Goal: Task Accomplishment & Management: Manage account settings

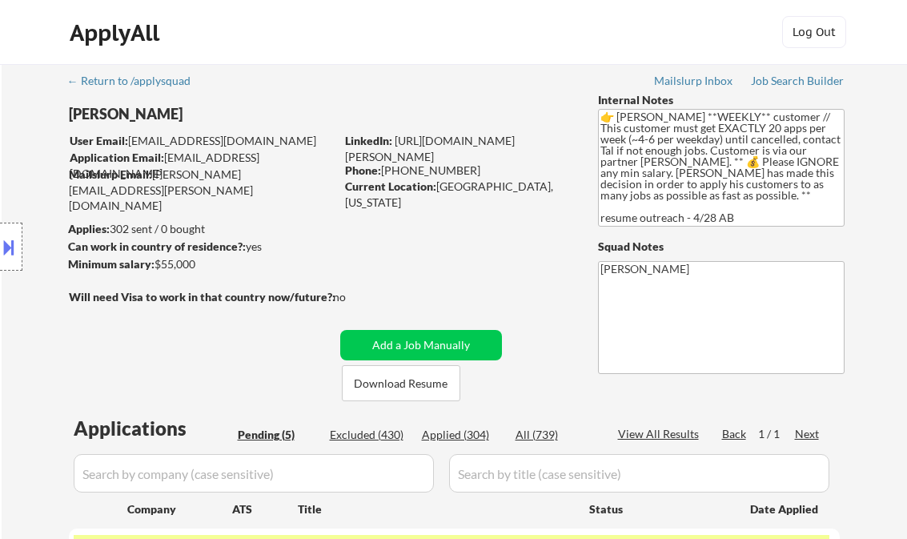
select select ""pending""
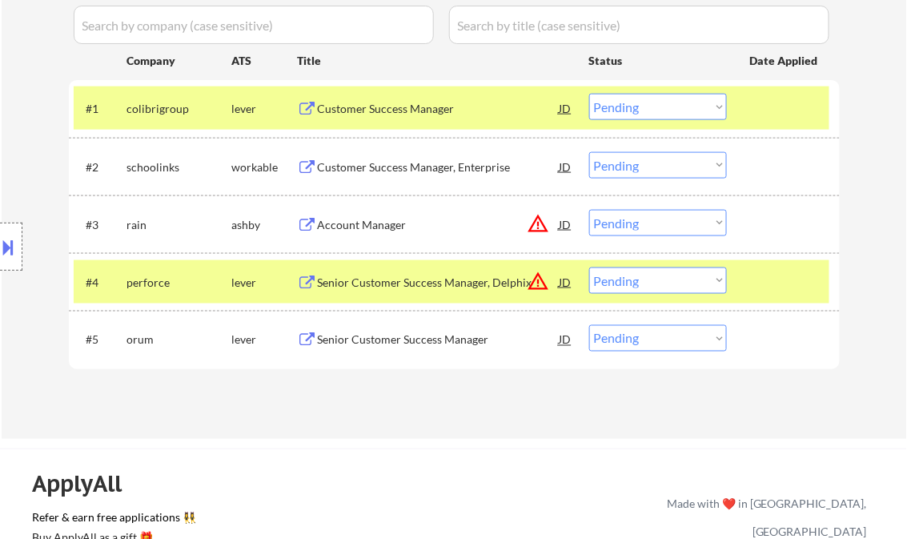
scroll to position [448, 0]
click at [398, 114] on div "Customer Success Manager" at bounding box center [439, 109] width 242 height 16
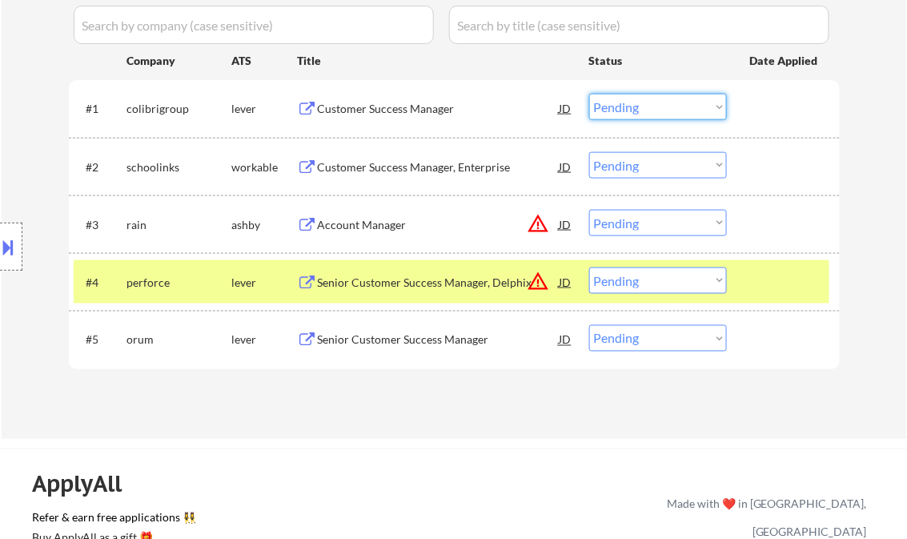
drag, startPoint x: 648, startPoint y: 104, endPoint x: 651, endPoint y: 121, distance: 17.1
click at [648, 104] on select "Choose an option... Pending Applied Excluded (Questions) Excluded (Expired) Exc…" at bounding box center [658, 107] width 138 height 26
click at [589, 94] on select "Choose an option... Pending Applied Excluded (Questions) Excluded (Expired) Exc…" at bounding box center [658, 107] width 138 height 26
click at [788, 271] on div at bounding box center [785, 281] width 70 height 29
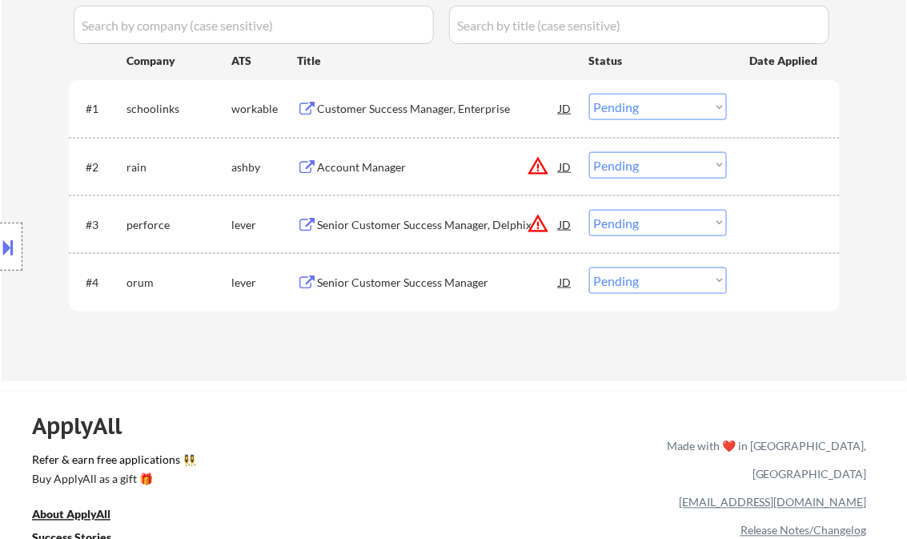
click at [403, 117] on div "Customer Success Manager, Enterprise" at bounding box center [439, 108] width 242 height 29
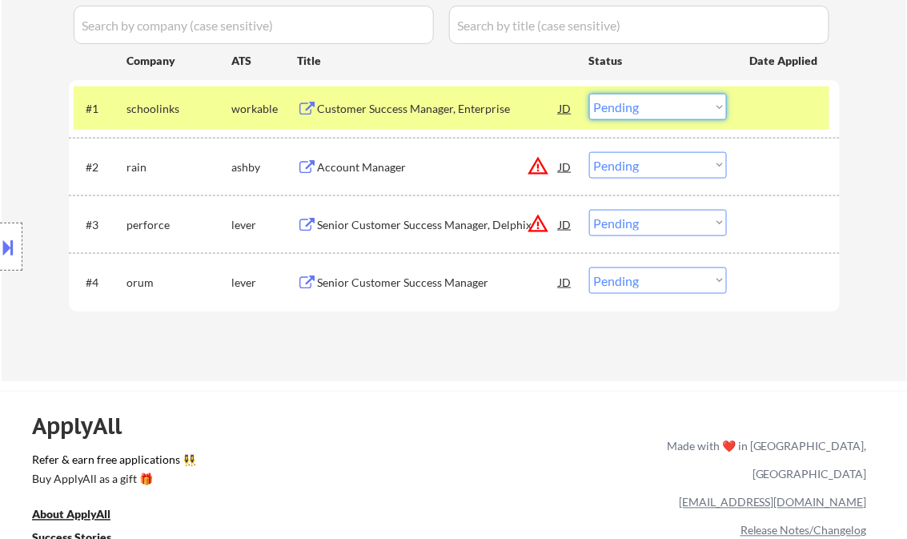
drag, startPoint x: 632, startPoint y: 104, endPoint x: 646, endPoint y: 121, distance: 22.2
click at [632, 104] on select "Choose an option... Pending Applied Excluded (Questions) Excluded (Expired) Exc…" at bounding box center [658, 107] width 138 height 26
click at [589, 94] on select "Choose an option... Pending Applied Excluded (Questions) Excluded (Expired) Exc…" at bounding box center [658, 107] width 138 height 26
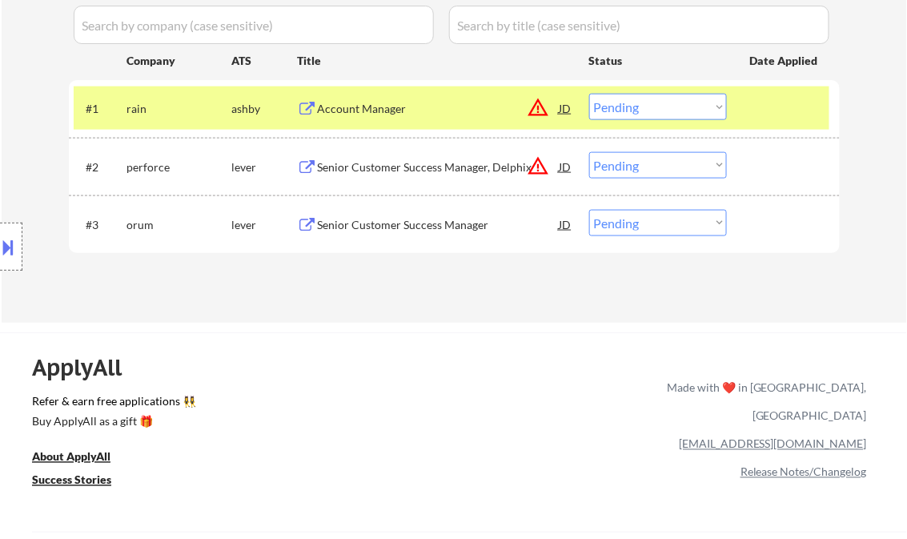
click at [351, 115] on div "Account Manager" at bounding box center [439, 109] width 242 height 16
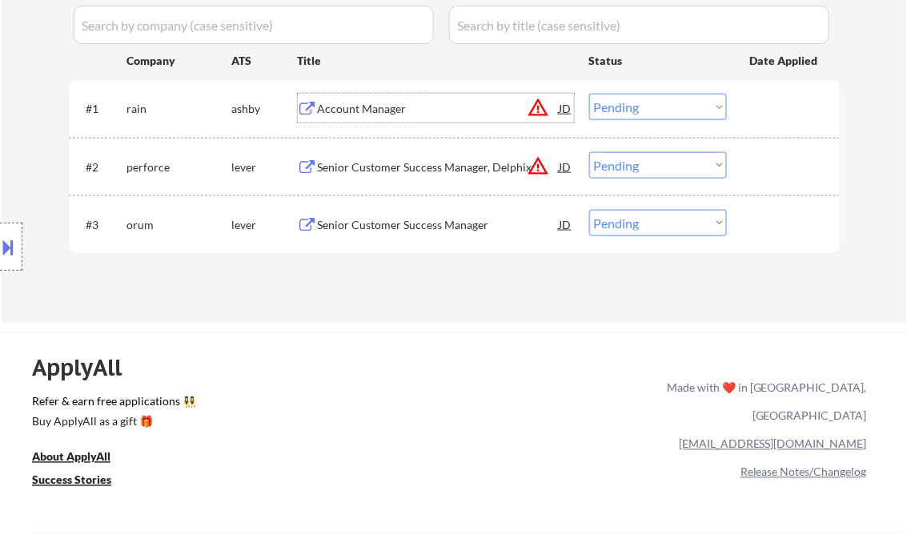
click at [6, 239] on button at bounding box center [9, 247] width 18 height 26
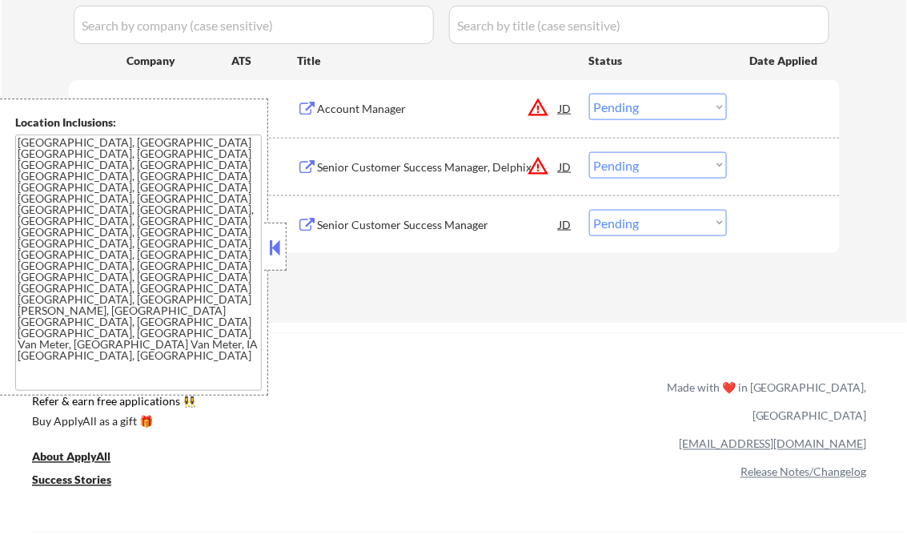
click at [282, 250] on button at bounding box center [276, 247] width 18 height 24
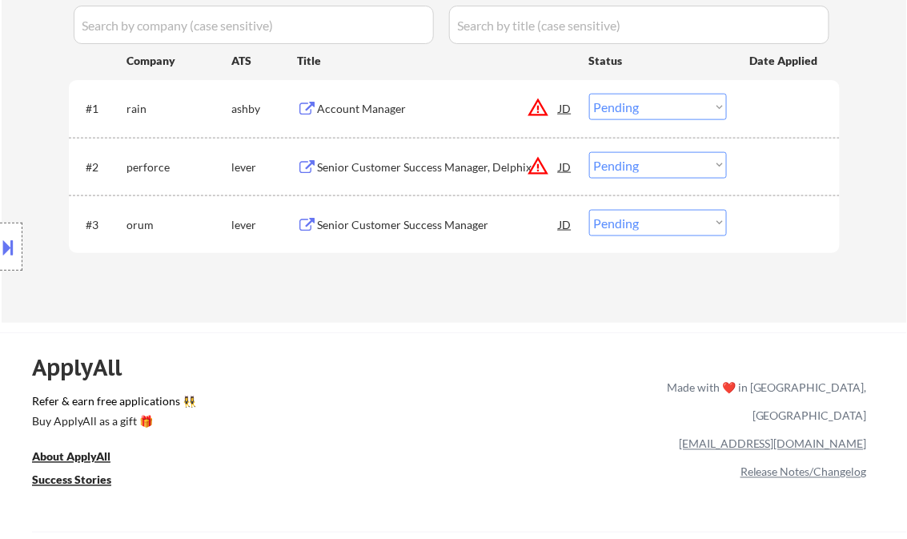
click at [670, 107] on select "Choose an option... Pending Applied Excluded (Questions) Excluded (Expired) Exc…" at bounding box center [658, 107] width 138 height 26
click at [589, 94] on select "Choose an option... Pending Applied Excluded (Questions) Excluded (Expired) Exc…" at bounding box center [658, 107] width 138 height 26
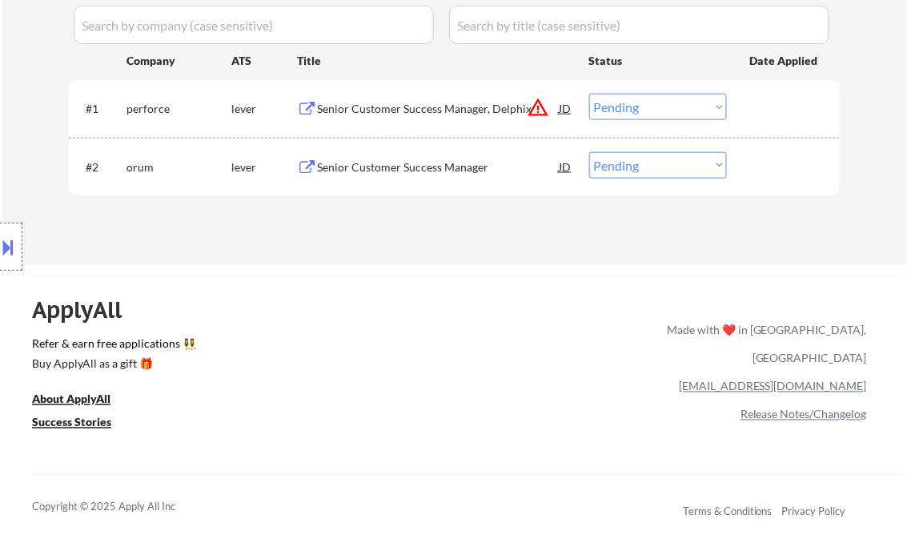
click at [386, 110] on div "Senior Customer Success Manager, Delphix" at bounding box center [439, 109] width 242 height 16
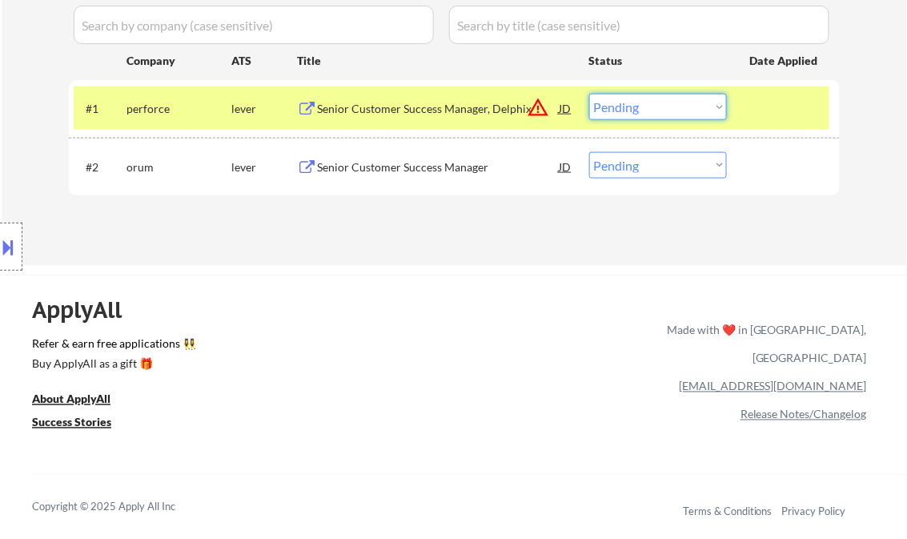
drag, startPoint x: 646, startPoint y: 111, endPoint x: 654, endPoint y: 122, distance: 13.1
click at [646, 111] on select "Choose an option... Pending Applied Excluded (Questions) Excluded (Expired) Exc…" at bounding box center [658, 107] width 138 height 26
click at [589, 94] on select "Choose an option... Pending Applied Excluded (Questions) Excluded (Expired) Exc…" at bounding box center [658, 107] width 138 height 26
click at [400, 167] on div "Senior Customer Success Manager" at bounding box center [439, 167] width 242 height 16
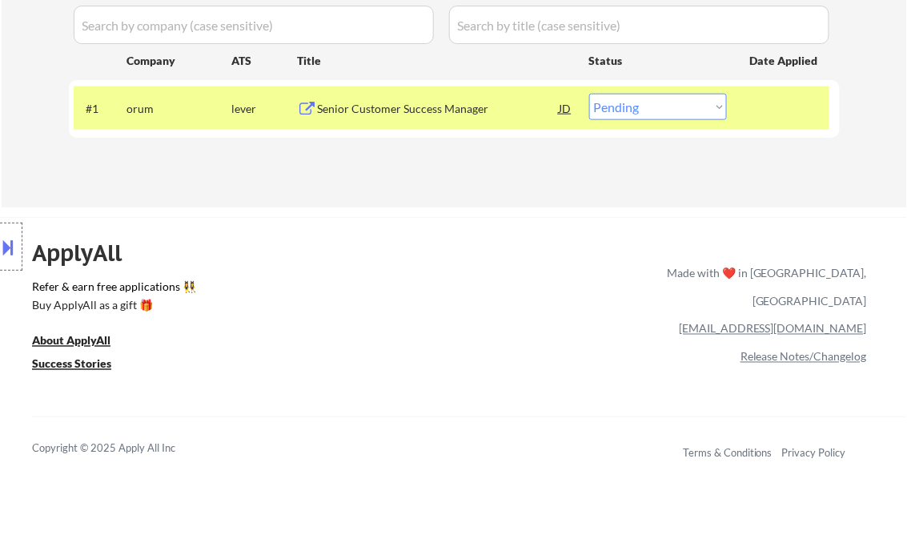
click at [663, 110] on select "Choose an option... Pending Applied Excluded (Questions) Excluded (Expired) Exc…" at bounding box center [658, 107] width 138 height 26
select select ""excluded__bad_match_""
click at [589, 94] on select "Choose an option... Pending Applied Excluded (Questions) Excluded (Expired) Exc…" at bounding box center [658, 107] width 138 height 26
click at [453, 238] on div "ApplyAll Refer & earn free applications 👯‍♀️ Buy ApplyAll as a gift 🎁 About App…" at bounding box center [453, 355] width 907 height 254
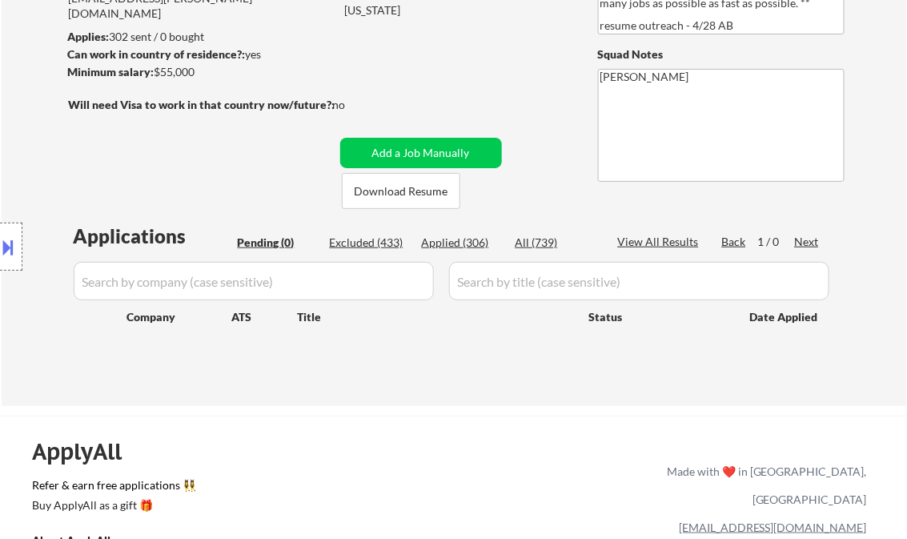
scroll to position [0, 0]
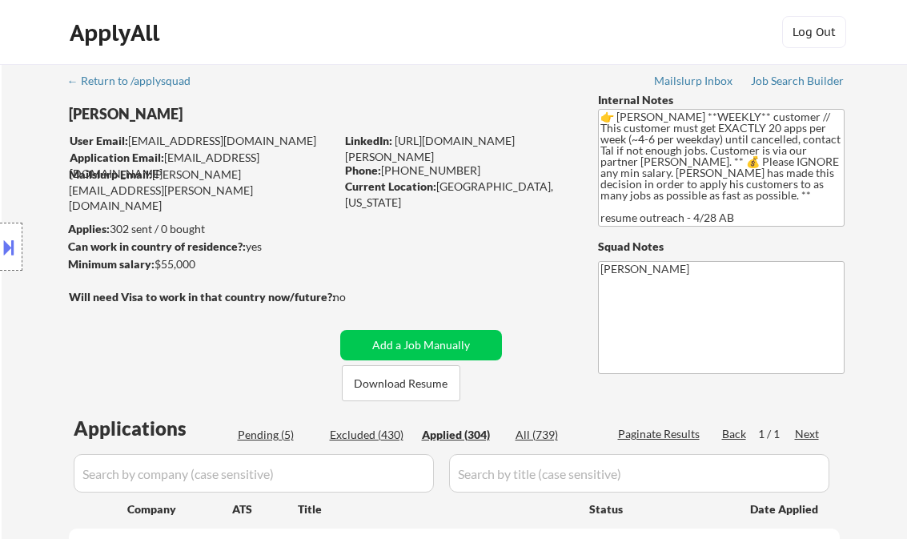
select select ""applied""
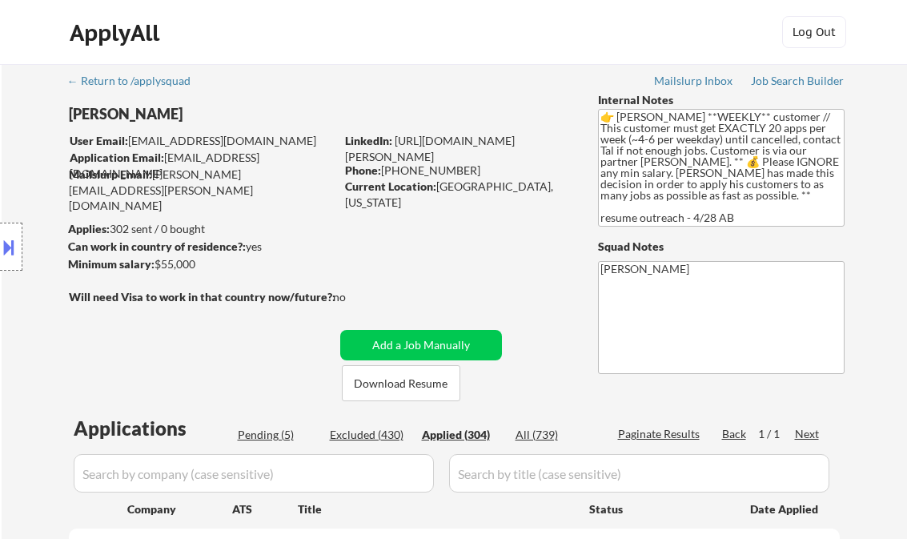
select select ""applied""
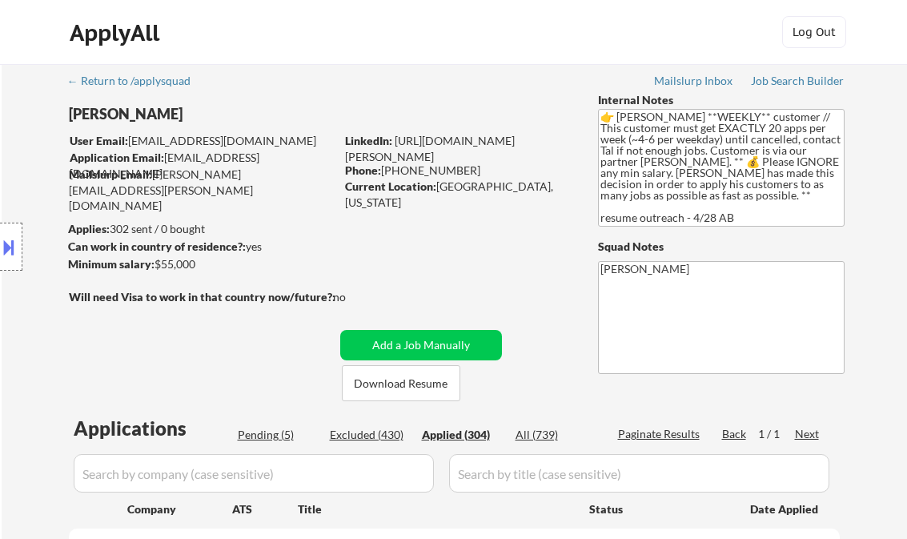
select select ""applied""
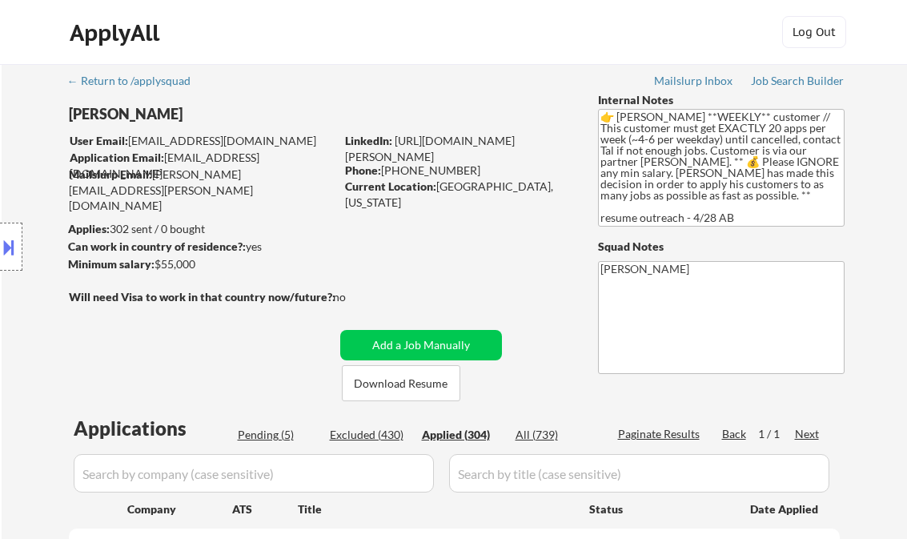
select select ""applied""
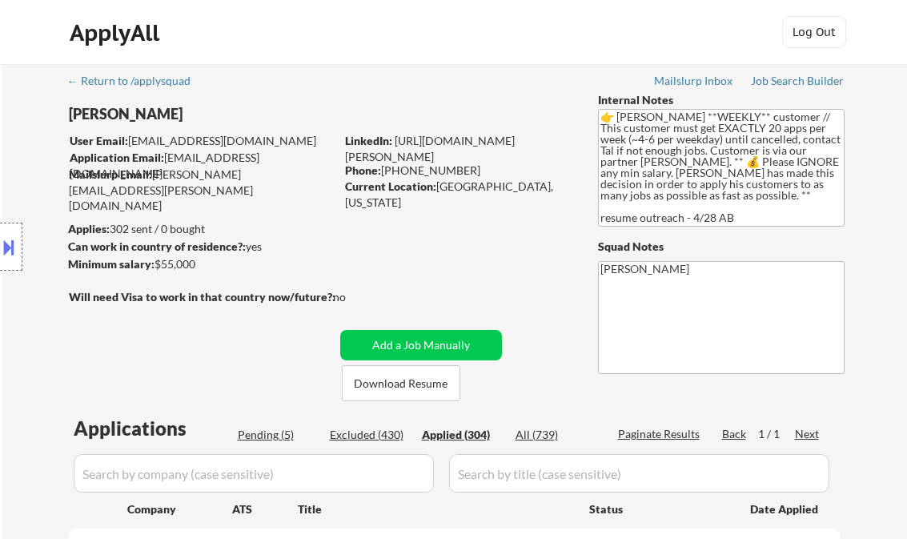
select select ""applied""
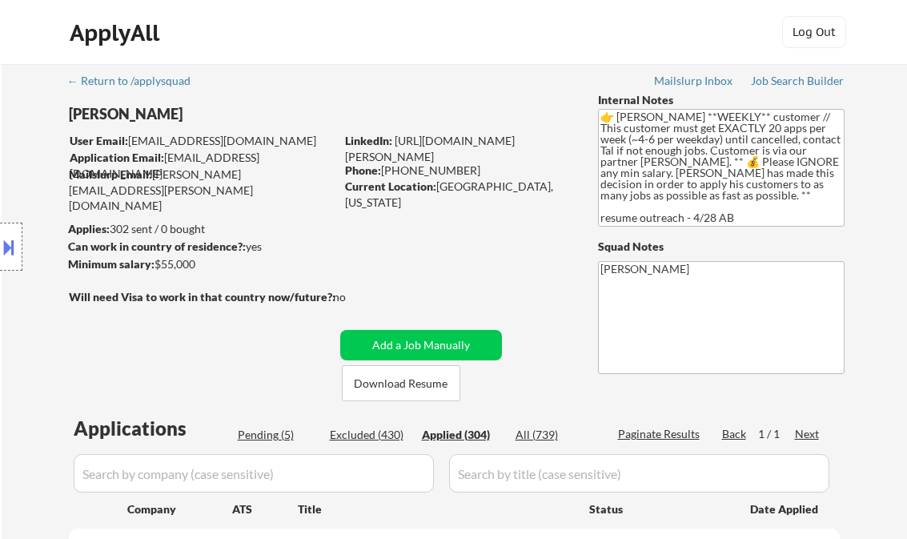
select select ""applied""
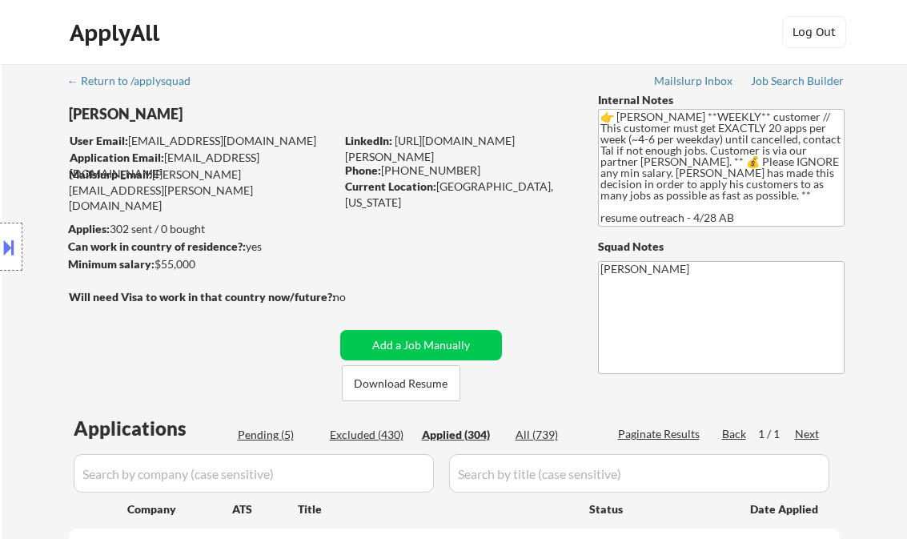
select select ""applied""
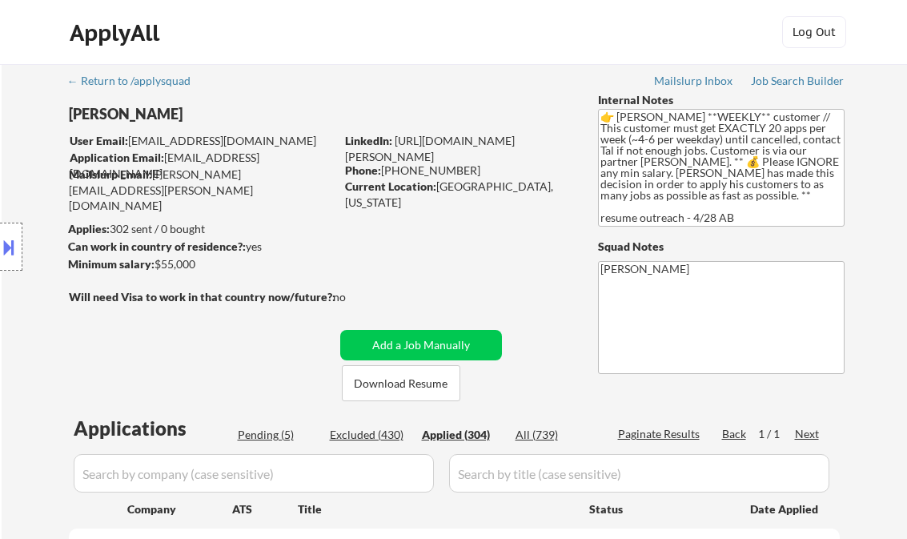
select select ""applied""
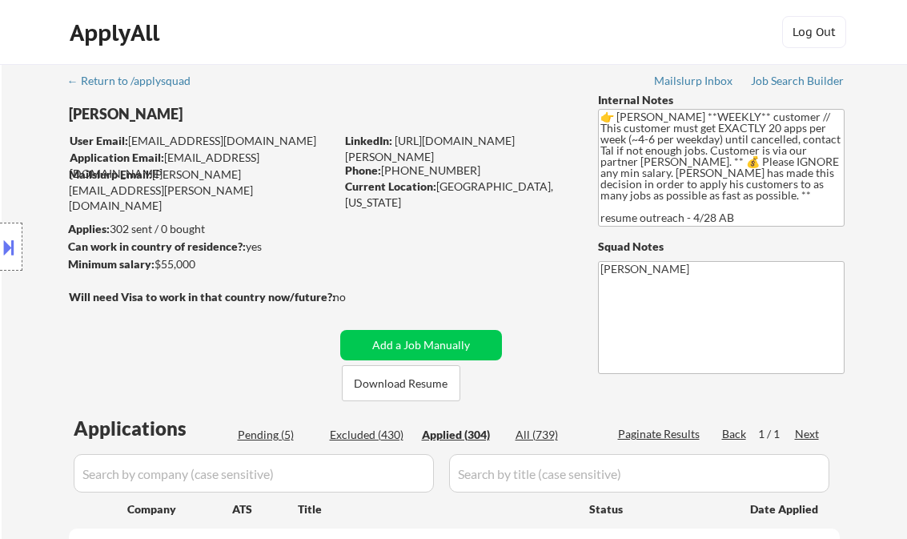
select select ""applied""
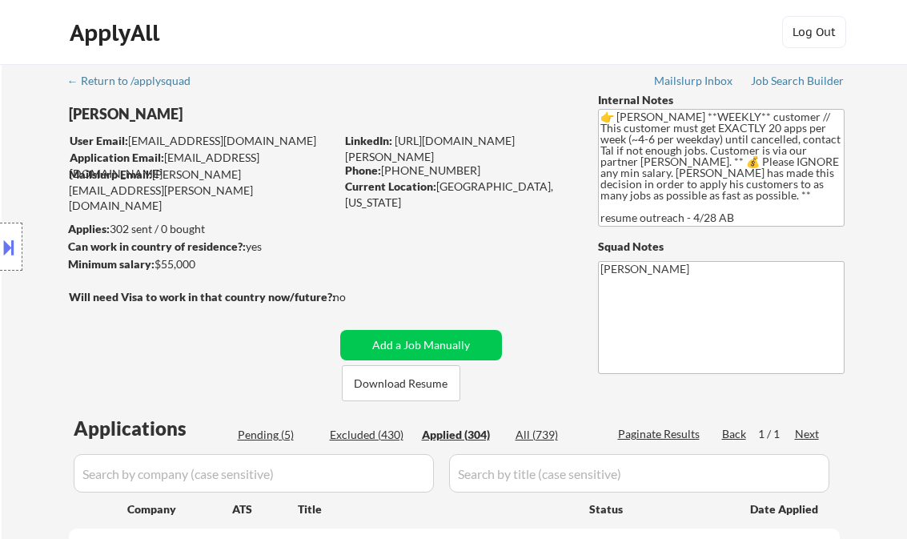
select select ""applied""
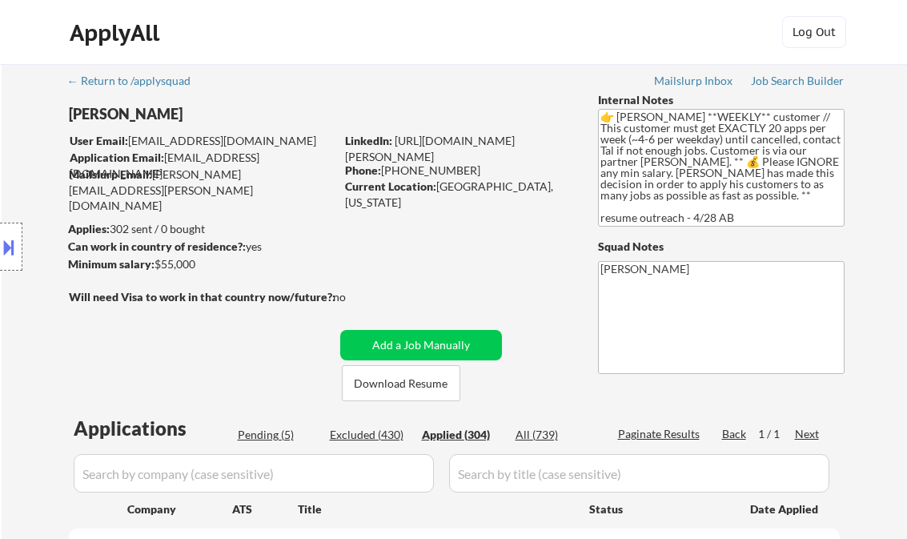
select select ""applied""
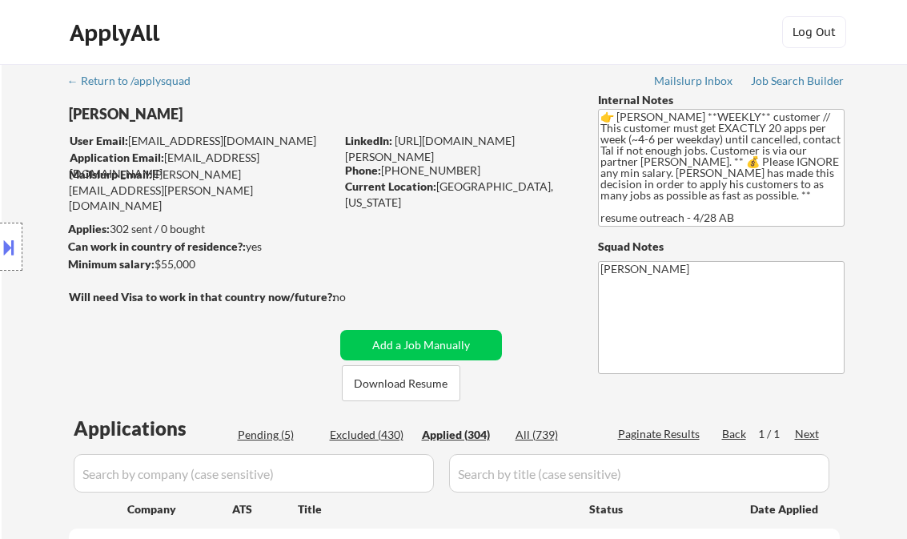
select select ""applied""
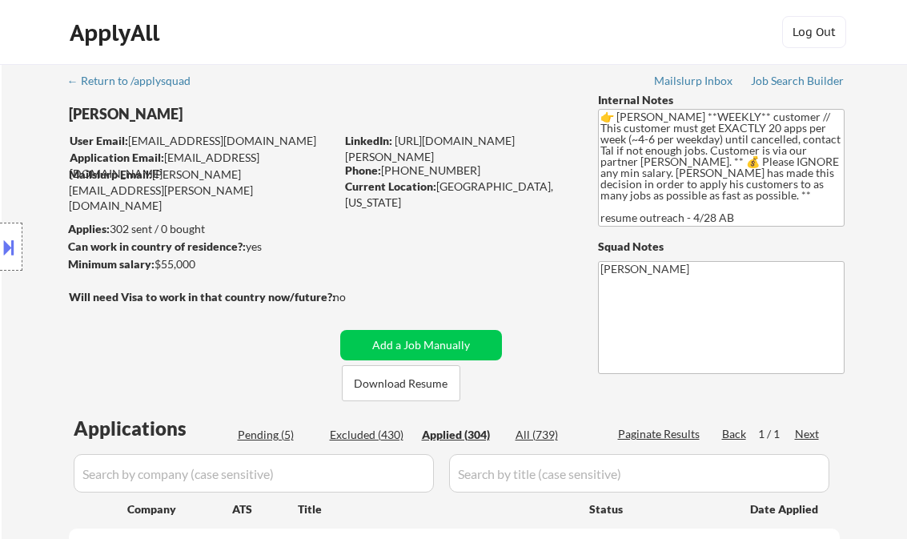
select select ""applied""
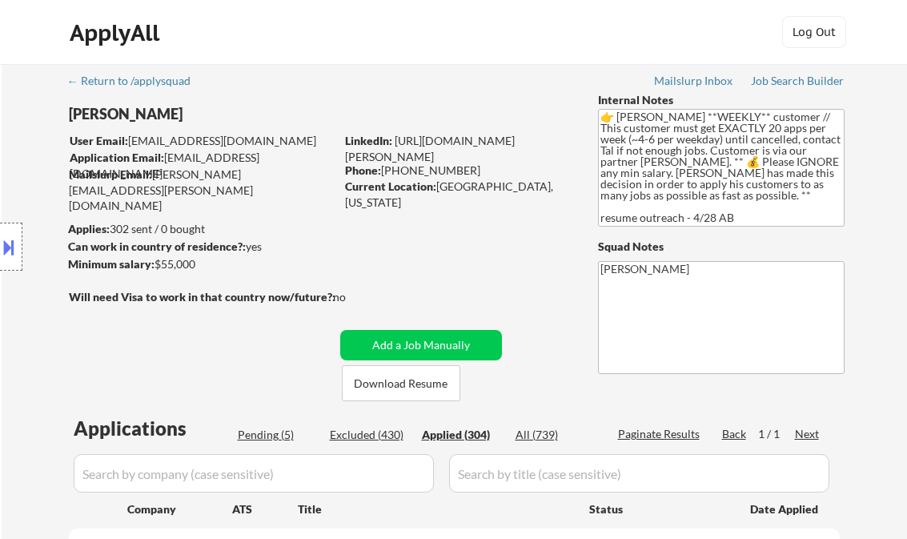
select select ""applied""
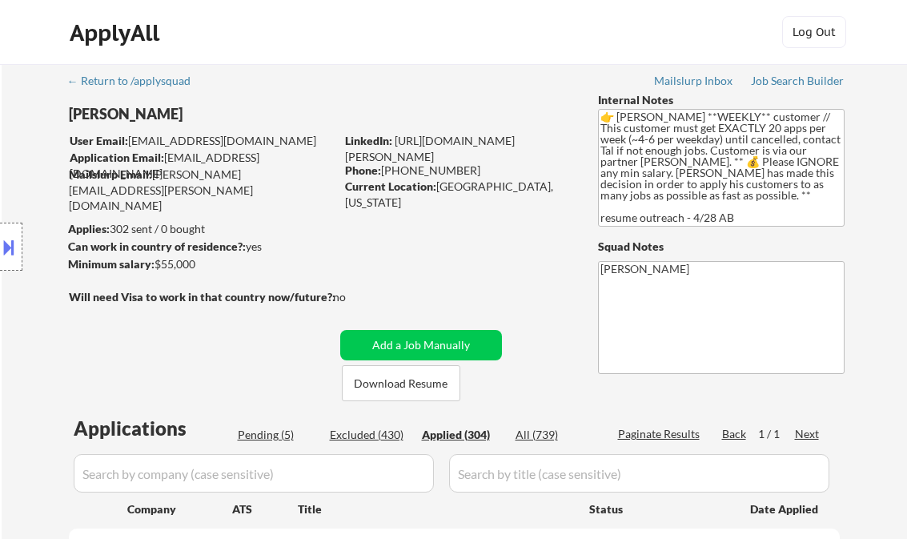
select select ""applied""
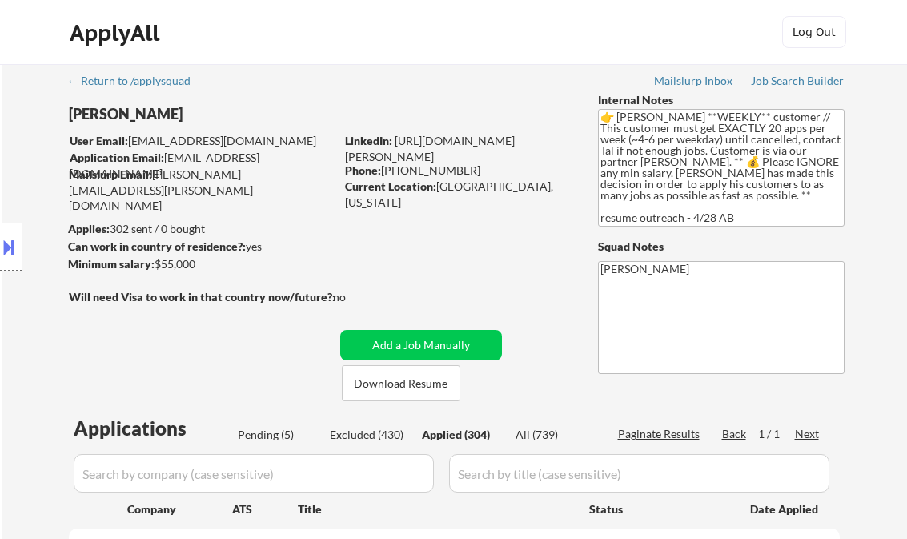
select select ""applied""
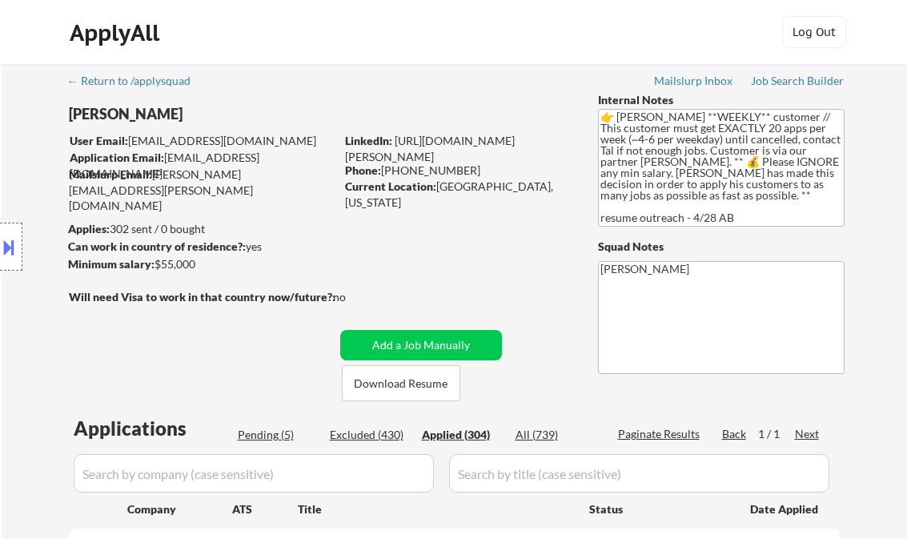
select select ""applied""
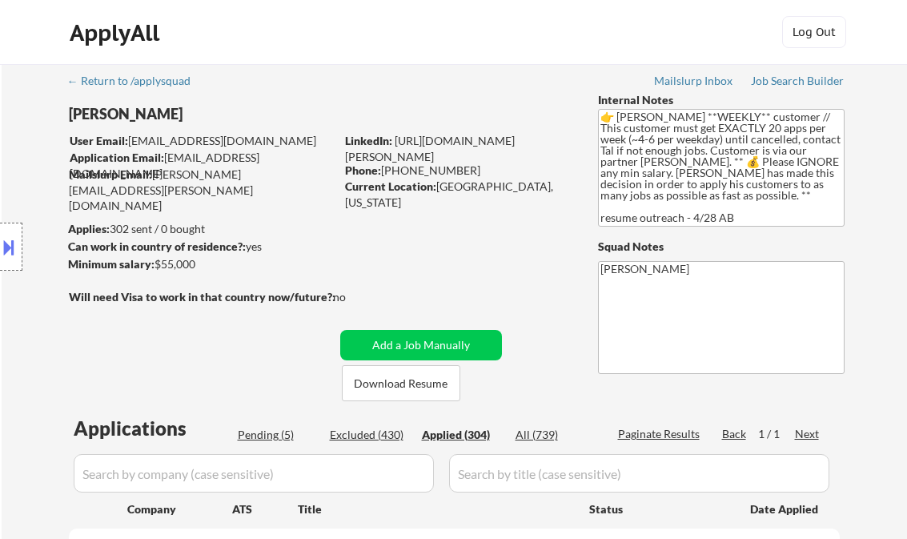
select select ""applied""
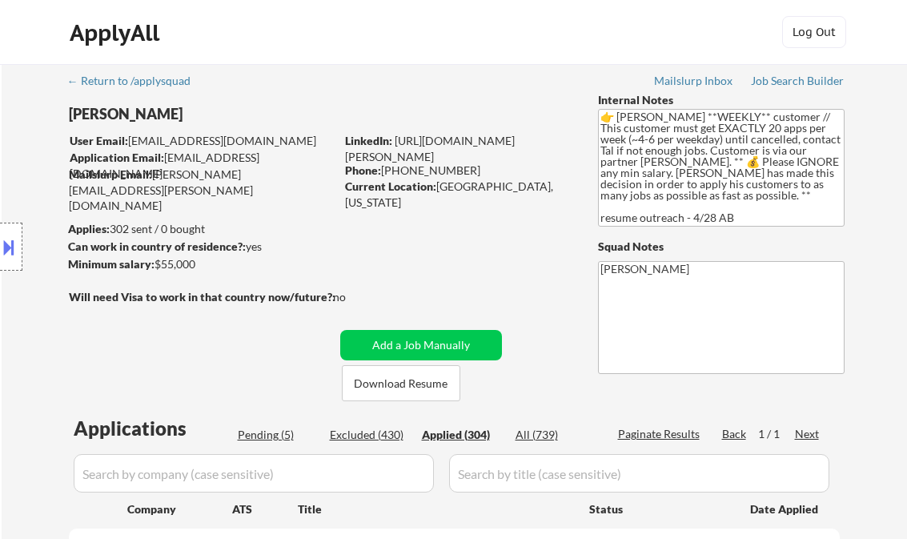
select select ""applied""
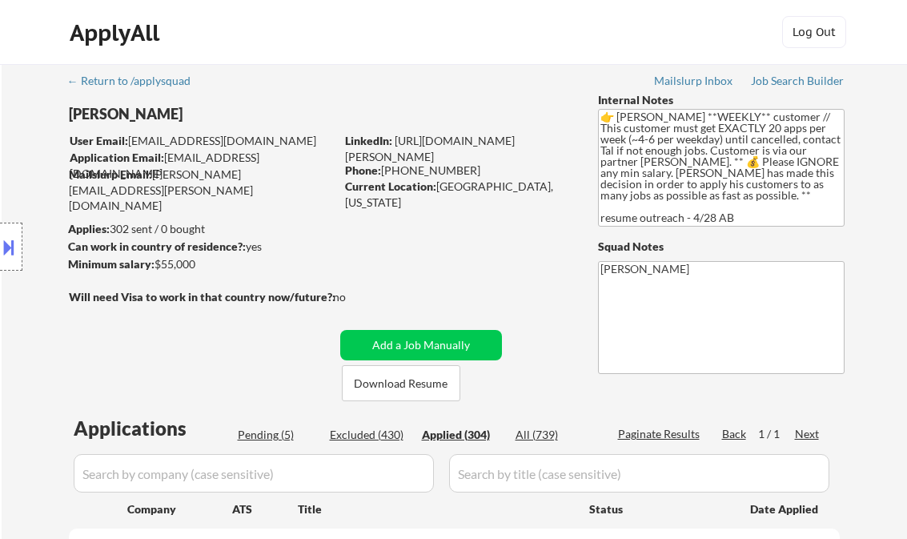
select select ""applied""
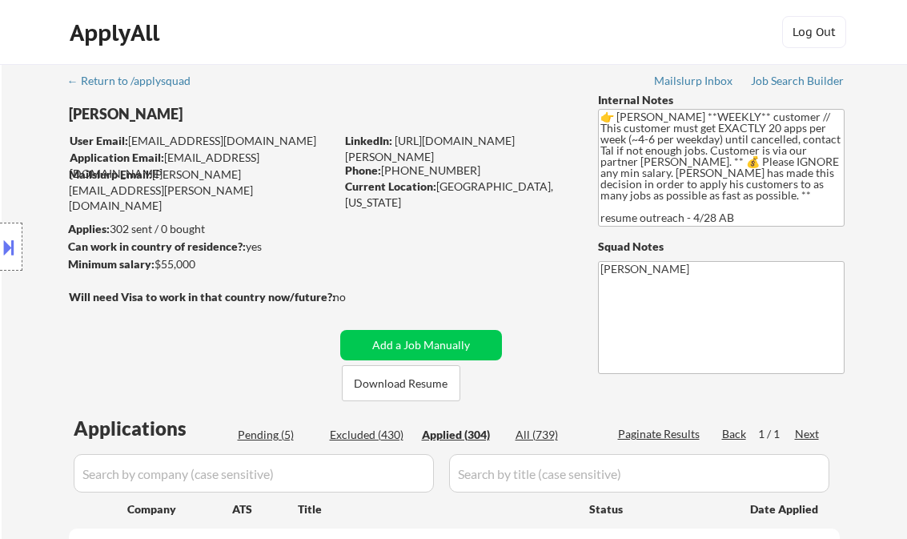
select select ""applied""
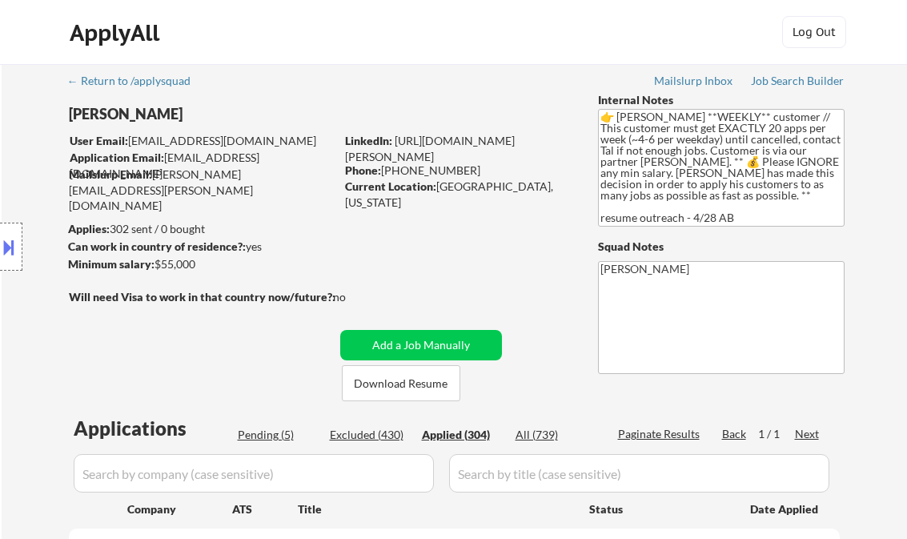
select select ""applied""
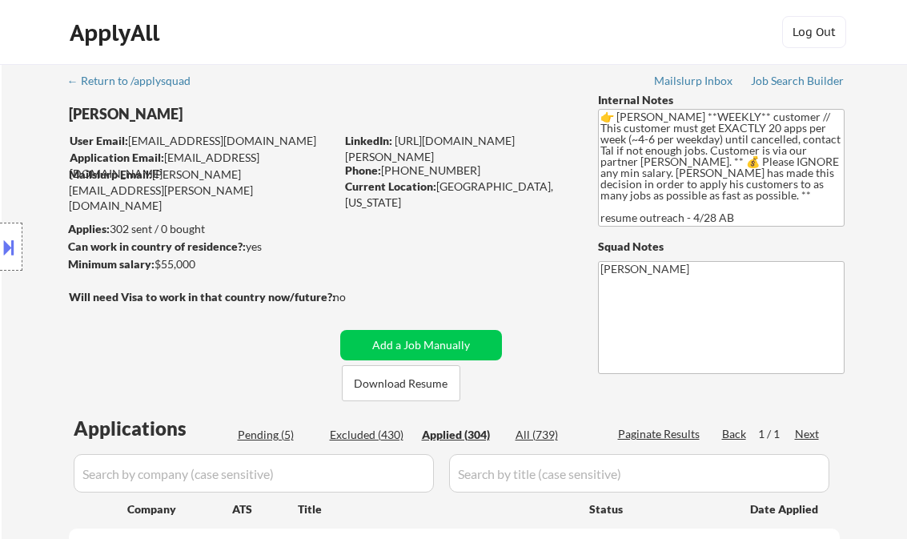
select select ""applied""
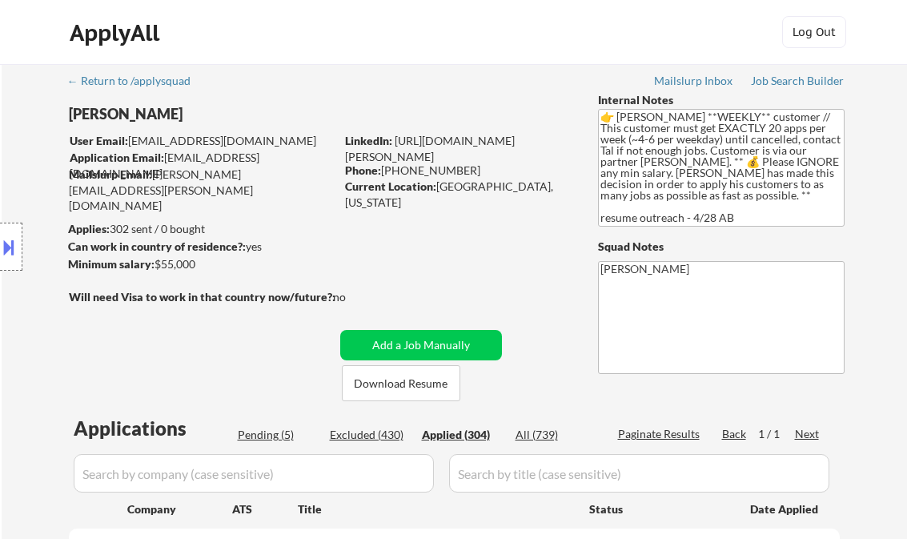
select select ""applied""
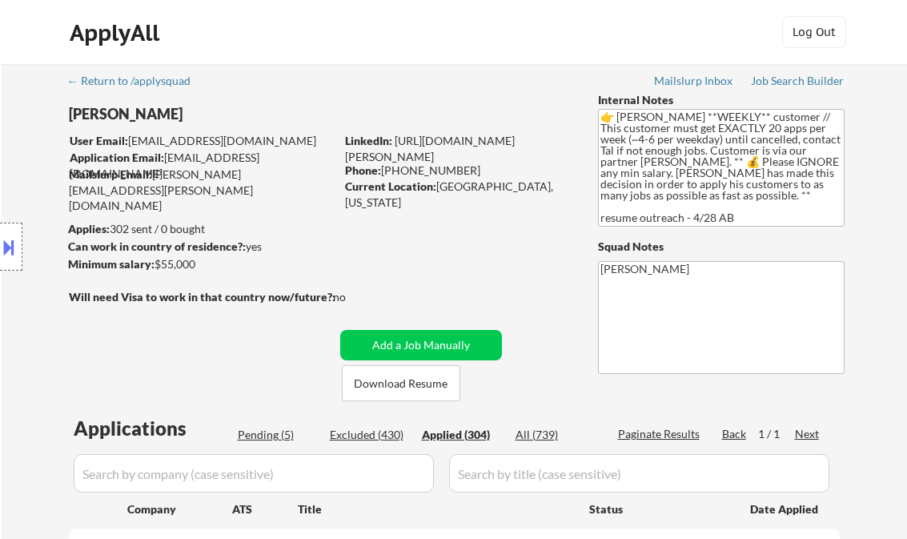
select select ""applied""
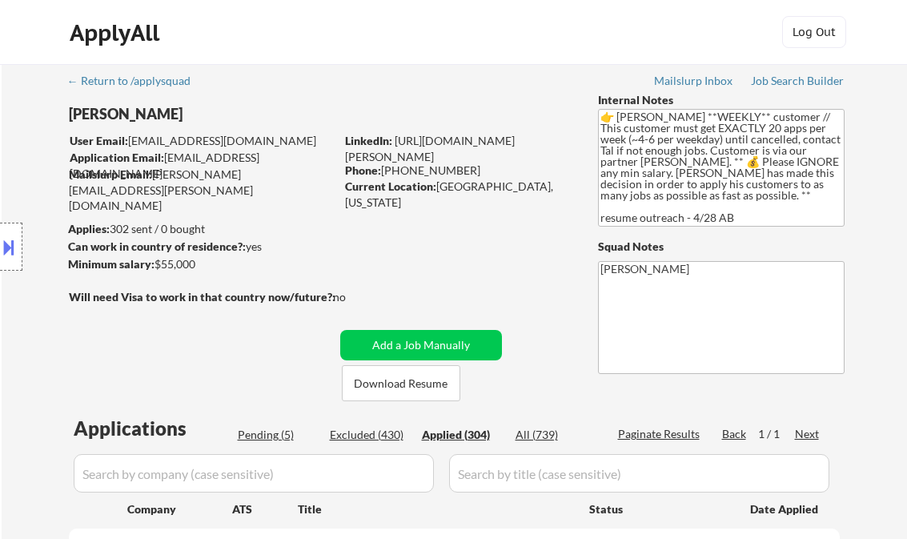
select select ""applied""
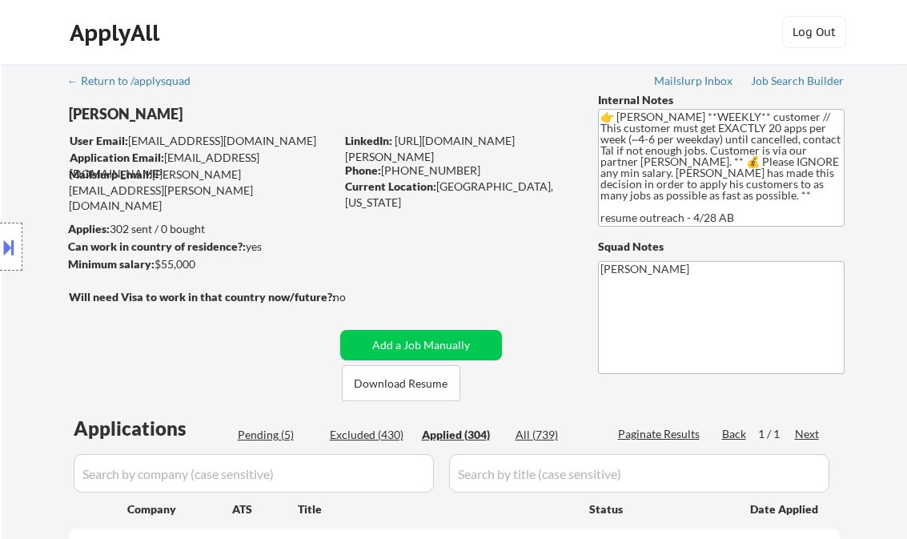
select select ""applied""
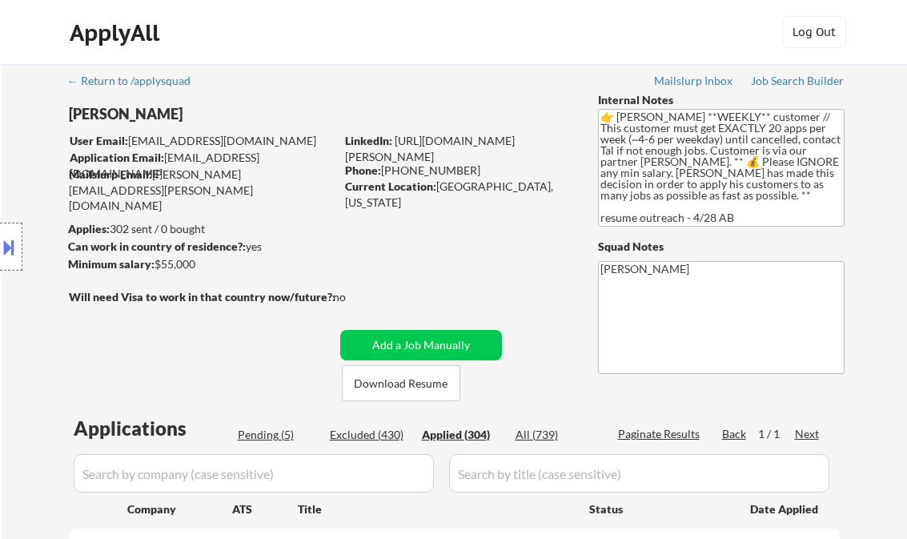
select select ""applied""
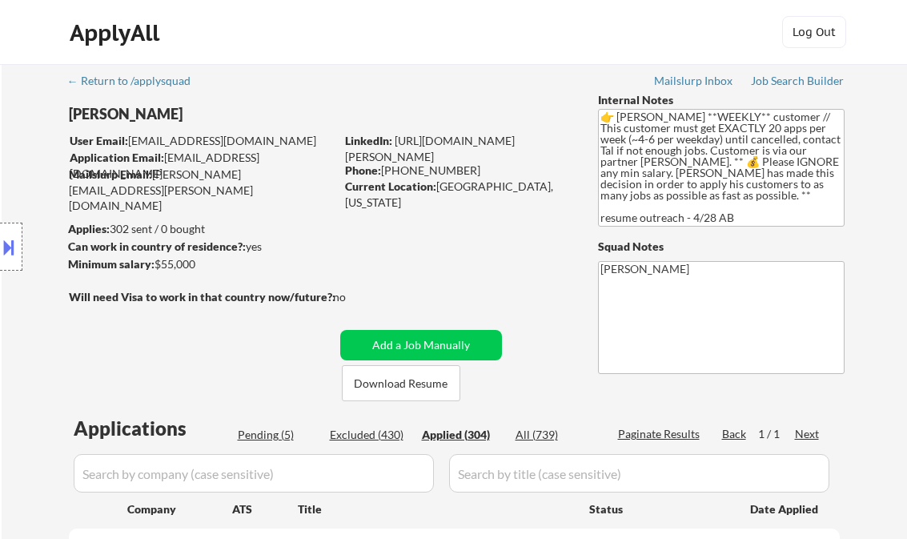
select select ""applied""
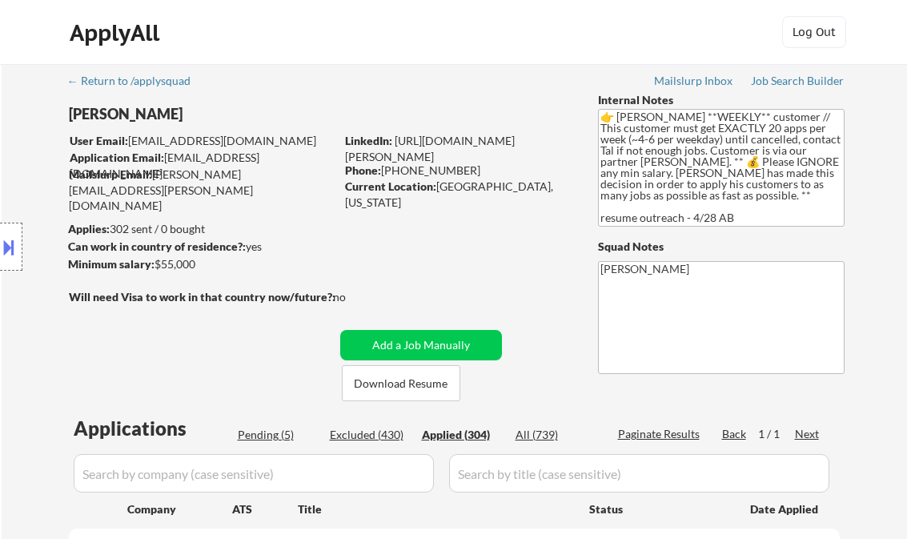
select select ""applied""
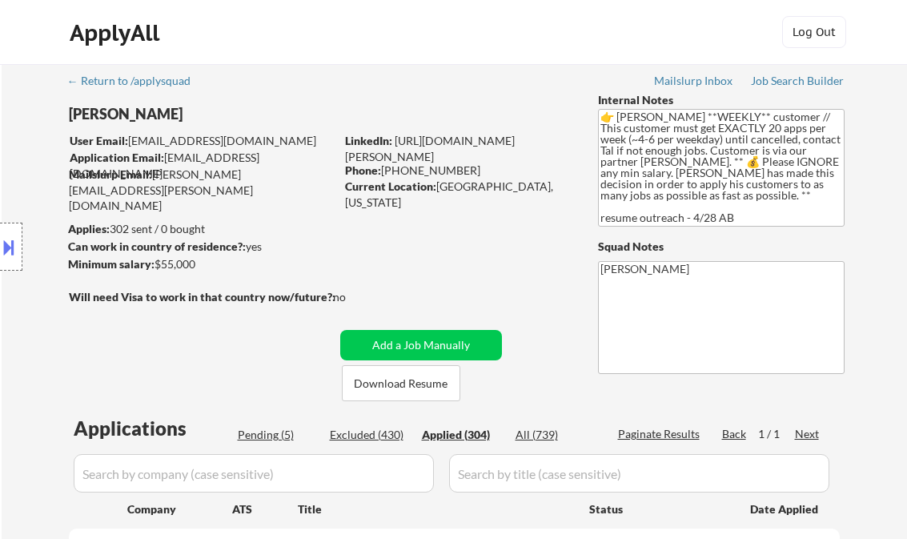
select select ""applied""
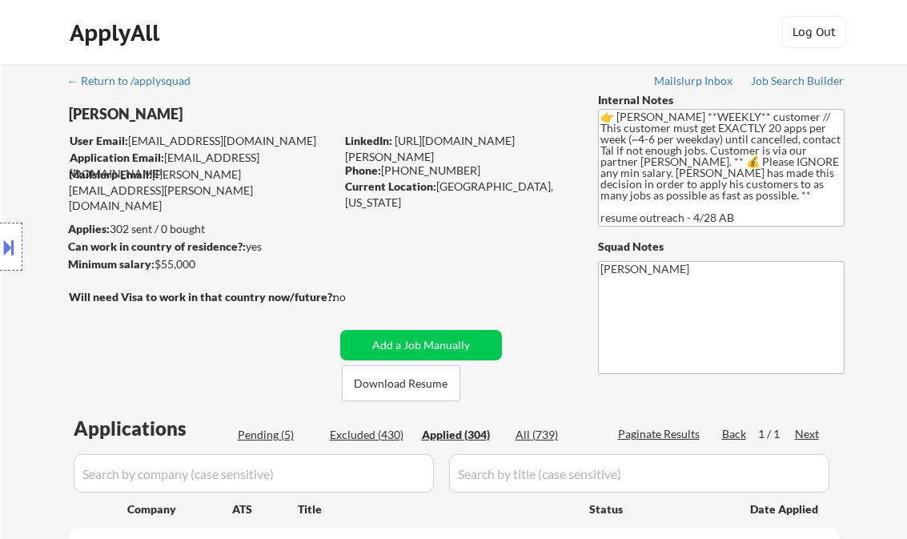
select select ""applied""
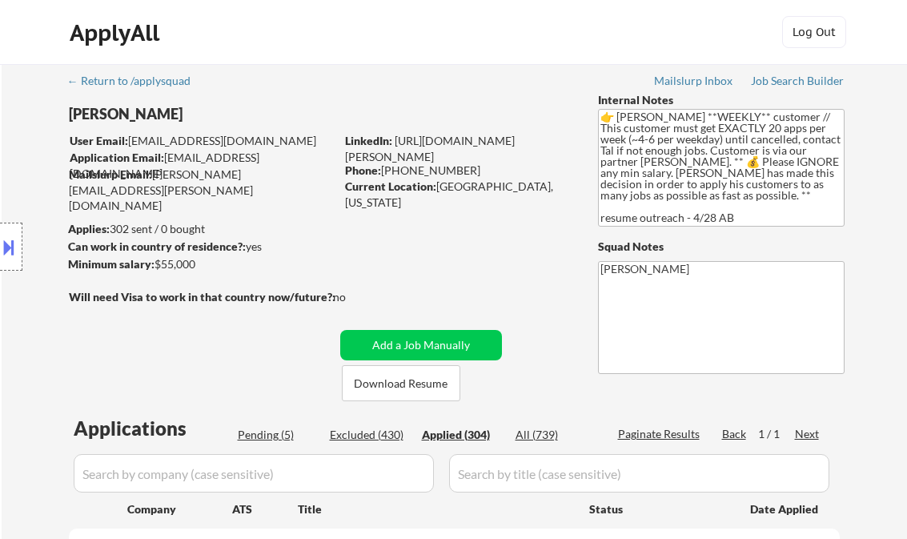
select select ""applied""
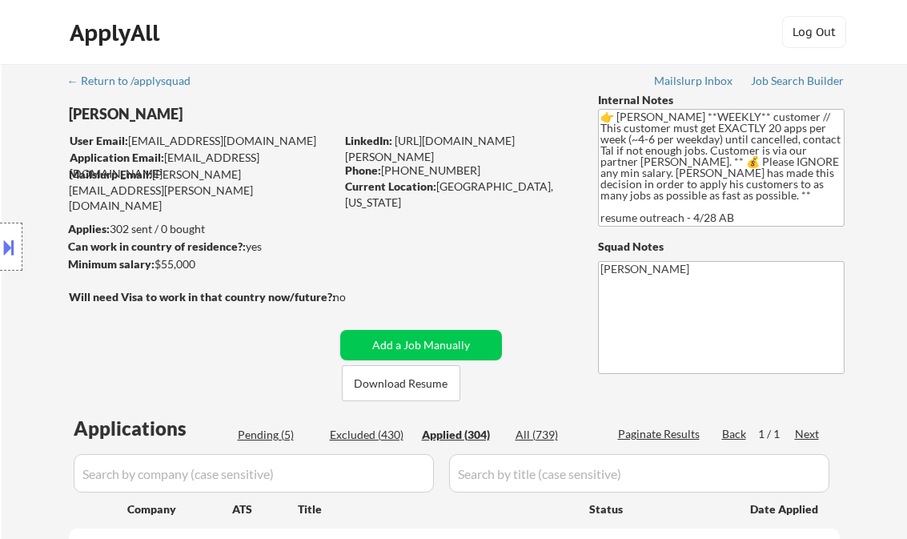
select select ""applied""
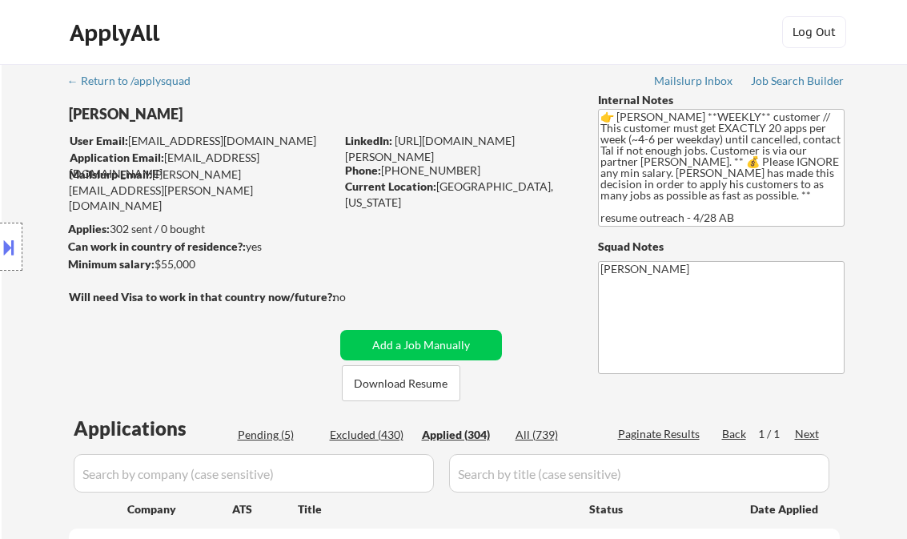
select select ""applied""
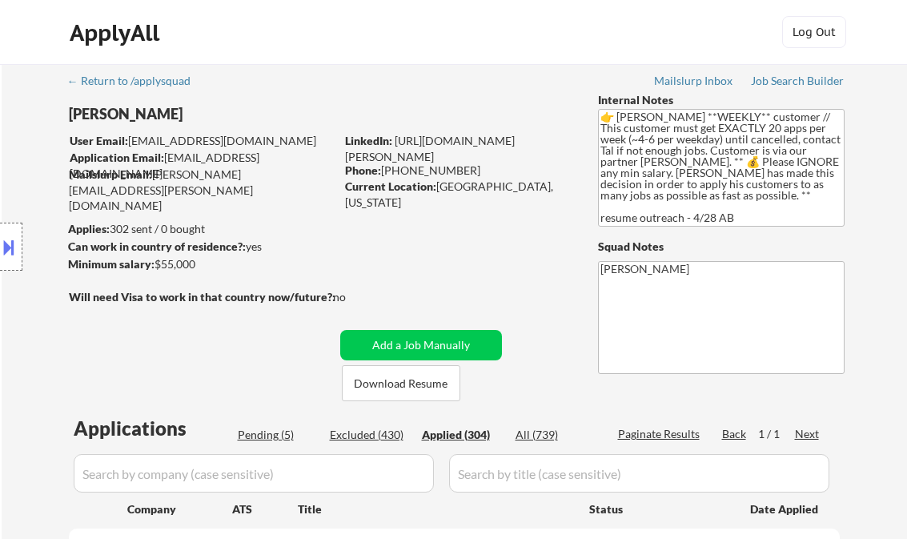
select select ""applied""
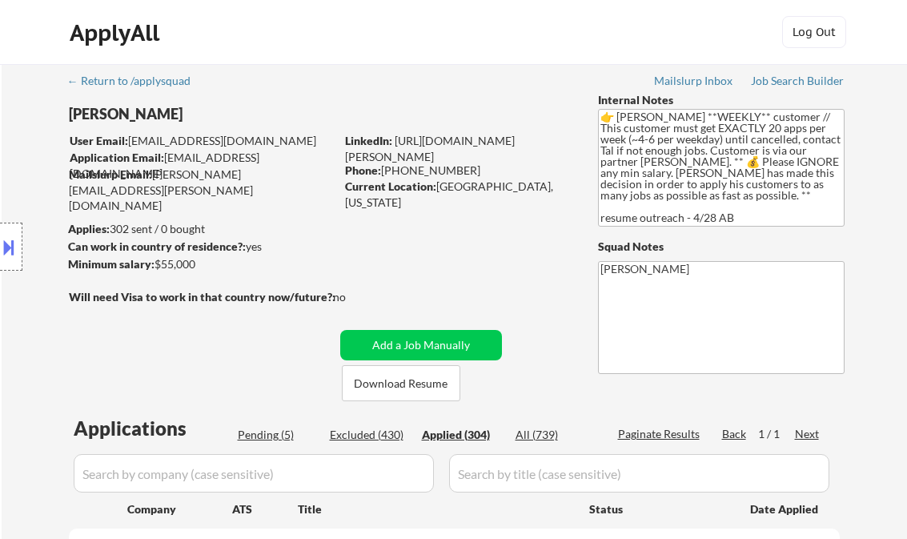
select select ""applied""
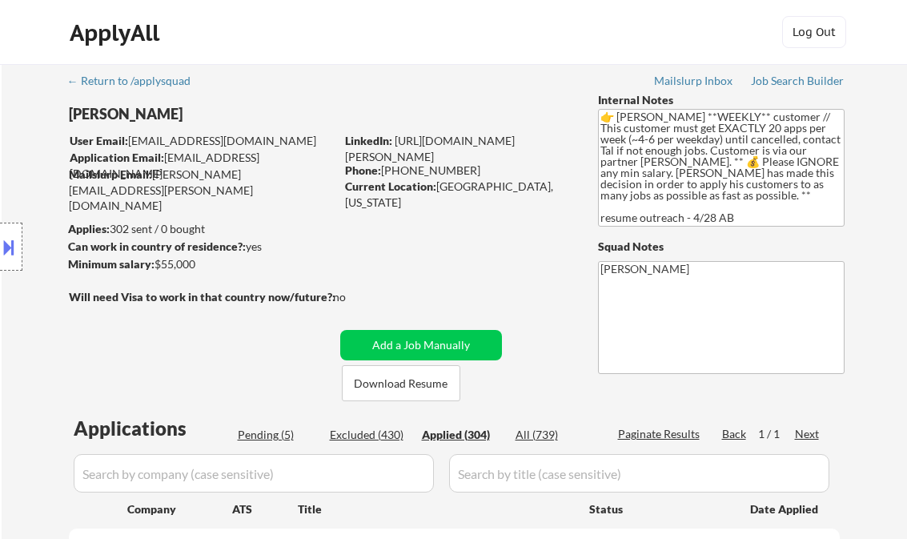
select select ""applied""
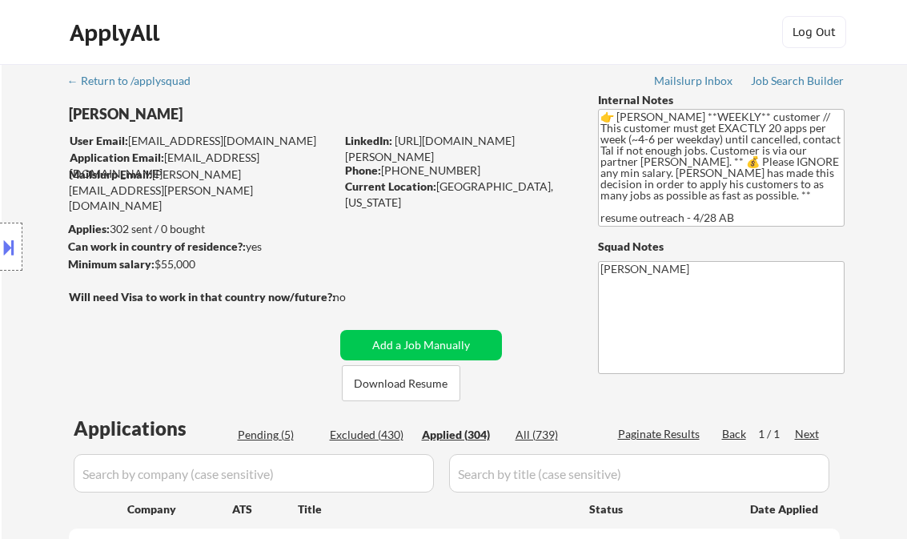
select select ""applied""
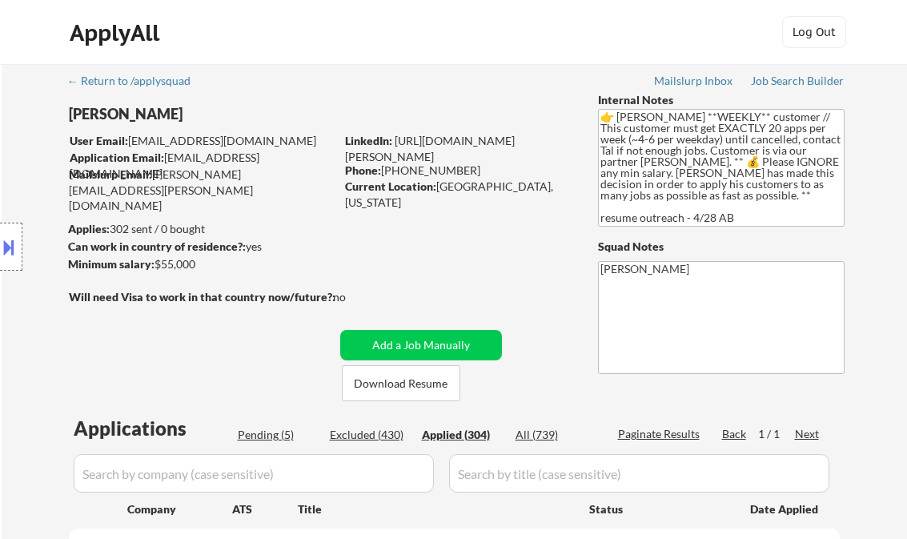
select select ""applied""
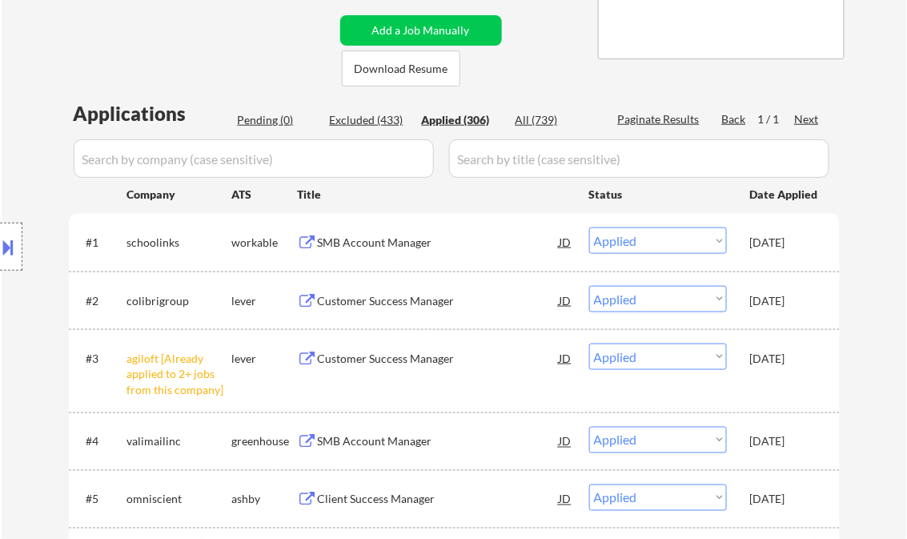
scroll to position [320, 0]
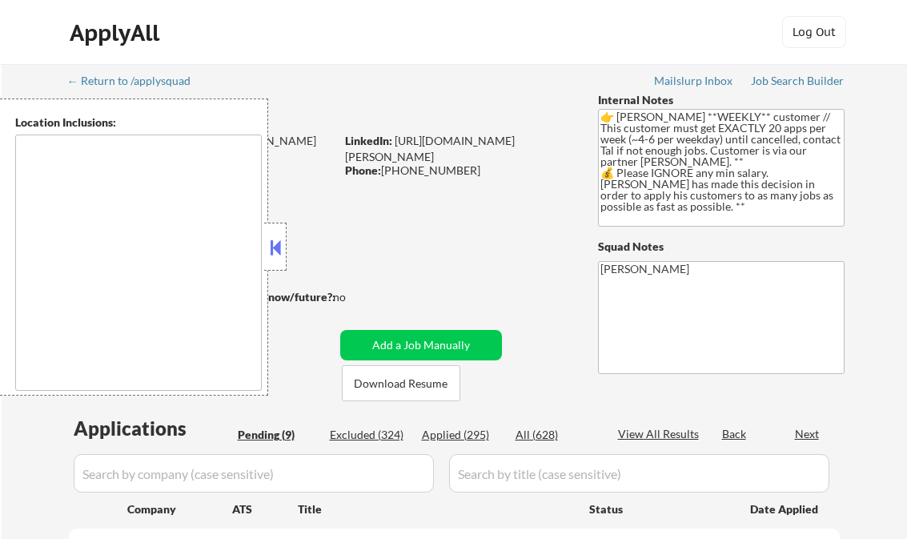
select select ""pending""
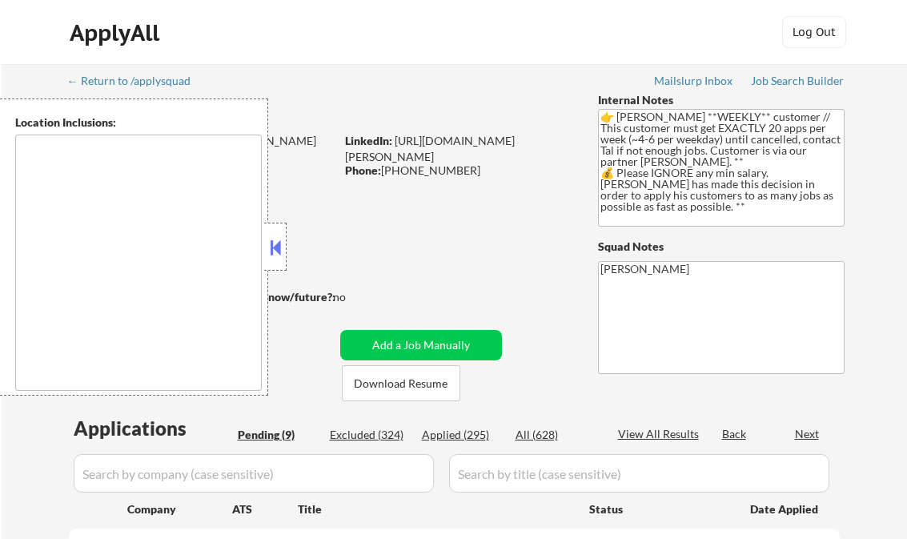
select select ""pending""
type textarea "[GEOGRAPHIC_DATA], [GEOGRAPHIC_DATA] [GEOGRAPHIC_DATA], [GEOGRAPHIC_DATA], [GEO…"
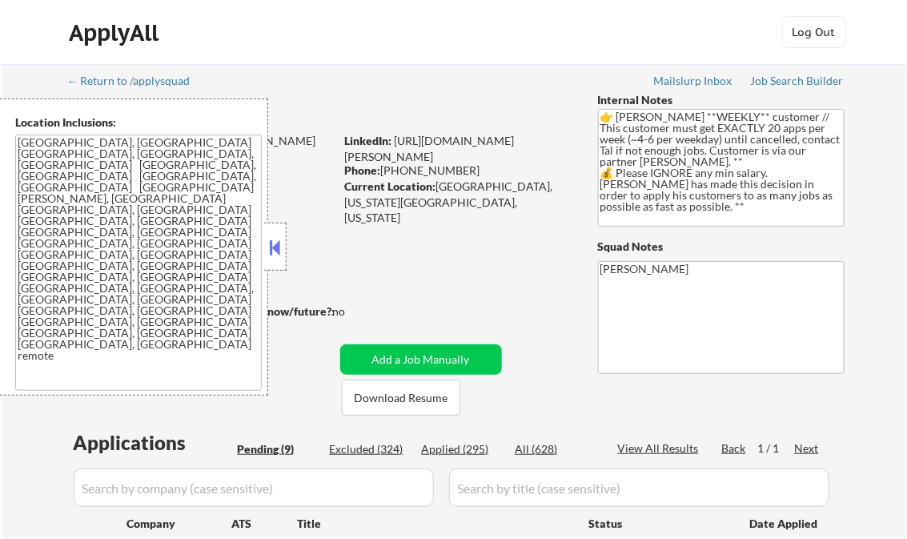
click at [272, 237] on button at bounding box center [276, 247] width 18 height 24
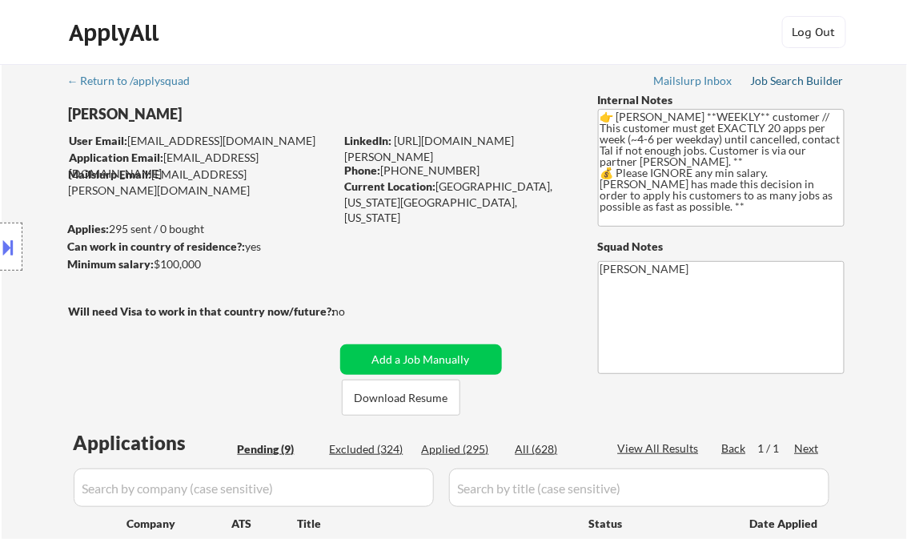
click at [804, 78] on div "Job Search Builder" at bounding box center [798, 80] width 94 height 11
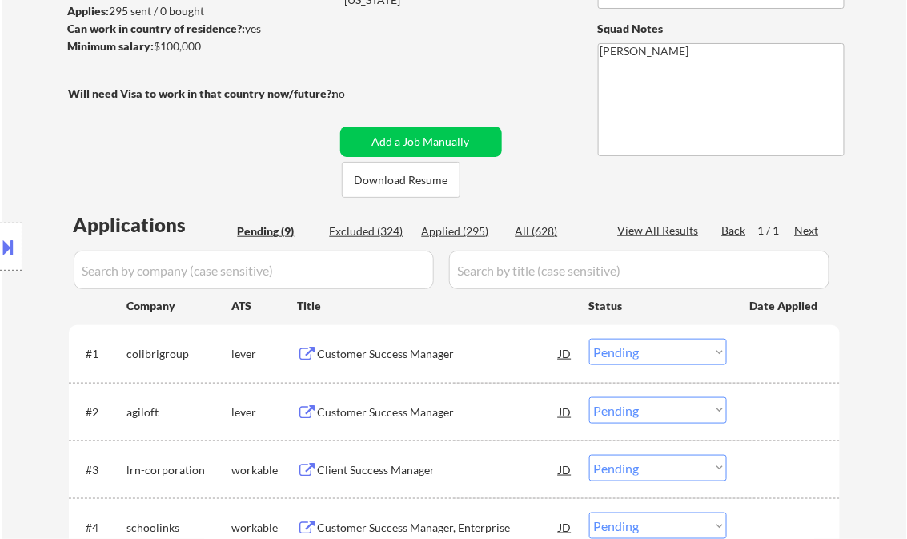
scroll to position [256, 0]
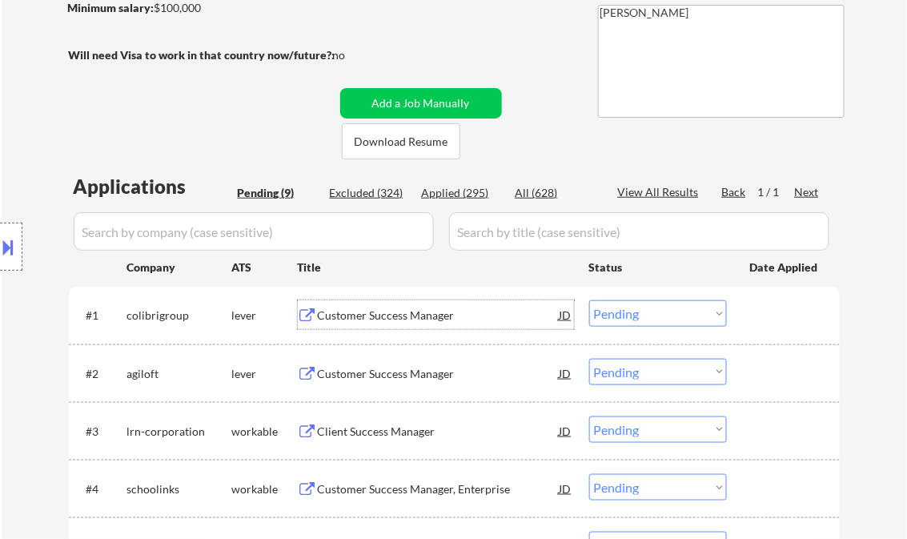
click at [369, 320] on div "Customer Success Manager" at bounding box center [439, 316] width 242 height 16
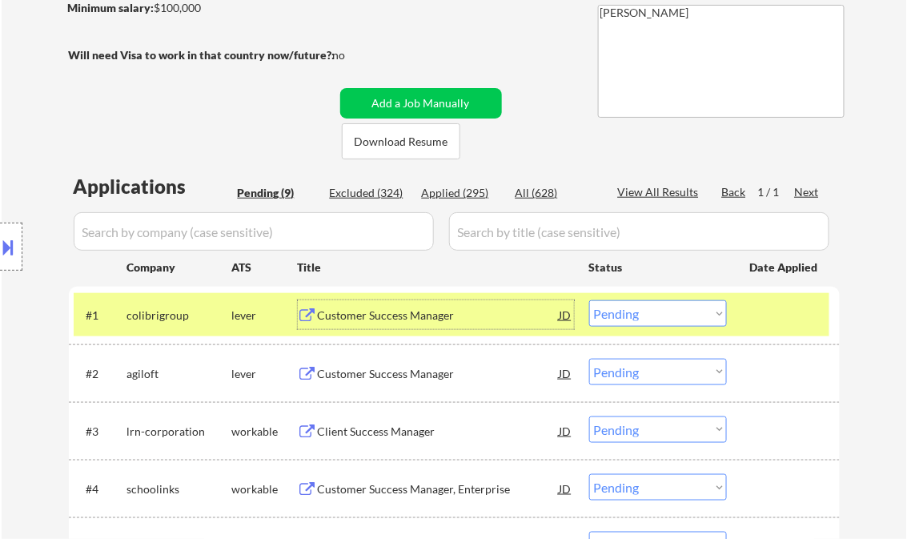
click at [647, 312] on select "Choose an option... Pending Applied Excluded (Questions) Excluded (Expired) Exc…" at bounding box center [658, 313] width 138 height 26
click at [589, 300] on select "Choose an option... Pending Applied Excluded (Questions) Excluded (Expired) Exc…" at bounding box center [658, 313] width 138 height 26
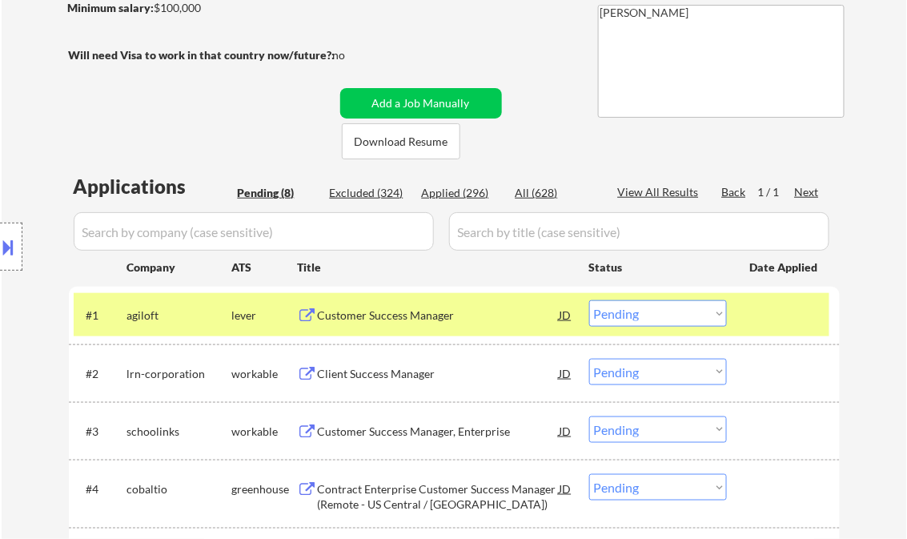
click at [411, 317] on div "Customer Success Manager" at bounding box center [439, 316] width 242 height 16
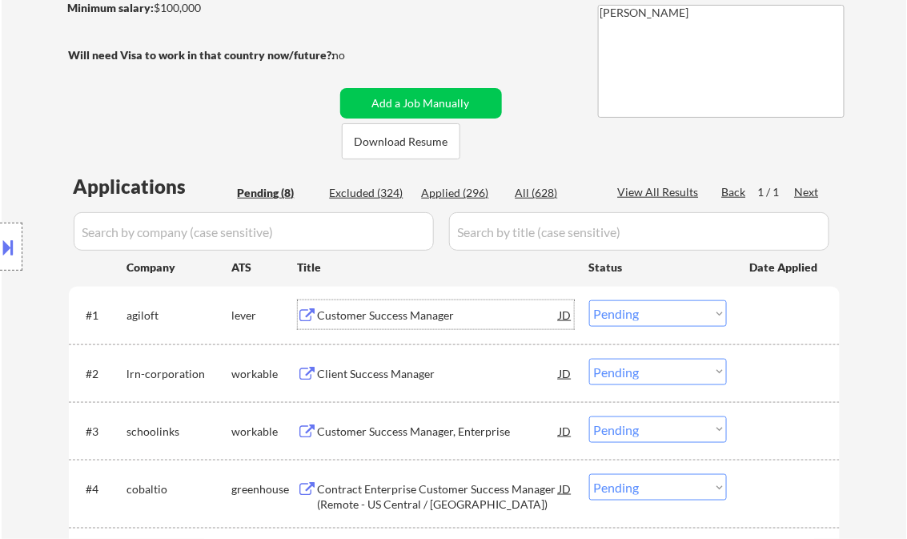
drag, startPoint x: 621, startPoint y: 316, endPoint x: 622, endPoint y: 325, distance: 9.6
click at [621, 316] on select "Choose an option... Pending Applied Excluded (Questions) Excluded (Expired) Exc…" at bounding box center [658, 313] width 138 height 26
click at [589, 300] on select "Choose an option... Pending Applied Excluded (Questions) Excluded (Expired) Exc…" at bounding box center [658, 313] width 138 height 26
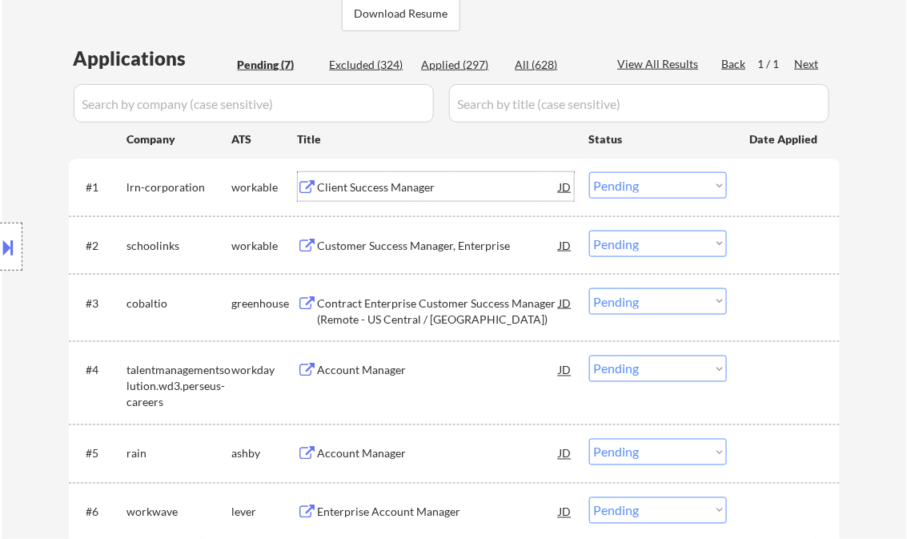
click at [388, 197] on div "Client Success Manager" at bounding box center [439, 186] width 242 height 29
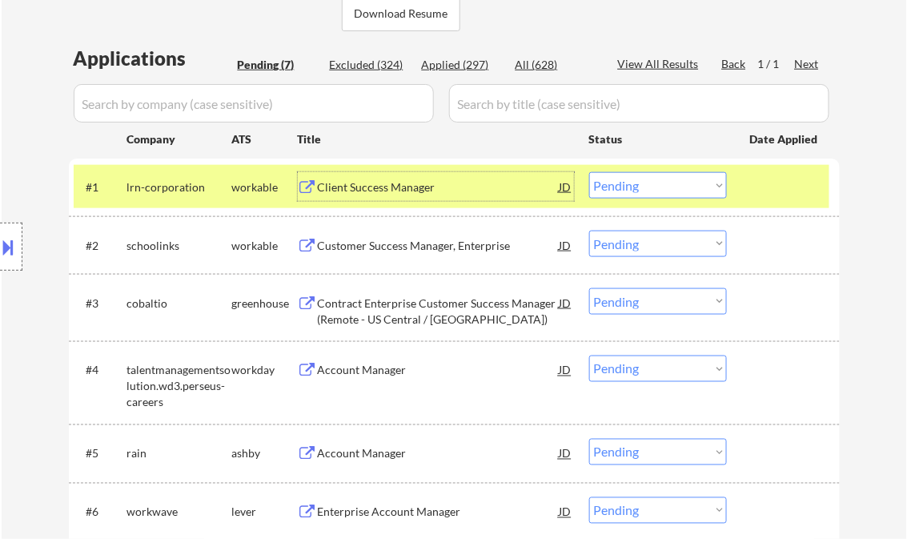
drag, startPoint x: 624, startPoint y: 189, endPoint x: 649, endPoint y: 197, distance: 26.1
click at [624, 189] on select "Choose an option... Pending Applied Excluded (Questions) Excluded (Expired) Exc…" at bounding box center [658, 185] width 138 height 26
click at [589, 172] on select "Choose an option... Pending Applied Excluded (Questions) Excluded (Expired) Exc…" at bounding box center [658, 185] width 138 height 26
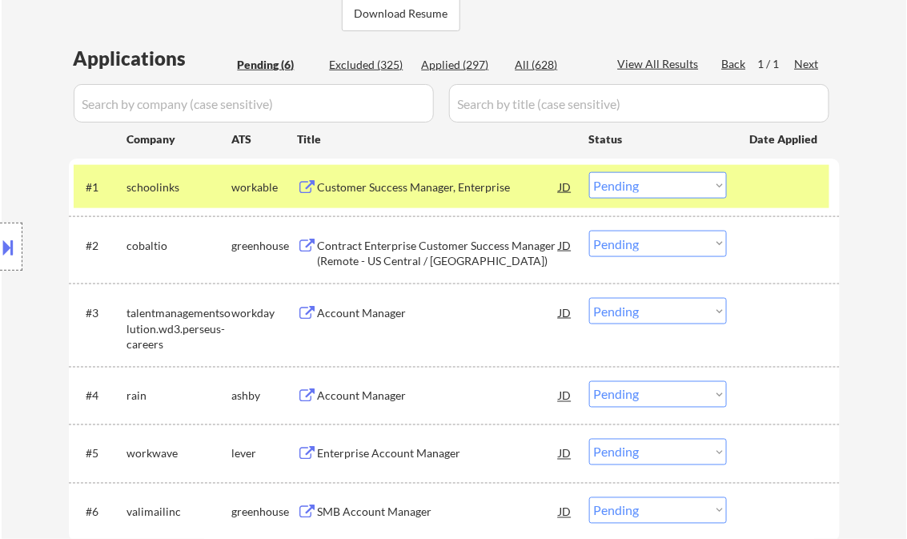
click at [792, 183] on div at bounding box center [785, 186] width 70 height 29
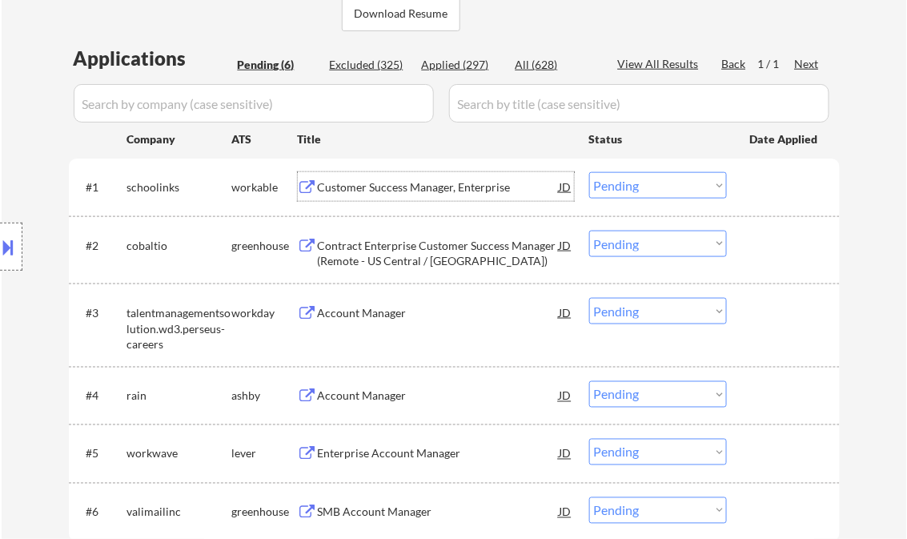
click at [408, 192] on div "Customer Success Manager, Enterprise" at bounding box center [439, 187] width 242 height 16
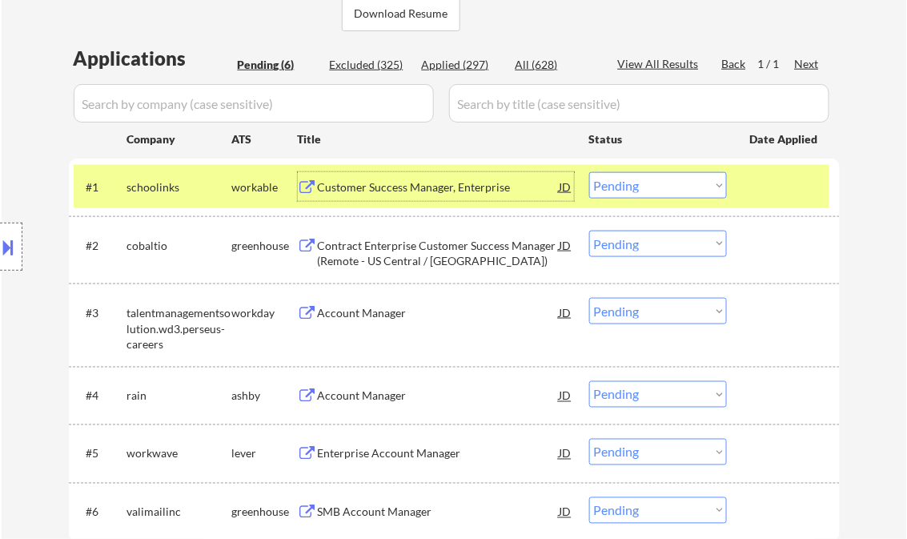
click at [646, 184] on select "Choose an option... Pending Applied Excluded (Questions) Excluded (Expired) Exc…" at bounding box center [658, 185] width 138 height 26
click at [589, 172] on select "Choose an option... Pending Applied Excluded (Questions) Excluded (Expired) Exc…" at bounding box center [658, 185] width 138 height 26
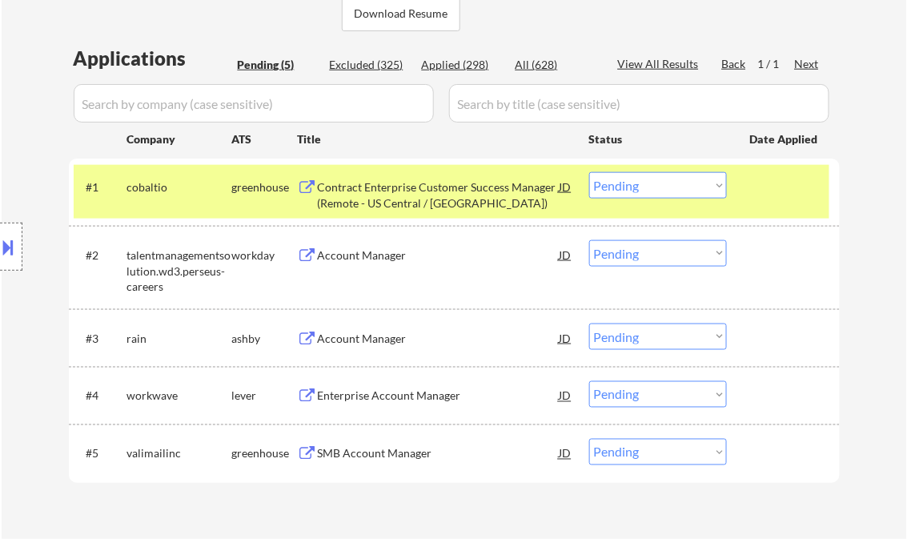
click at [415, 198] on div "Contract Enterprise Customer Success Manager (Remote - US Central / [GEOGRAPHIC…" at bounding box center [439, 194] width 242 height 31
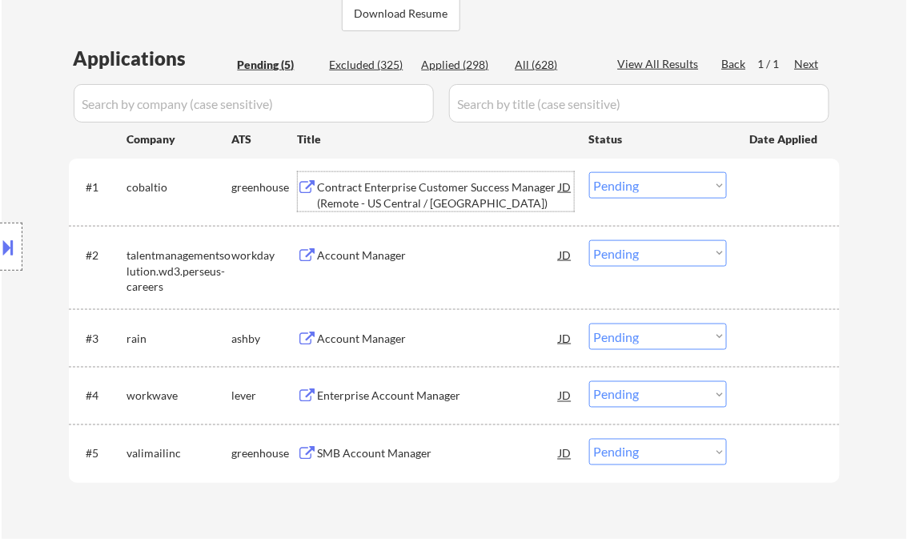
click at [637, 184] on select "Choose an option... Pending Applied Excluded (Questions) Excluded (Expired) Exc…" at bounding box center [658, 185] width 138 height 26
click at [589, 172] on select "Choose an option... Pending Applied Excluded (Questions) Excluded (Expired) Exc…" at bounding box center [658, 185] width 138 height 26
click at [377, 254] on div "Account Manager" at bounding box center [439, 255] width 242 height 16
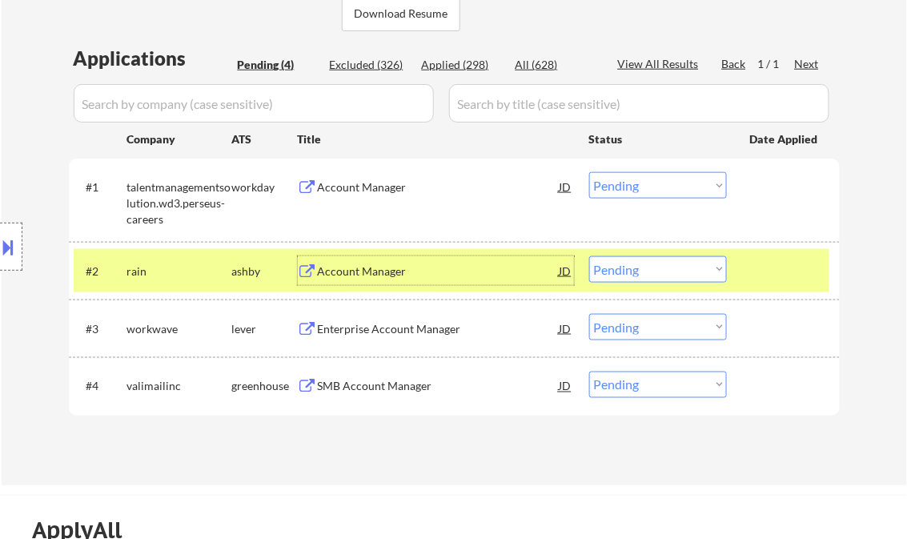
click at [686, 183] on select "Choose an option... Pending Applied Excluded (Questions) Excluded (Expired) Exc…" at bounding box center [658, 185] width 138 height 26
click at [396, 191] on div "Account Manager" at bounding box center [439, 187] width 242 height 16
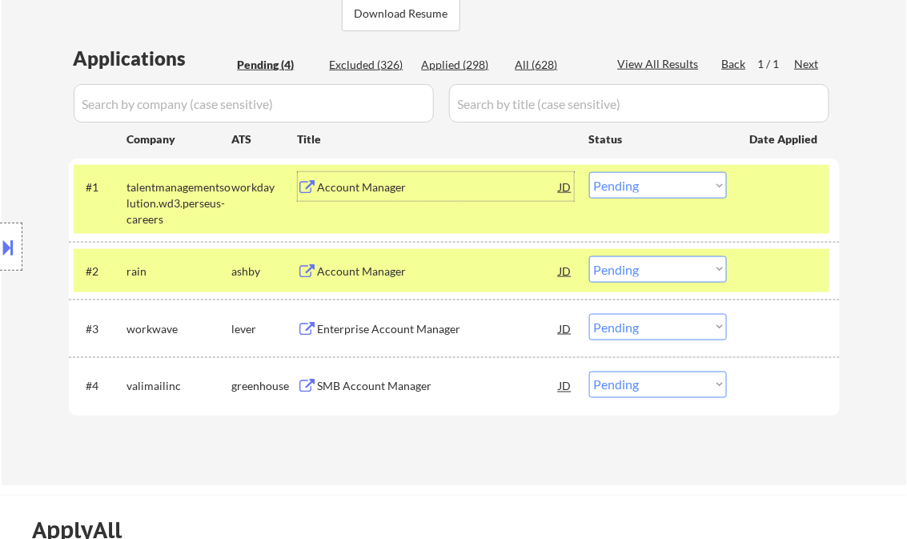
click at [673, 191] on select "Choose an option... Pending Applied Excluded (Questions) Excluded (Expired) Exc…" at bounding box center [658, 185] width 138 height 26
click at [589, 172] on select "Choose an option... Pending Applied Excluded (Questions) Excluded (Expired) Exc…" at bounding box center [658, 185] width 138 height 26
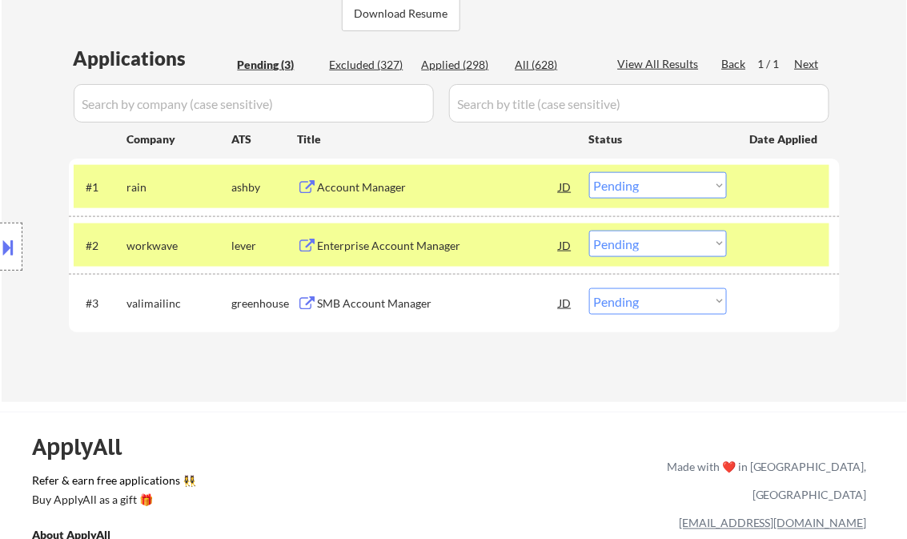
click at [780, 200] on div at bounding box center [785, 186] width 70 height 29
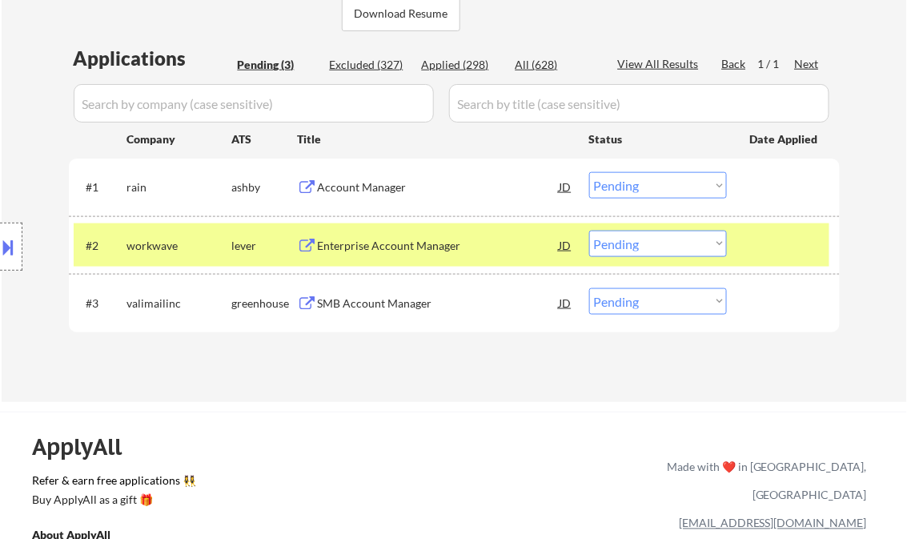
click at [798, 243] on div at bounding box center [785, 245] width 70 height 29
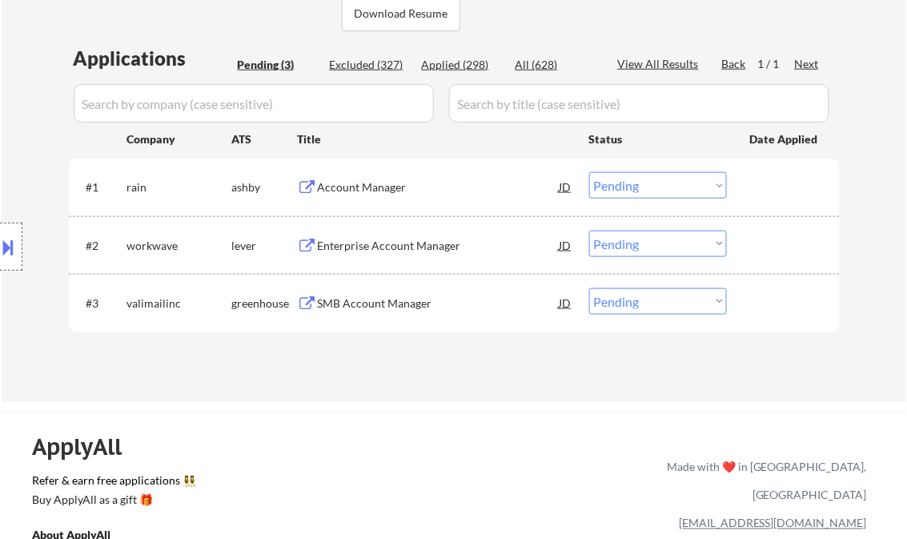
click at [385, 189] on div "Account Manager" at bounding box center [439, 187] width 242 height 16
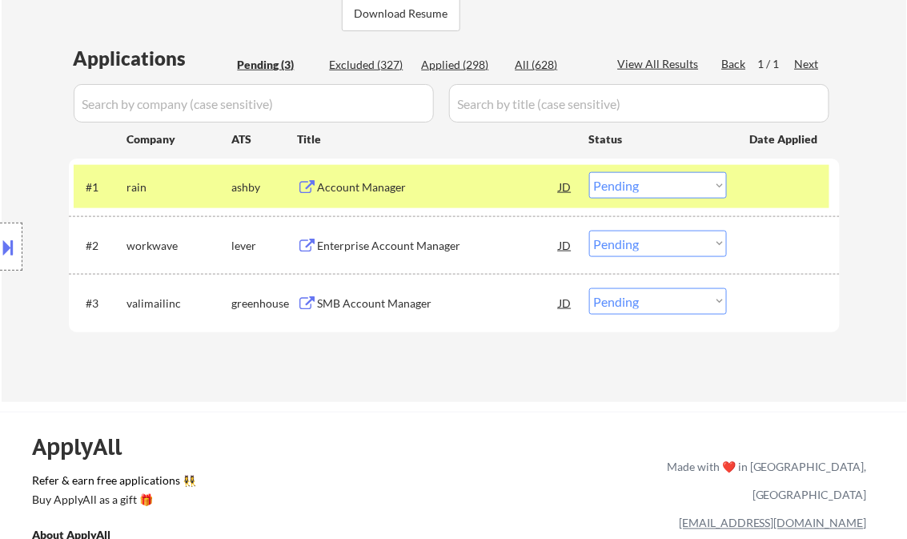
click at [6, 246] on button at bounding box center [9, 247] width 18 height 26
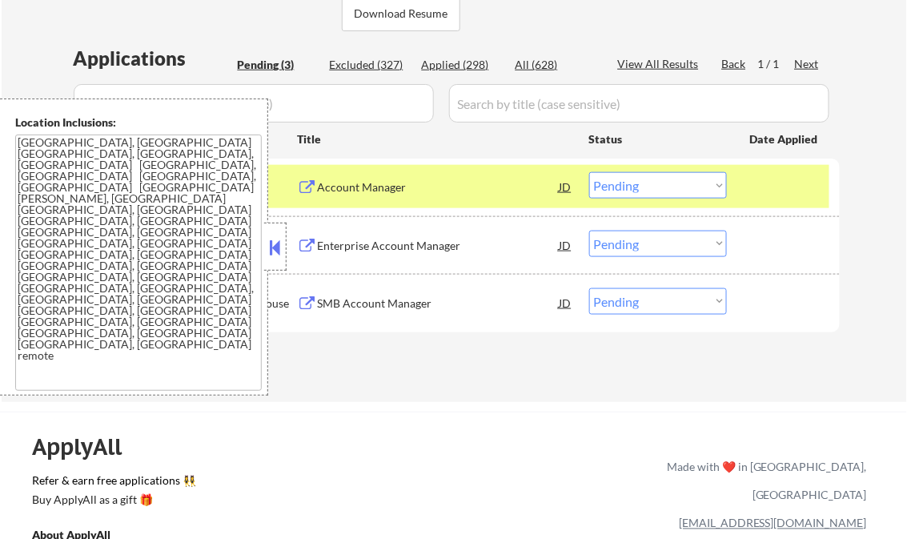
click at [271, 248] on button at bounding box center [276, 247] width 18 height 24
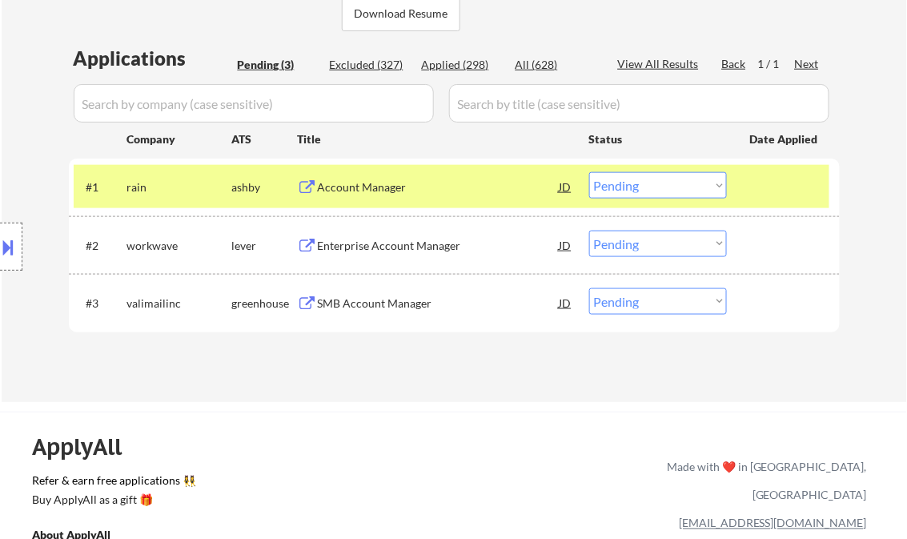
drag, startPoint x: 670, startPoint y: 175, endPoint x: 690, endPoint y: 197, distance: 29.5
click at [670, 175] on select "Choose an option... Pending Applied Excluded (Questions) Excluded (Expired) Exc…" at bounding box center [658, 185] width 138 height 26
click at [589, 172] on select "Choose an option... Pending Applied Excluded (Questions) Excluded (Expired) Exc…" at bounding box center [658, 185] width 138 height 26
click at [400, 245] on div "Enterprise Account Manager" at bounding box center [439, 246] width 242 height 16
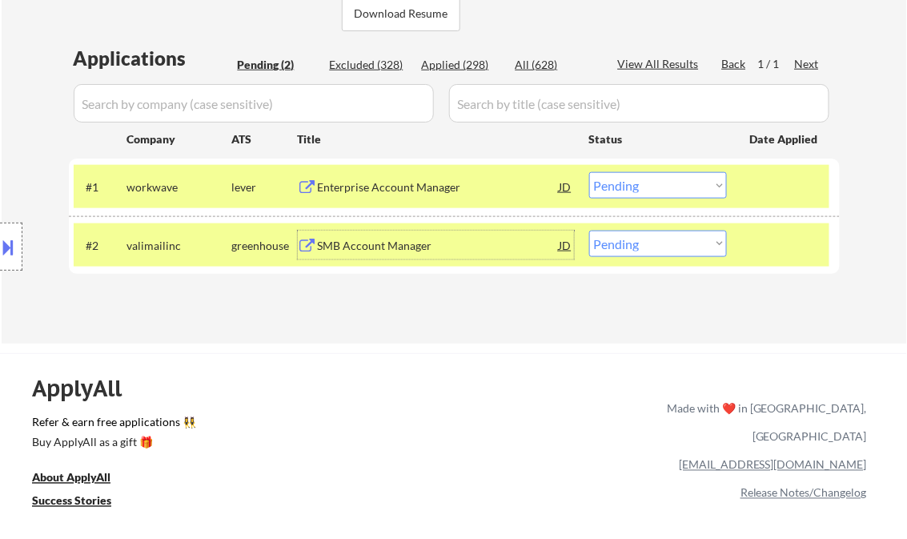
drag, startPoint x: 657, startPoint y: 195, endPoint x: 669, endPoint y: 199, distance: 12.9
click at [657, 195] on select "Choose an option... Pending Applied Excluded (Questions) Excluded (Expired) Exc…" at bounding box center [658, 185] width 138 height 26
click at [589, 172] on select "Choose an option... Pending Applied Excluded (Questions) Excluded (Expired) Exc…" at bounding box center [658, 185] width 138 height 26
click at [388, 247] on div "SMB Account Manager" at bounding box center [439, 246] width 242 height 16
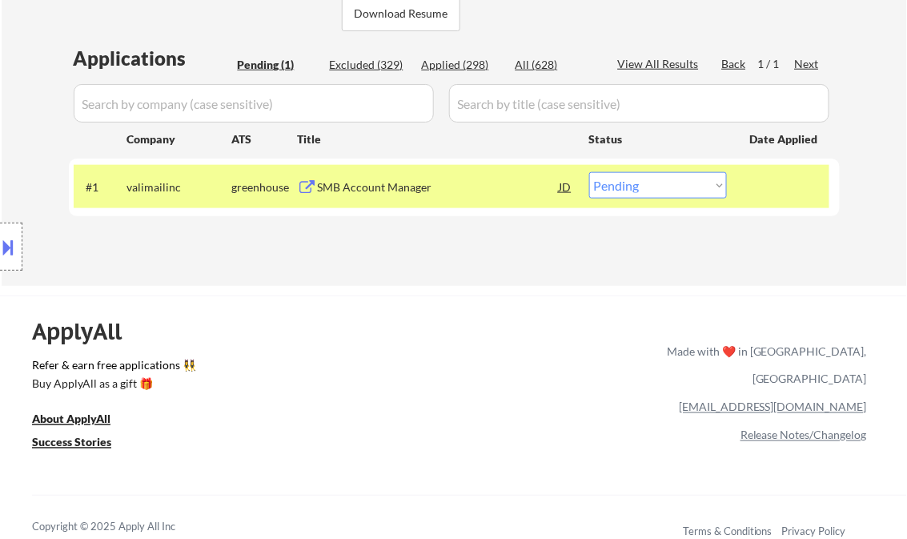
click at [637, 187] on select "Choose an option... Pending Applied Excluded (Questions) Excluded (Expired) Exc…" at bounding box center [658, 185] width 138 height 26
select select ""applied""
click at [589, 172] on select "Choose an option... Pending Applied Excluded (Questions) Excluded (Expired) Exc…" at bounding box center [658, 185] width 138 height 26
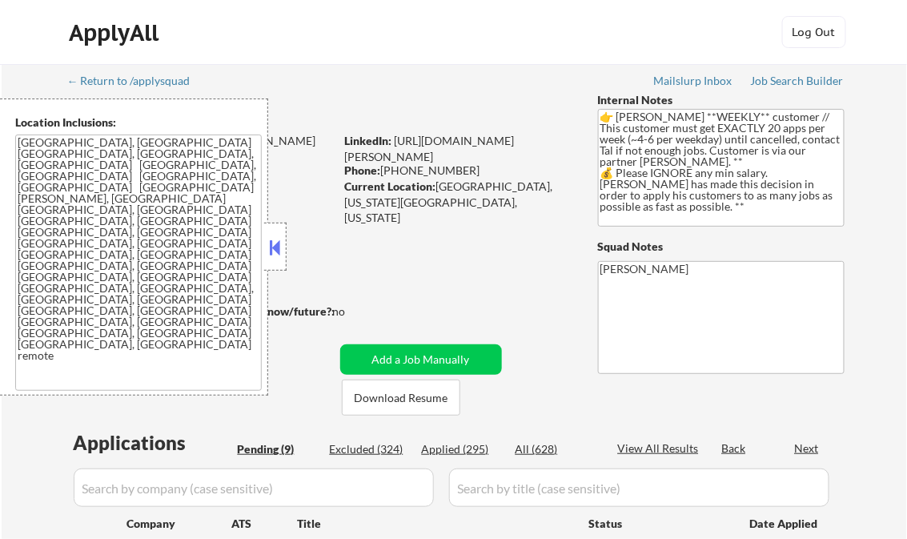
click at [280, 245] on button at bounding box center [276, 247] width 18 height 24
select select ""pending""
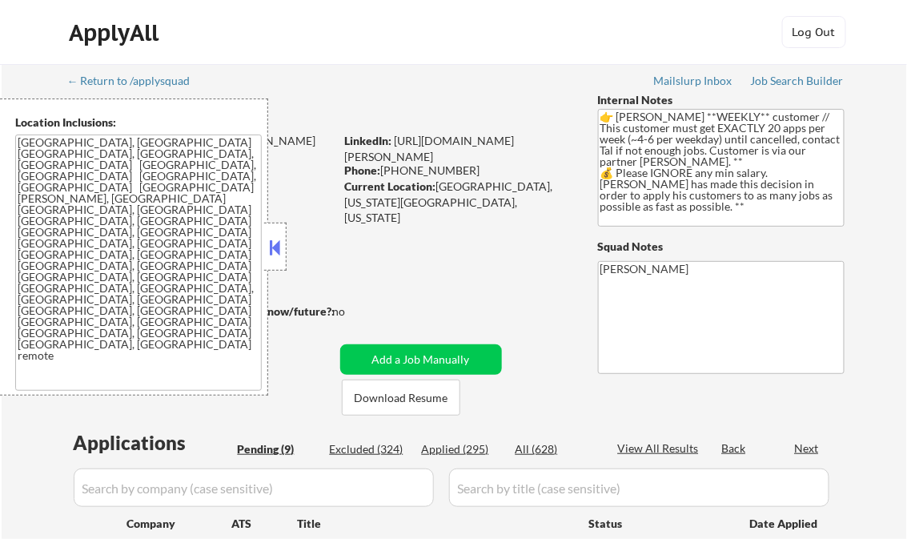
select select ""pending""
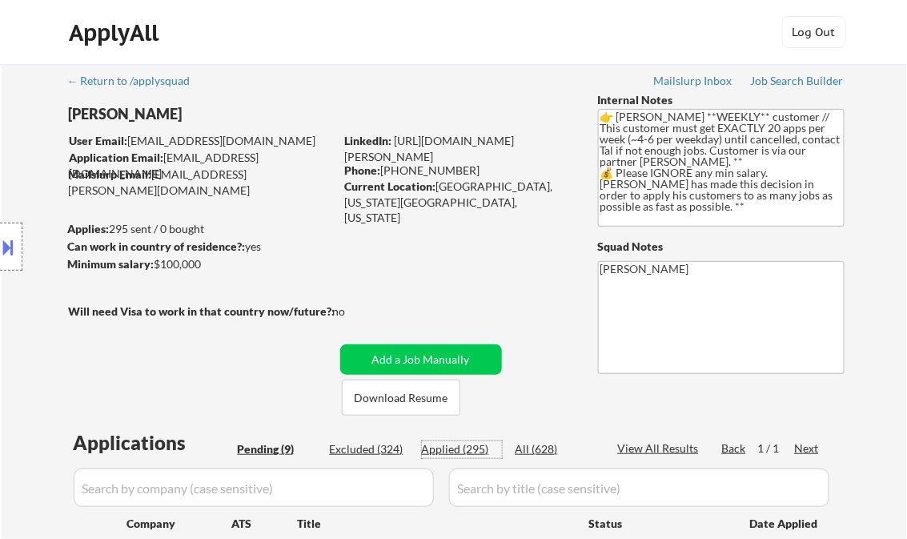
click at [475, 444] on div "Applied (295)" at bounding box center [462, 449] width 80 height 16
click at [662, 444] on div "View All Results" at bounding box center [661, 448] width 86 height 16
select select ""applied""
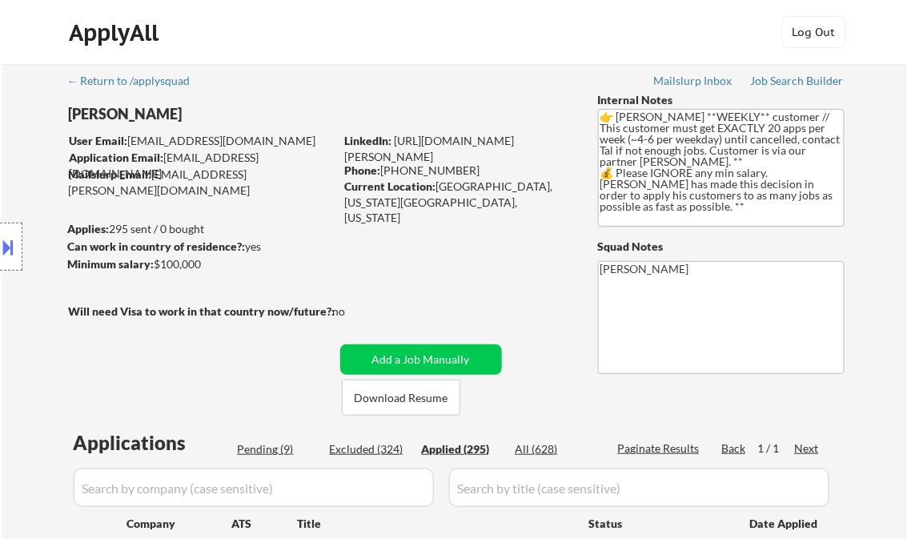
select select ""applied""
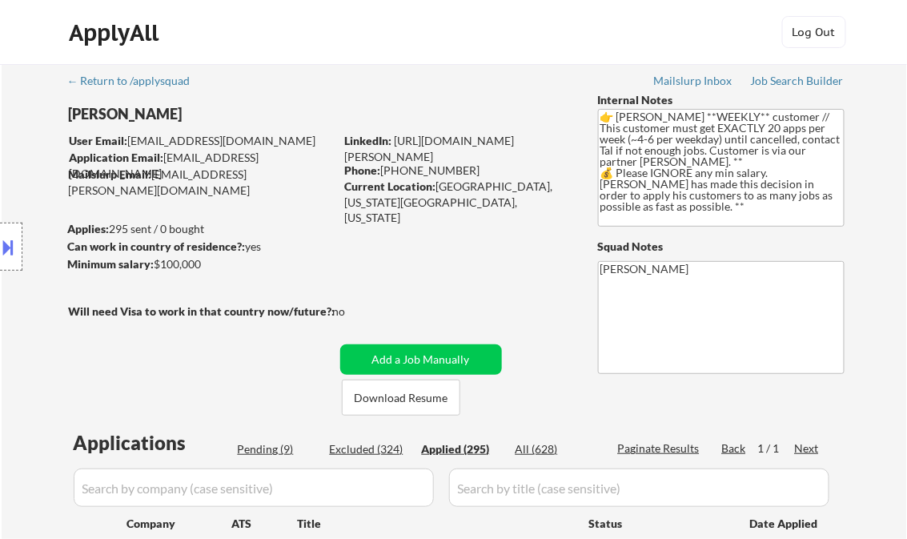
select select ""applied""
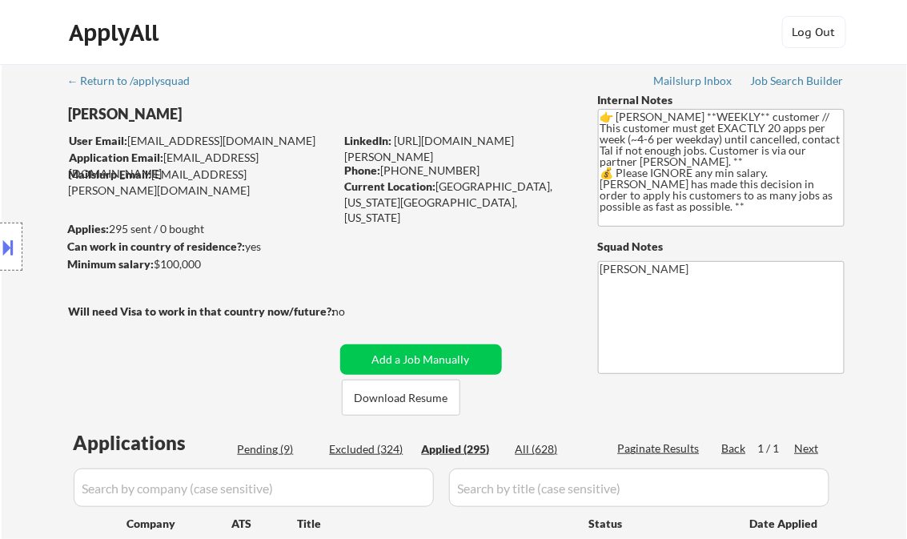
select select ""applied""
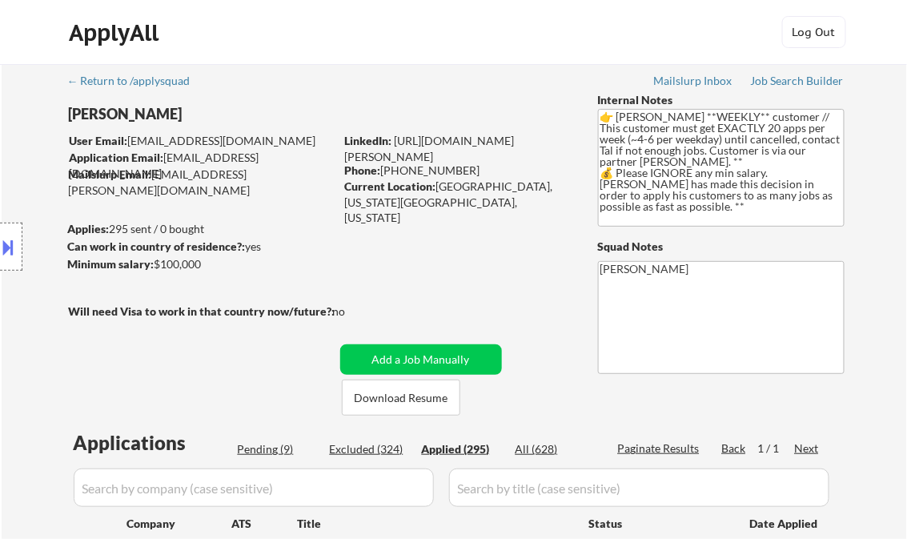
select select ""applied""
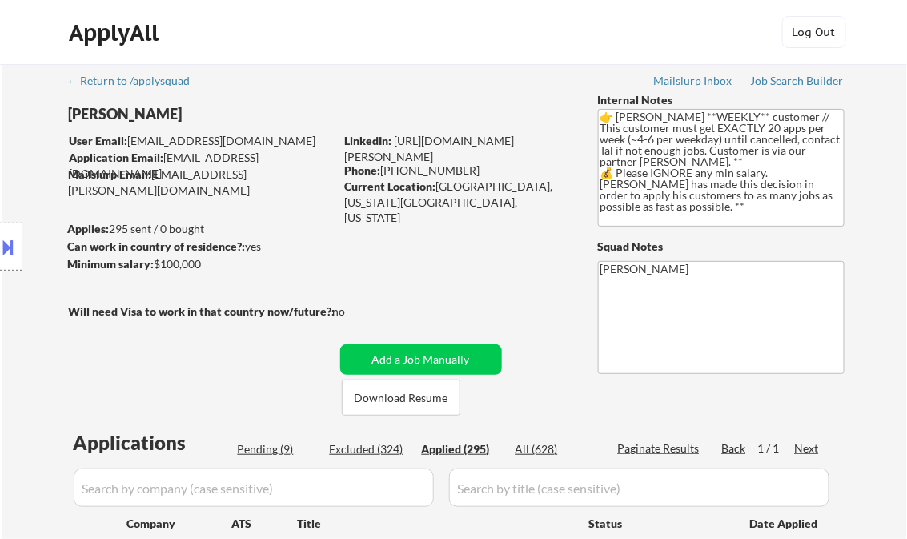
select select ""applied""
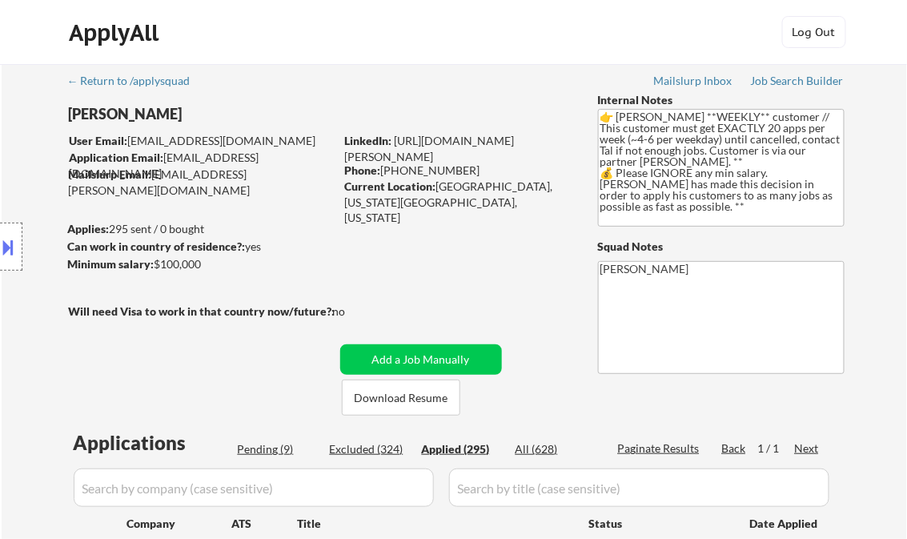
select select ""applied""
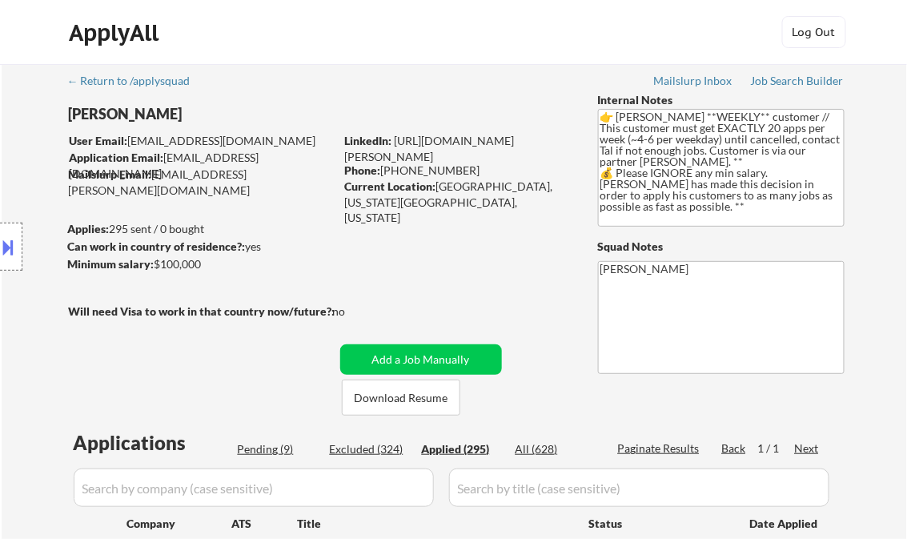
select select ""applied""
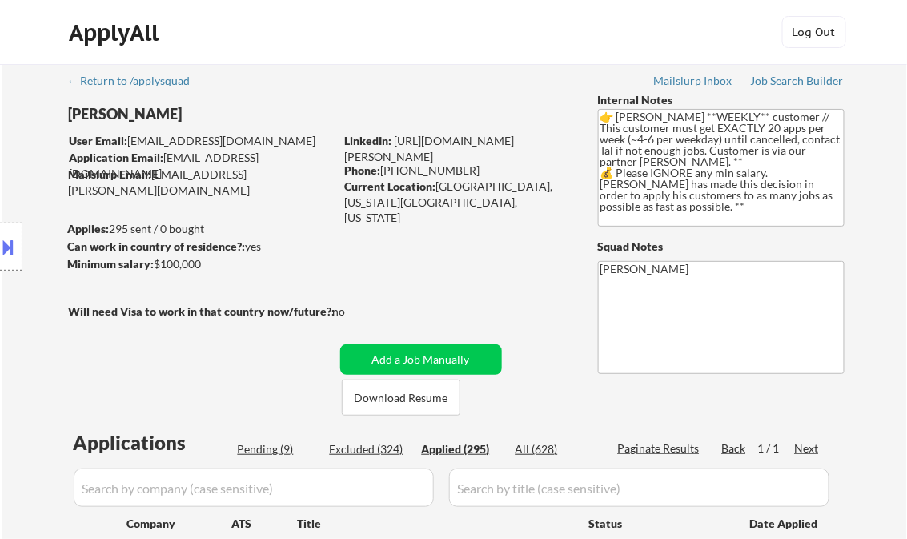
select select ""applied""
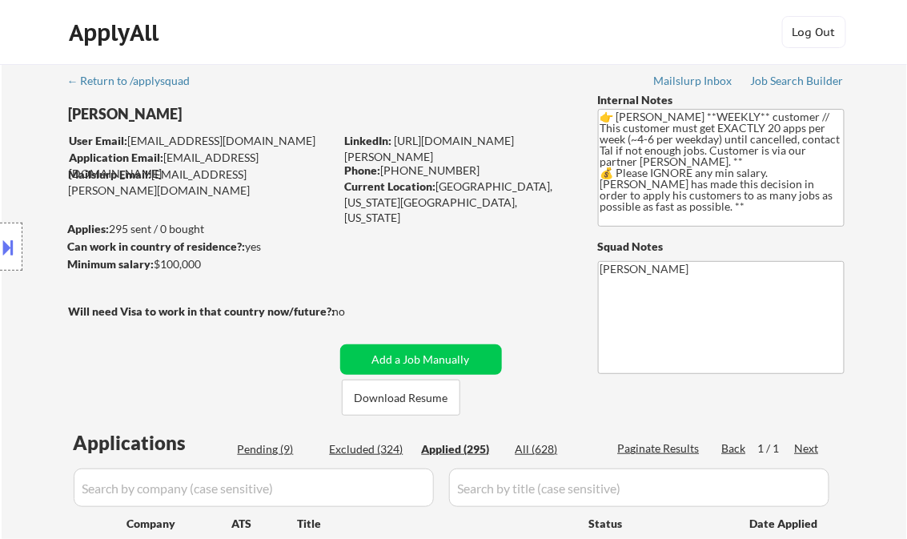
select select ""applied""
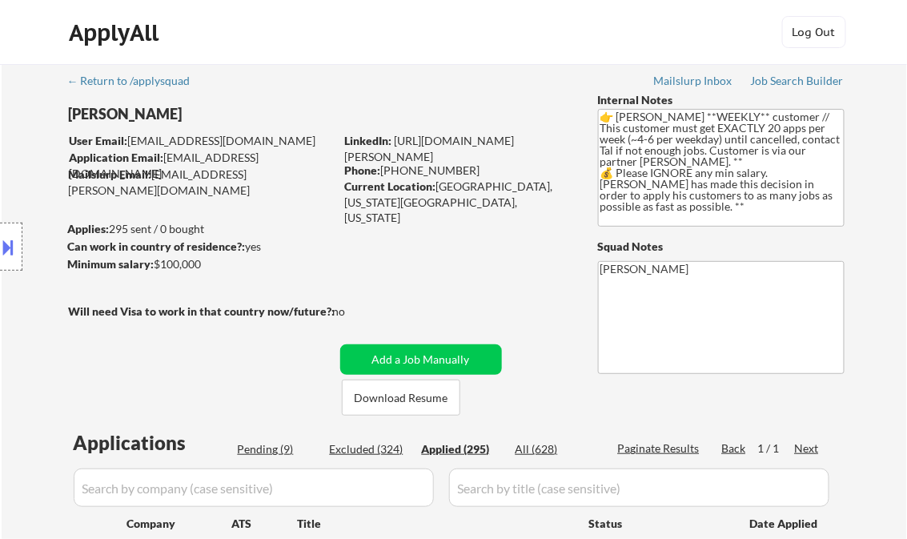
select select ""applied""
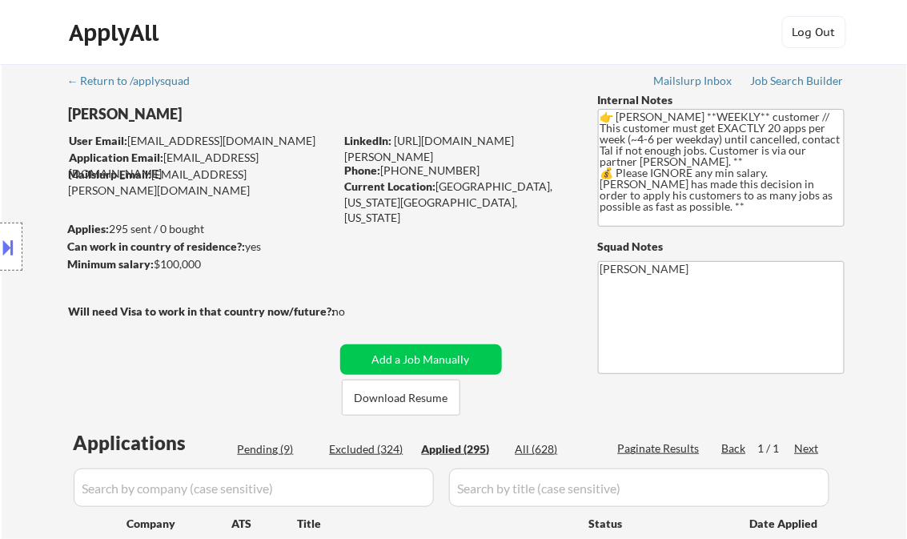
select select ""applied""
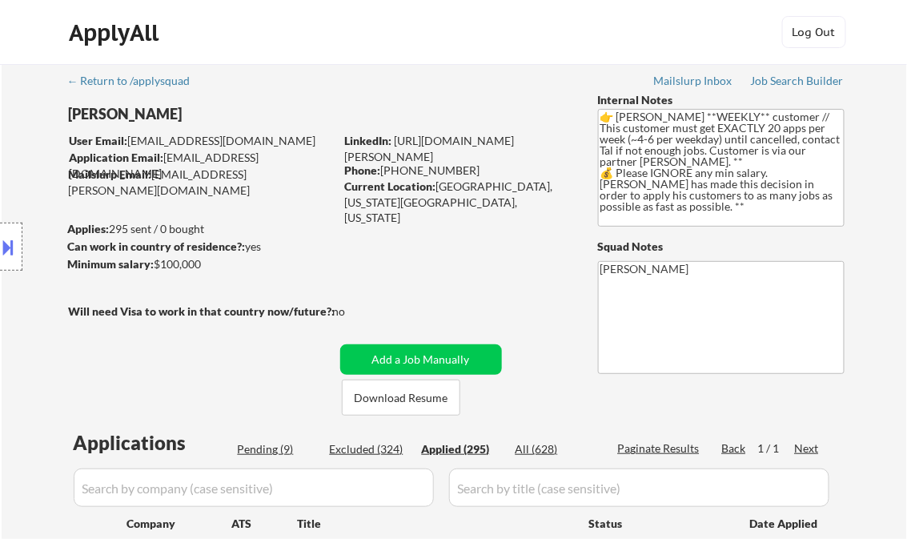
select select ""applied""
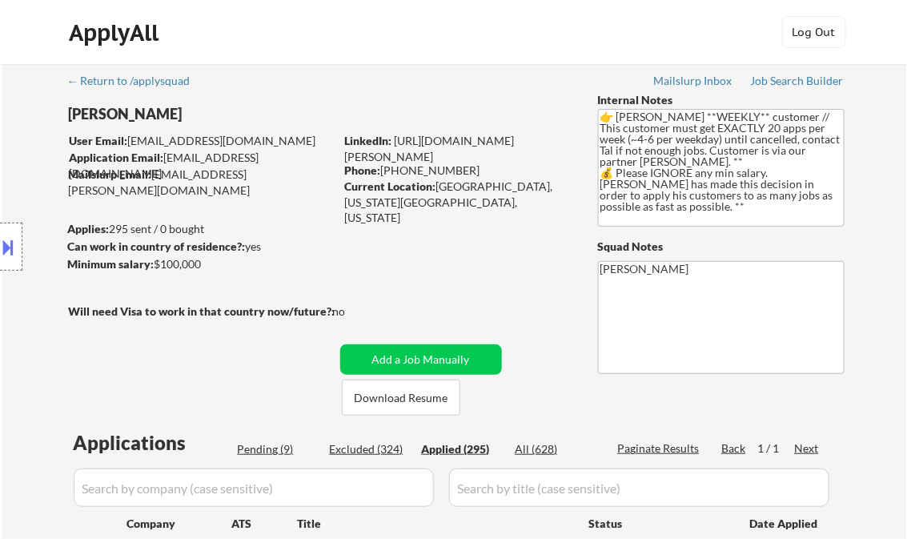
select select ""applied""
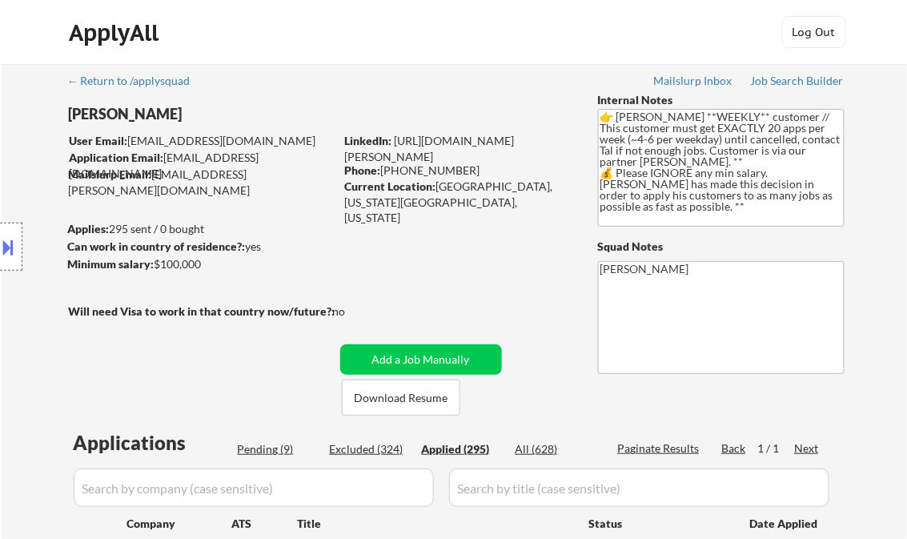
select select ""applied""
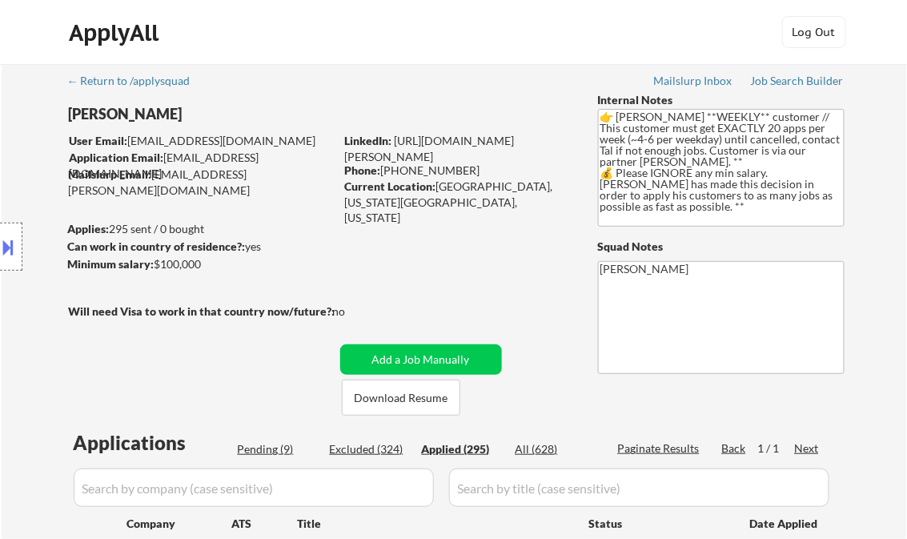
select select ""applied""
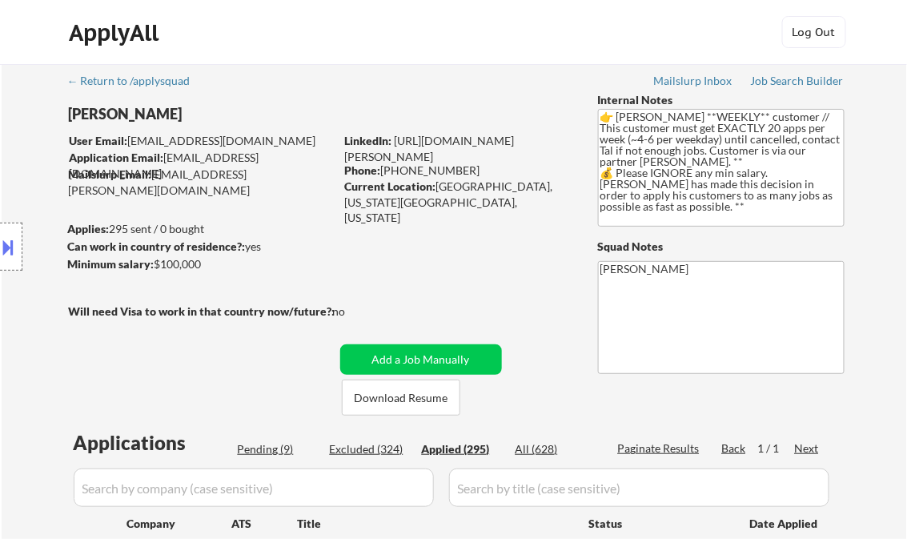
select select ""applied""
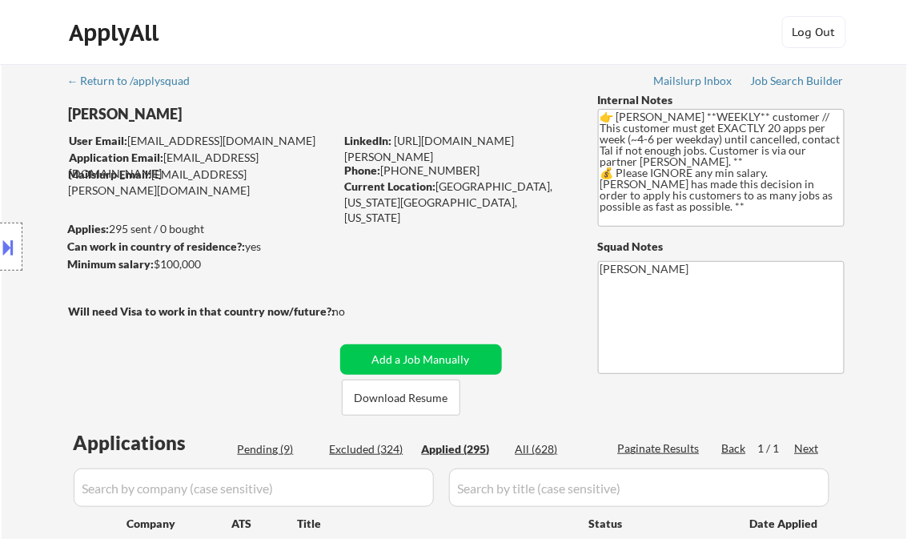
select select ""applied""
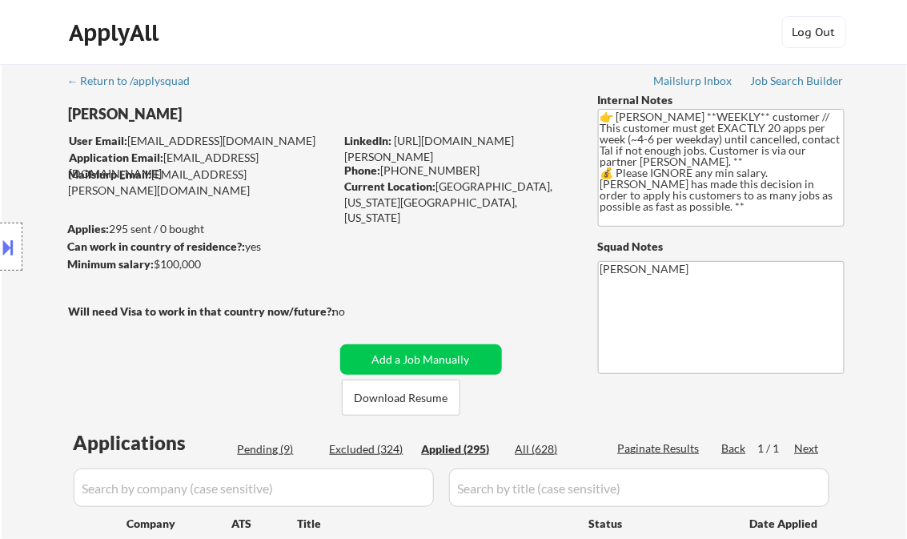
select select ""applied""
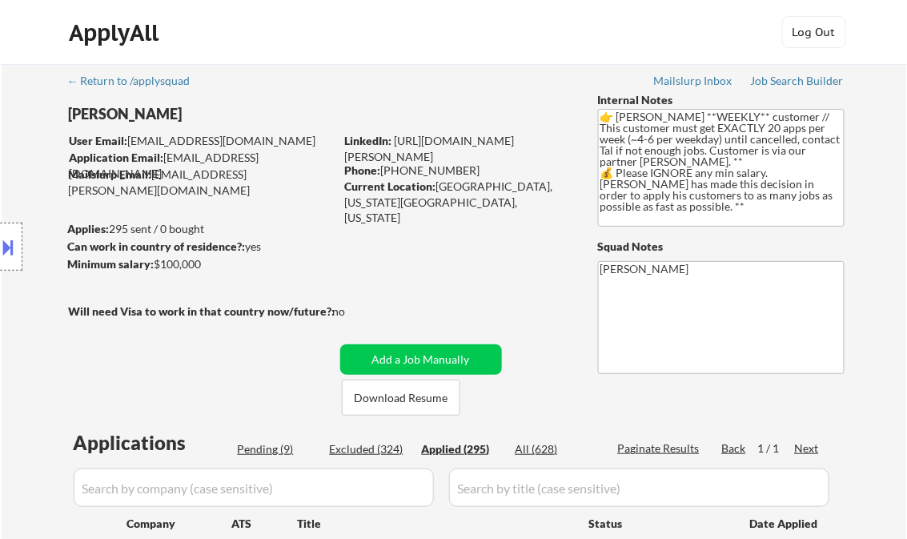
select select ""applied""
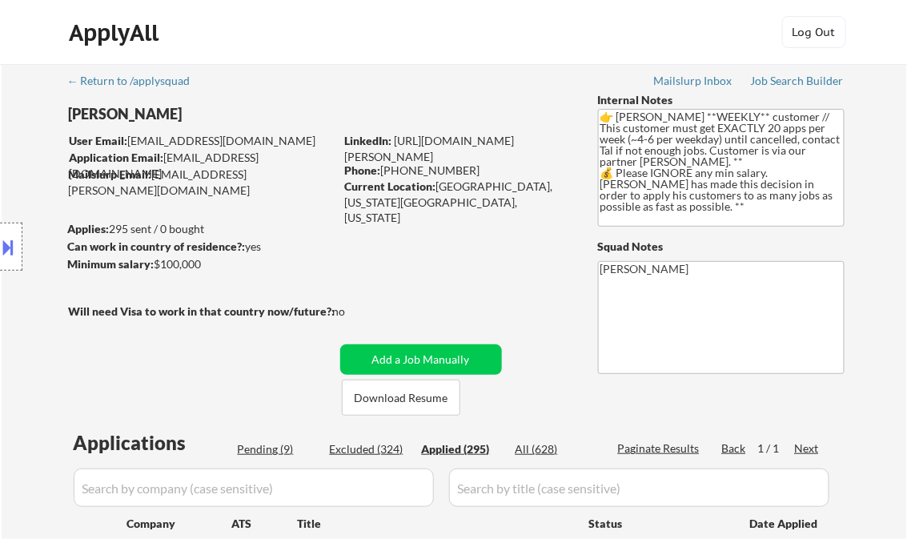
select select ""applied""
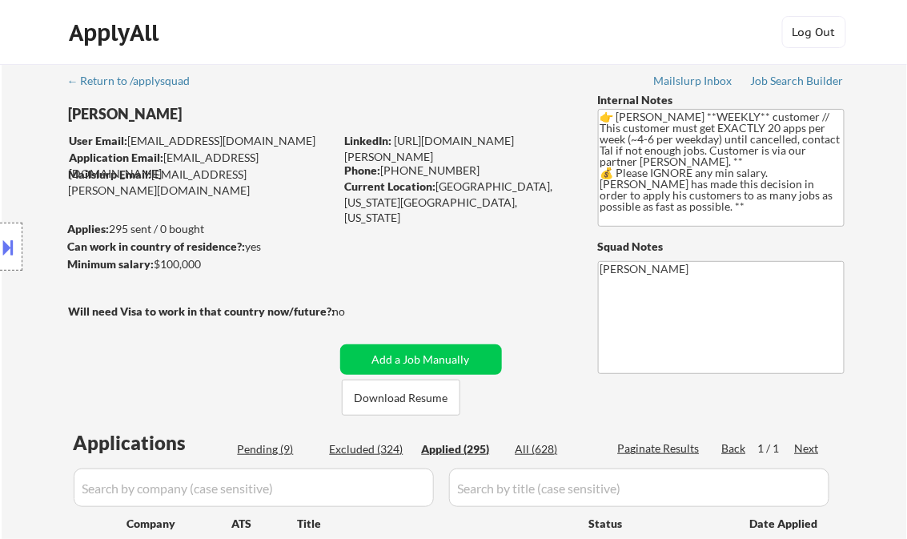
select select ""applied""
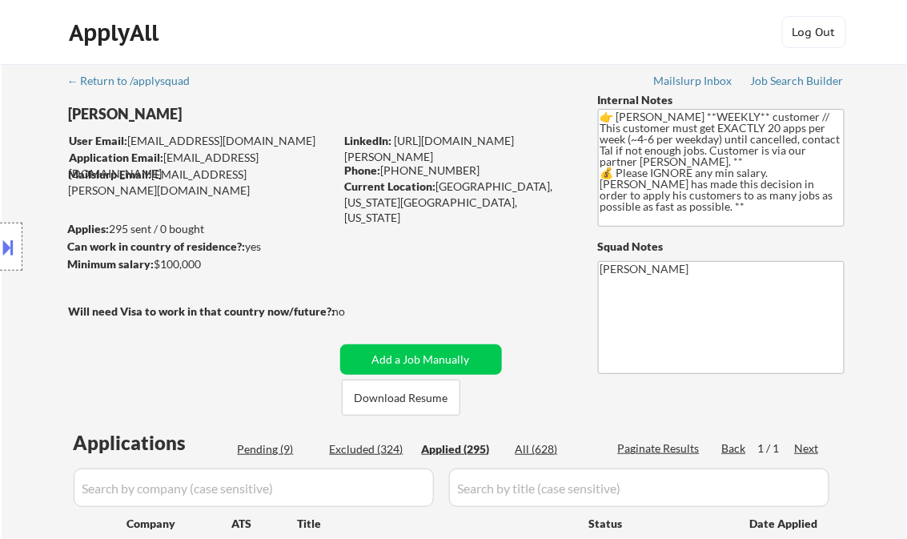
select select ""applied""
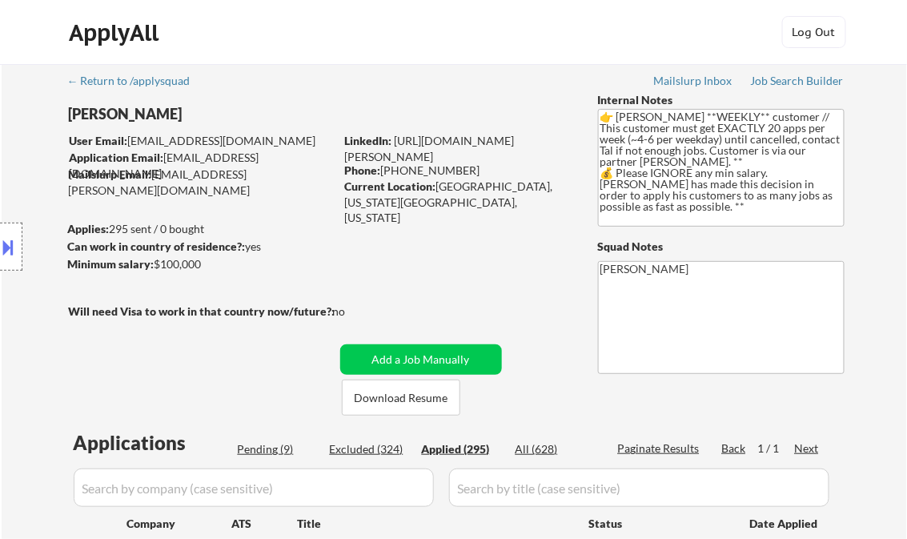
select select ""applied""
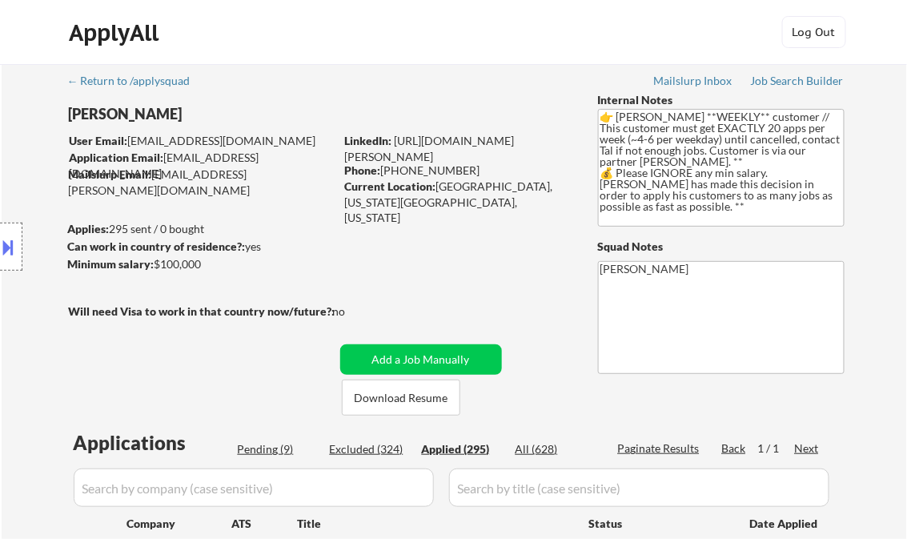
select select ""applied""
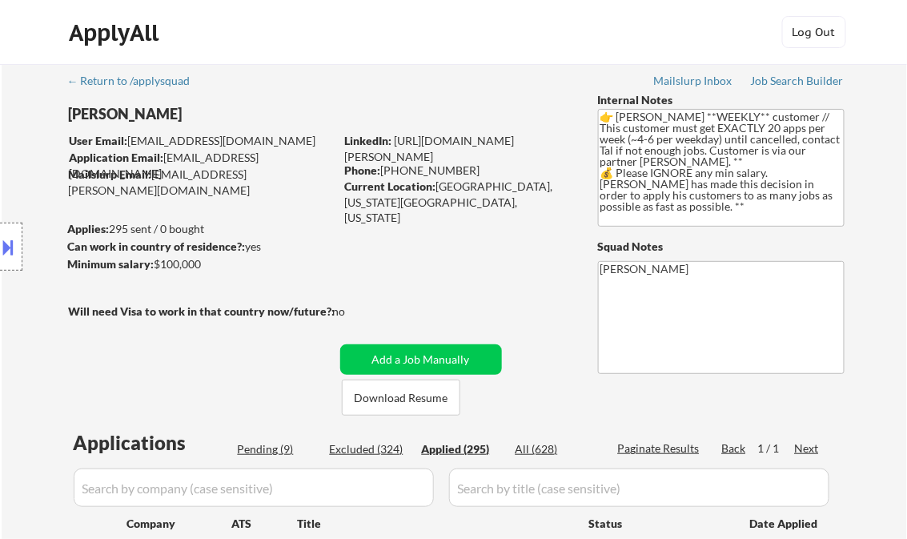
select select ""applied""
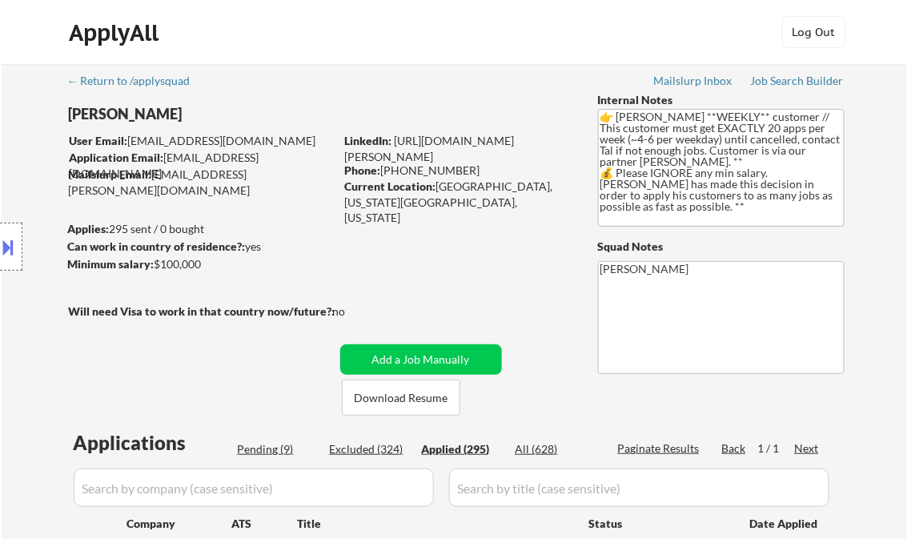
select select ""applied""
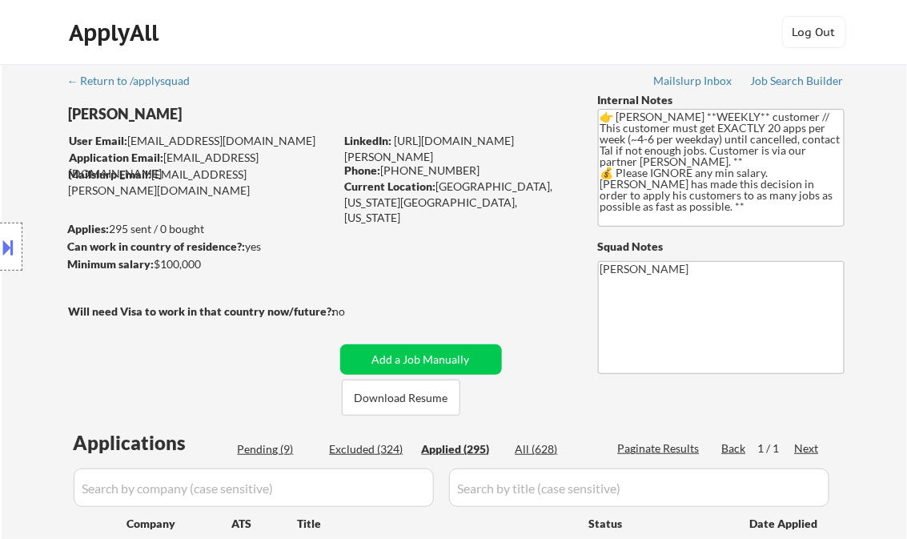
select select ""applied""
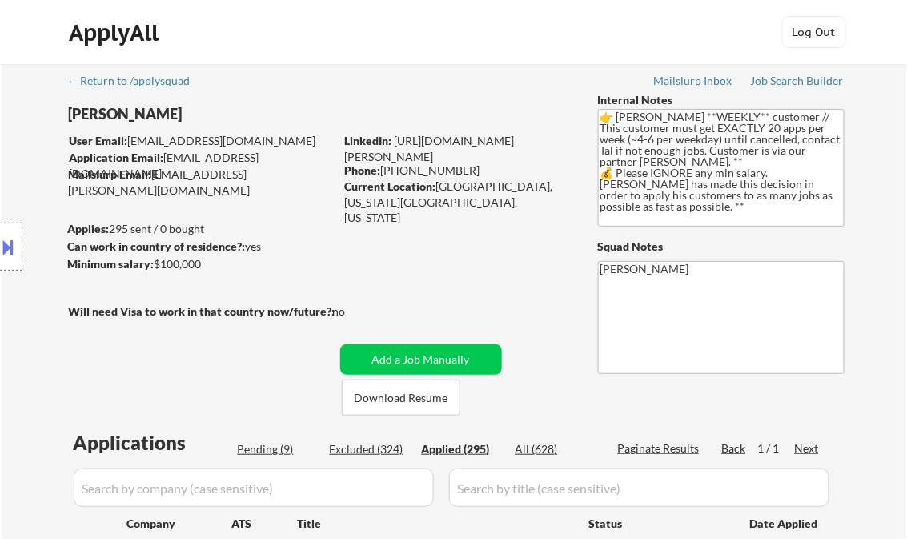
select select ""applied""
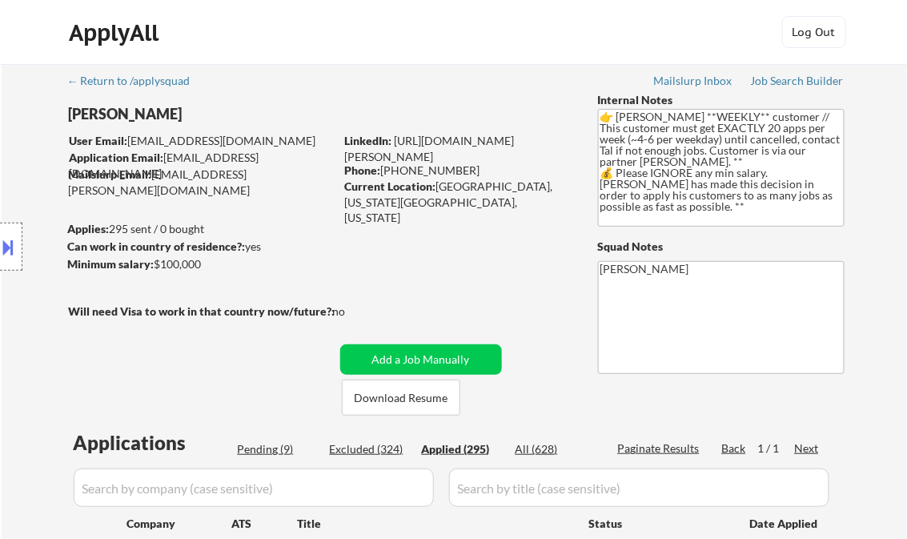
select select ""applied""
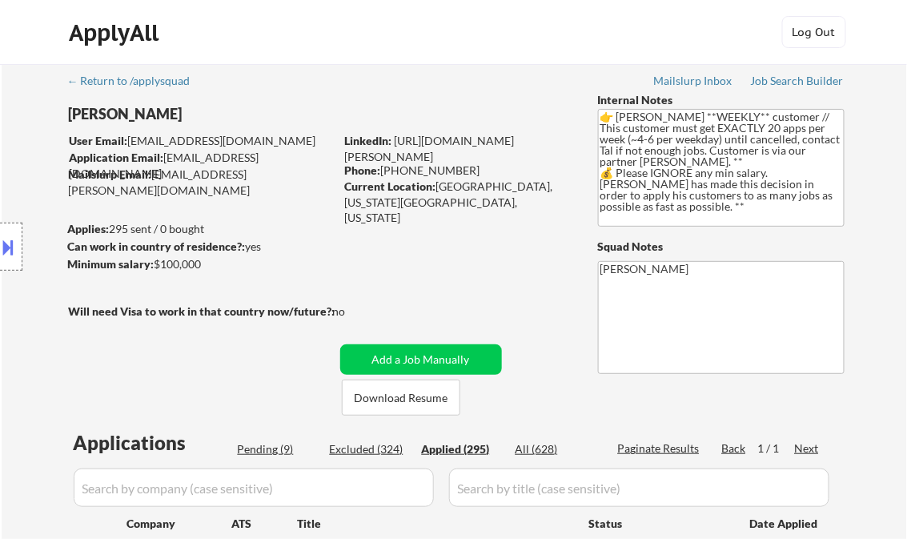
select select ""applied""
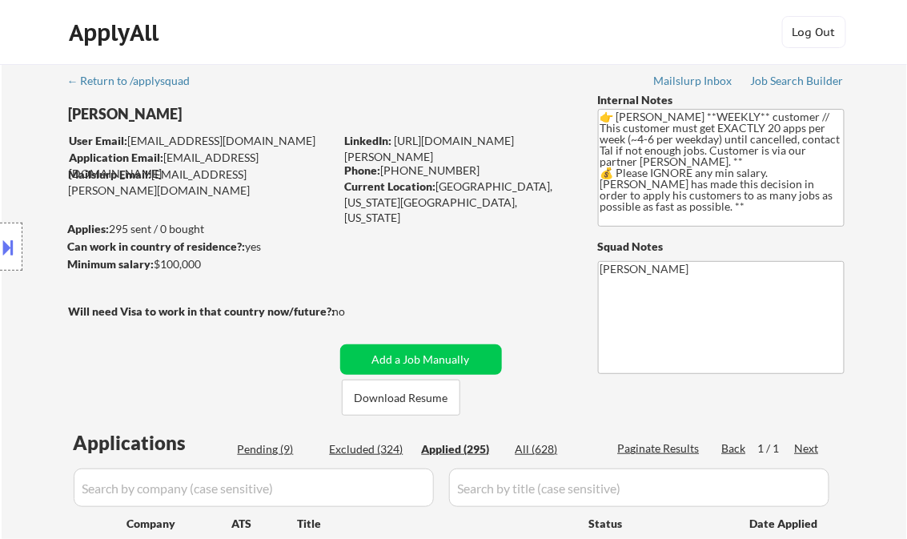
select select ""applied""
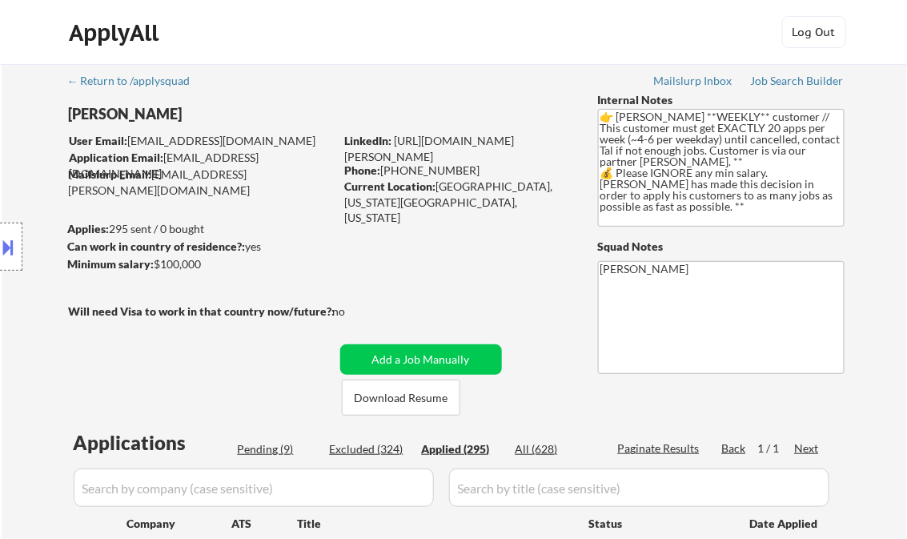
select select ""applied""
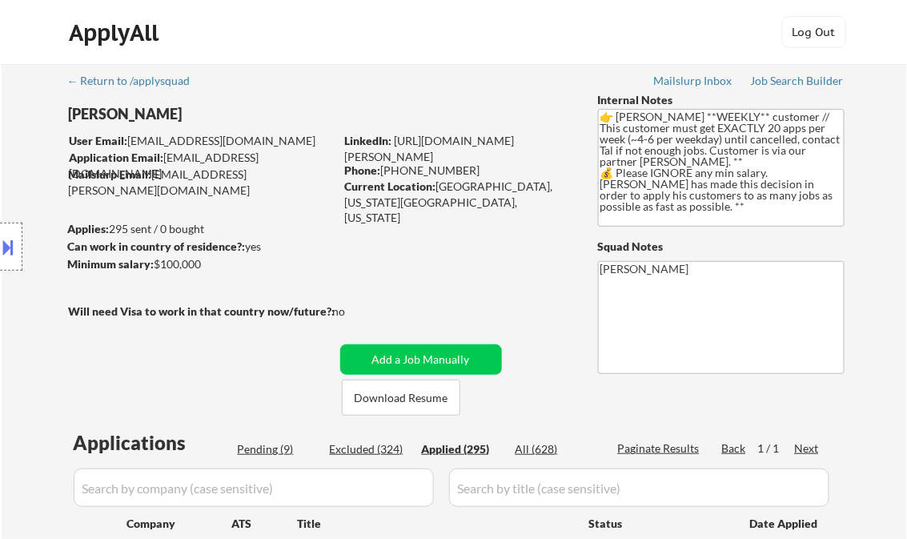
select select ""applied""
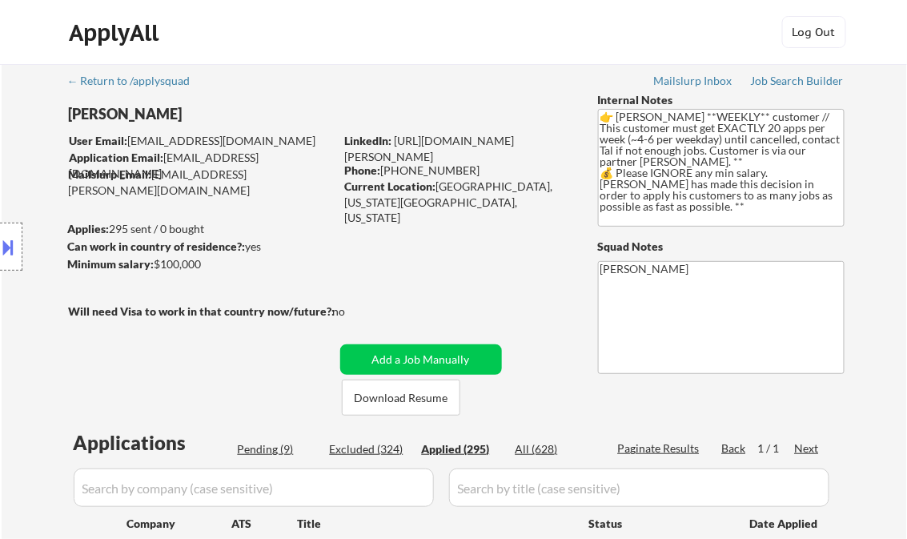
select select ""applied""
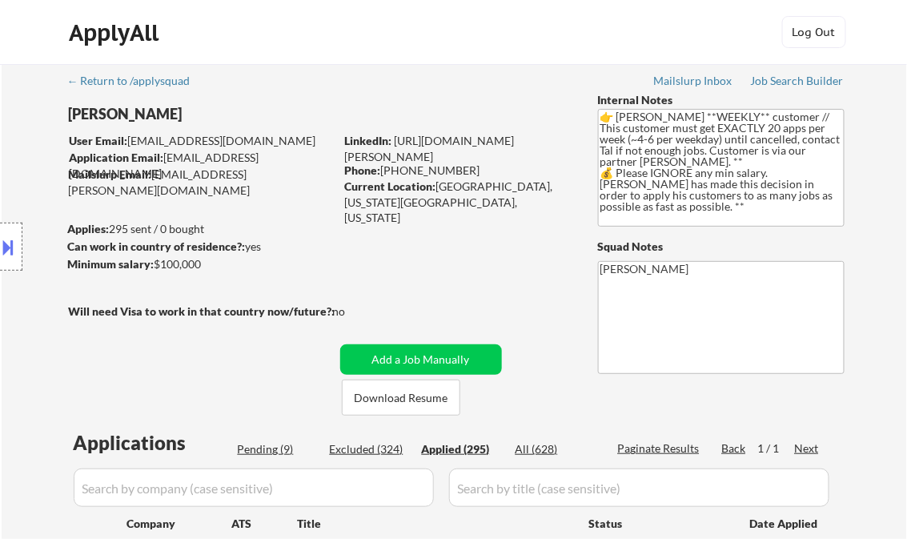
select select ""applied""
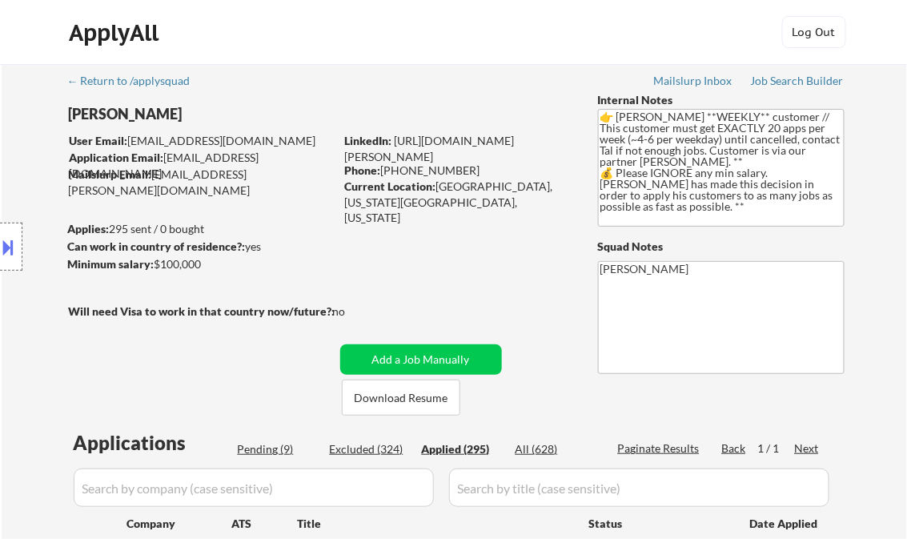
select select ""applied""
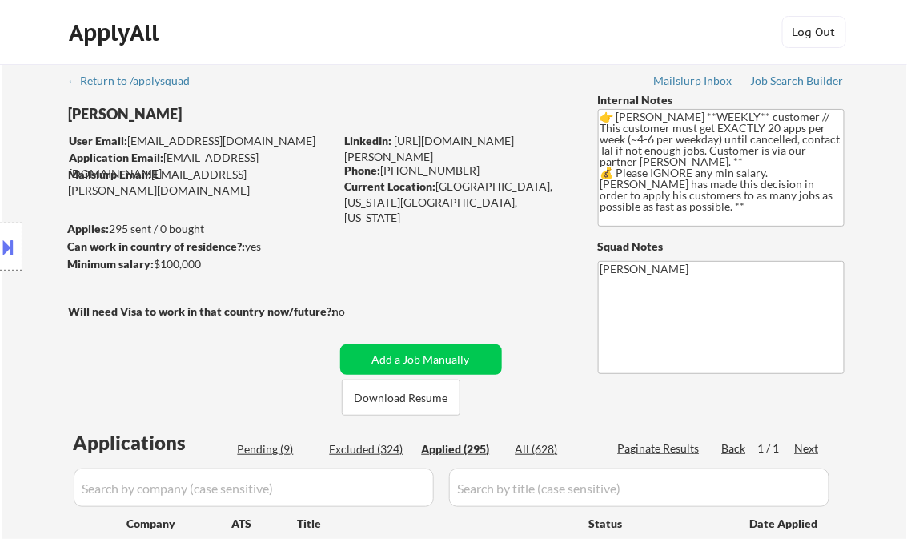
select select ""applied""
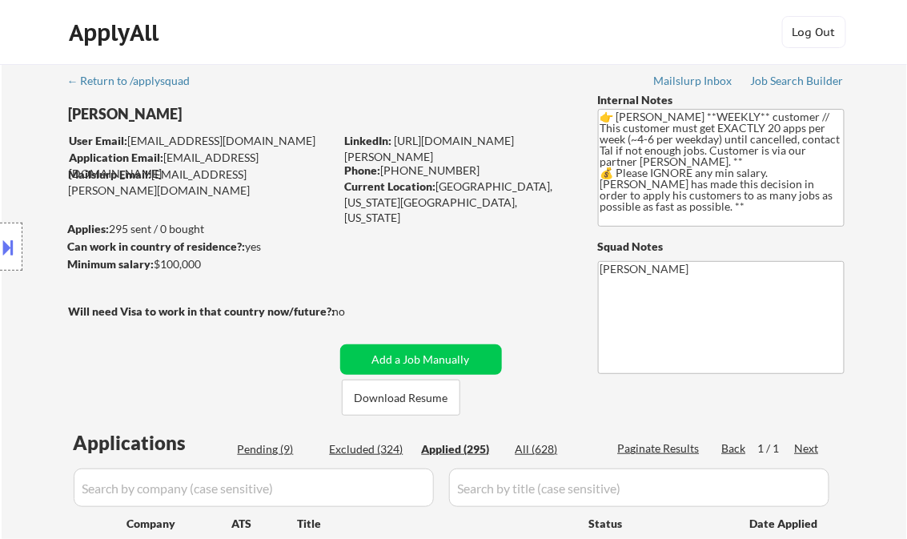
select select ""applied""
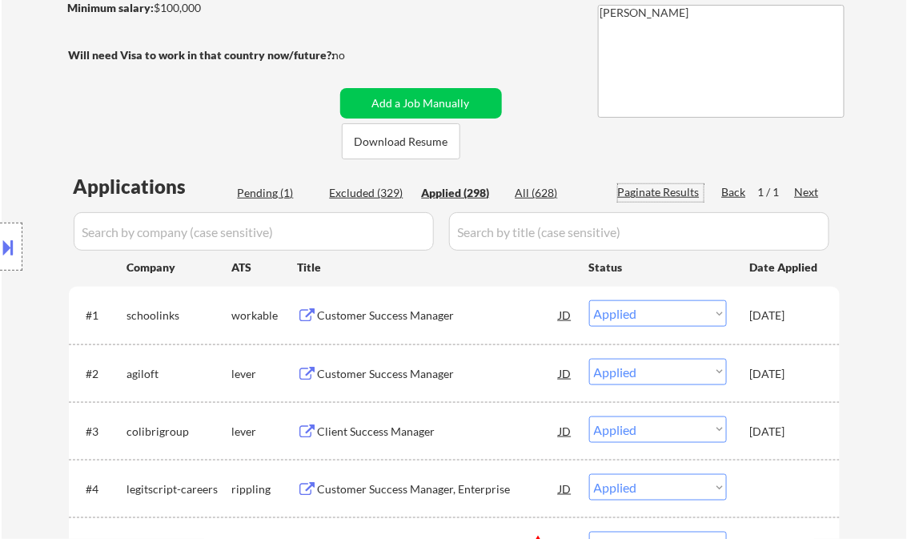
scroll to position [384, 0]
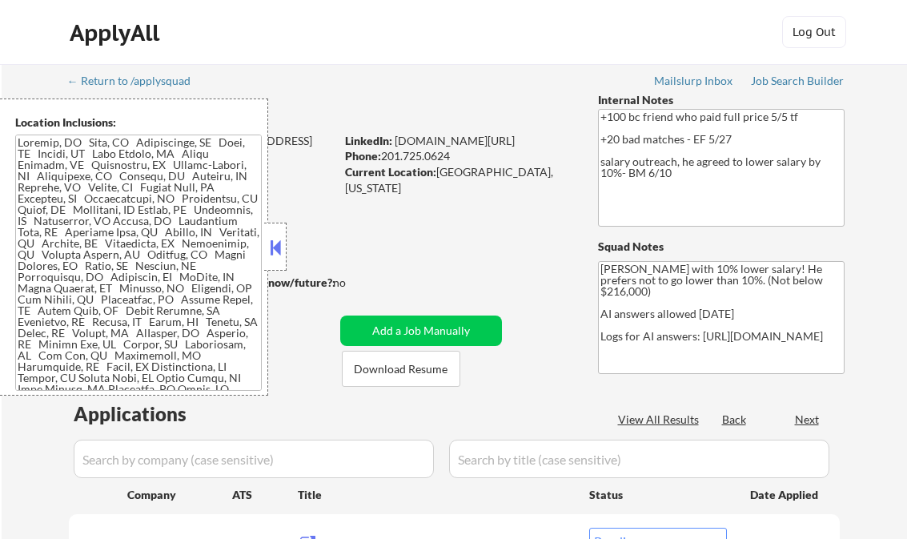
select select ""pending""
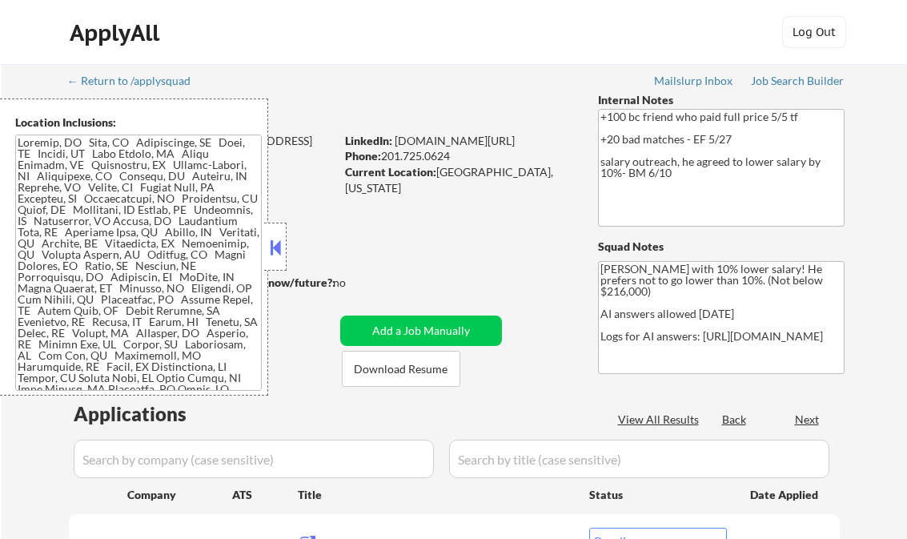
select select ""pending""
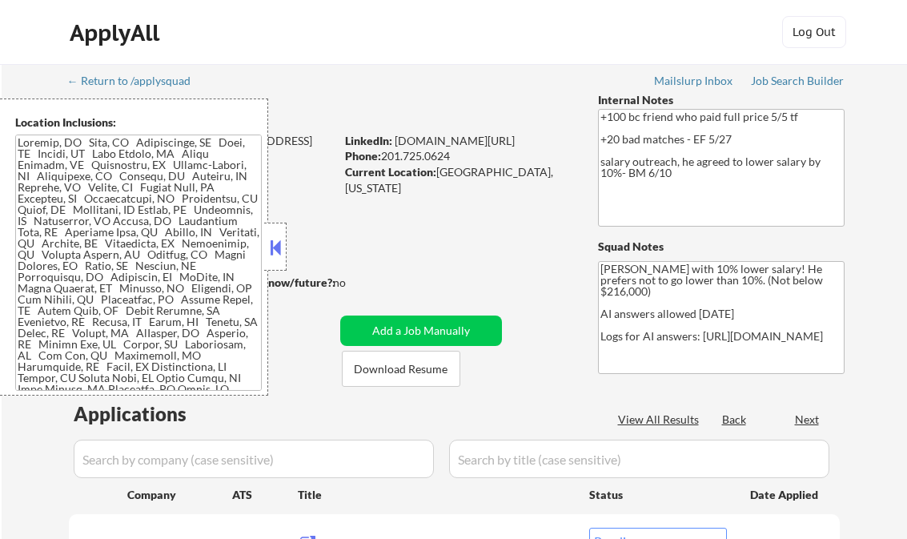
select select ""pending""
click at [270, 247] on button at bounding box center [276, 247] width 18 height 24
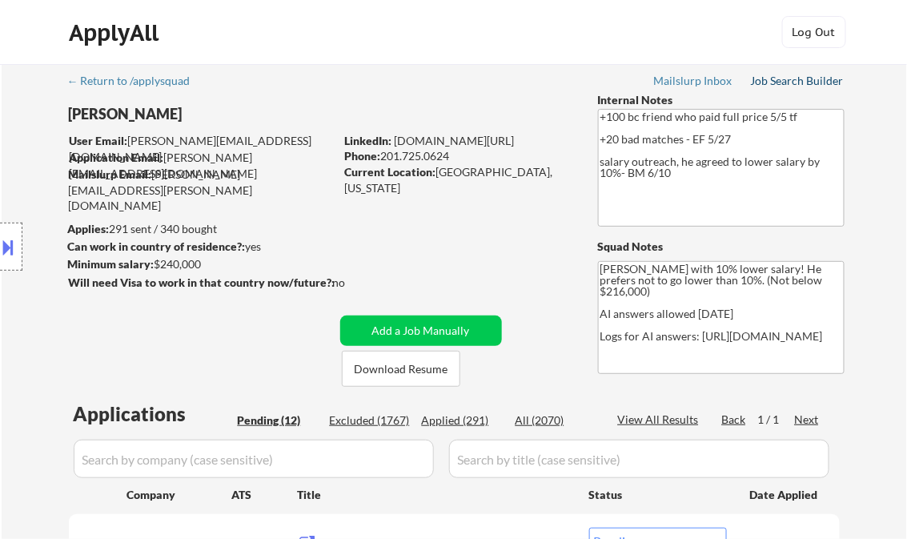
click at [790, 85] on div "Job Search Builder" at bounding box center [798, 80] width 94 height 11
click at [794, 76] on div "Job Search Builder" at bounding box center [798, 80] width 94 height 11
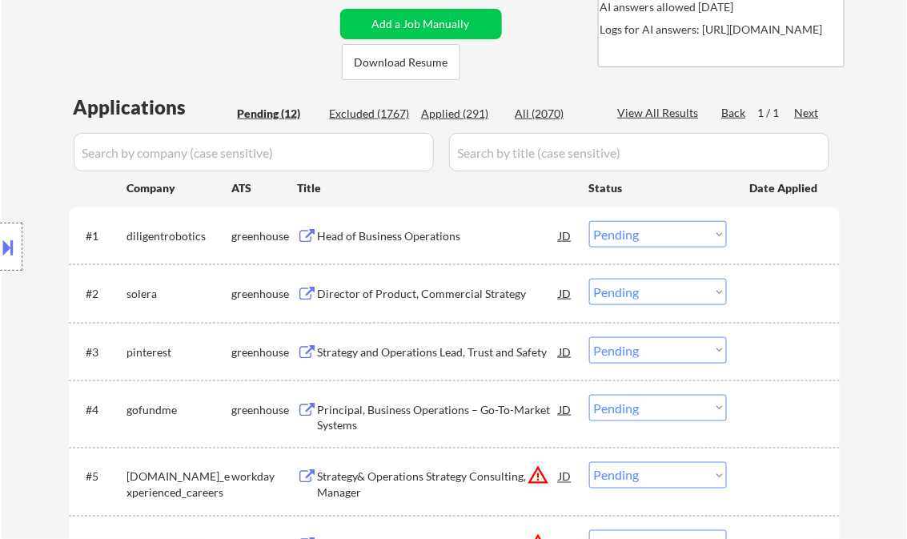
scroll to position [320, 0]
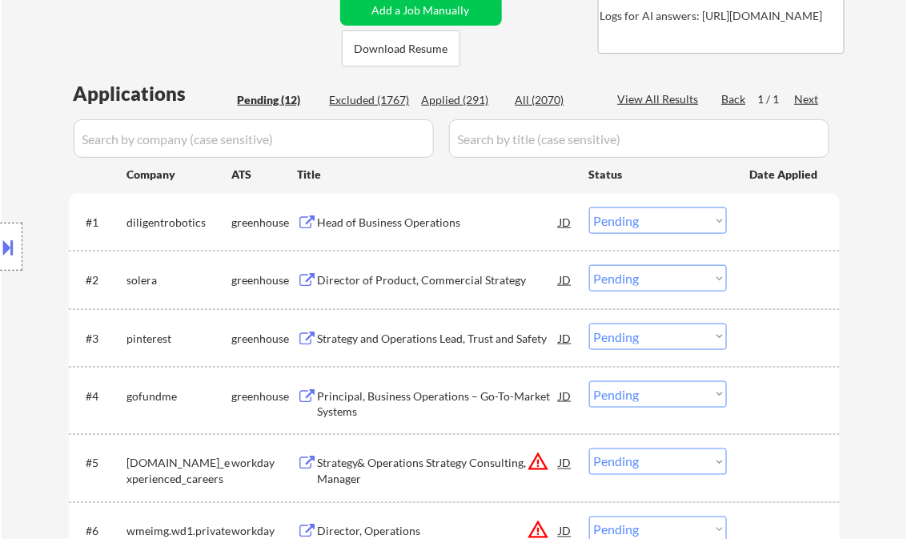
click at [366, 219] on div "Head of Business Operations" at bounding box center [439, 223] width 242 height 16
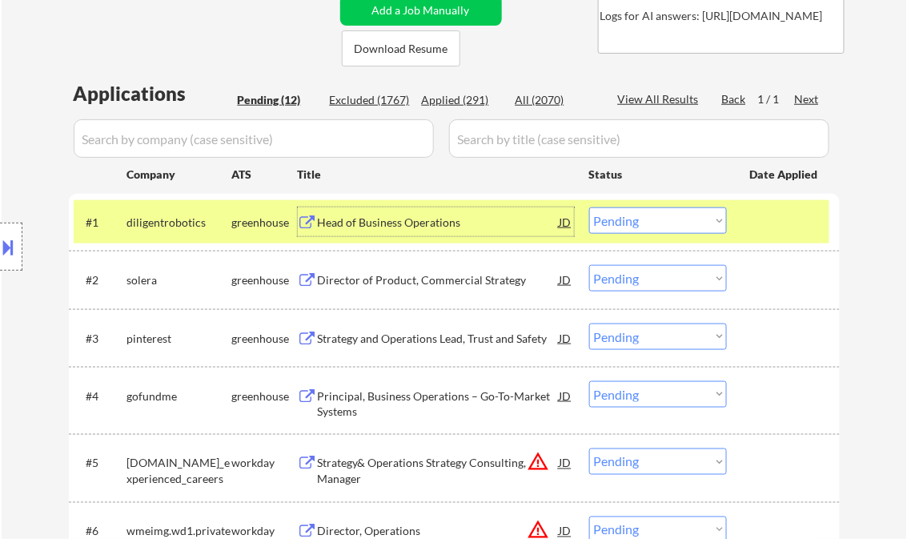
click at [670, 224] on select "Choose an option... Pending Applied Excluded (Questions) Excluded (Expired) Exc…" at bounding box center [658, 220] width 138 height 26
click at [589, 207] on select "Choose an option... Pending Applied Excluded (Questions) Excluded (Expired) Exc…" at bounding box center [658, 220] width 138 height 26
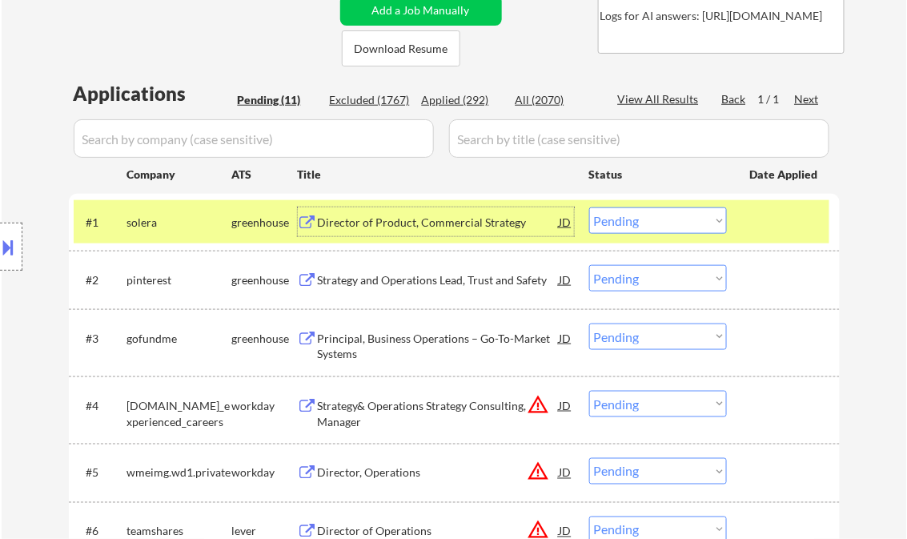
click at [384, 226] on div "Director of Product, Commercial Strategy" at bounding box center [439, 223] width 242 height 16
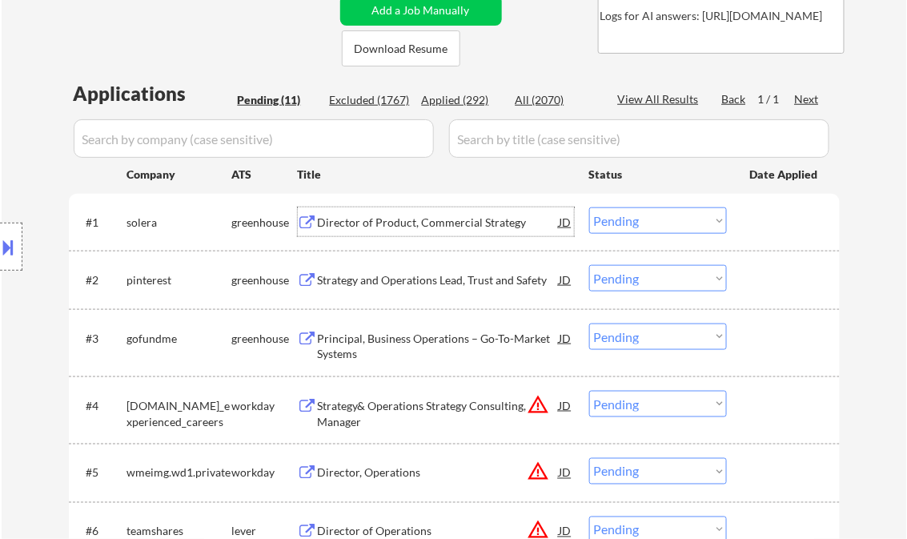
click at [644, 224] on select "Choose an option... Pending Applied Excluded (Questions) Excluded (Expired) Exc…" at bounding box center [658, 220] width 138 height 26
click at [589, 207] on select "Choose an option... Pending Applied Excluded (Questions) Excluded (Expired) Exc…" at bounding box center [658, 220] width 138 height 26
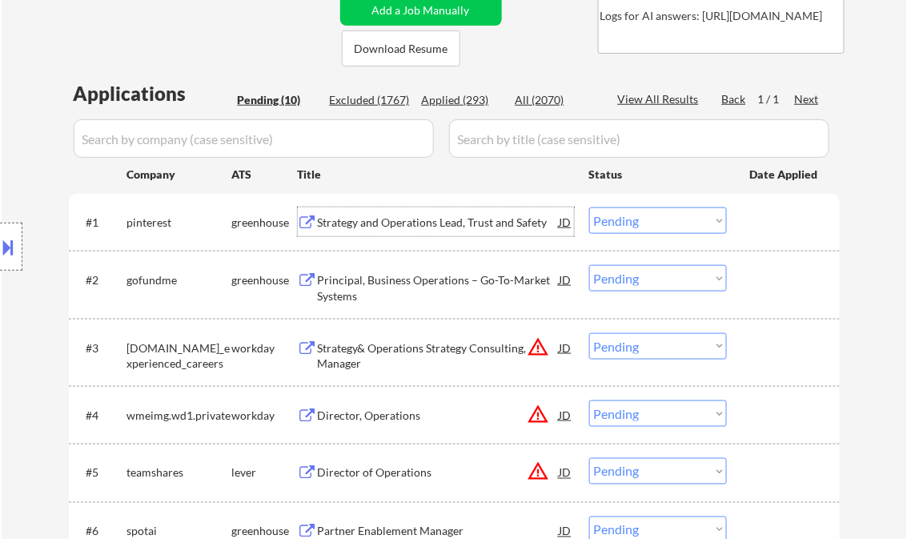
click at [423, 219] on div "Strategy and Operations Lead, Trust and Safety" at bounding box center [439, 223] width 242 height 16
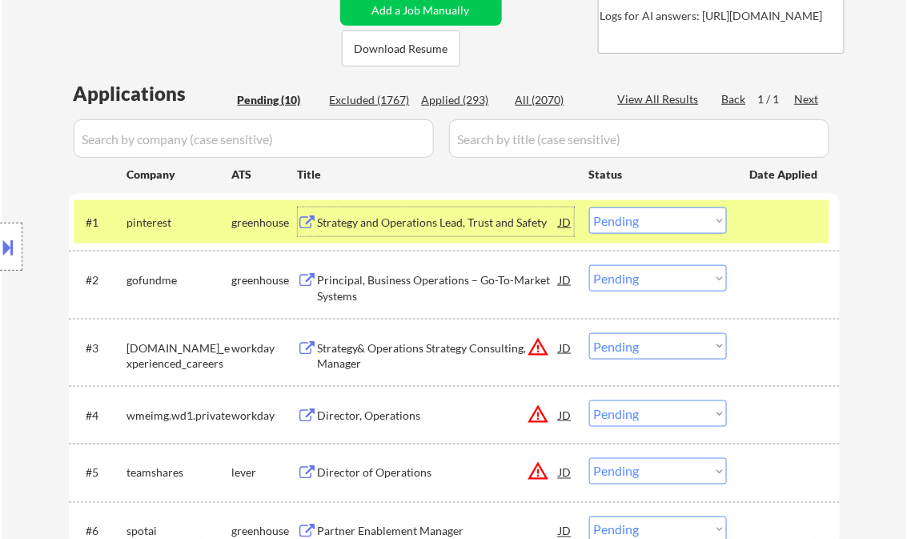
click at [638, 219] on select "Choose an option... Pending Applied Excluded (Questions) Excluded (Expired) Exc…" at bounding box center [658, 220] width 138 height 26
click at [589, 207] on select "Choose an option... Pending Applied Excluded (Questions) Excluded (Expired) Exc…" at bounding box center [658, 220] width 138 height 26
click at [396, 285] on div "Principal, Business Operations – Go-To-Market Systems" at bounding box center [439, 287] width 242 height 31
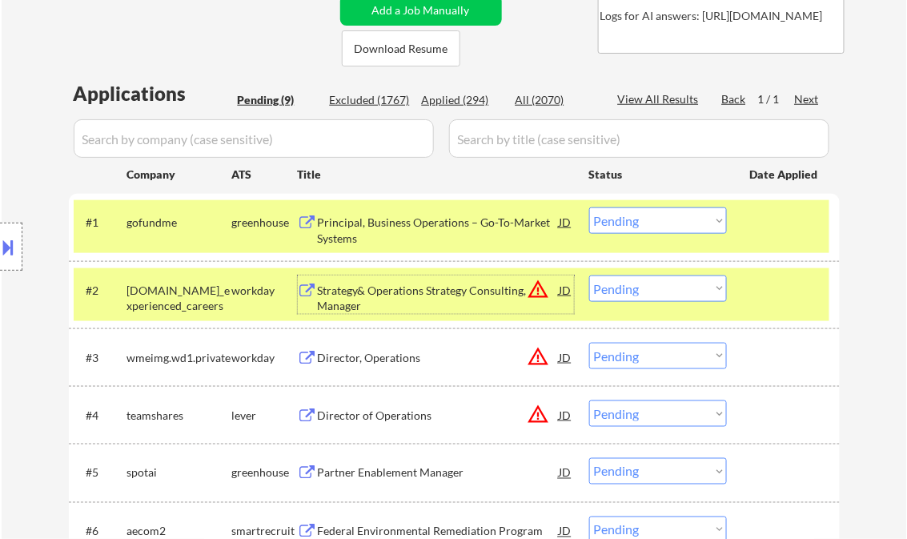
click at [638, 227] on select "Choose an option... Pending Applied Excluded (Questions) Excluded (Expired) Exc…" at bounding box center [658, 220] width 138 height 26
click at [589, 207] on select "Choose an option... Pending Applied Excluded (Questions) Excluded (Expired) Exc…" at bounding box center [658, 220] width 138 height 26
click at [772, 296] on div at bounding box center [785, 290] width 70 height 29
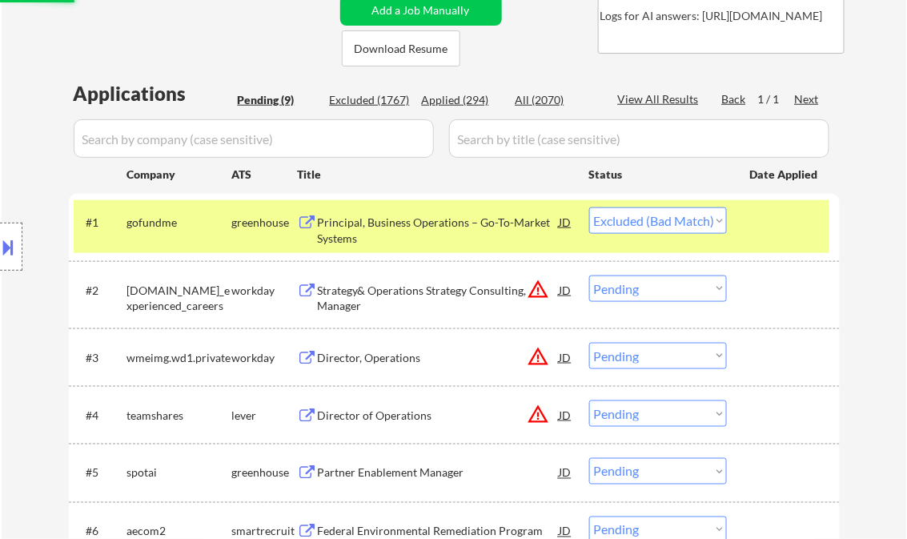
drag, startPoint x: 773, startPoint y: 231, endPoint x: 766, endPoint y: 239, distance: 9.6
click at [774, 229] on div at bounding box center [785, 221] width 70 height 29
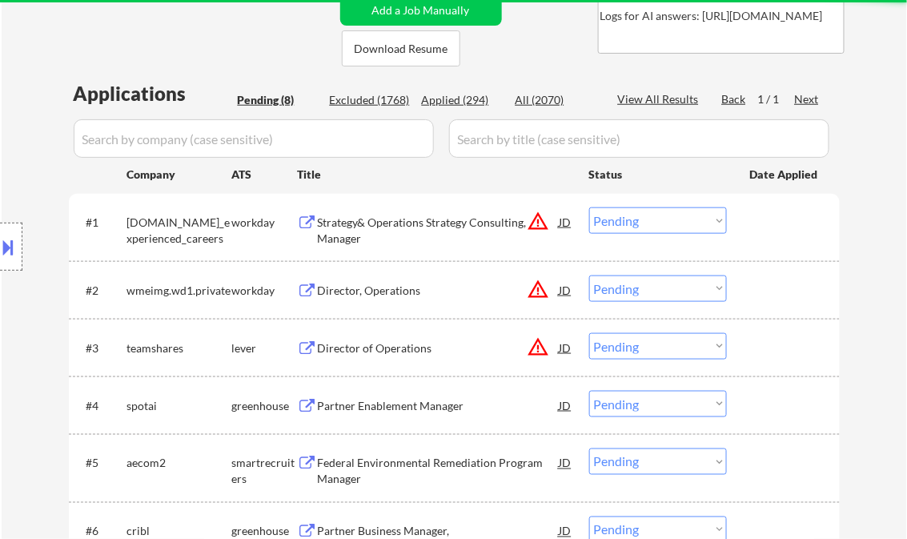
click at [392, 221] on div "Strategy& Operations Strategy Consulting, Manager" at bounding box center [439, 230] width 242 height 31
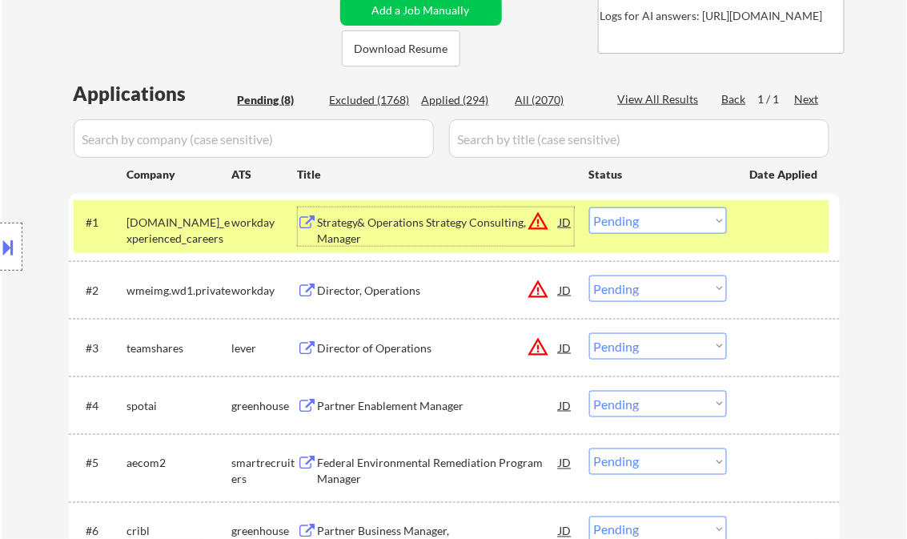
click at [664, 227] on select "Choose an option... Pending Applied Excluded (Questions) Excluded (Expired) Exc…" at bounding box center [658, 220] width 138 height 26
click at [589, 207] on select "Choose an option... Pending Applied Excluded (Questions) Excluded (Expired) Exc…" at bounding box center [658, 220] width 138 height 26
click at [350, 290] on div "Director, Operations" at bounding box center [439, 291] width 242 height 16
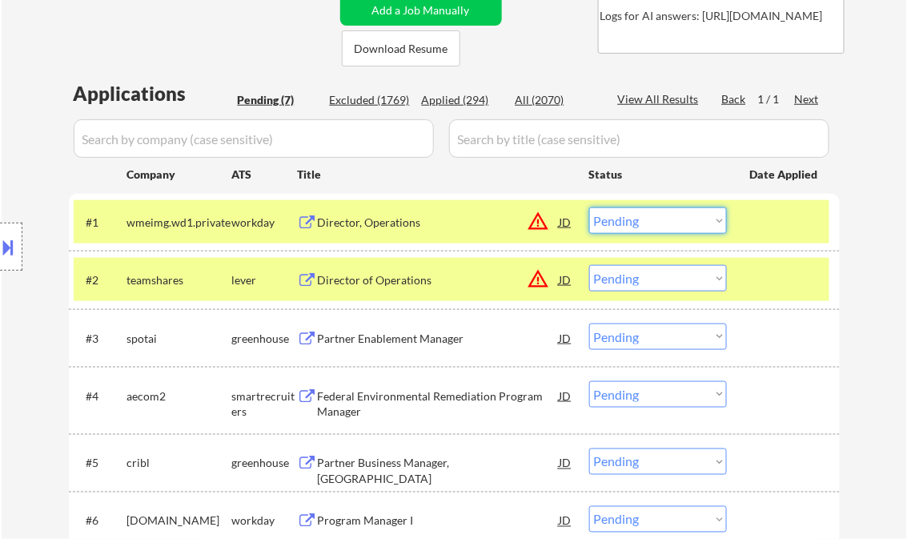
drag, startPoint x: 658, startPoint y: 218, endPoint x: 675, endPoint y: 235, distance: 24.4
click at [658, 218] on select "Choose an option... Pending Applied Excluded (Questions) Excluded (Expired) Exc…" at bounding box center [658, 220] width 138 height 26
click at [589, 207] on select "Choose an option... Pending Applied Excluded (Questions) Excluded (Expired) Exc…" at bounding box center [658, 220] width 138 height 26
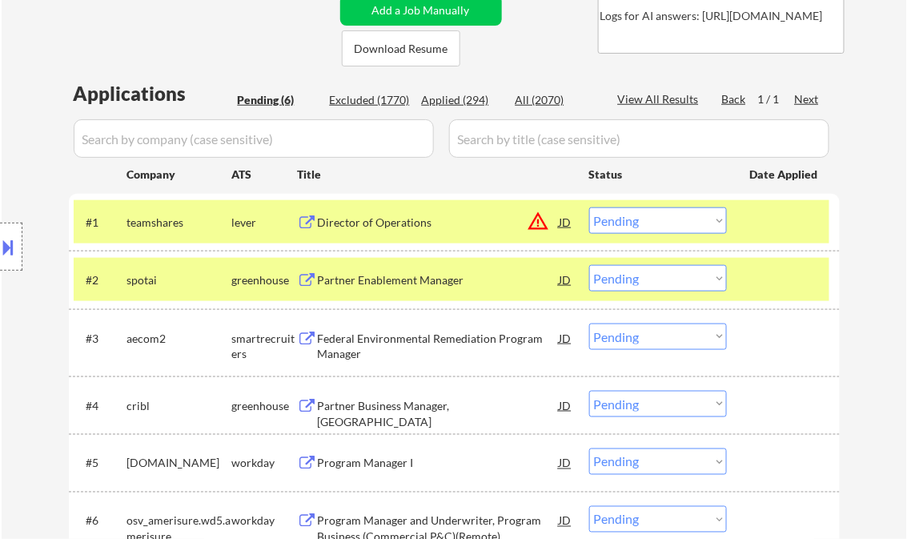
click at [815, 289] on div at bounding box center [785, 279] width 70 height 29
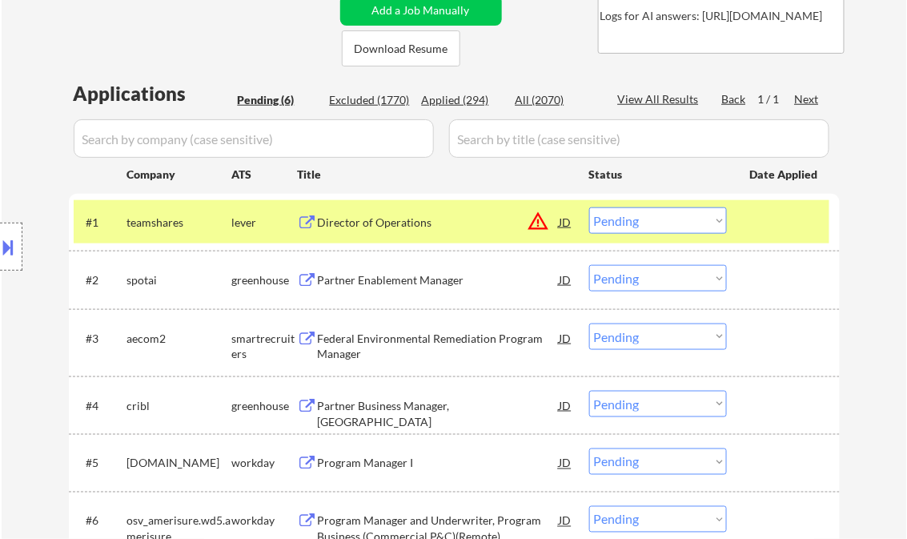
click at [785, 227] on div at bounding box center [785, 221] width 70 height 29
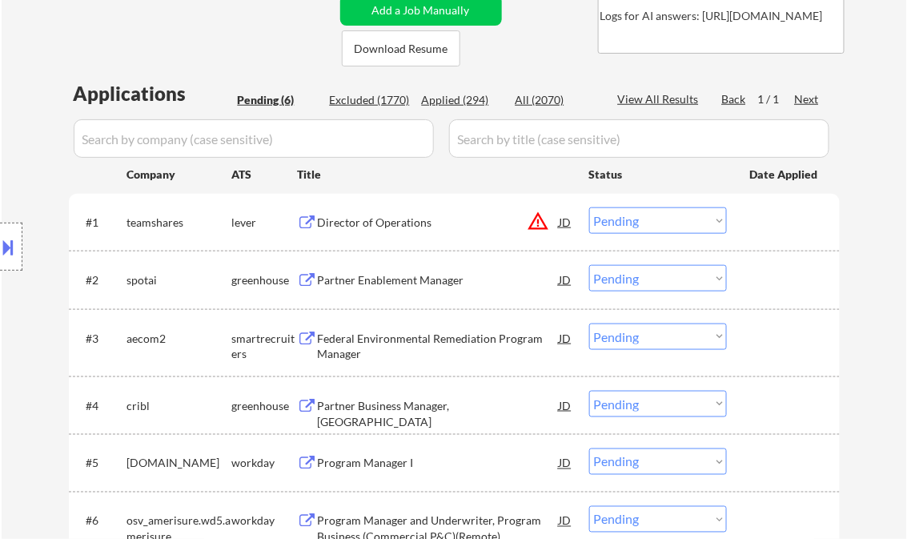
click at [373, 211] on div "Director of Operations" at bounding box center [439, 221] width 242 height 29
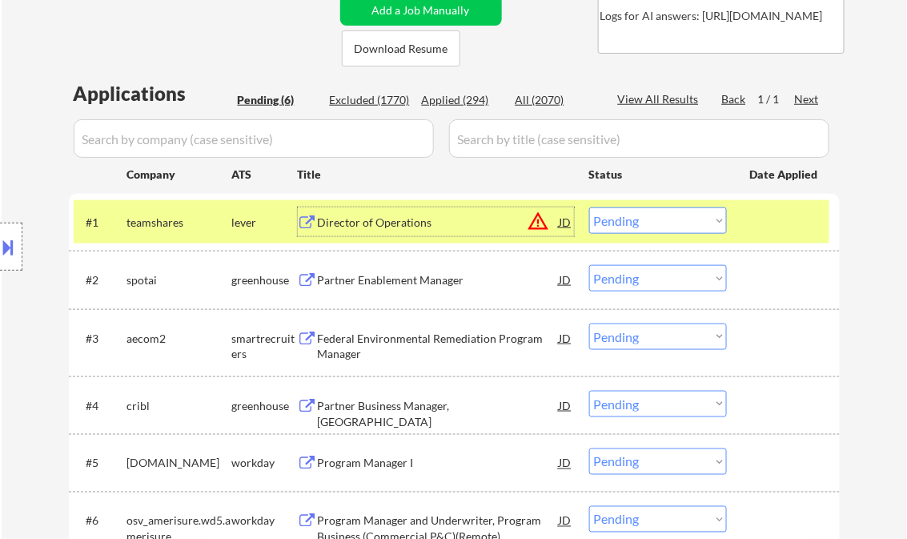
click at [8, 251] on button at bounding box center [9, 247] width 18 height 26
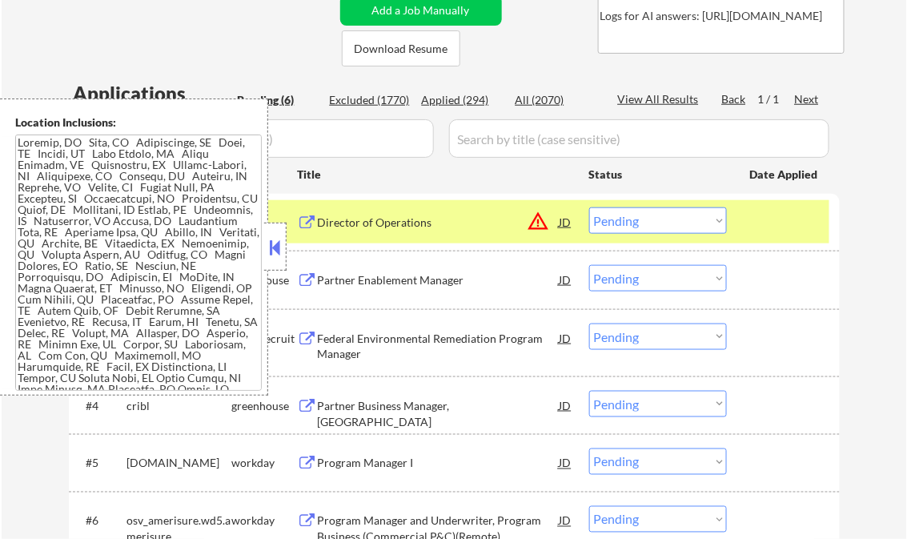
click at [279, 243] on button at bounding box center [276, 247] width 18 height 24
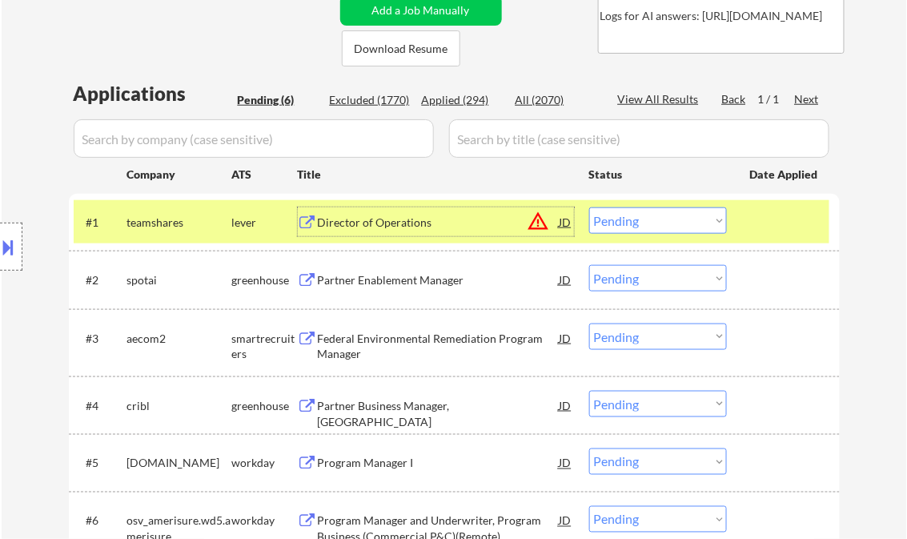
click at [387, 223] on div "Director of Operations" at bounding box center [439, 223] width 242 height 16
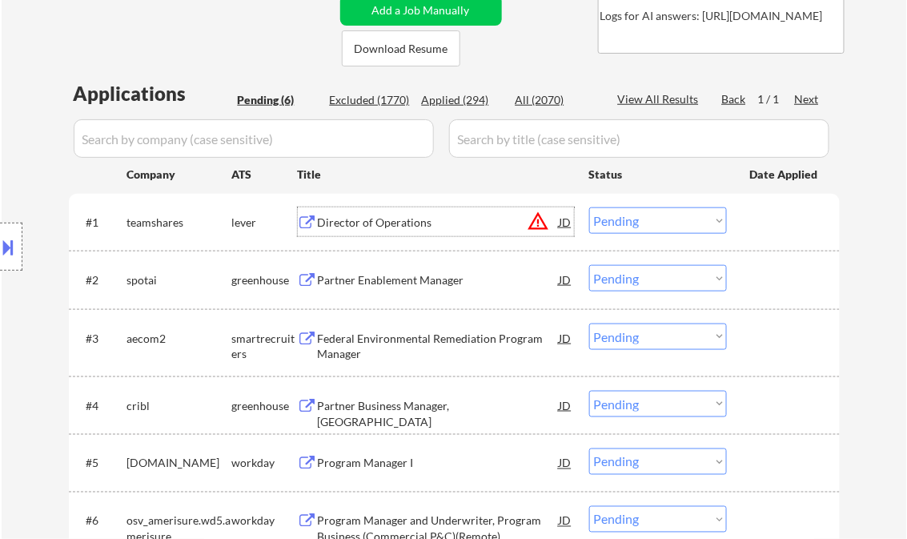
click at [604, 220] on select "Choose an option... Pending Applied Excluded (Questions) Excluded (Expired) Exc…" at bounding box center [658, 220] width 138 height 26
click at [589, 207] on select "Choose an option... Pending Applied Excluded (Questions) Excluded (Expired) Exc…" at bounding box center [658, 220] width 138 height 26
click at [356, 279] on div "Partner Enablement Manager" at bounding box center [439, 280] width 242 height 16
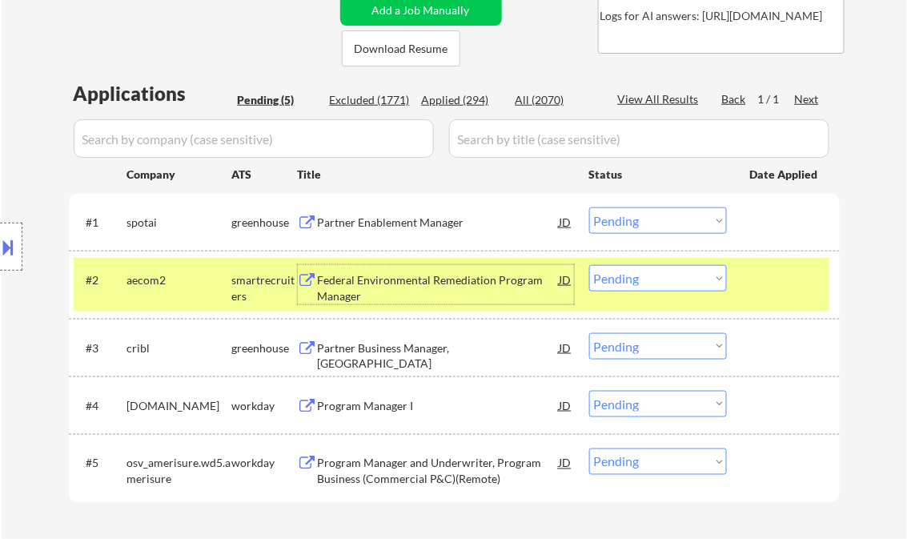
click at [631, 229] on select "Choose an option... Pending Applied Excluded (Questions) Excluded (Expired) Exc…" at bounding box center [658, 220] width 138 height 26
click at [589, 207] on select "Choose an option... Pending Applied Excluded (Questions) Excluded (Expired) Exc…" at bounding box center [658, 220] width 138 height 26
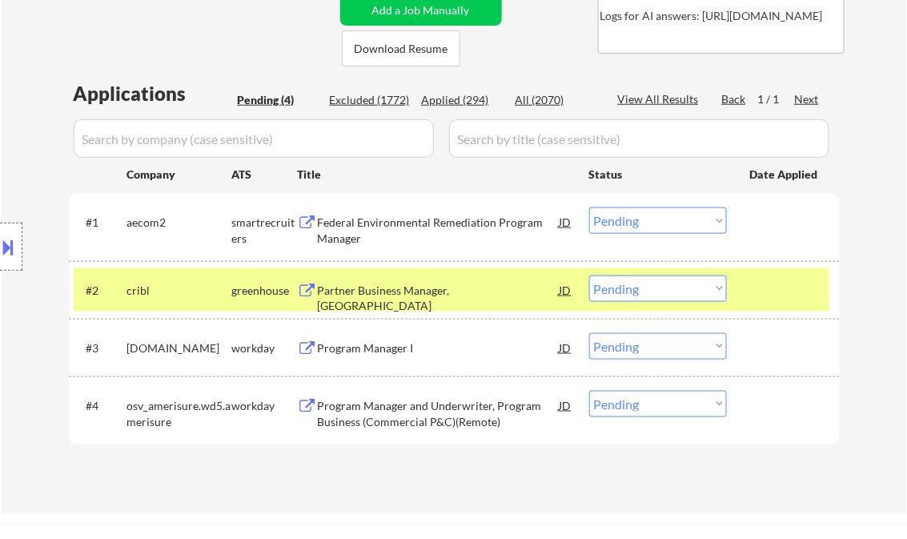
click at [774, 280] on div at bounding box center [785, 290] width 70 height 29
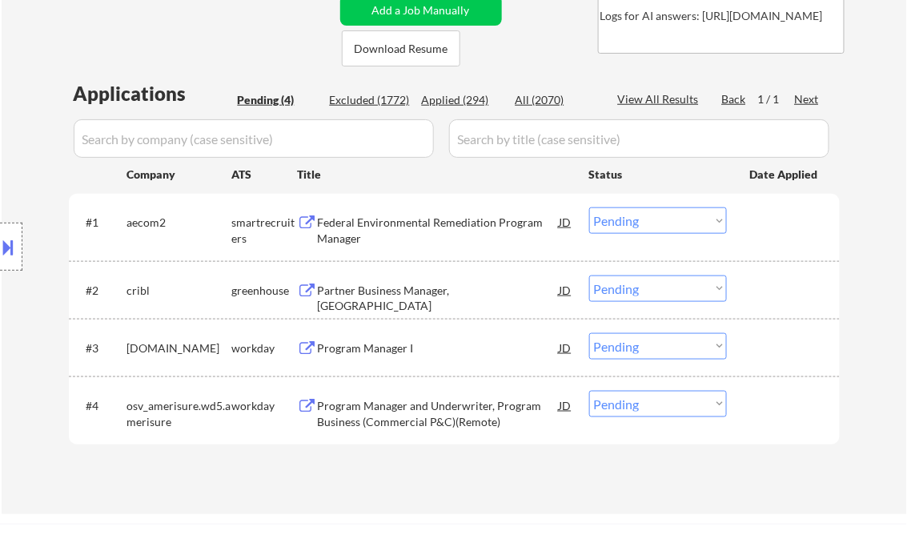
click at [431, 231] on div "Federal Environmental Remediation Program Manager" at bounding box center [439, 230] width 242 height 31
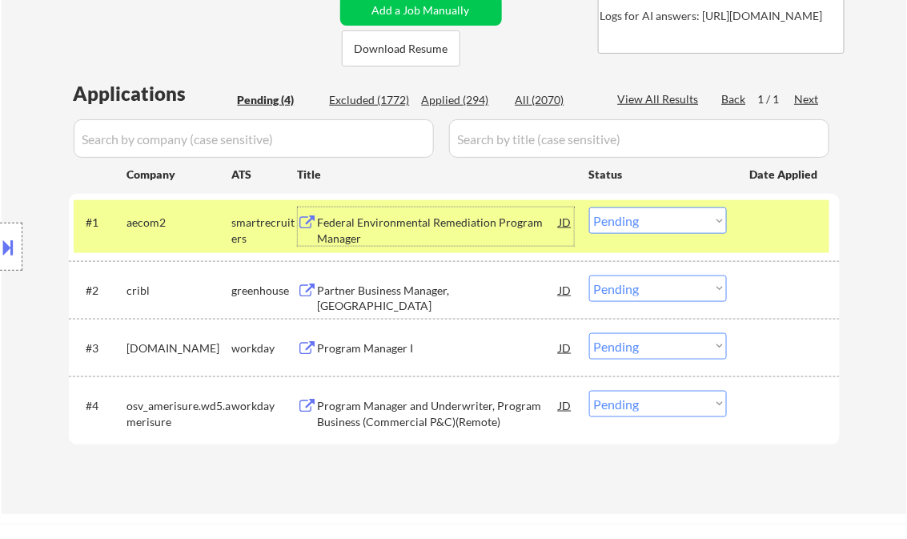
click at [665, 225] on select "Choose an option... Pending Applied Excluded (Questions) Excluded (Expired) Exc…" at bounding box center [658, 220] width 138 height 26
click at [589, 207] on select "Choose an option... Pending Applied Excluded (Questions) Excluded (Expired) Exc…" at bounding box center [658, 220] width 138 height 26
click at [424, 292] on div "Partner Business Manager, Boston" at bounding box center [439, 298] width 242 height 31
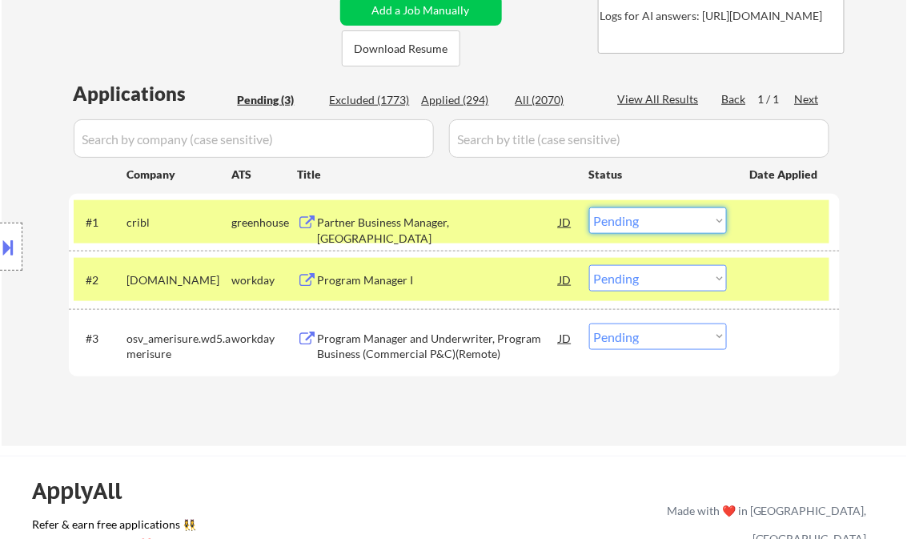
click at [645, 216] on select "Choose an option... Pending Applied Excluded (Questions) Excluded (Expired) Exc…" at bounding box center [658, 220] width 138 height 26
click at [589, 207] on select "Choose an option... Pending Applied Excluded (Questions) Excluded (Expired) Exc…" at bounding box center [658, 220] width 138 height 26
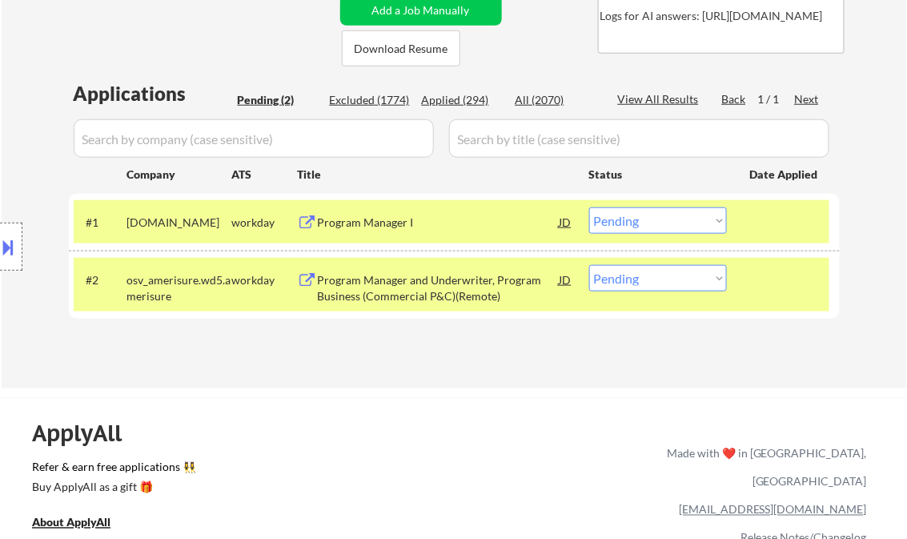
click at [797, 220] on div at bounding box center [785, 221] width 70 height 29
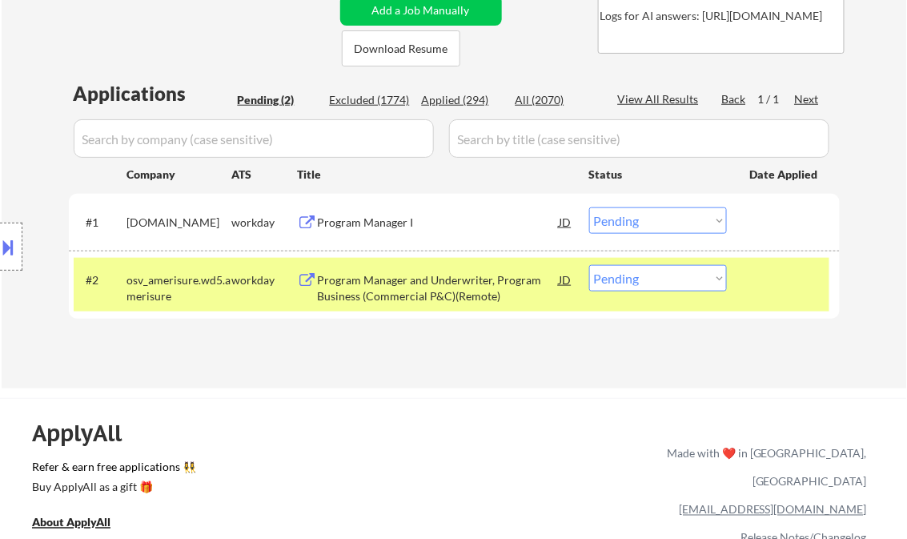
click at [785, 277] on div at bounding box center [785, 279] width 70 height 29
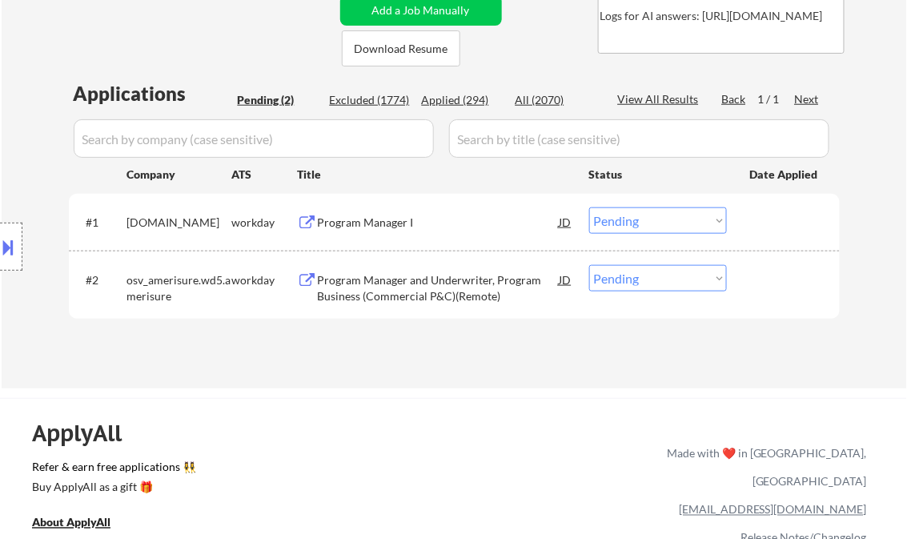
click at [376, 226] on div "Program Manager I" at bounding box center [439, 223] width 242 height 16
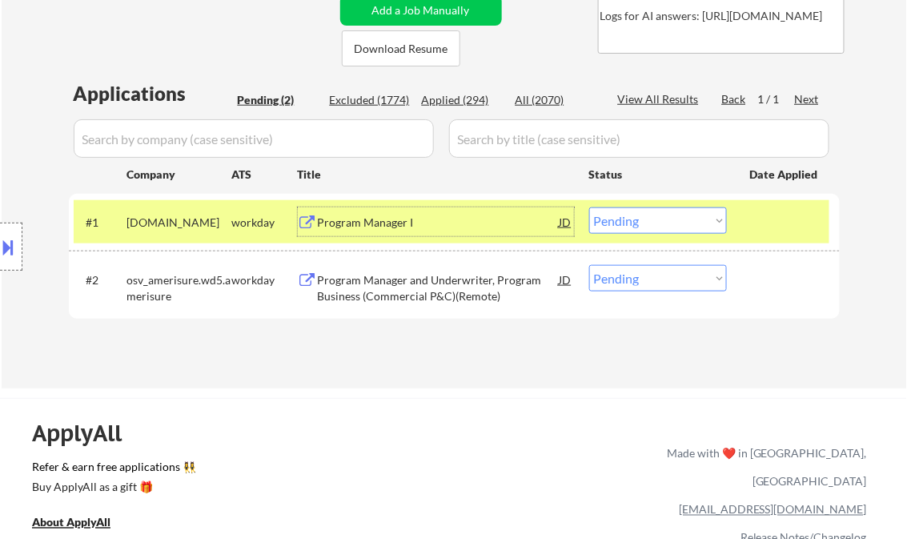
drag, startPoint x: 634, startPoint y: 215, endPoint x: 642, endPoint y: 233, distance: 19.0
click at [634, 215] on select "Choose an option... Pending Applied Excluded (Questions) Excluded (Expired) Exc…" at bounding box center [658, 220] width 138 height 26
click at [589, 207] on select "Choose an option... Pending Applied Excluded (Questions) Excluded (Expired) Exc…" at bounding box center [658, 220] width 138 height 26
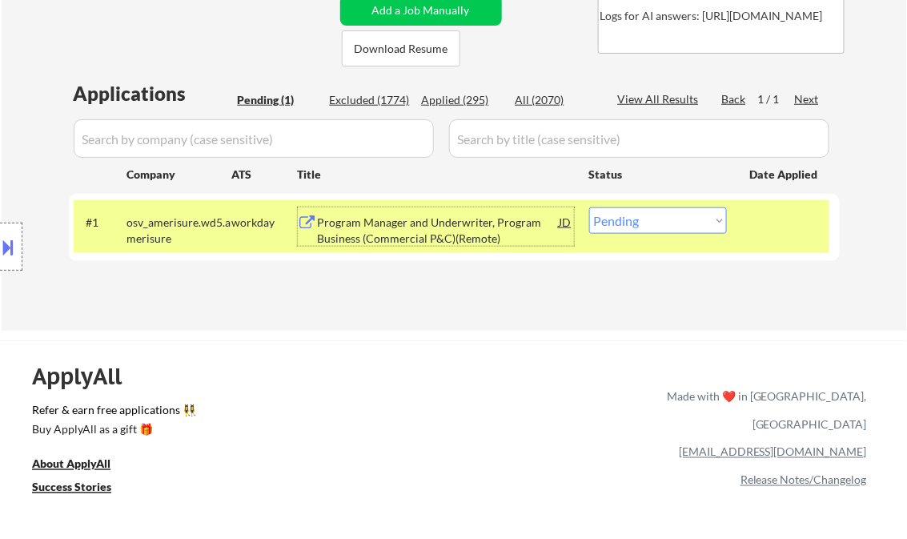
click at [460, 227] on div "Program Manager and Underwriter, Program Business (Commercial P&C)(Remote)" at bounding box center [439, 230] width 242 height 31
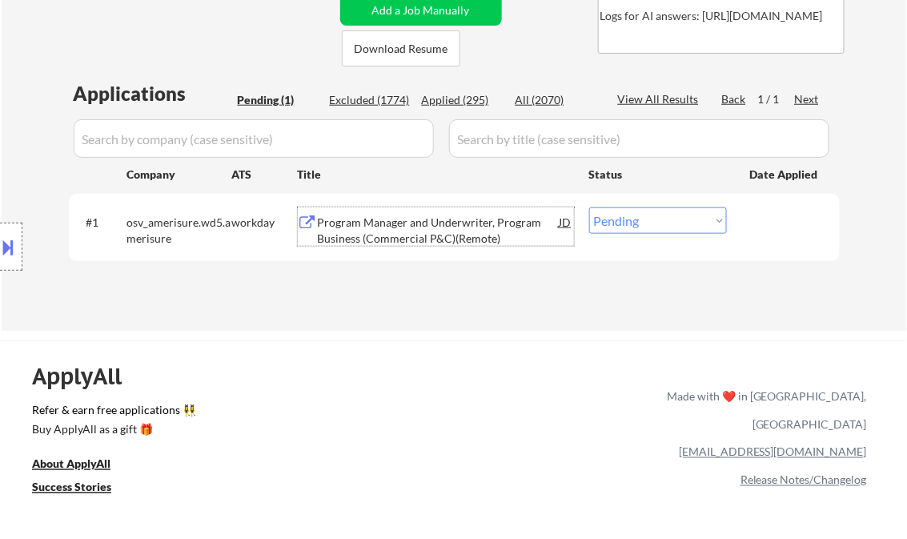
click at [659, 215] on select "Choose an option... Pending Applied Excluded (Questions) Excluded (Expired) Exc…" at bounding box center [658, 220] width 138 height 26
select select ""excluded__bad_match_""
click at [589, 207] on select "Choose an option... Pending Applied Excluded (Questions) Excluded (Expired) Exc…" at bounding box center [658, 220] width 138 height 26
click at [513, 338] on div "← Return to /applysquad Mailslurp Inbox Job Search Builder Michael Smith User E…" at bounding box center [453, 416] width 907 height 1472
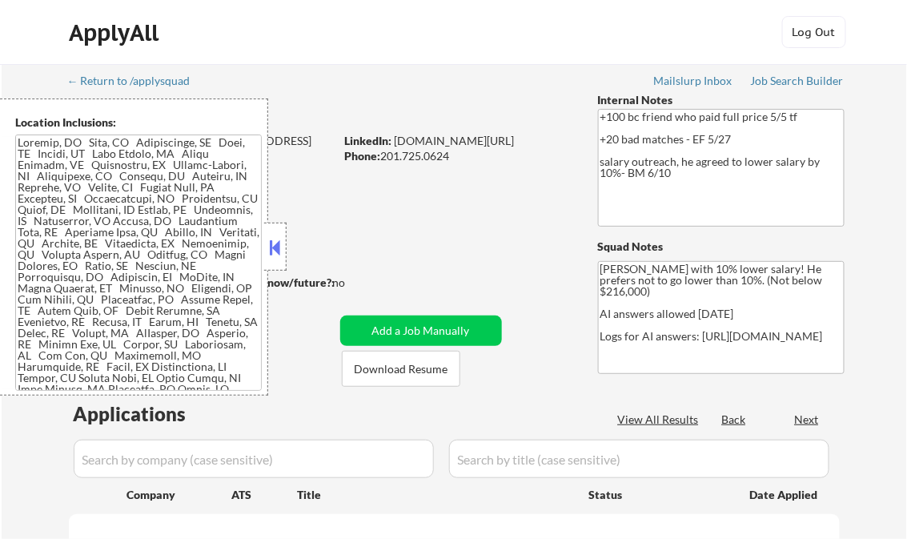
select select ""pending""
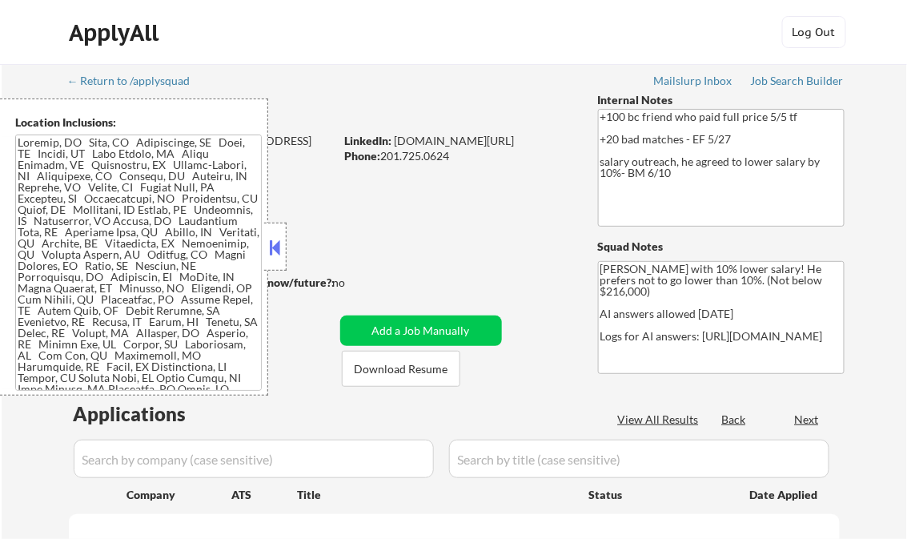
select select ""pending""
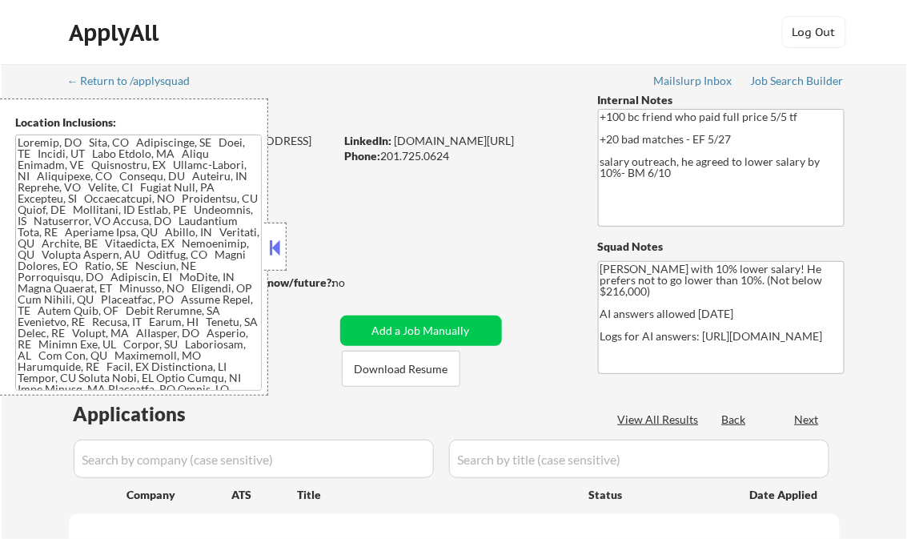
select select ""pending""
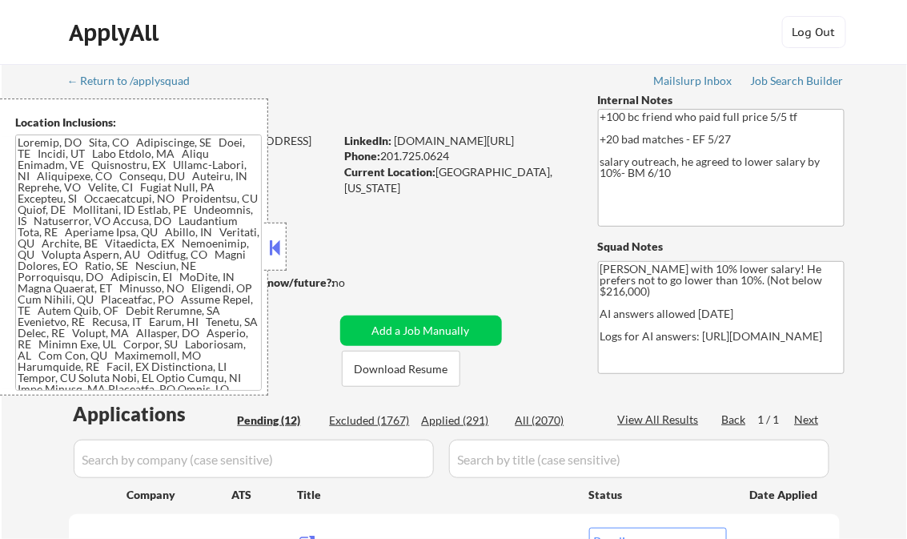
click at [274, 237] on button at bounding box center [276, 247] width 18 height 24
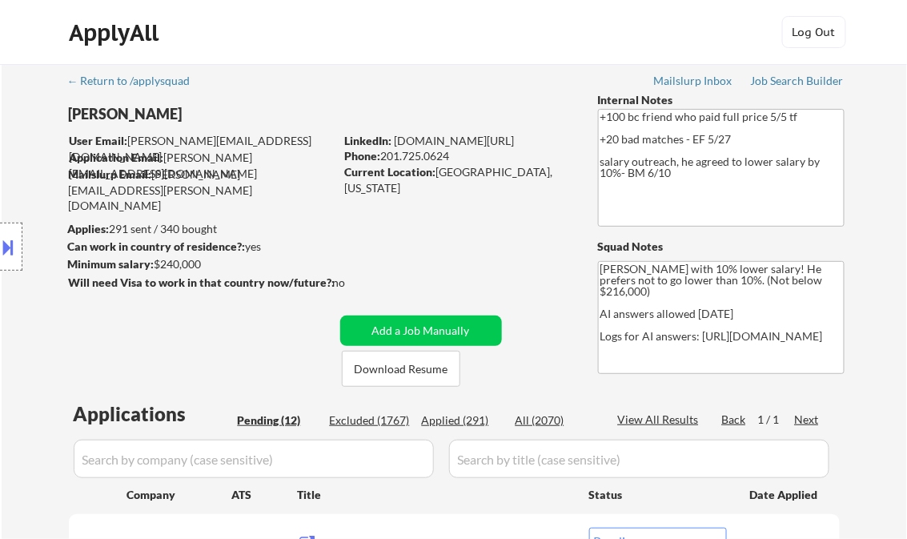
click at [465, 419] on div "Applied (291)" at bounding box center [462, 420] width 80 height 16
click at [642, 416] on div "View All Results" at bounding box center [661, 420] width 86 height 16
select select ""applied""
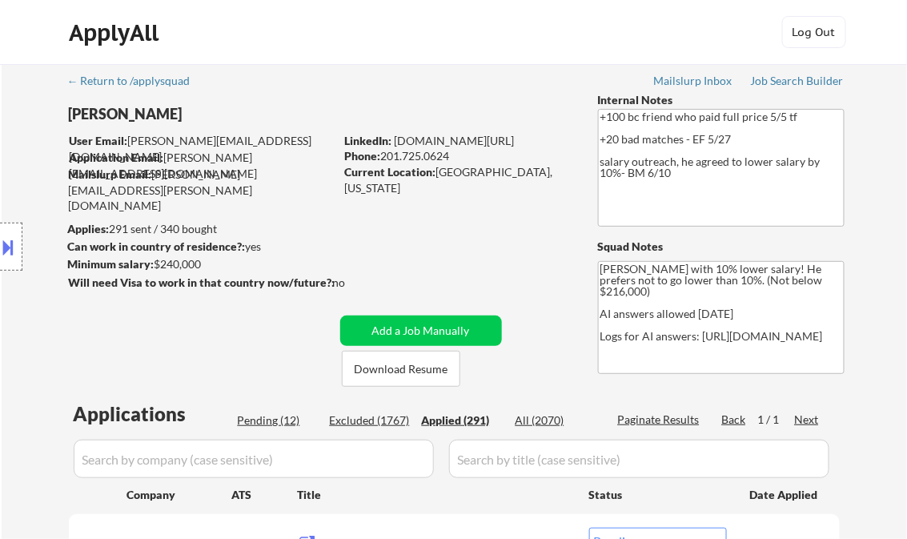
select select ""applied""
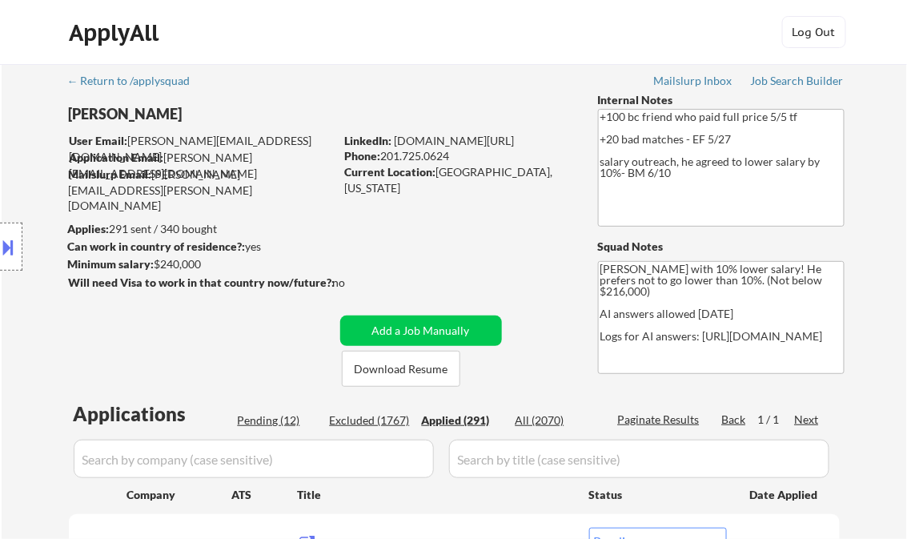
select select ""applied""
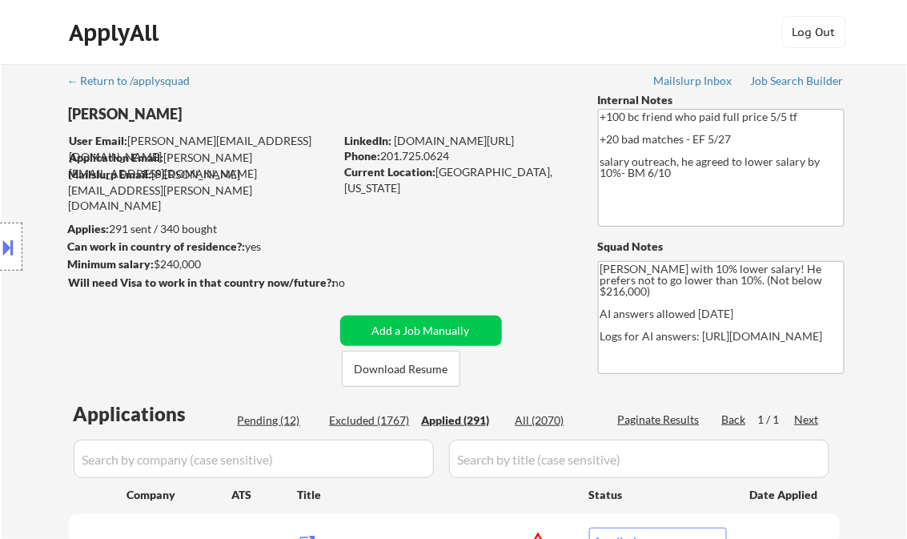
select select ""applied""
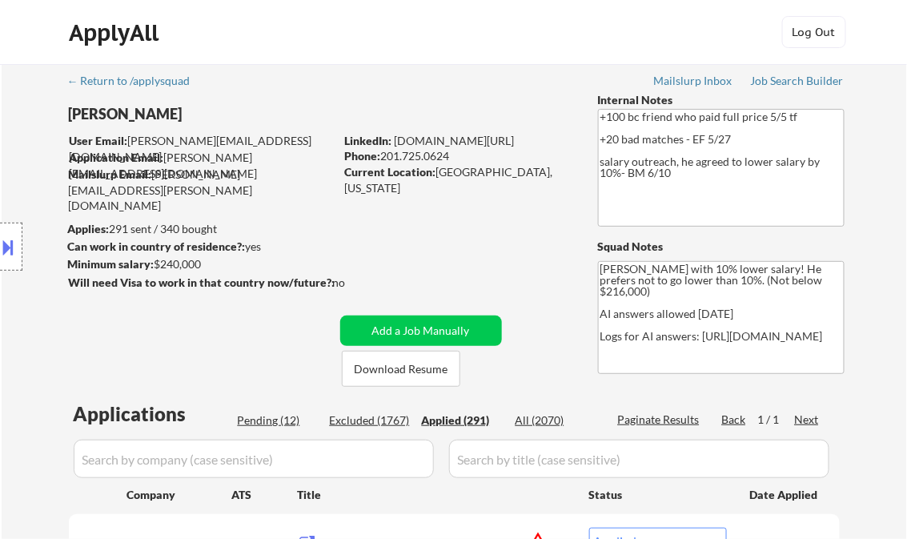
select select ""applied""
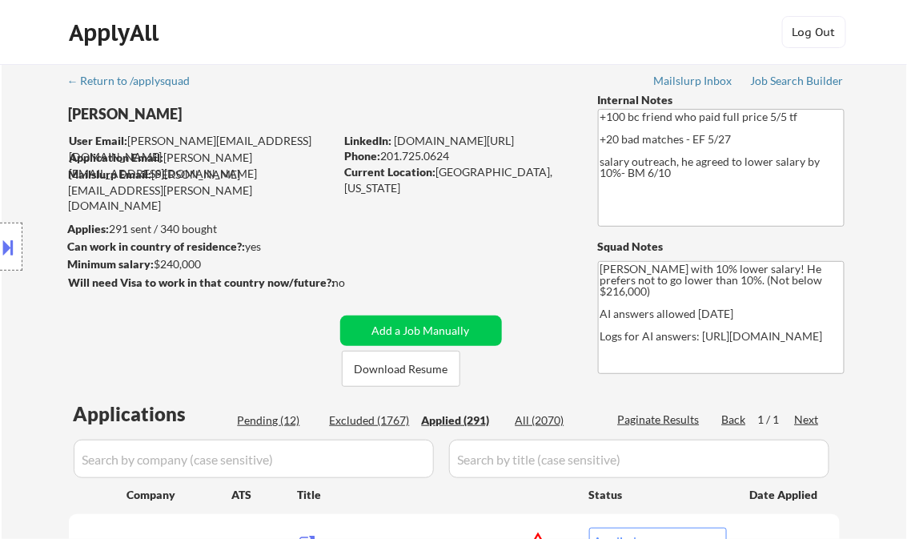
select select ""applied""
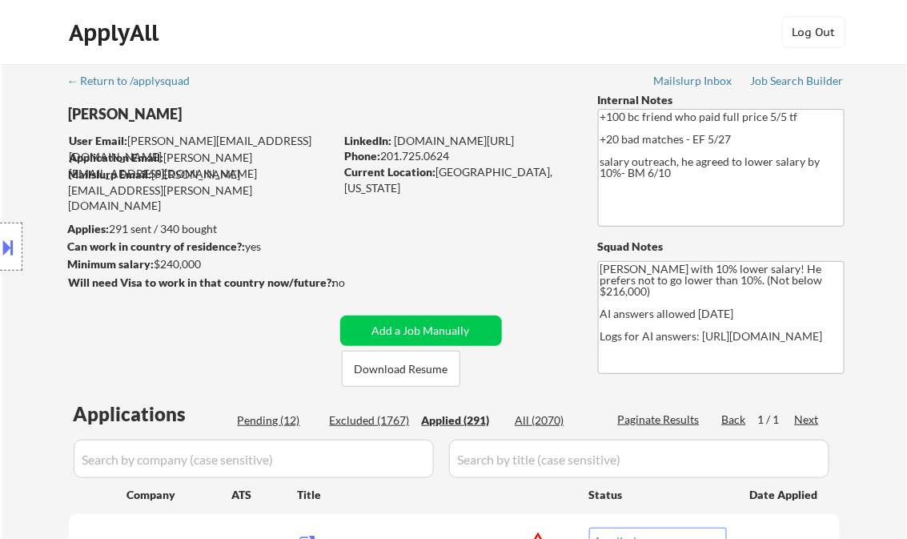
select select ""applied""
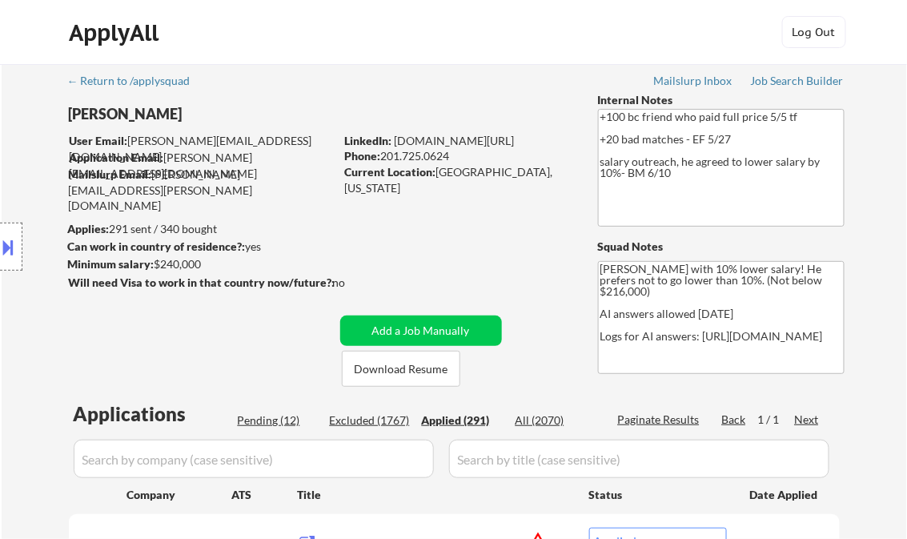
select select ""applied""
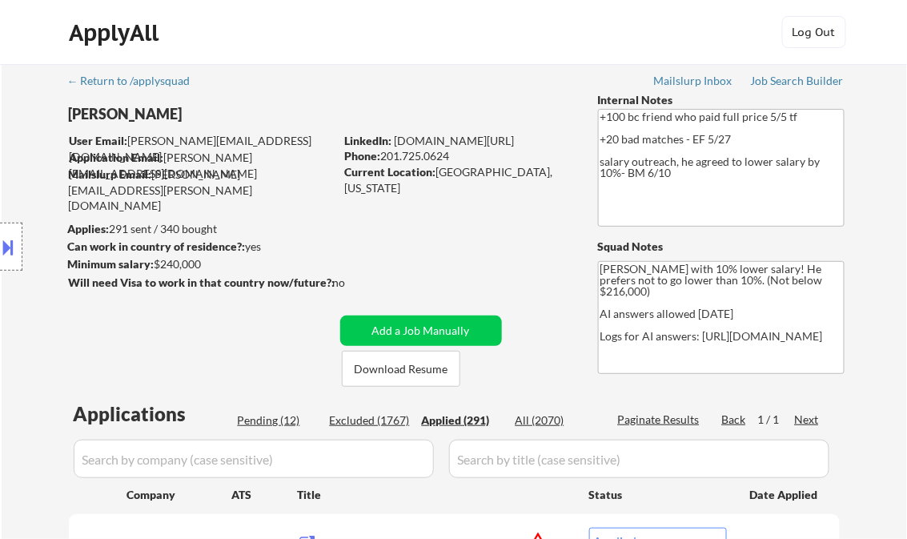
select select ""applied""
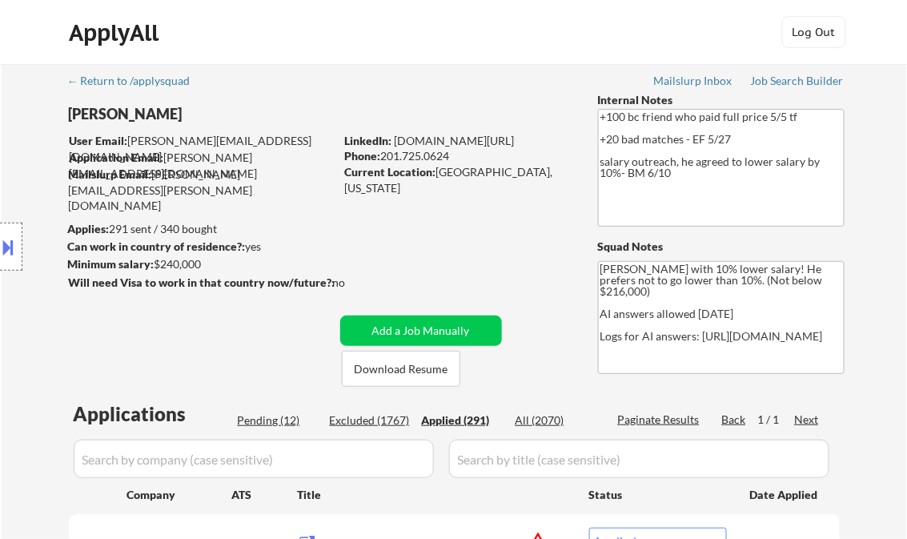
select select ""applied""
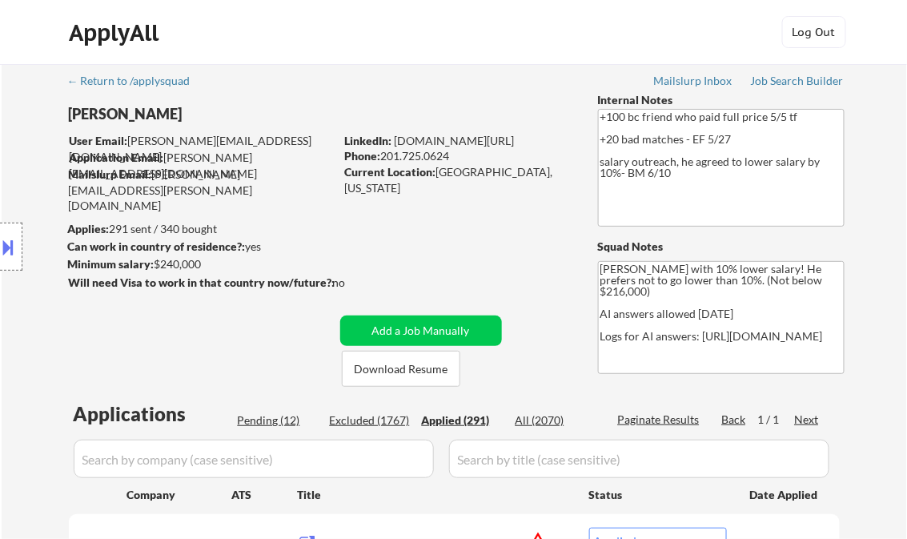
select select ""applied""
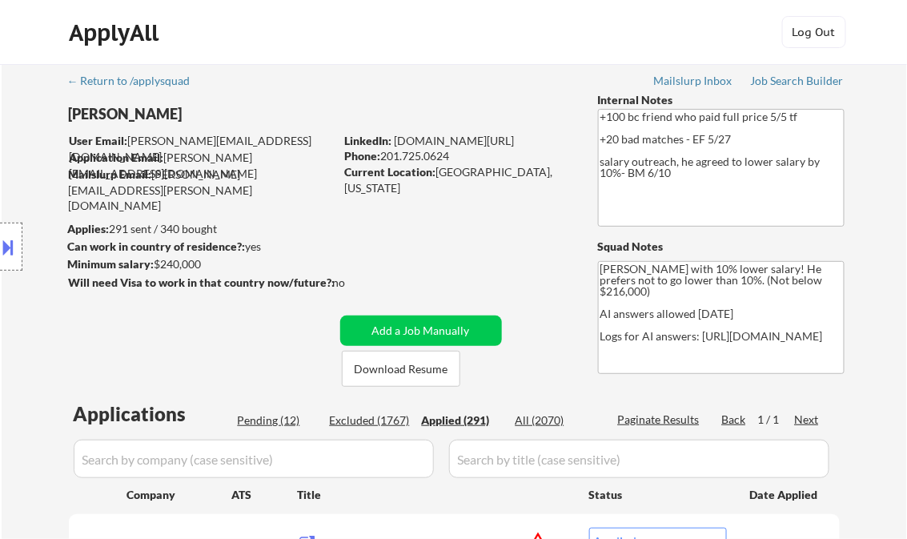
select select ""applied""
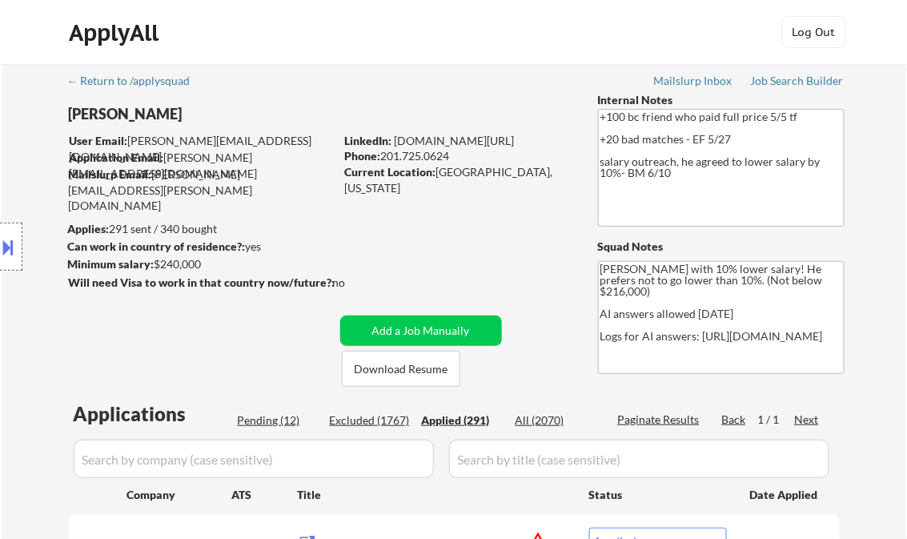
select select ""applied""
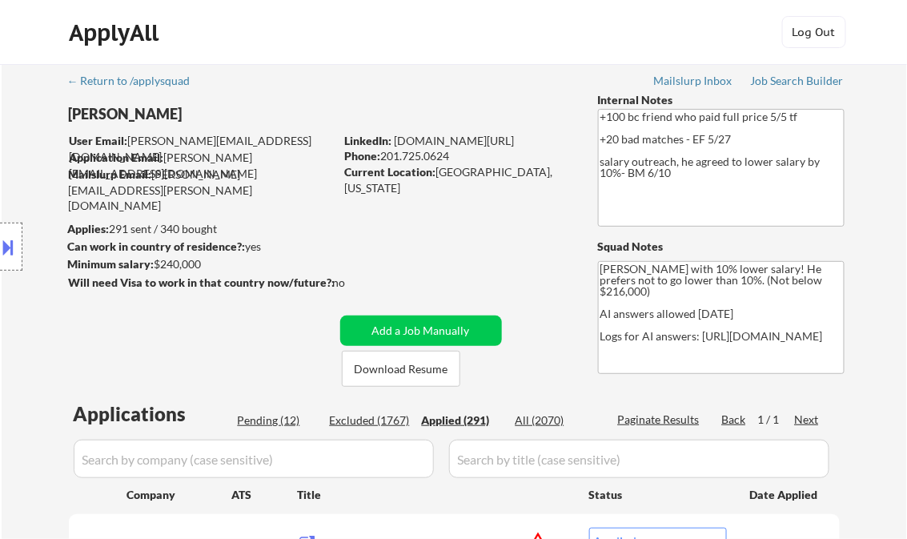
select select ""applied""
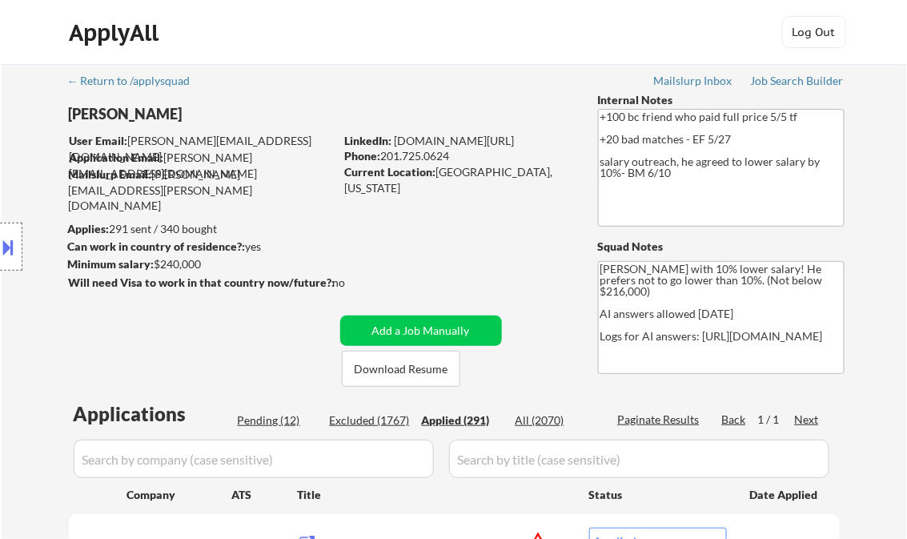
select select ""applied""
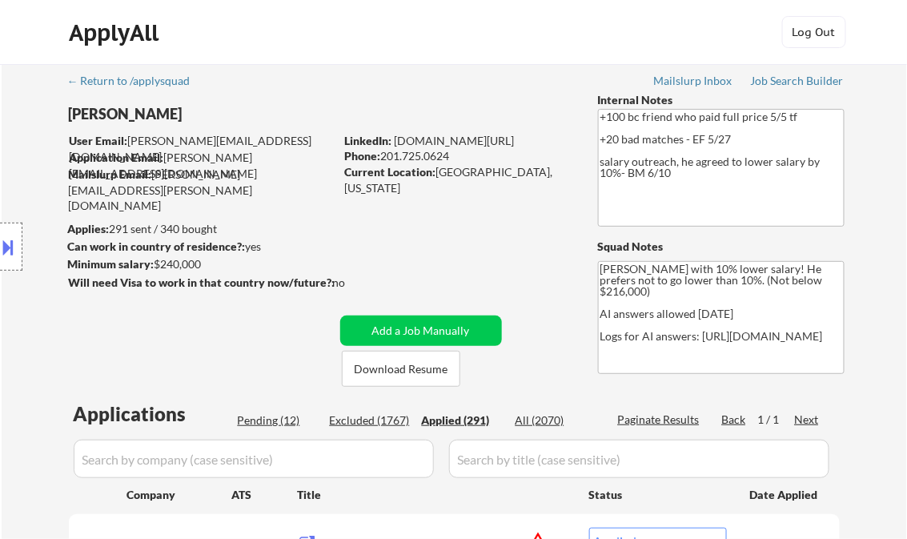
select select ""applied""
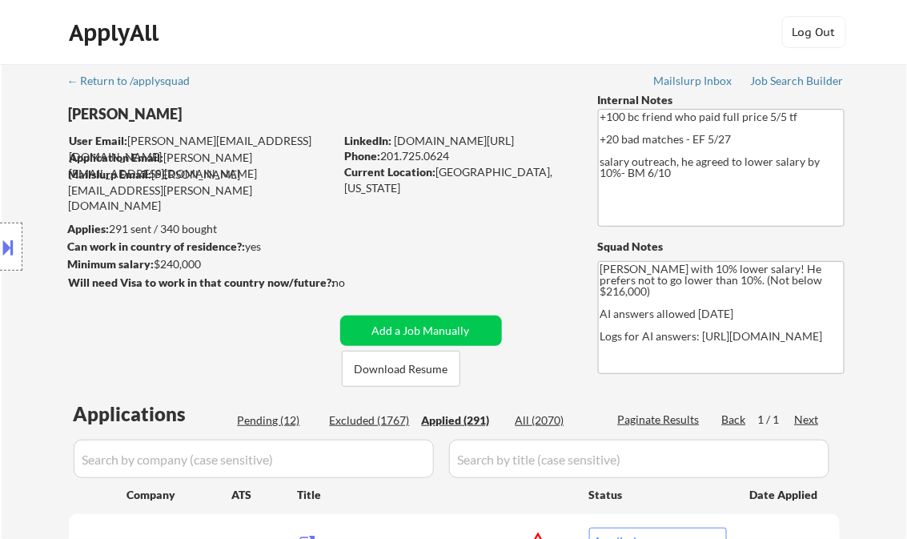
select select ""applied""
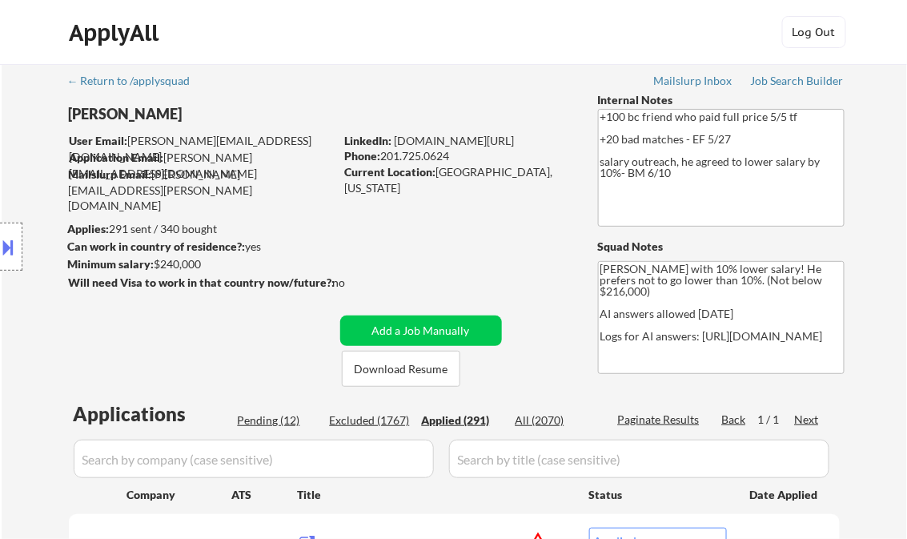
select select ""applied""
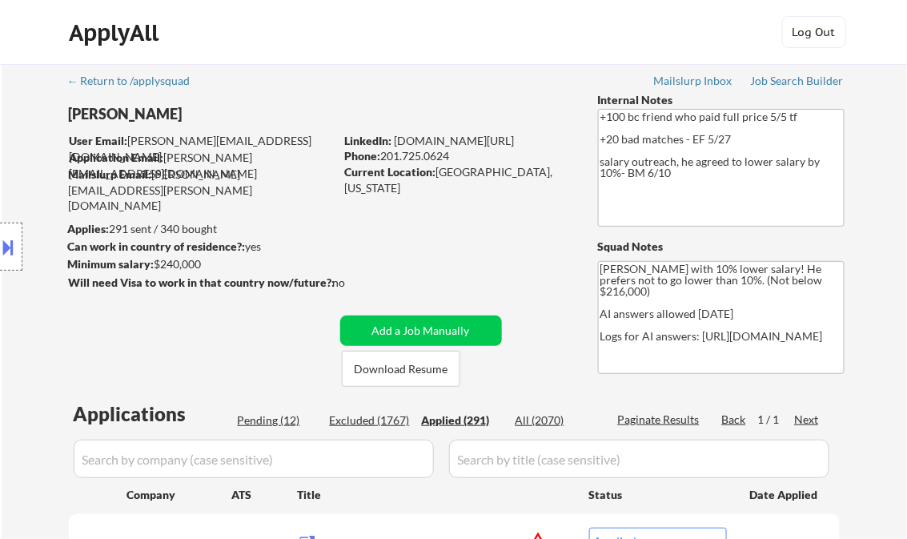
select select ""applied""
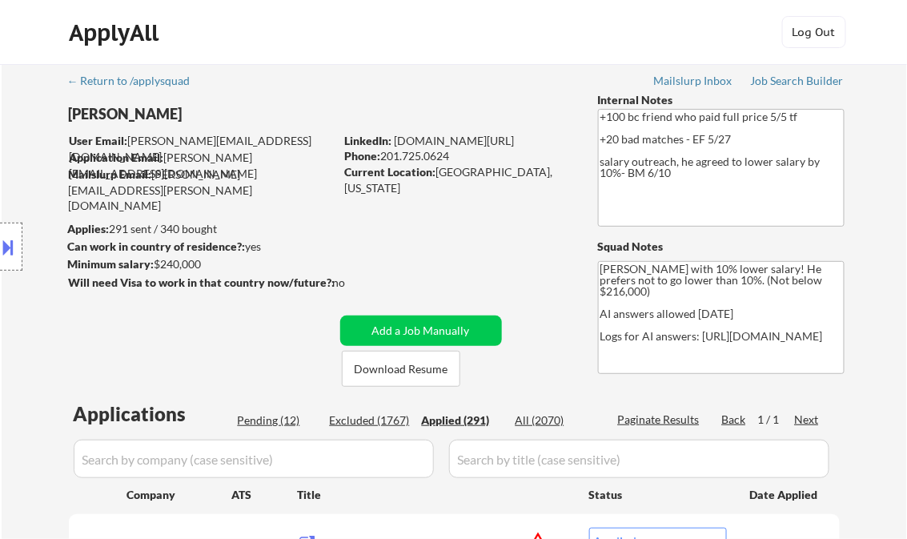
select select ""applied""
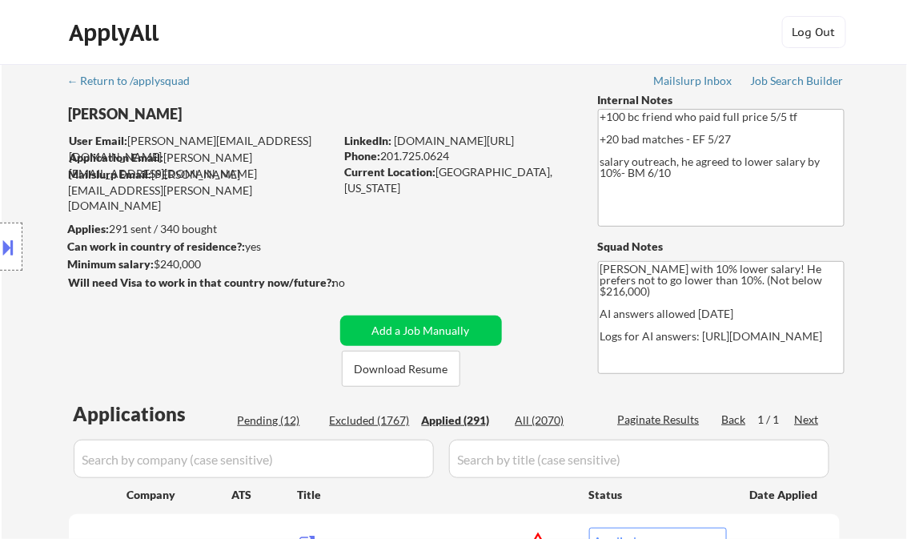
select select ""applied""
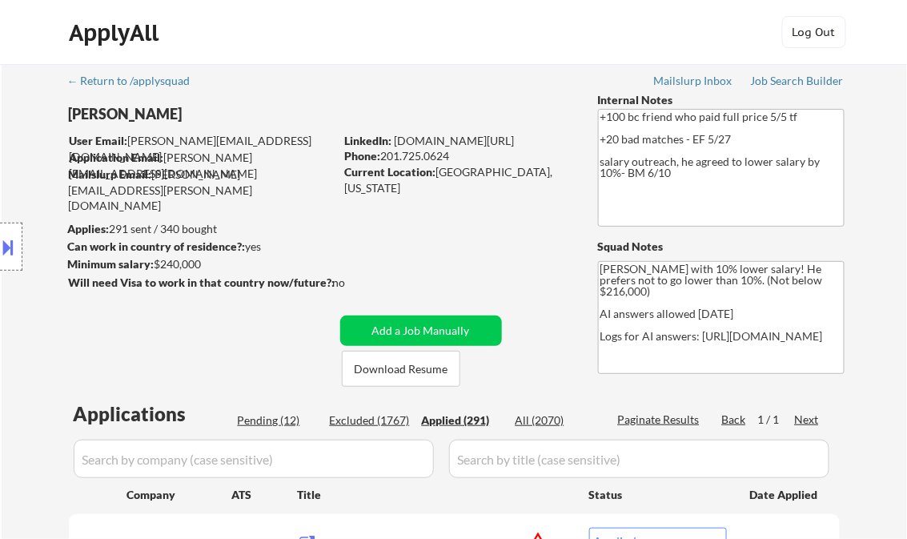
select select ""applied""
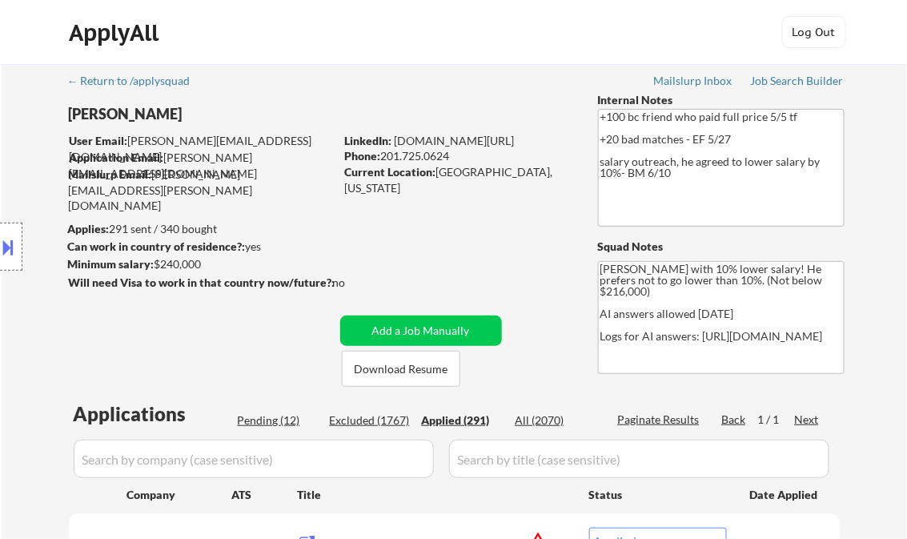
select select ""applied""
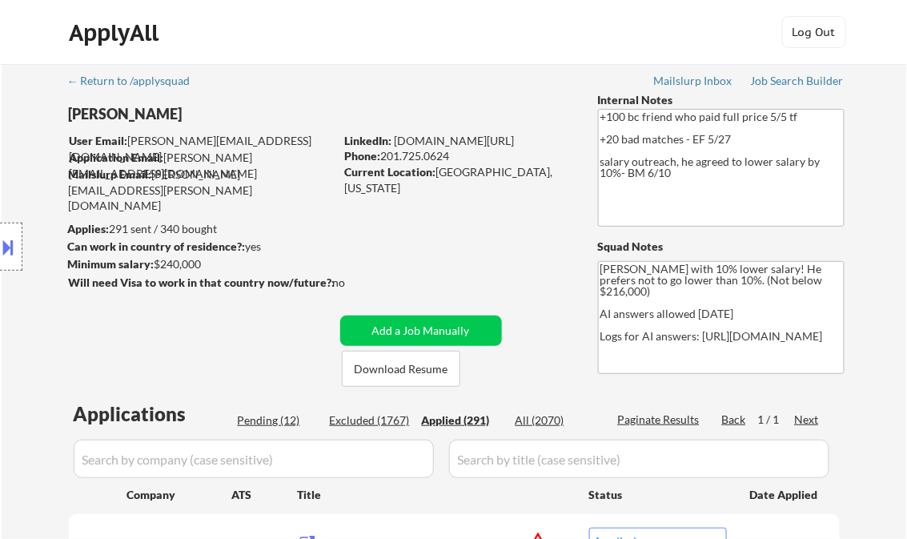
select select ""applied""
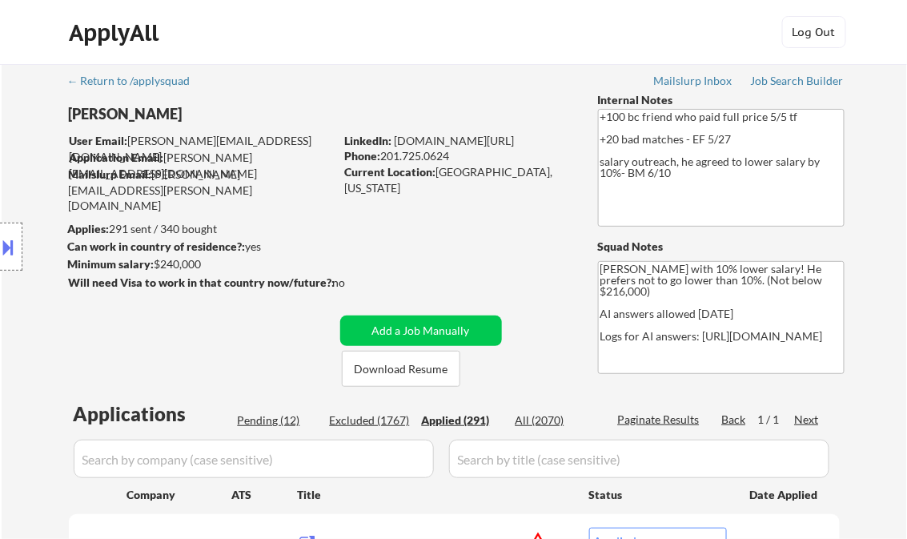
select select ""applied""
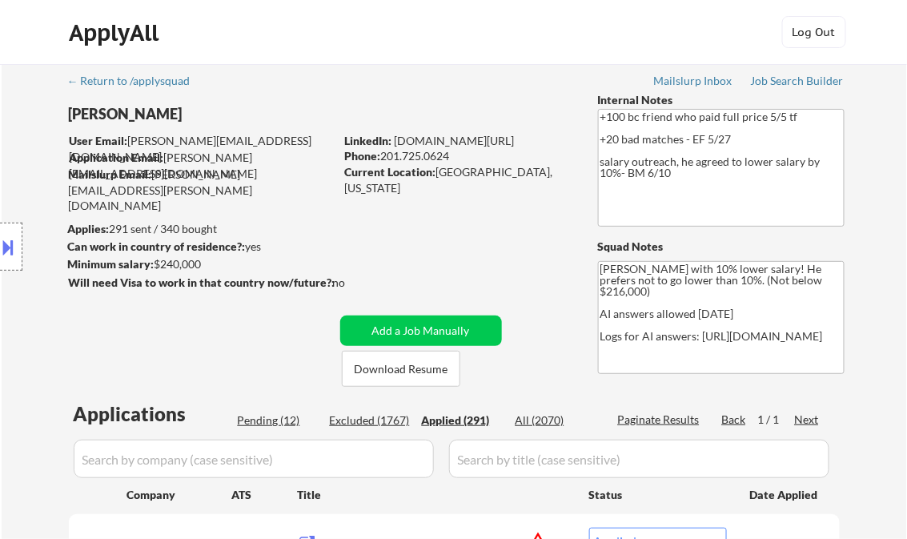
select select ""applied""
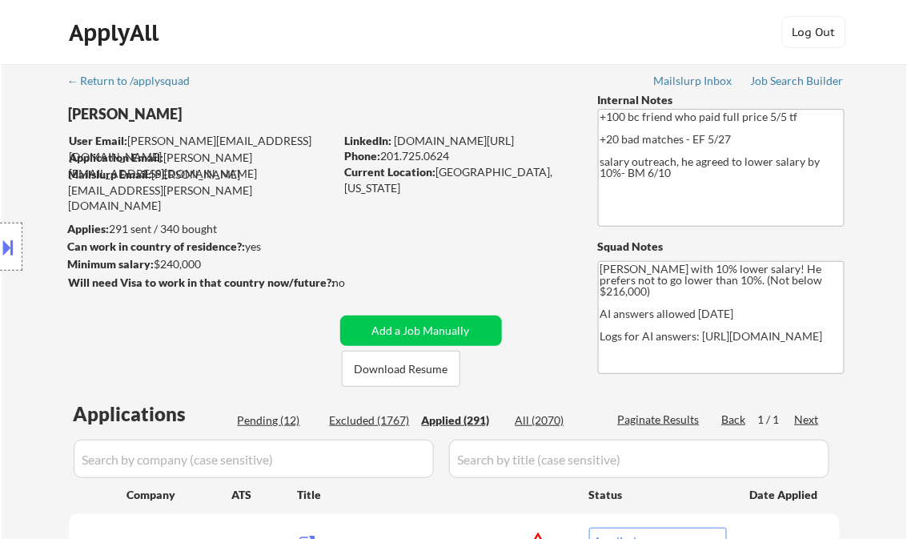
select select ""applied""
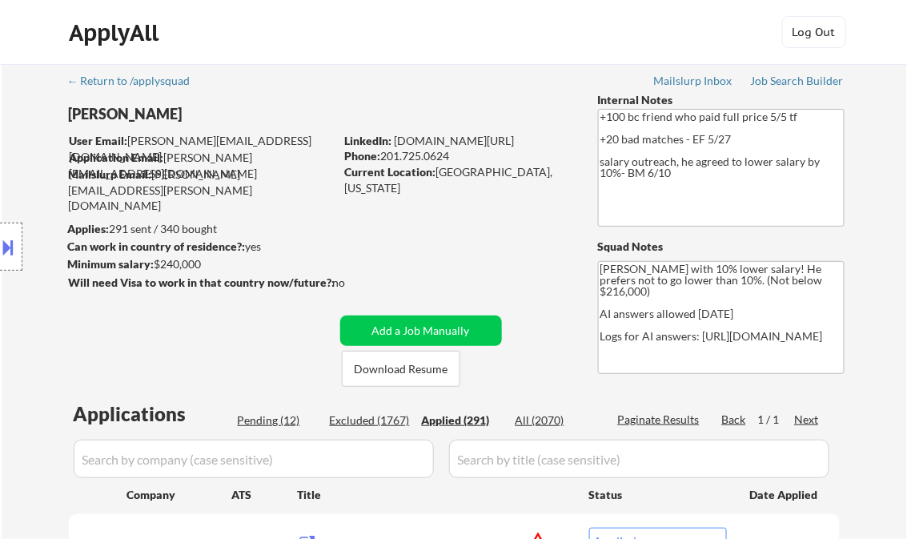
select select ""applied""
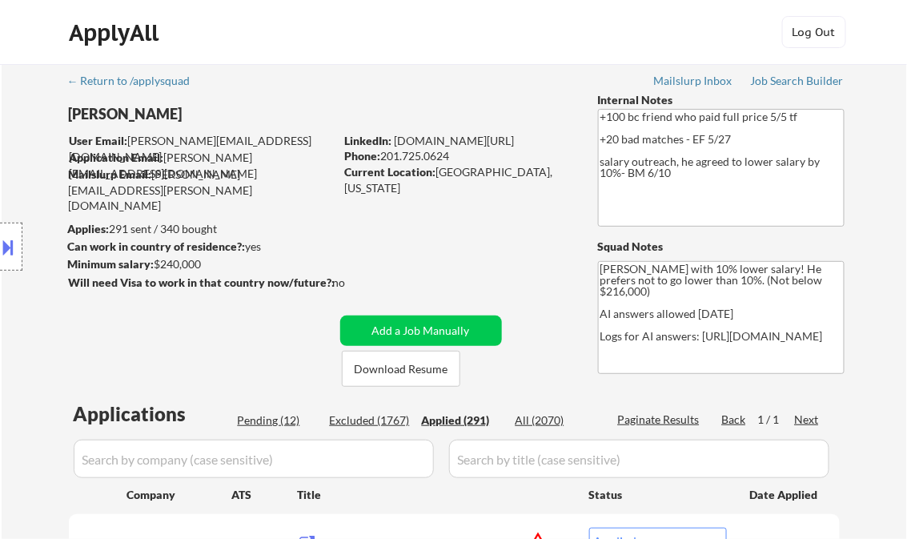
select select ""applied""
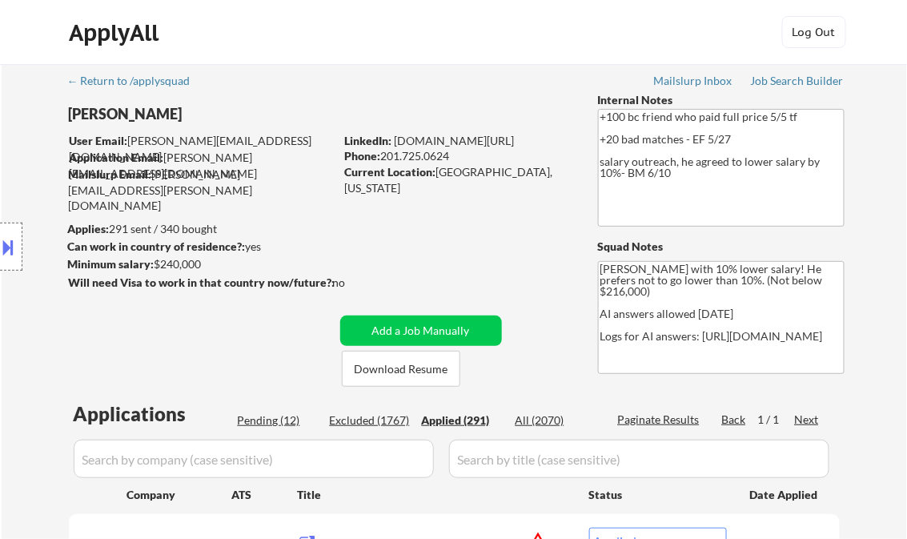
select select ""applied""
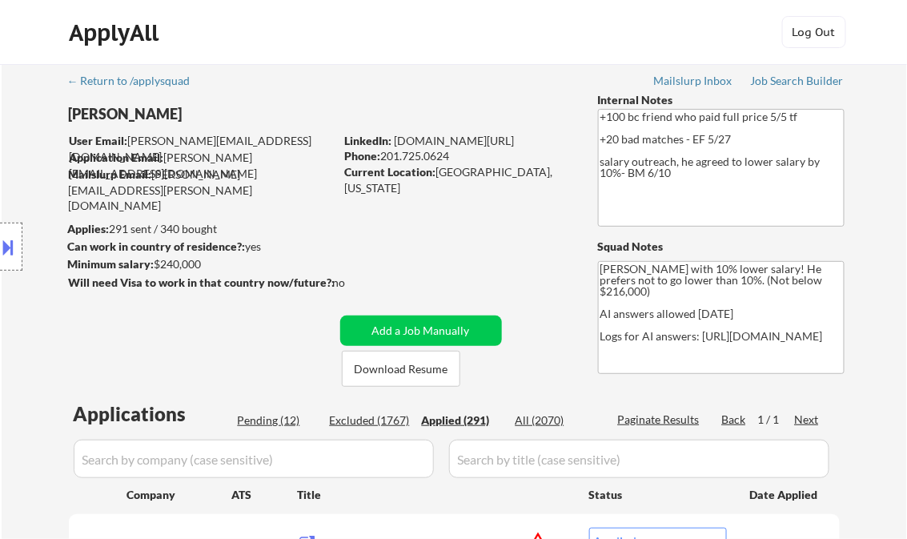
select select ""applied""
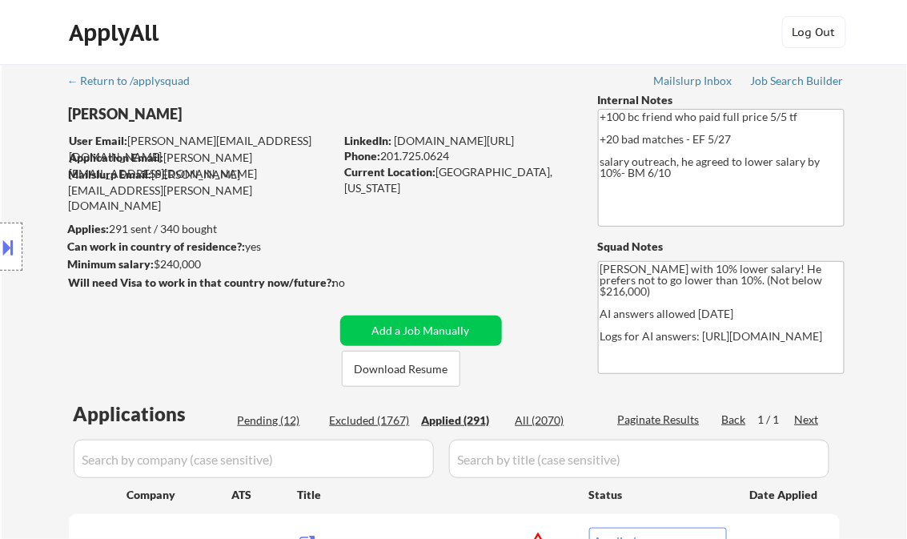
select select ""applied""
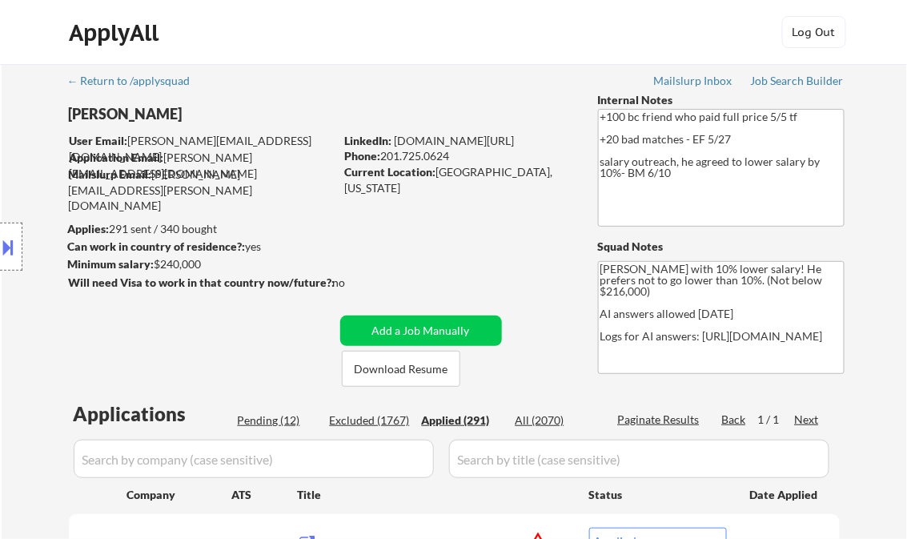
select select ""applied""
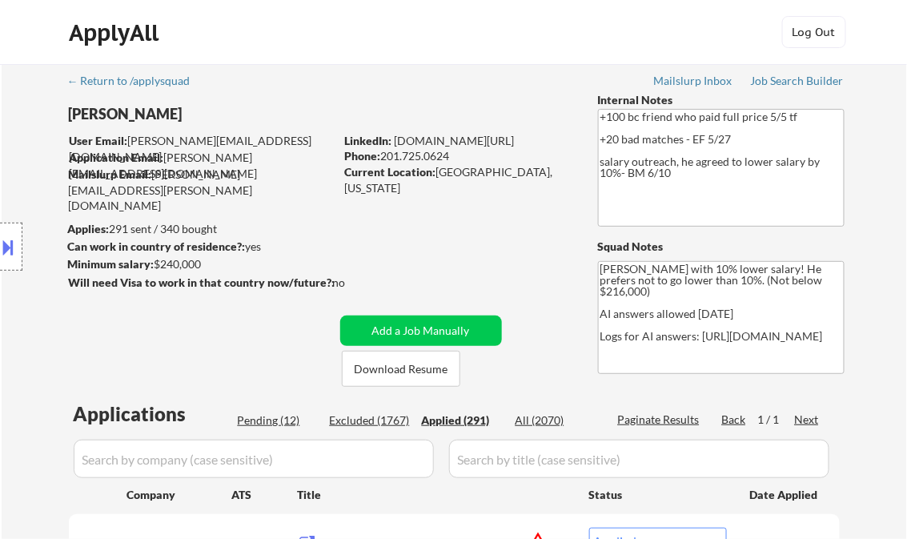
select select ""applied""
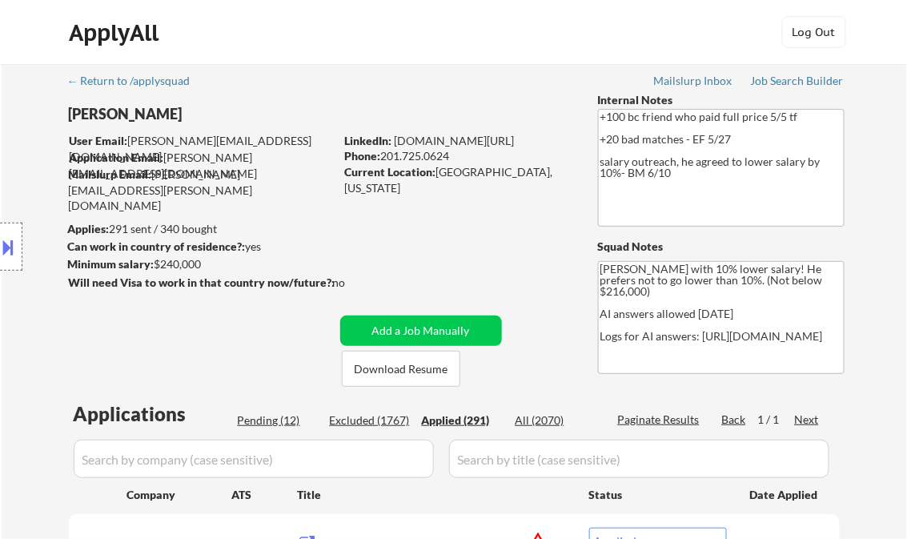
select select ""applied""
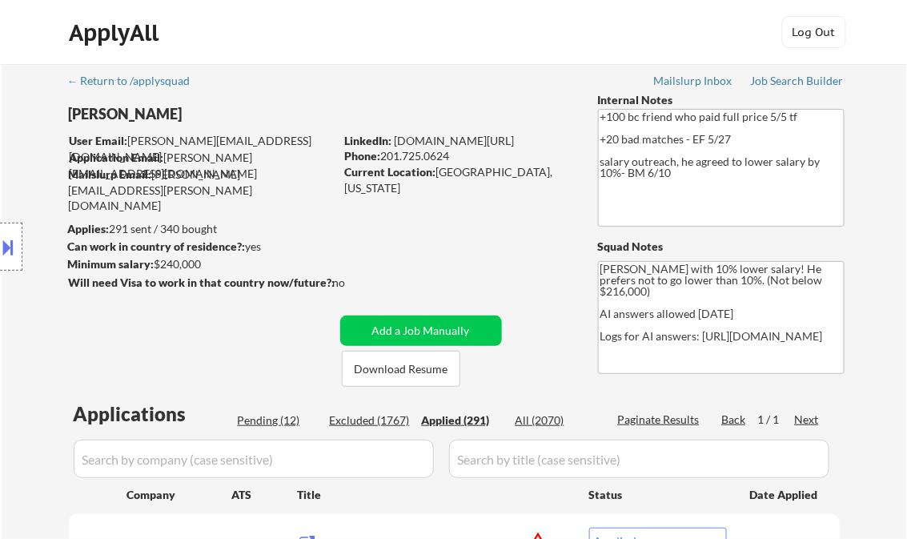
select select ""applied""
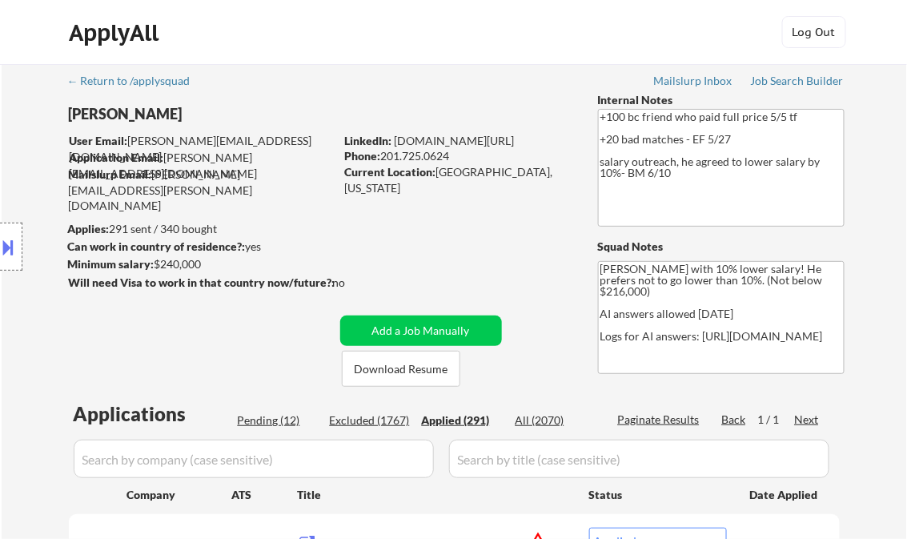
select select ""applied""
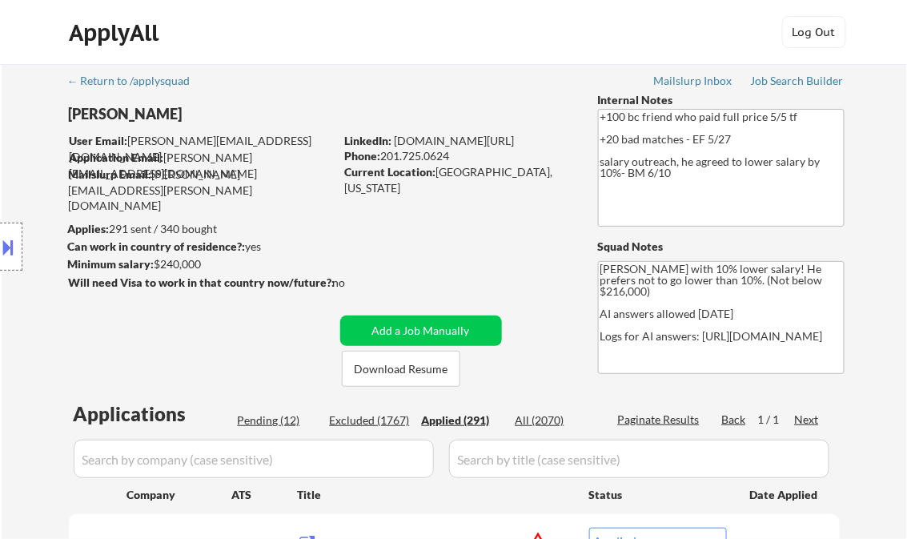
select select ""applied""
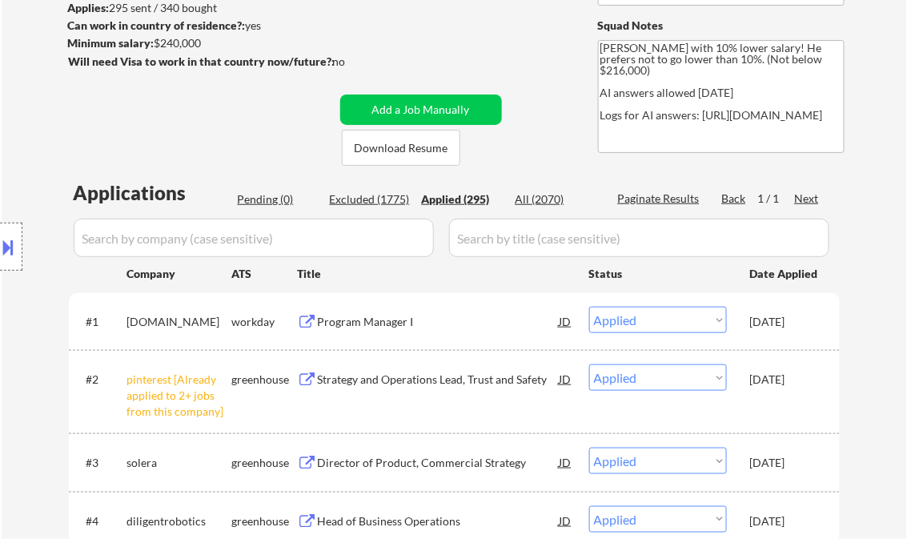
scroll to position [192, 0]
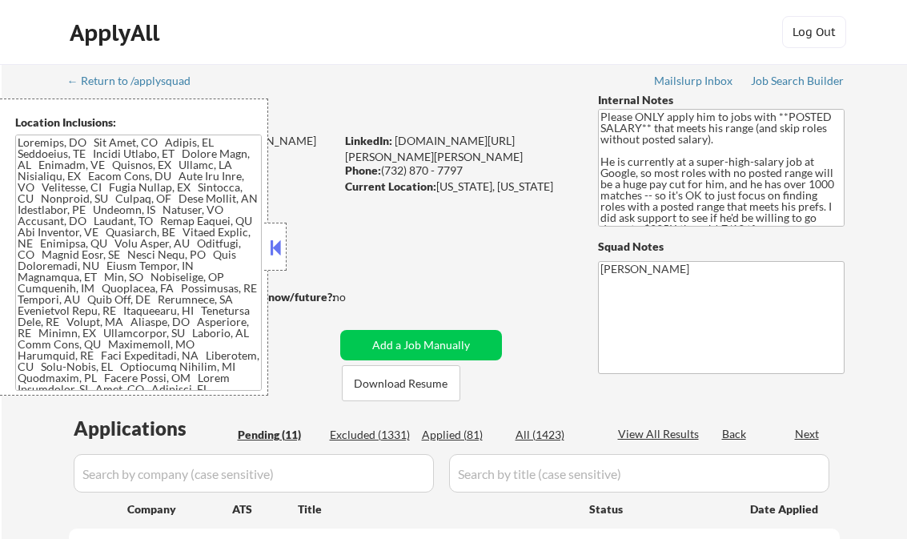
select select ""pending""
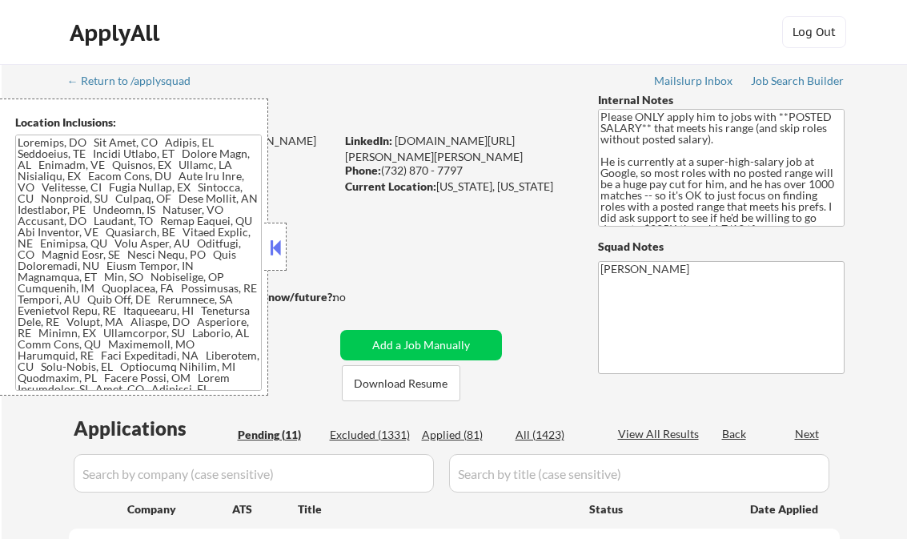
select select ""pending""
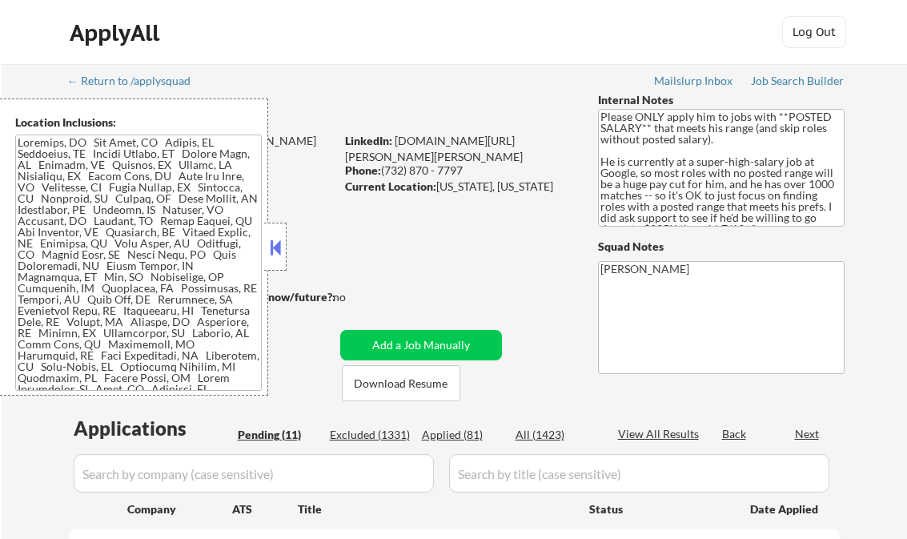
select select ""pending""
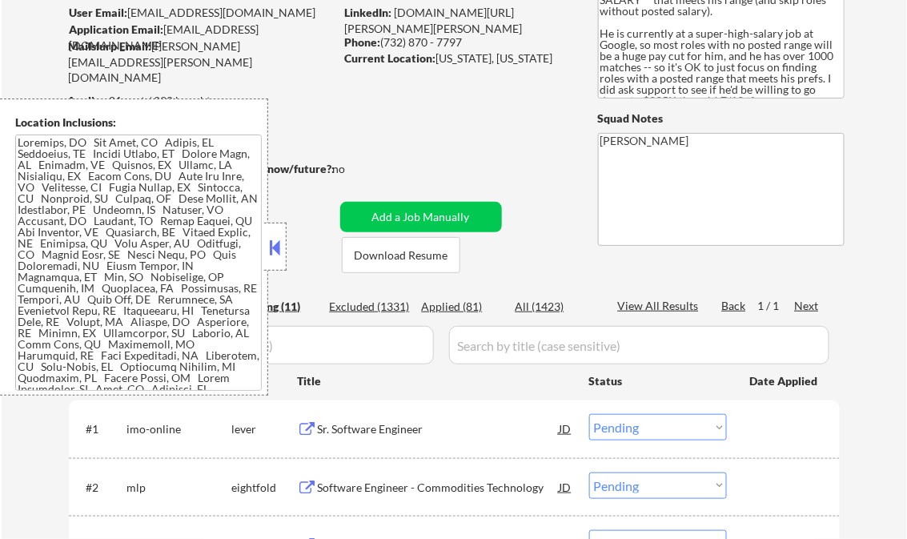
click at [272, 237] on button at bounding box center [276, 247] width 18 height 24
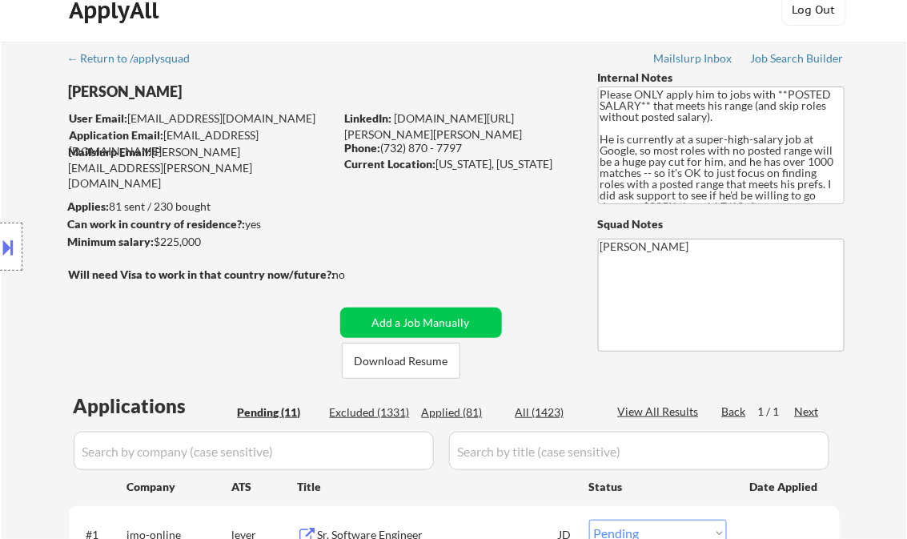
scroll to position [0, 0]
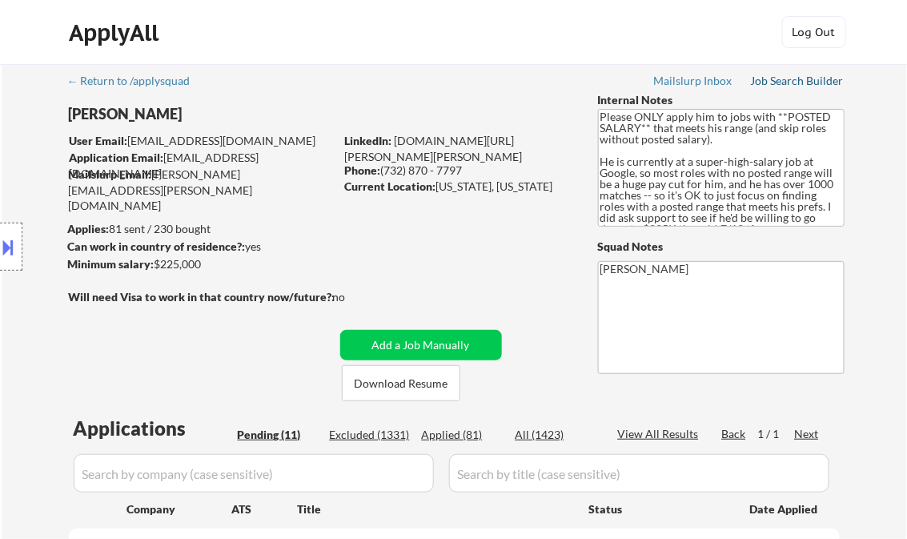
click at [799, 84] on div "Job Search Builder" at bounding box center [798, 80] width 94 height 11
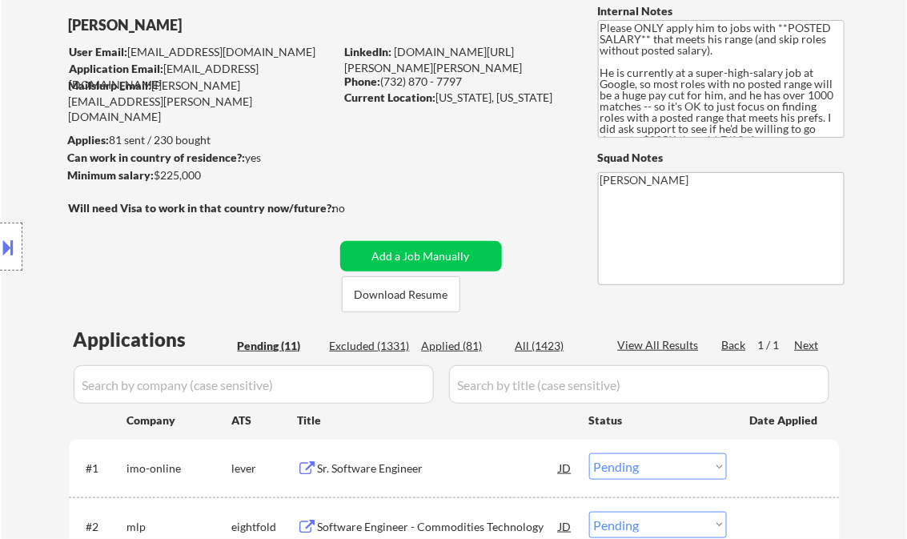
scroll to position [256, 0]
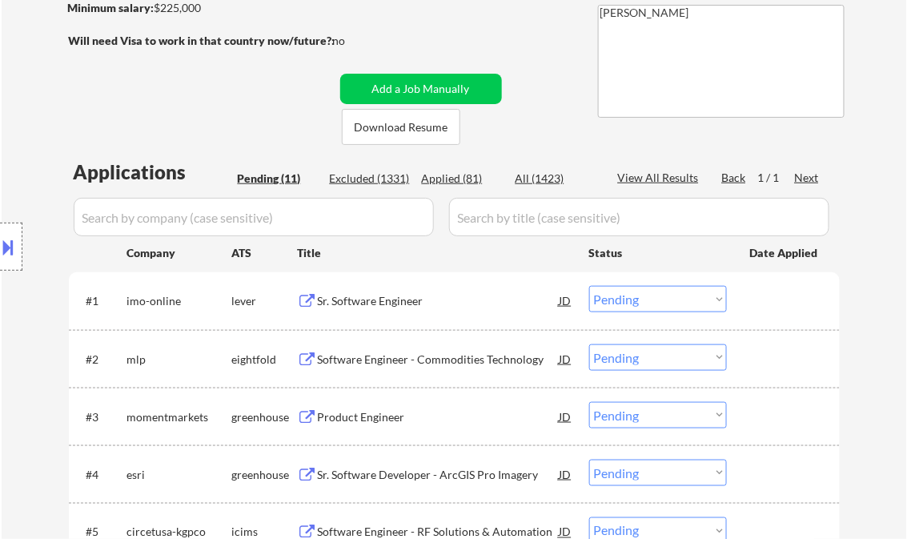
click at [399, 301] on div "Sr. Software Engineer" at bounding box center [439, 301] width 242 height 16
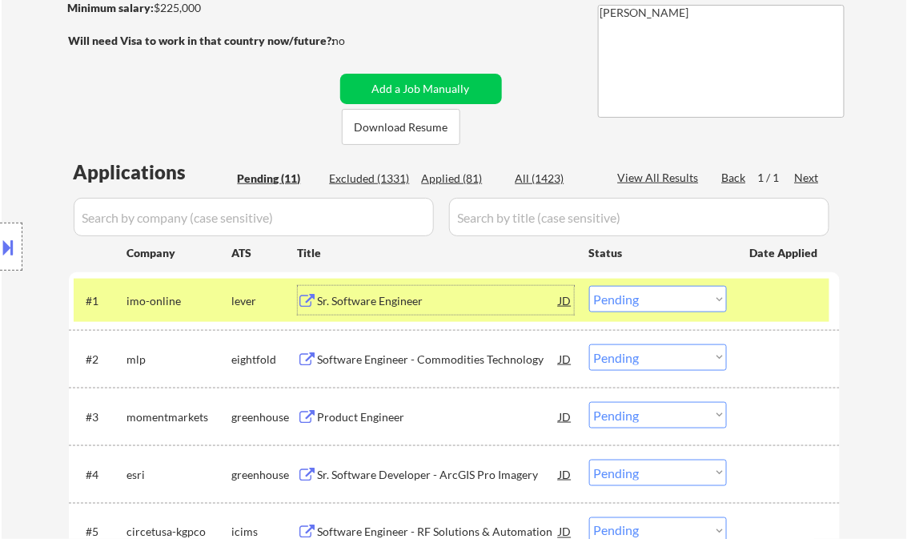
click at [663, 303] on select "Choose an option... Pending Applied Excluded (Questions) Excluded (Expired) Exc…" at bounding box center [658, 299] width 138 height 26
click at [589, 286] on select "Choose an option... Pending Applied Excluded (Questions) Excluded (Expired) Exc…" at bounding box center [658, 299] width 138 height 26
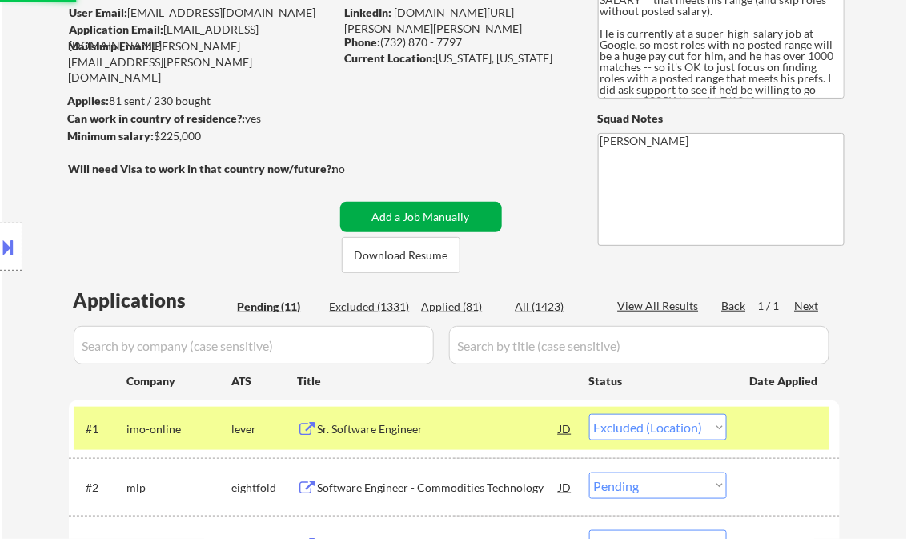
scroll to position [320, 0]
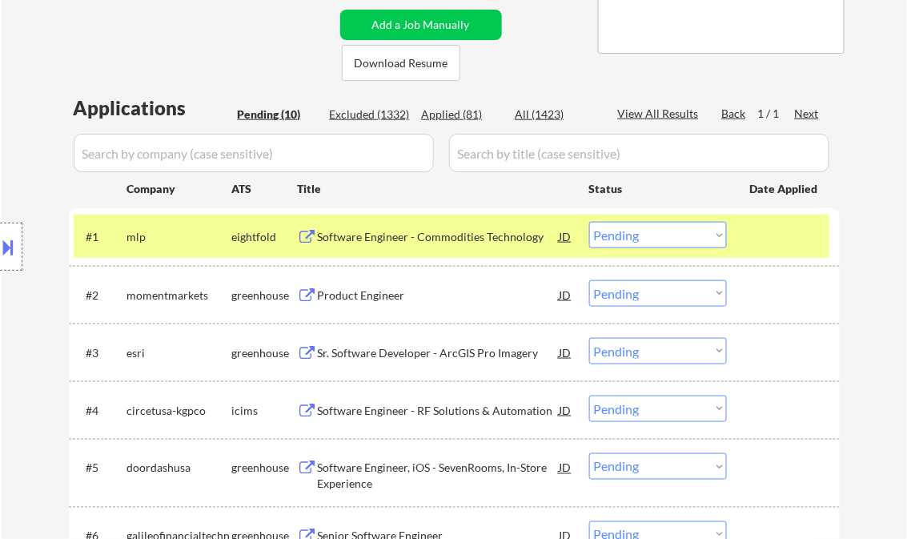
click at [444, 246] on div "Software Engineer - Commodities Technology" at bounding box center [439, 236] width 242 height 29
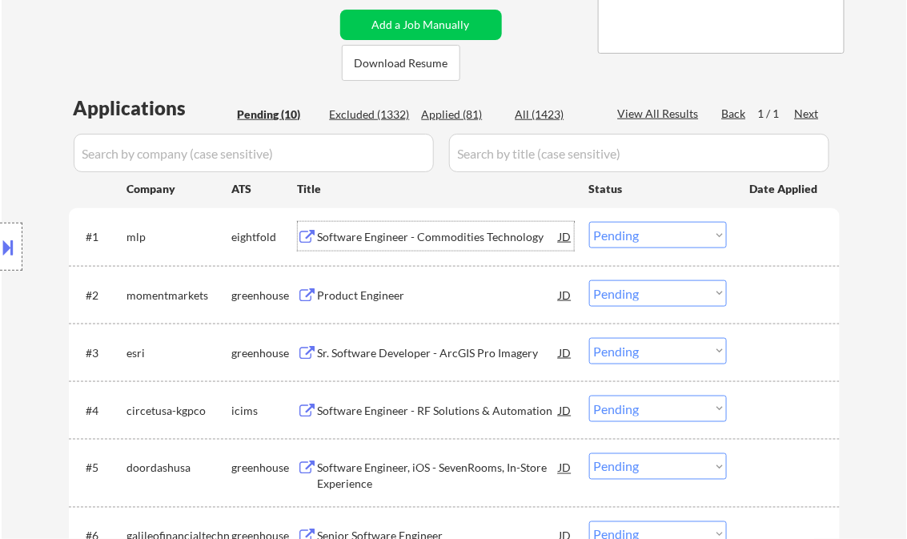
click at [643, 239] on select "Choose an option... Pending Applied Excluded (Questions) Excluded (Expired) Exc…" at bounding box center [658, 235] width 138 height 26
click at [589, 222] on select "Choose an option... Pending Applied Excluded (Questions) Excluded (Expired) Exc…" at bounding box center [658, 235] width 138 height 26
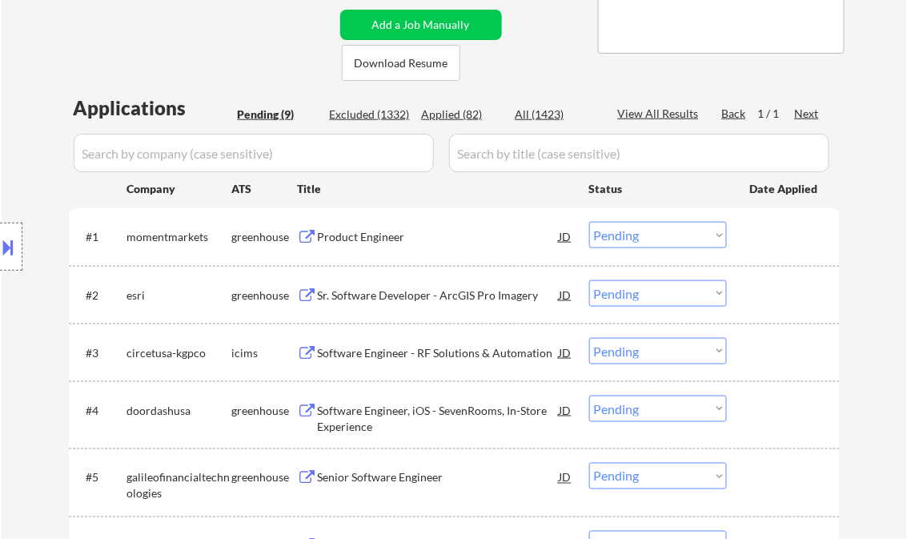
click at [364, 234] on div "Product Engineer" at bounding box center [439, 237] width 242 height 16
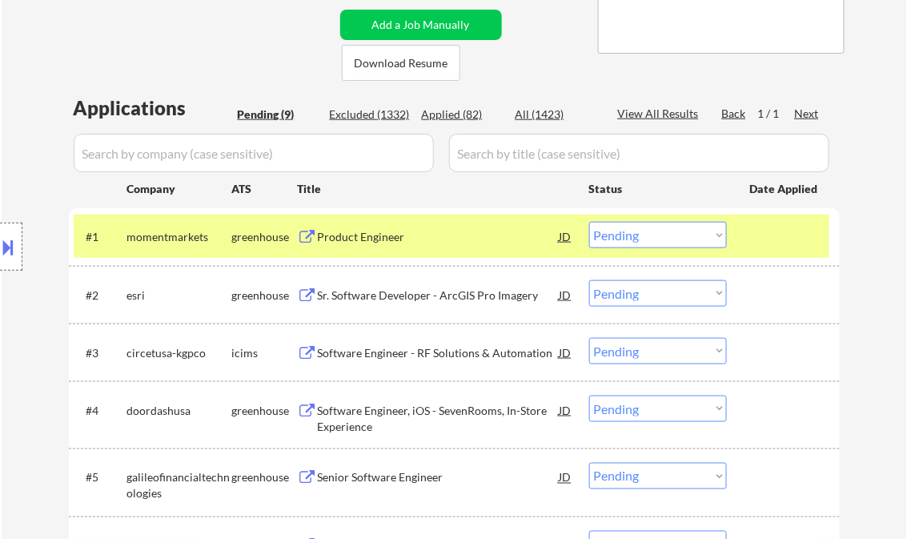
click at [14, 246] on button at bounding box center [9, 247] width 18 height 26
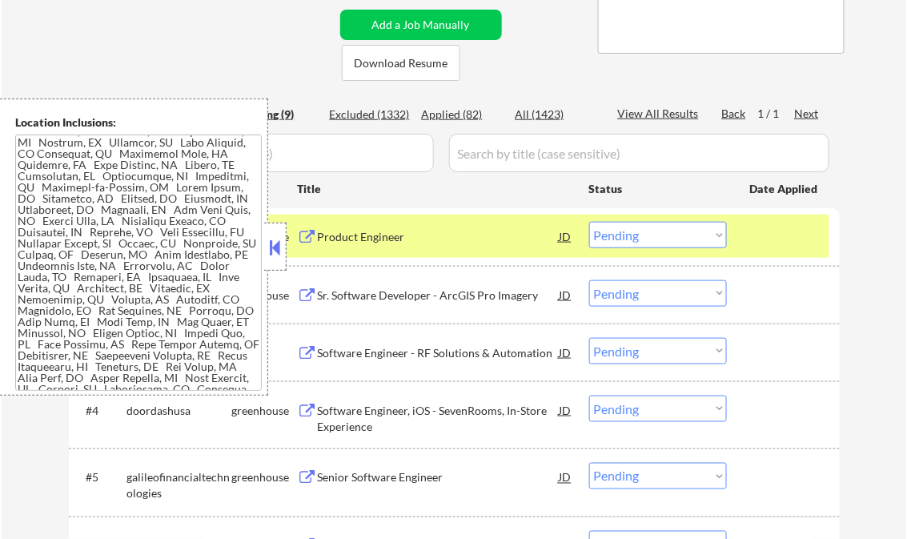
scroll to position [641, 0]
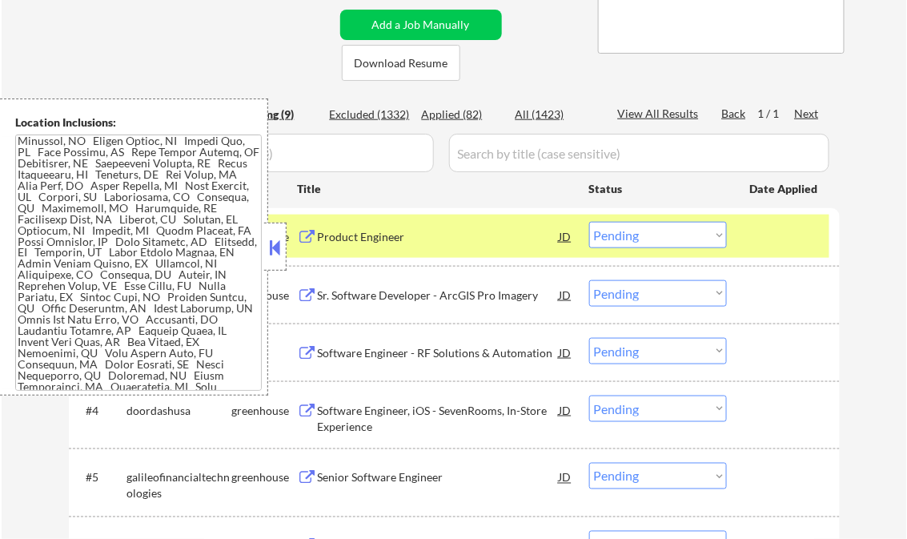
click at [274, 249] on button at bounding box center [276, 247] width 18 height 24
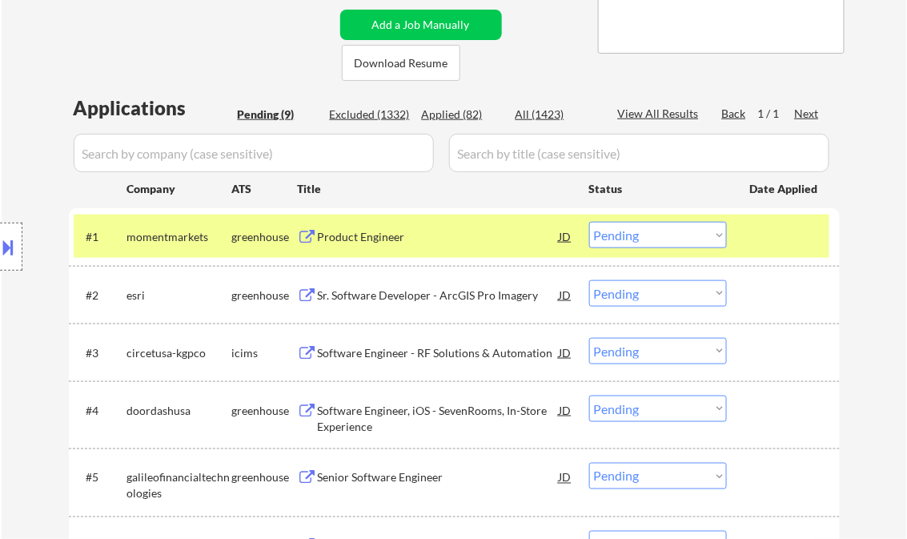
click at [373, 241] on div "Product Engineer" at bounding box center [439, 237] width 242 height 16
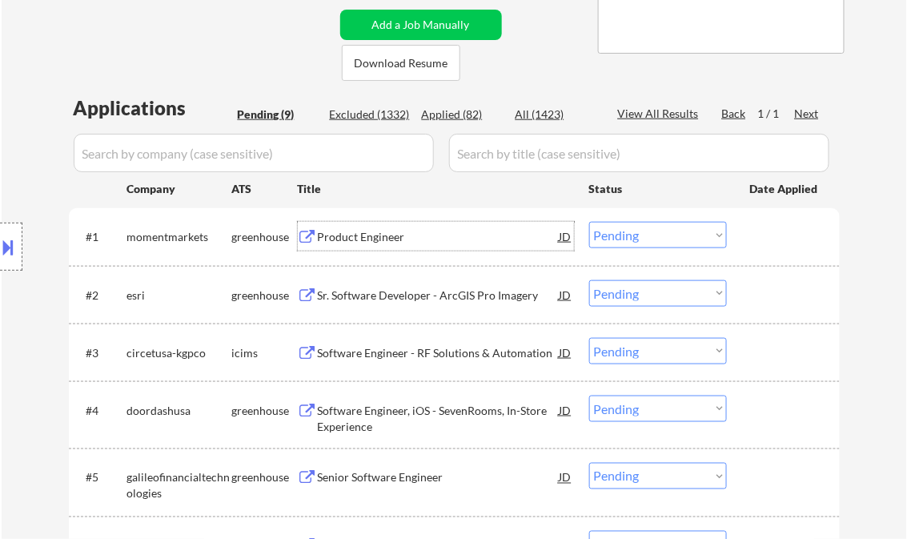
click at [658, 239] on select "Choose an option... Pending Applied Excluded (Questions) Excluded (Expired) Exc…" at bounding box center [658, 235] width 138 height 26
click at [589, 222] on select "Choose an option... Pending Applied Excluded (Questions) Excluded (Expired) Exc…" at bounding box center [658, 235] width 138 height 26
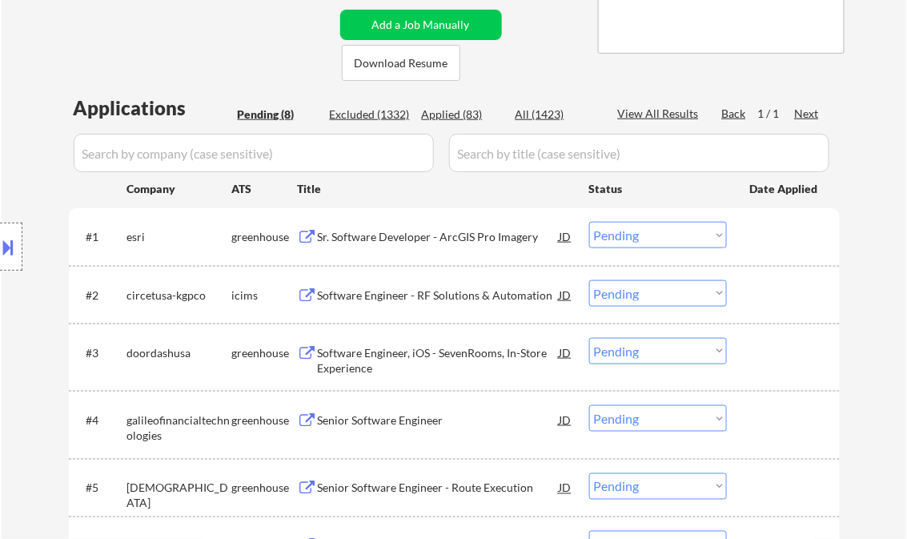
click at [432, 245] on div "Sr. Software Developer - ArcGIS Pro Imagery" at bounding box center [439, 236] width 242 height 29
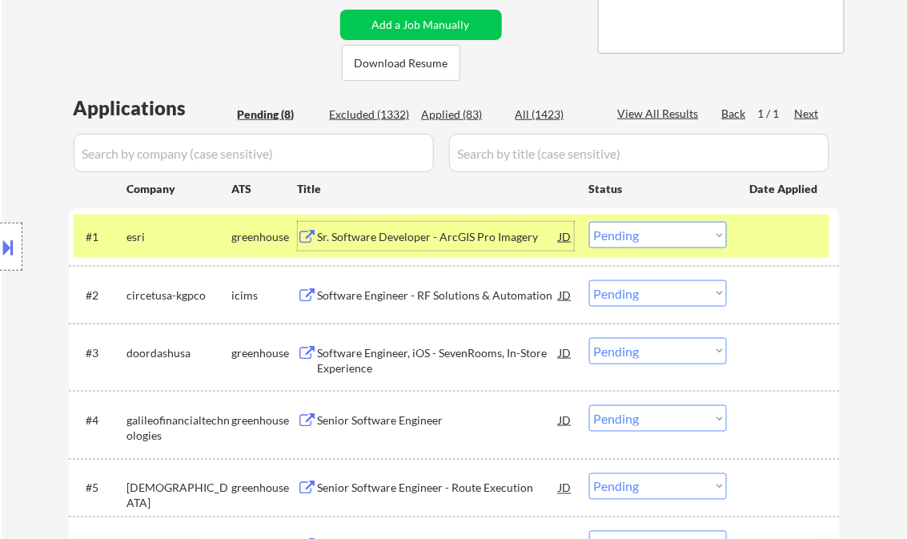
click at [629, 235] on select "Choose an option... Pending Applied Excluded (Questions) Excluded (Expired) Exc…" at bounding box center [658, 235] width 138 height 26
click at [589, 222] on select "Choose an option... Pending Applied Excluded (Questions) Excluded (Expired) Exc…" at bounding box center [658, 235] width 138 height 26
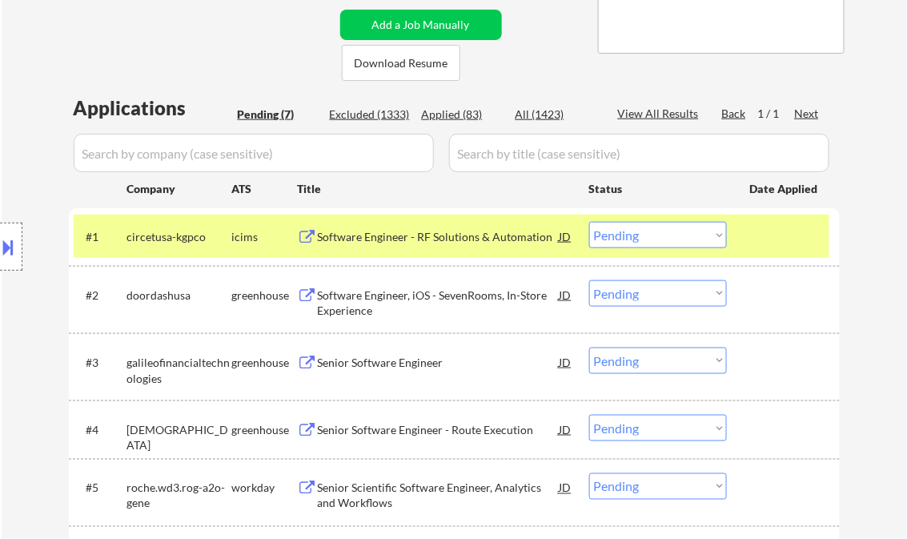
click at [437, 236] on div "Software Engineer - RF Solutions & Automation" at bounding box center [439, 237] width 242 height 16
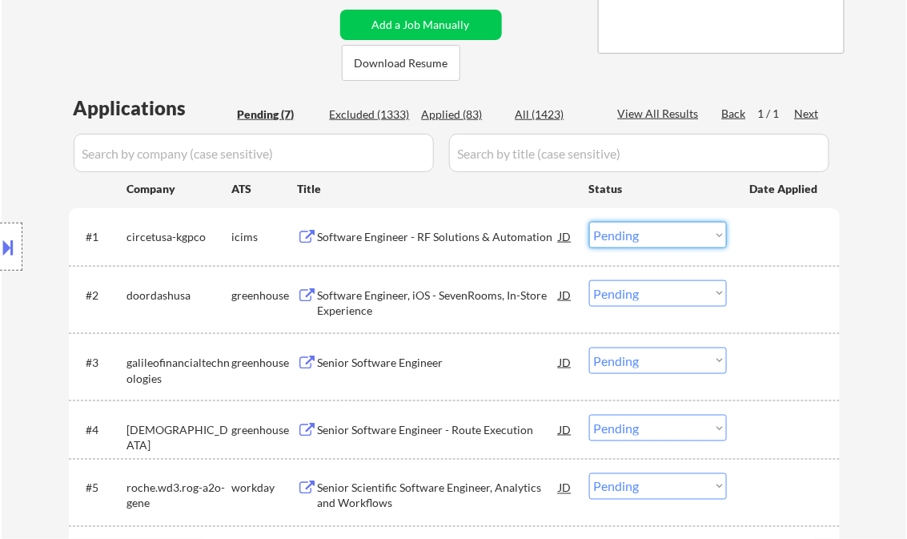
drag, startPoint x: 670, startPoint y: 232, endPoint x: 671, endPoint y: 241, distance: 9.0
click at [670, 232] on select "Choose an option... Pending Applied Excluded (Questions) Excluded (Expired) Exc…" at bounding box center [658, 235] width 138 height 26
click at [589, 222] on select "Choose an option... Pending Applied Excluded (Questions) Excluded (Expired) Exc…" at bounding box center [658, 235] width 138 height 26
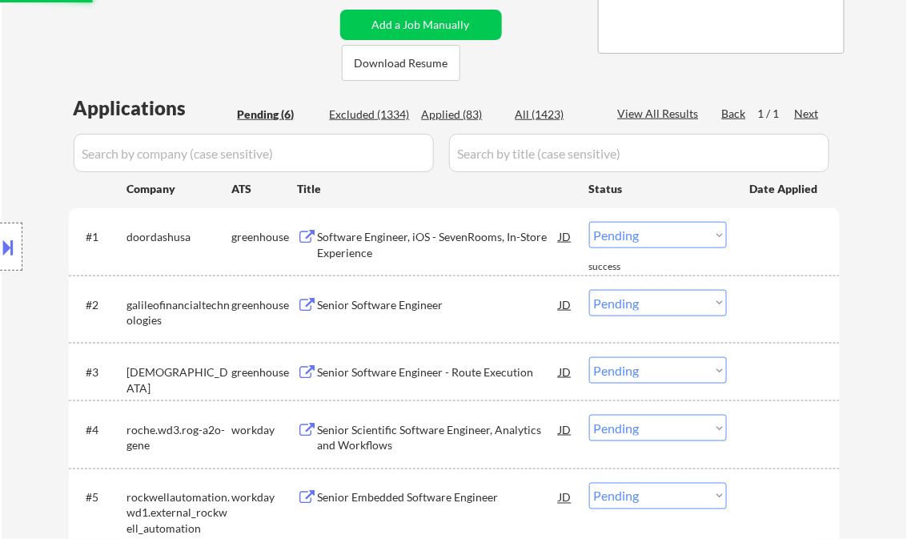
click at [442, 231] on div "Software Engineer, iOS - SevenRooms, In-Store Experience" at bounding box center [439, 244] width 242 height 31
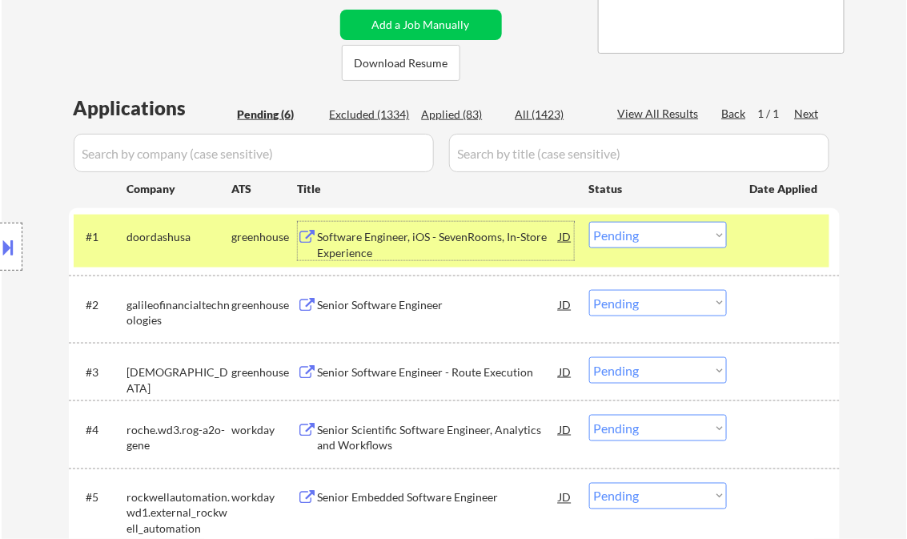
drag, startPoint x: 661, startPoint y: 239, endPoint x: 661, endPoint y: 249, distance: 9.6
click at [661, 240] on select "Choose an option... Pending Applied Excluded (Questions) Excluded (Expired) Exc…" at bounding box center [658, 235] width 138 height 26
click at [589, 222] on select "Choose an option... Pending Applied Excluded (Questions) Excluded (Expired) Exc…" at bounding box center [658, 235] width 138 height 26
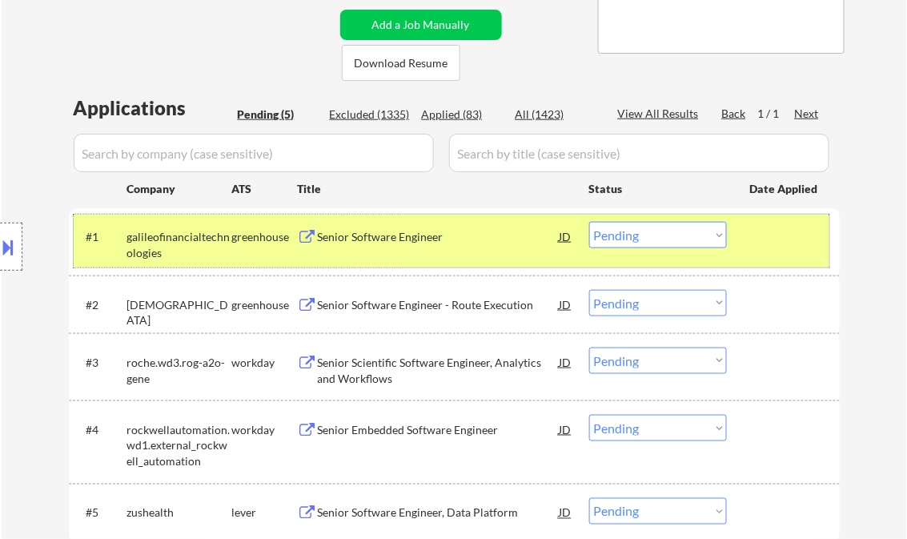
click at [768, 243] on div at bounding box center [785, 236] width 70 height 29
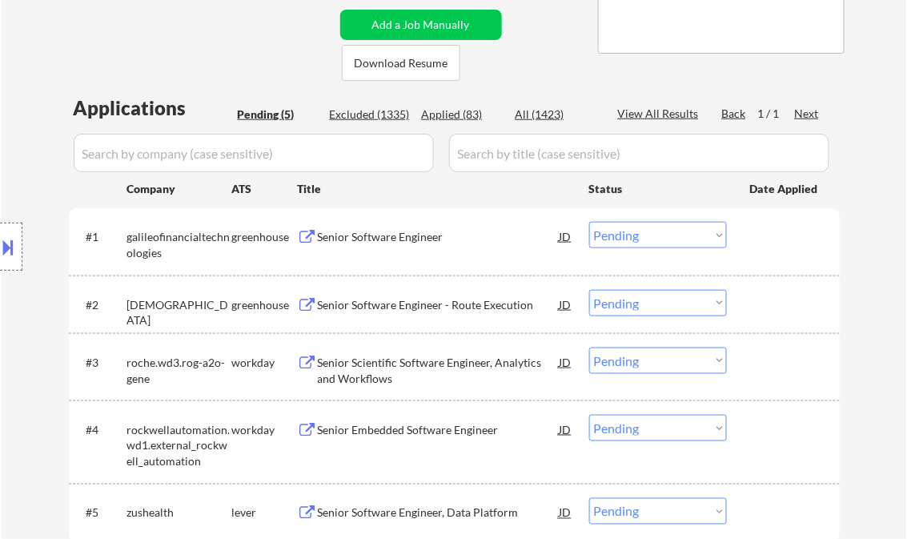
click at [391, 236] on div "Senior Software Engineer" at bounding box center [439, 237] width 242 height 16
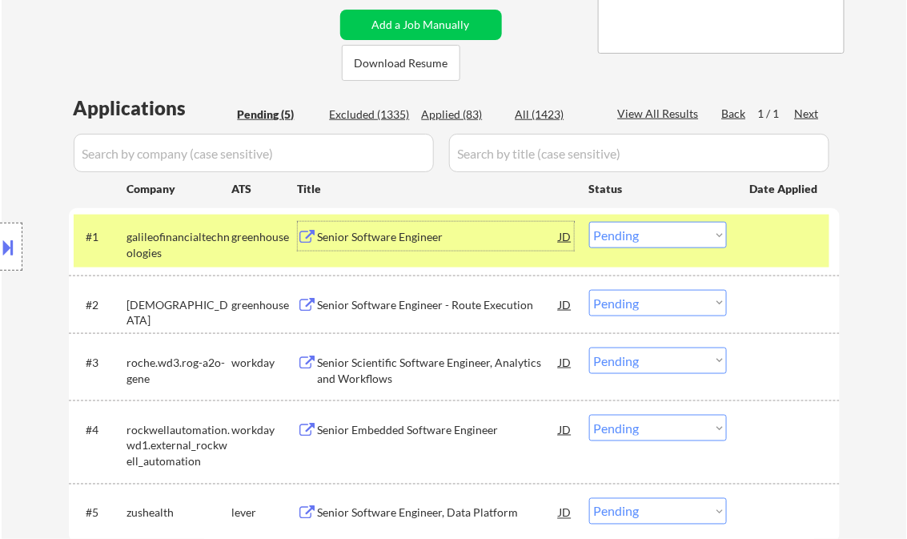
click at [628, 243] on select "Choose an option... Pending Applied Excluded (Questions) Excluded (Expired) Exc…" at bounding box center [658, 235] width 138 height 26
click at [589, 222] on select "Choose an option... Pending Applied Excluded (Questions) Excluded (Expired) Exc…" at bounding box center [658, 235] width 138 height 26
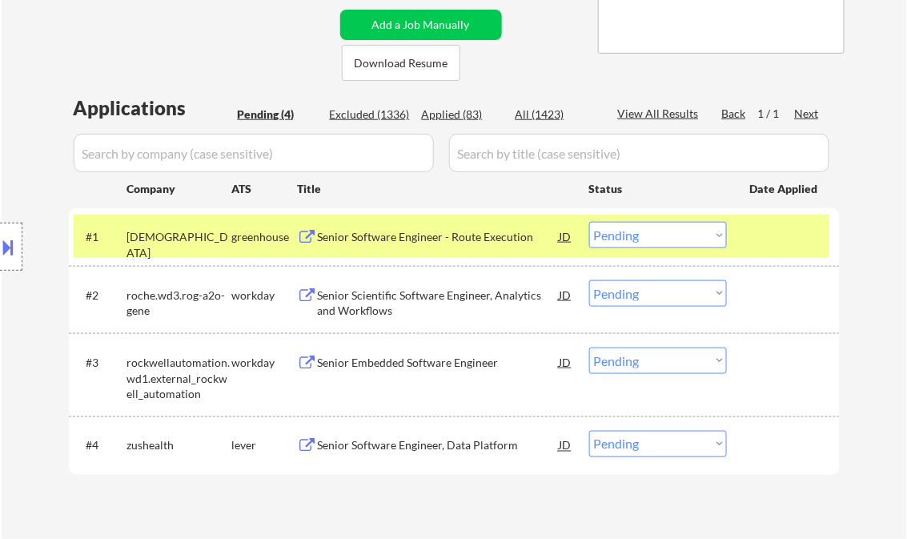
click at [432, 245] on div "Senior Software Engineer - Route Execution" at bounding box center [439, 236] width 242 height 29
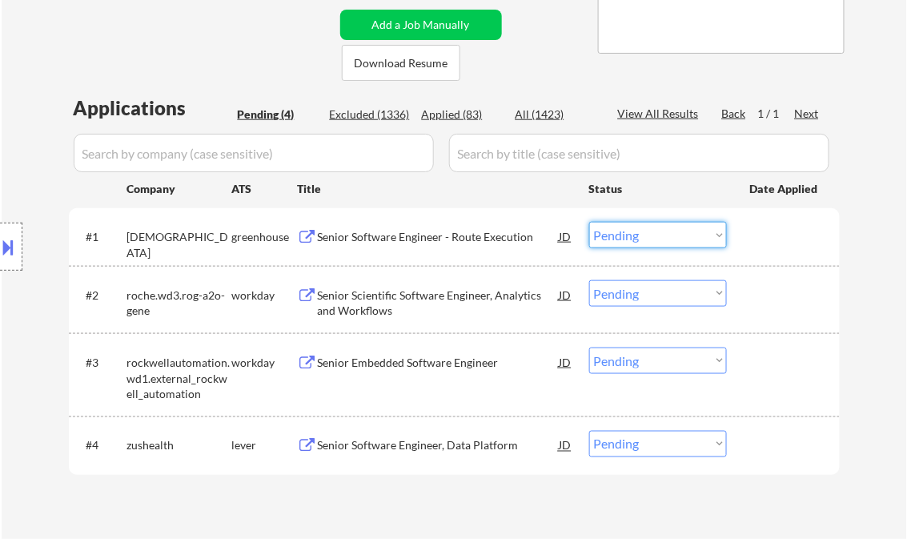
drag, startPoint x: 670, startPoint y: 239, endPoint x: 671, endPoint y: 251, distance: 12.1
click at [670, 239] on select "Choose an option... Pending Applied Excluded (Questions) Excluded (Expired) Exc…" at bounding box center [658, 235] width 138 height 26
click at [589, 222] on select "Choose an option... Pending Applied Excluded (Questions) Excluded (Expired) Exc…" at bounding box center [658, 235] width 138 height 26
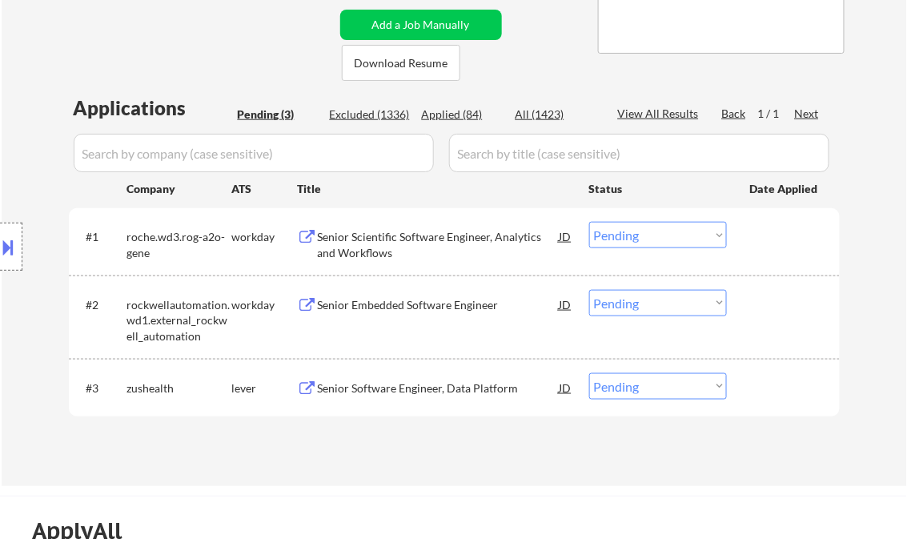
click at [461, 250] on div "Senior Scientific Software Engineer, Analytics and Workflows" at bounding box center [439, 244] width 242 height 31
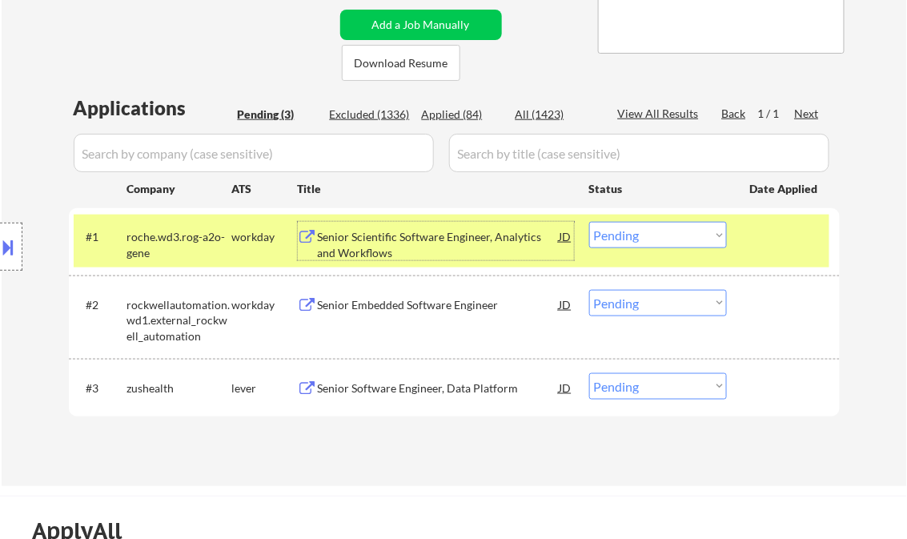
drag, startPoint x: 629, startPoint y: 239, endPoint x: 634, endPoint y: 247, distance: 9.8
click at [629, 240] on select "Choose an option... Pending Applied Excluded (Questions) Excluded (Expired) Exc…" at bounding box center [658, 235] width 138 height 26
click at [589, 222] on select "Choose an option... Pending Applied Excluded (Questions) Excluded (Expired) Exc…" at bounding box center [658, 235] width 138 height 26
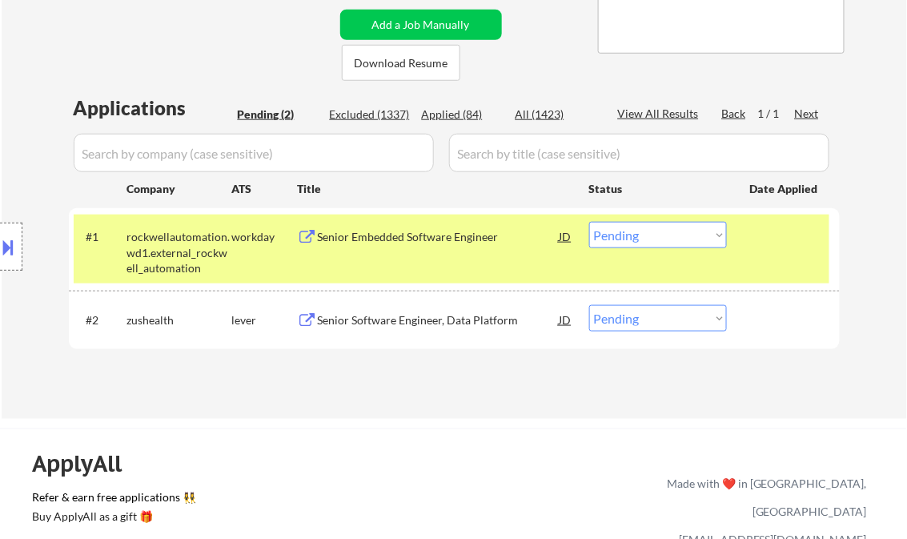
click at [389, 246] on div "Senior Embedded Software Engineer" at bounding box center [439, 236] width 242 height 29
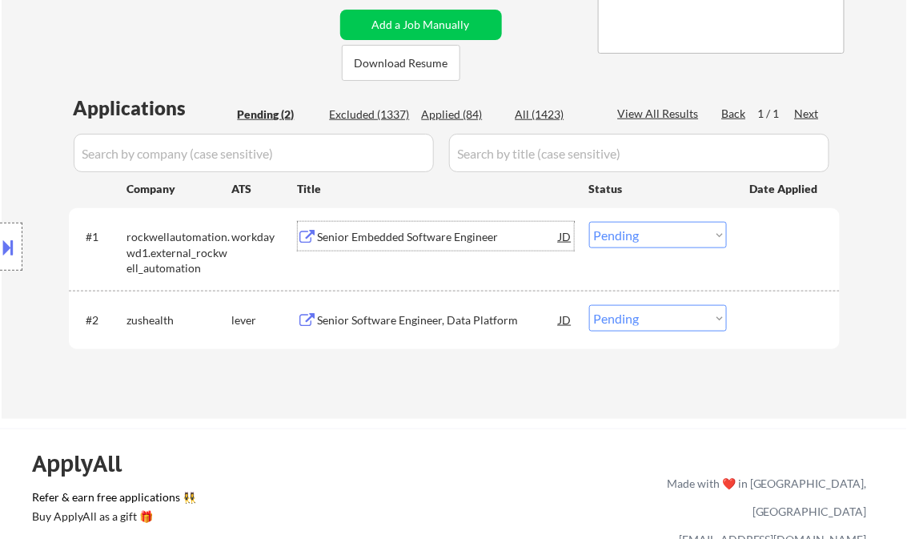
drag, startPoint x: 640, startPoint y: 242, endPoint x: 650, endPoint y: 245, distance: 10.9
click at [640, 242] on select "Choose an option... Pending Applied Excluded (Questions) Excluded (Expired) Exc…" at bounding box center [658, 235] width 138 height 26
click at [589, 222] on select "Choose an option... Pending Applied Excluded (Questions) Excluded (Expired) Exc…" at bounding box center [658, 235] width 138 height 26
click at [436, 327] on div "Senior Software Engineer, Data Platform" at bounding box center [439, 320] width 242 height 16
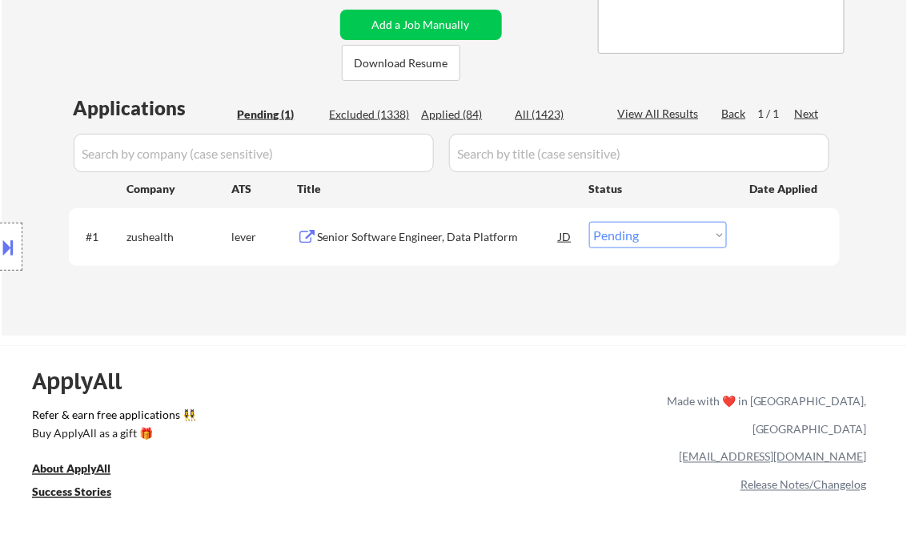
click at [658, 248] on div "#1 zushealth lever Senior Software Engineer, Data Platform JD Choose an option.…" at bounding box center [452, 236] width 756 height 43
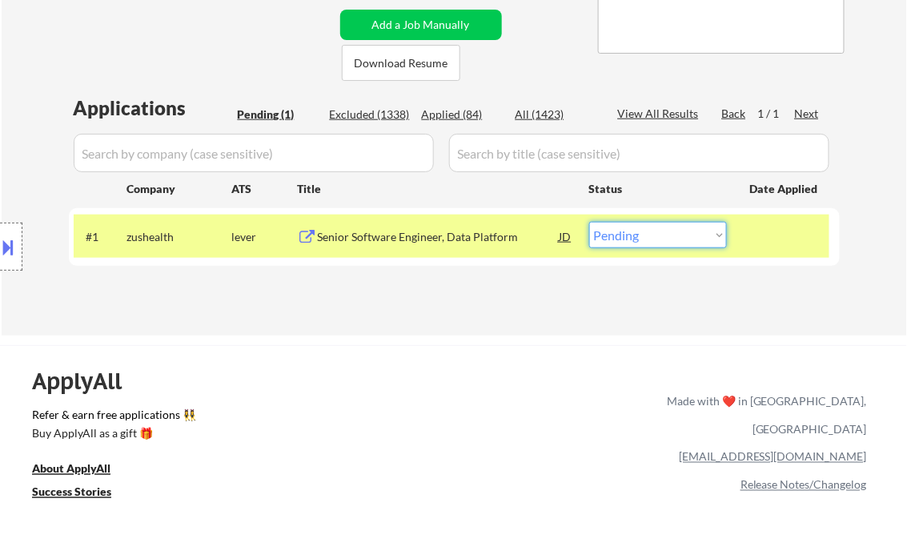
click at [661, 245] on select "Choose an option... Pending Applied Excluded (Questions) Excluded (Expired) Exc…" at bounding box center [658, 235] width 138 height 26
select select ""excluded__salary_""
click at [589, 222] on select "Choose an option... Pending Applied Excluded (Questions) Excluded (Expired) Exc…" at bounding box center [658, 235] width 138 height 26
drag, startPoint x: 767, startPoint y: 224, endPoint x: 828, endPoint y: 261, distance: 71.1
click at [772, 226] on div at bounding box center [785, 236] width 70 height 29
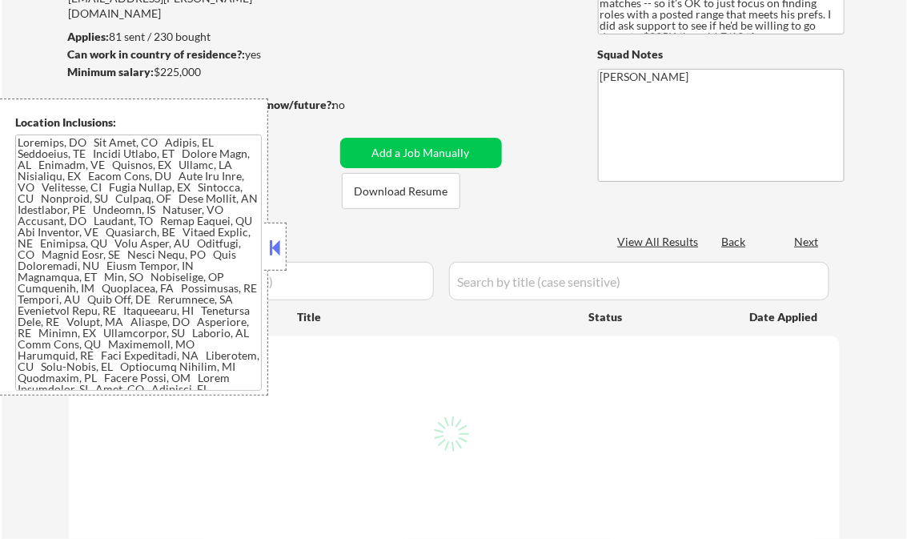
scroll to position [192, 0]
click at [276, 237] on button at bounding box center [276, 247] width 18 height 24
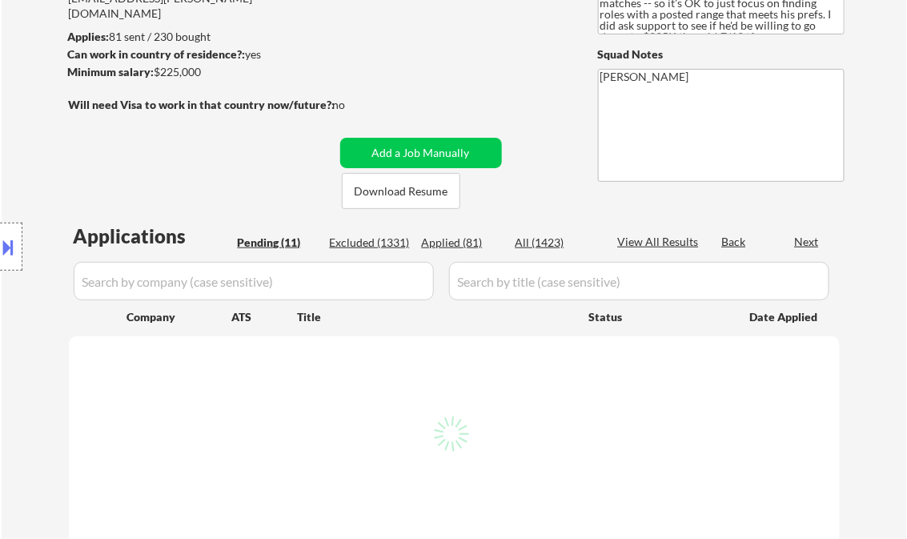
select select ""pending""
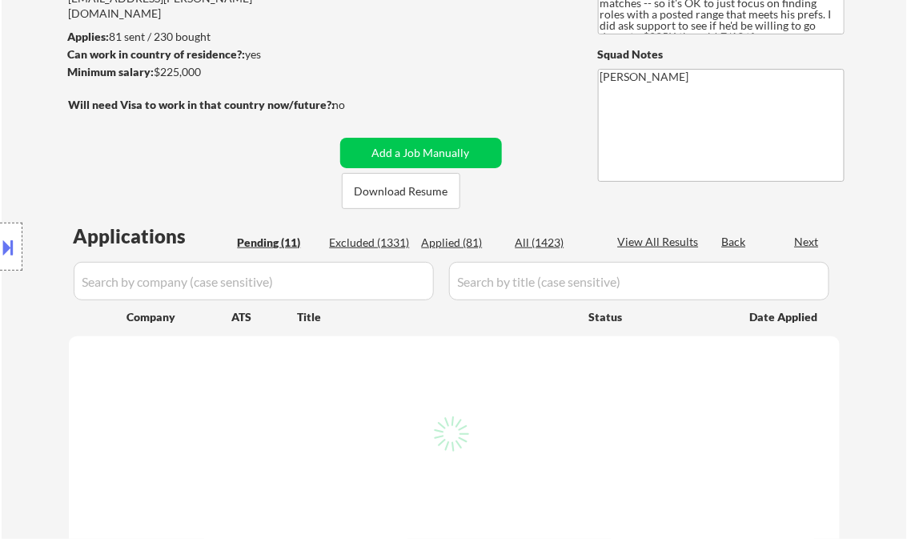
select select ""pending""
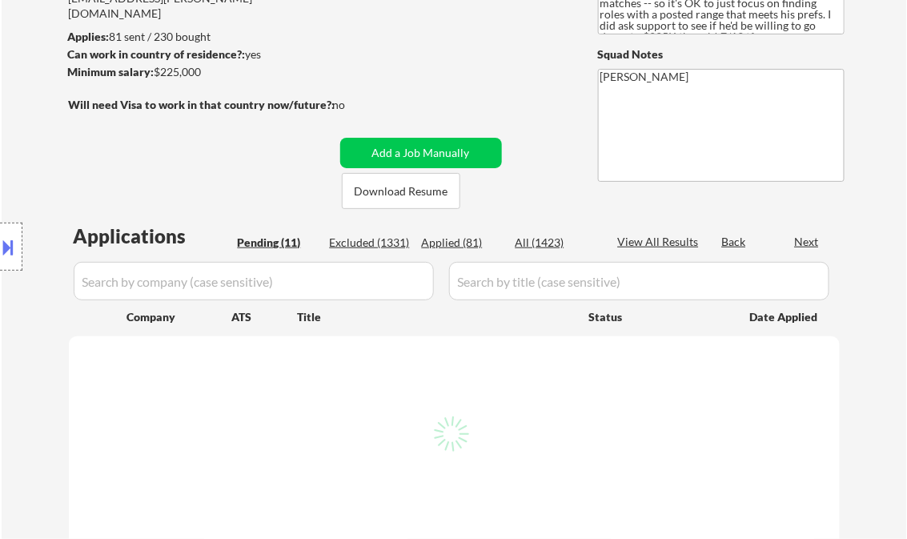
select select ""pending""
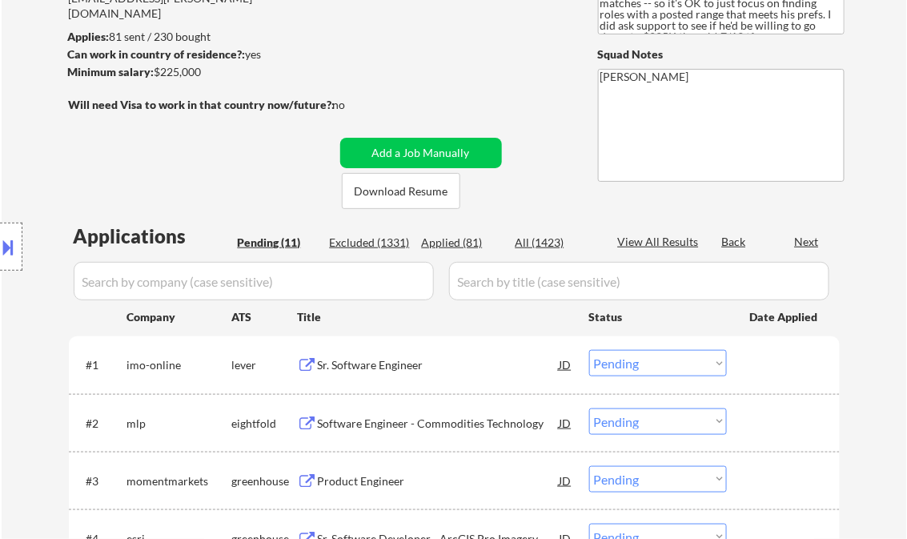
scroll to position [128, 0]
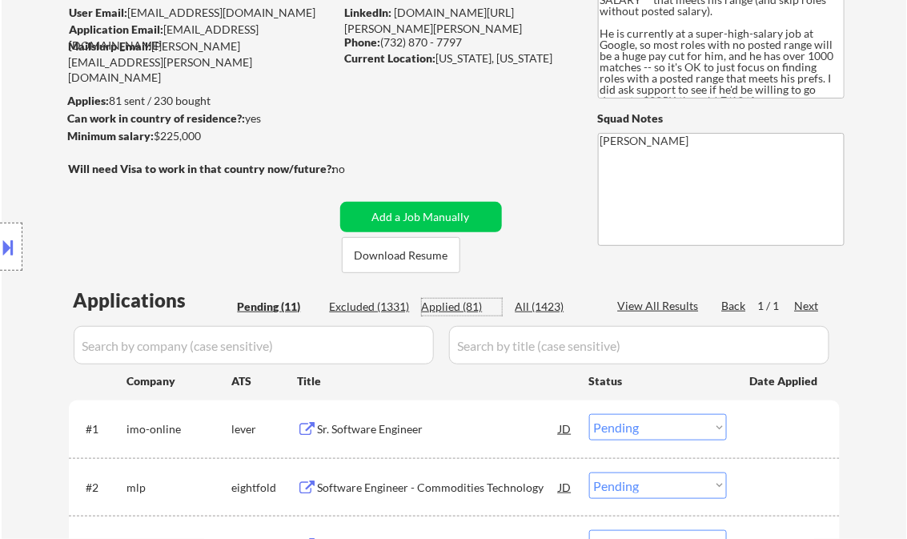
click at [448, 304] on div "Applied (81)" at bounding box center [462, 307] width 80 height 16
select select ""applied""
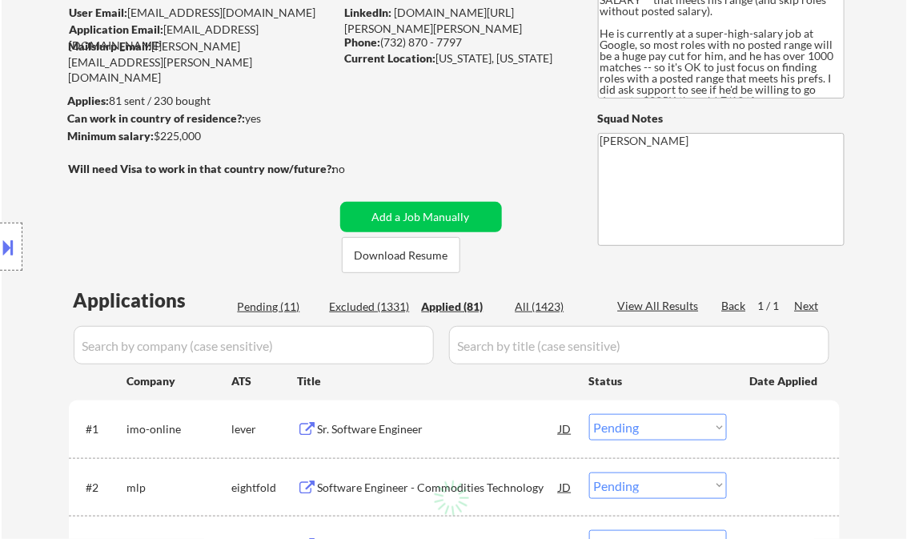
select select ""applied""
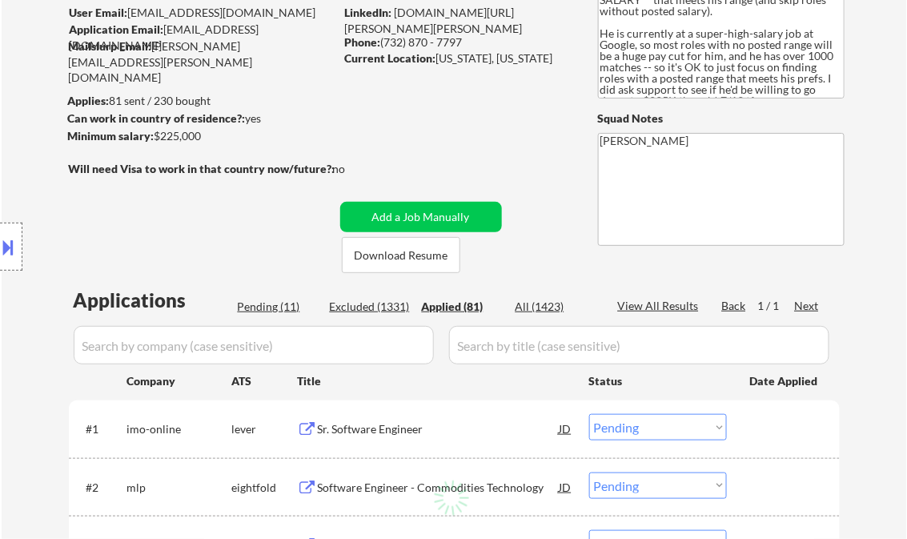
select select ""applied""
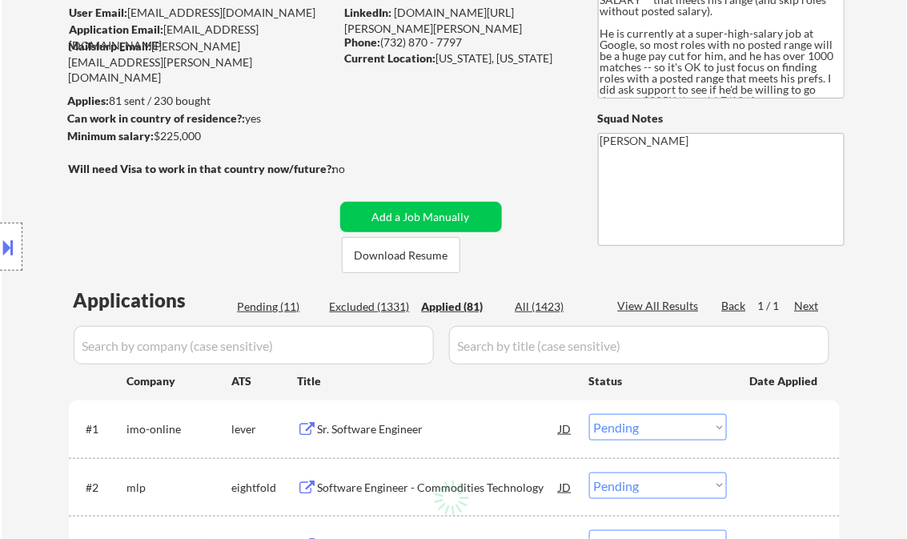
select select ""applied""
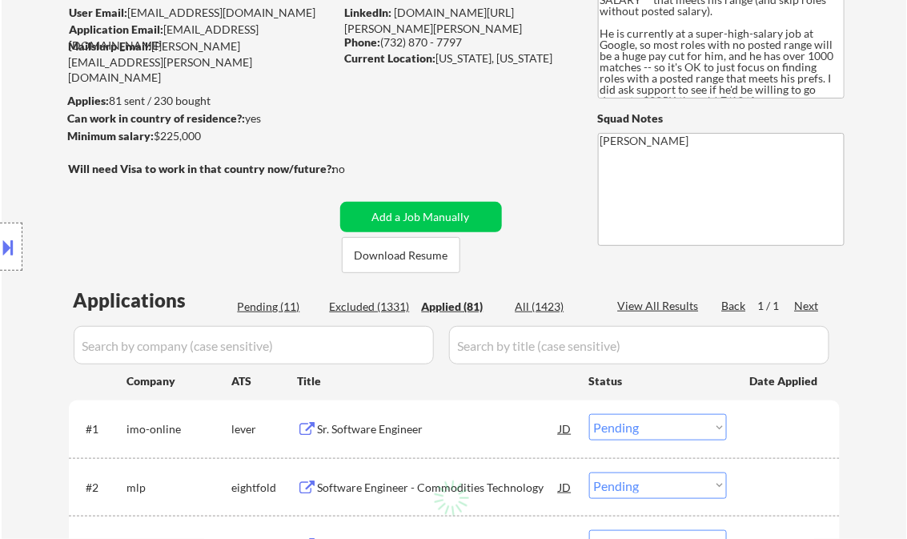
select select ""applied""
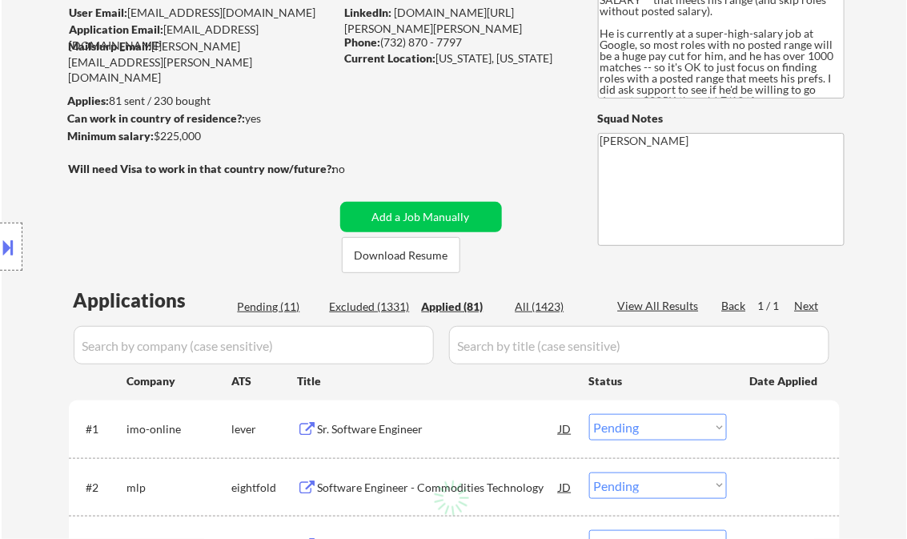
select select ""applied""
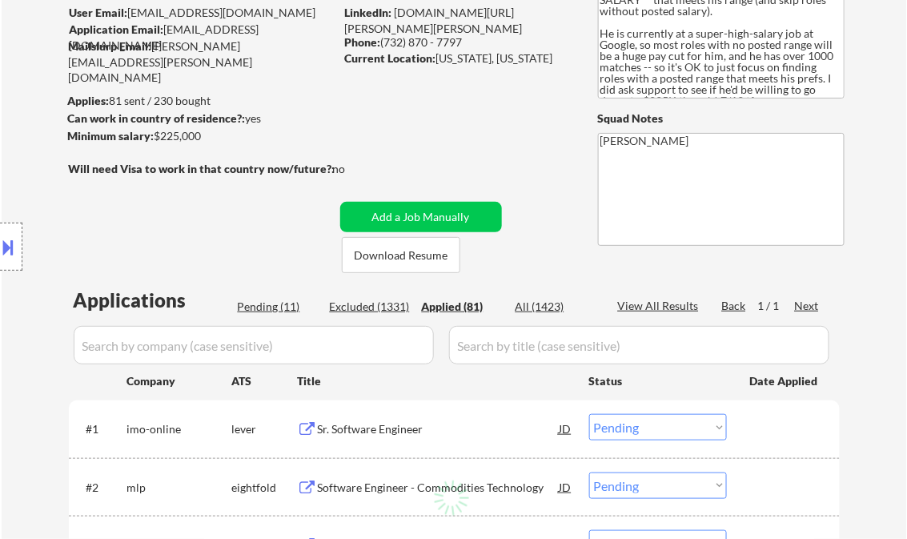
select select ""applied""
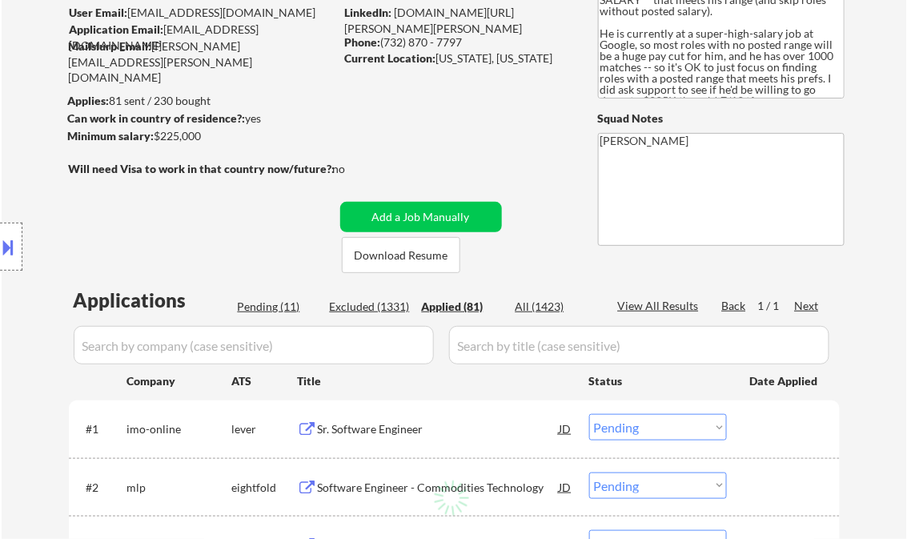
select select ""applied""
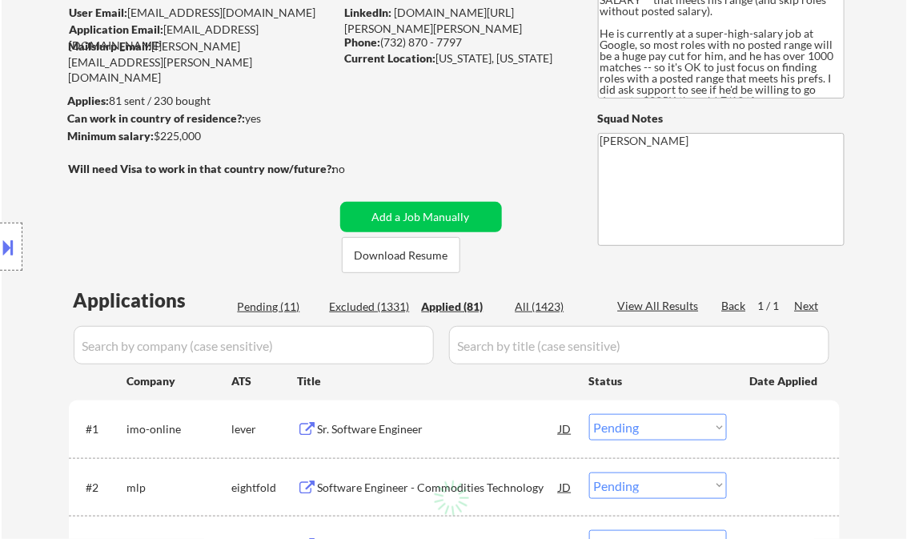
select select ""applied""
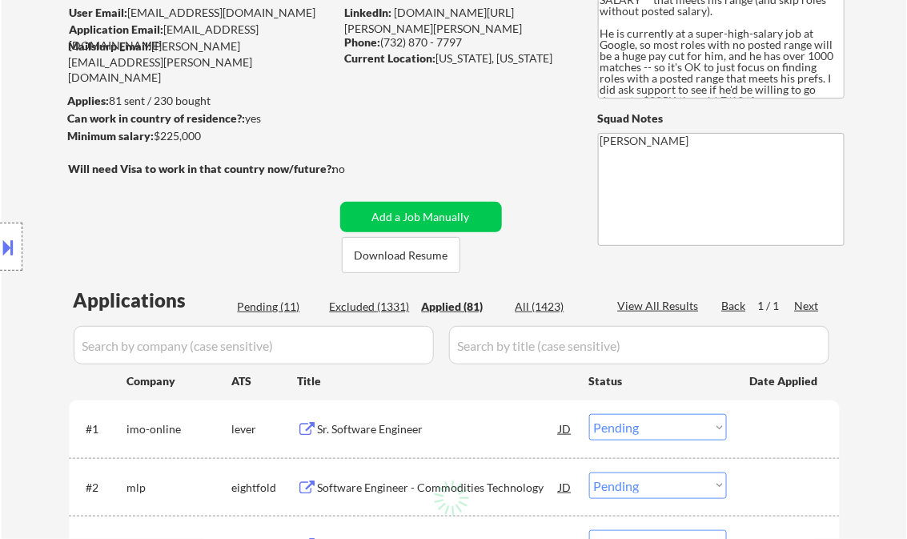
select select ""applied""
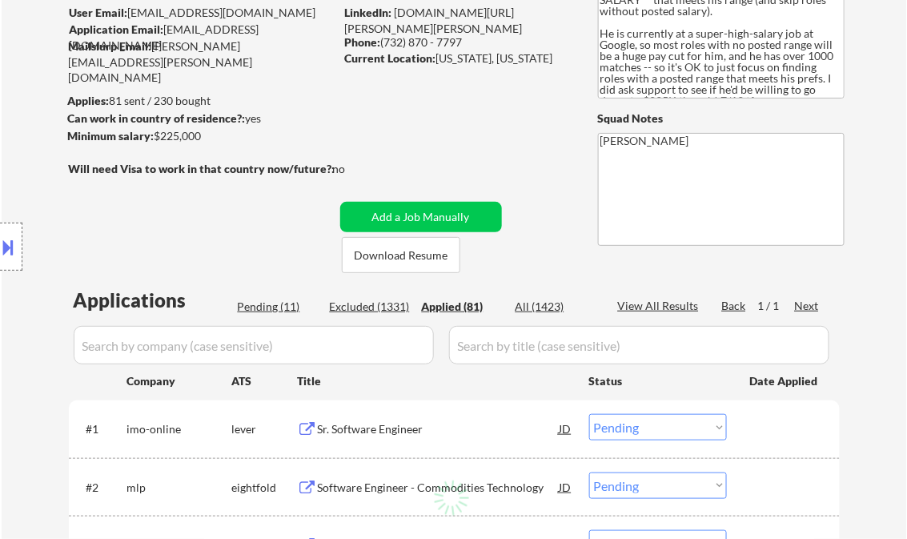
select select ""applied""
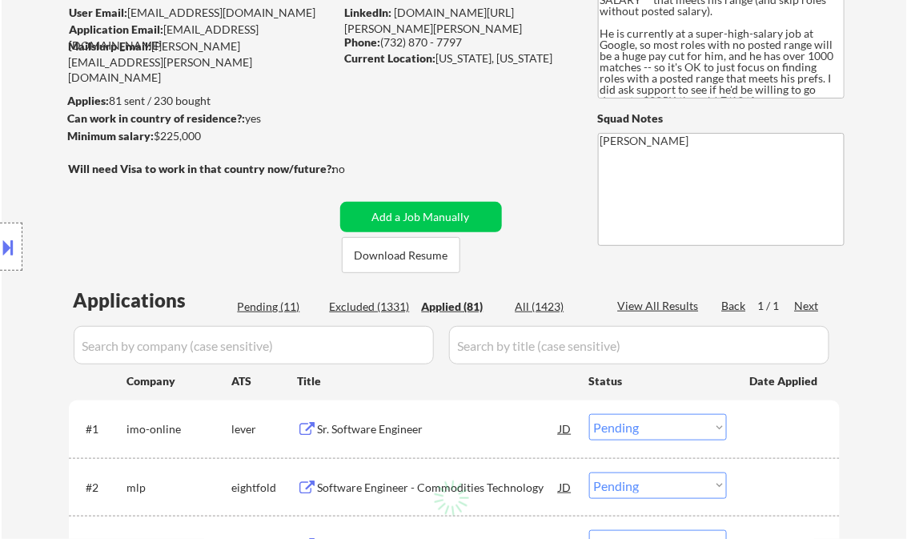
select select ""applied""
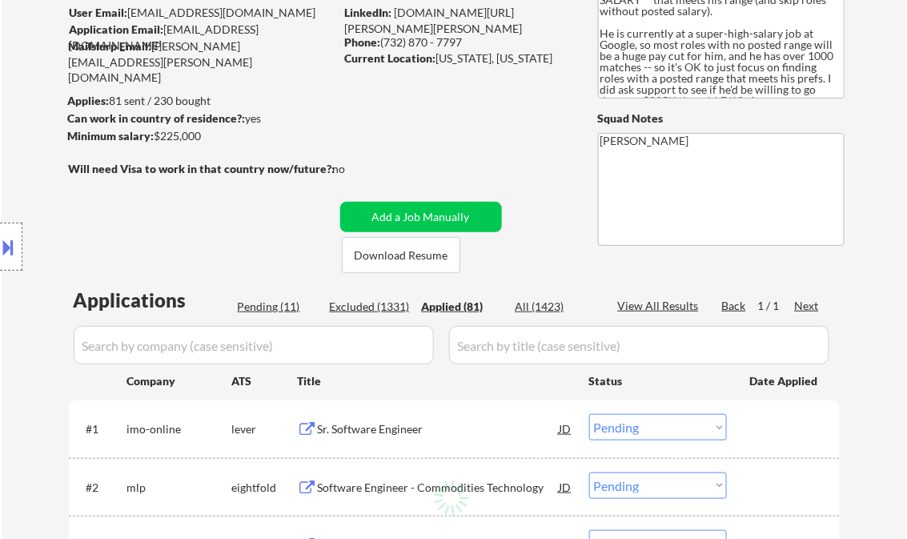
select select ""applied""
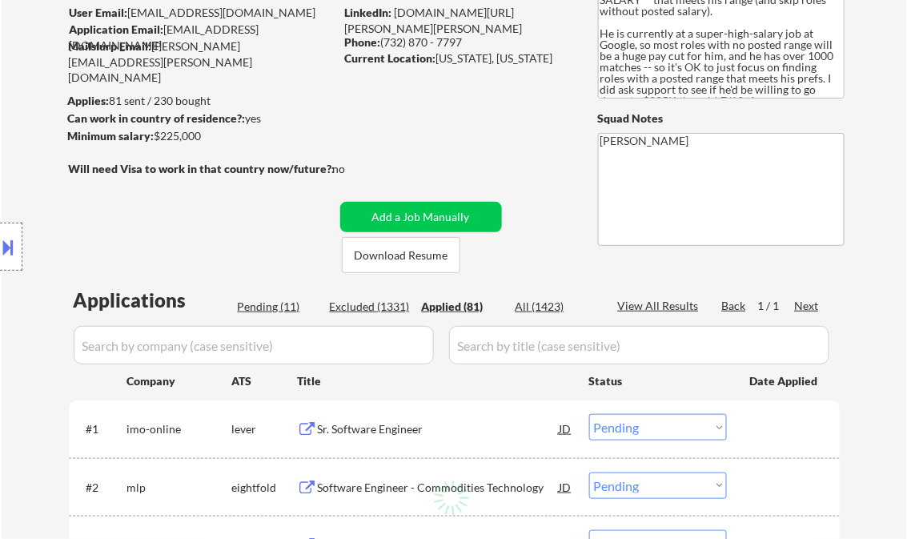
select select ""applied""
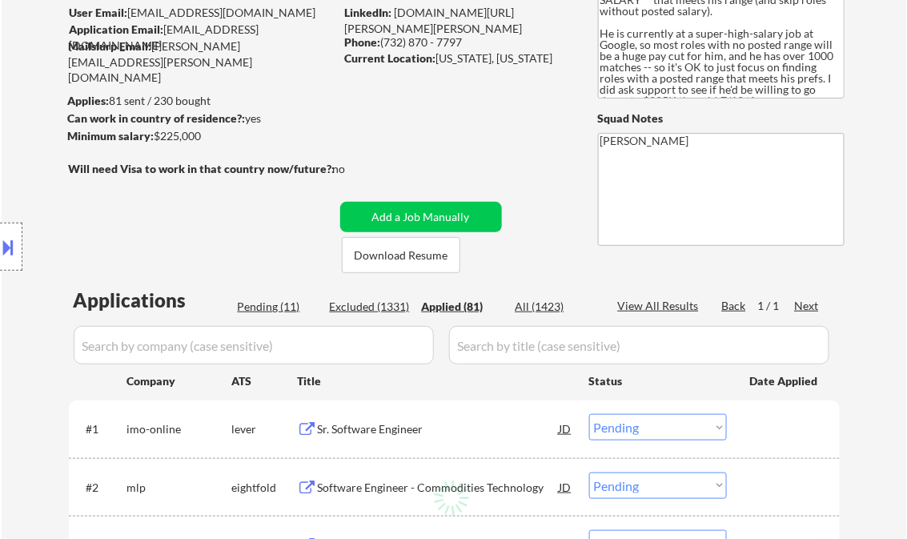
select select ""applied""
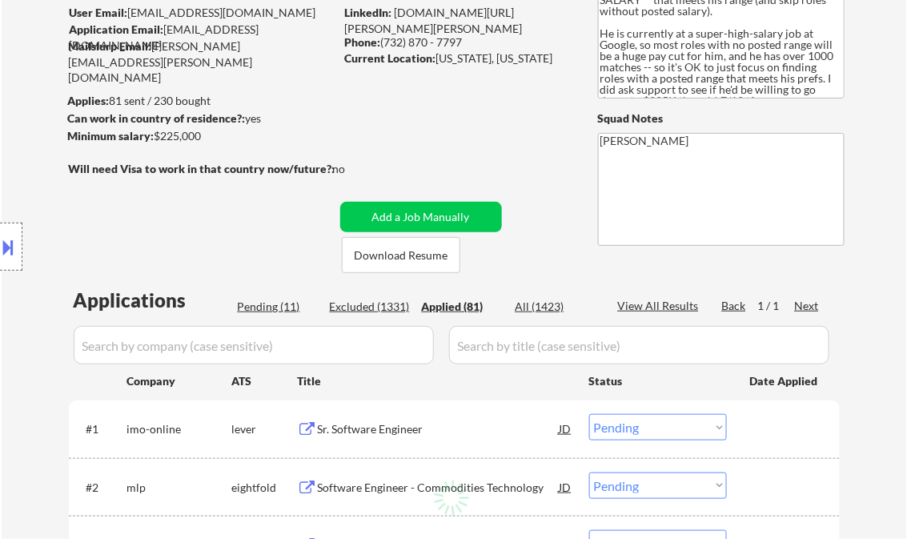
select select ""applied""
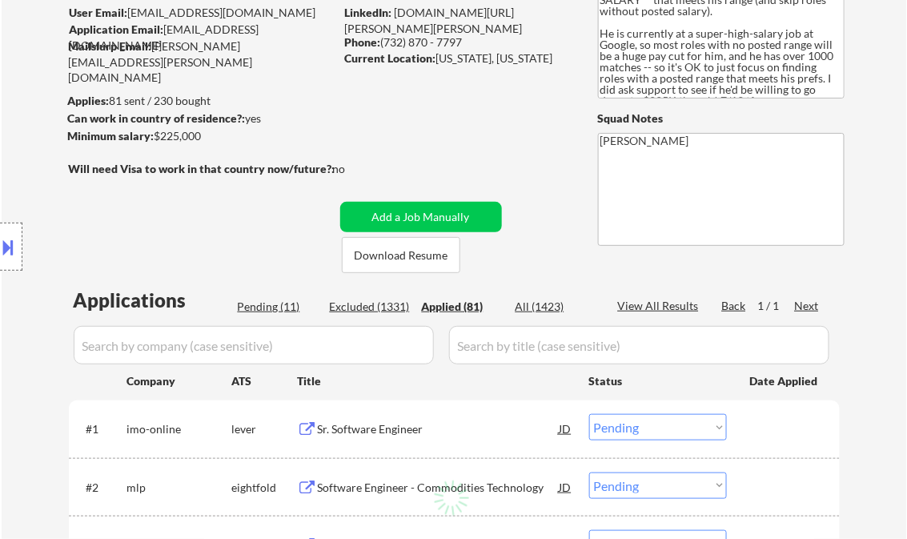
select select ""applied""
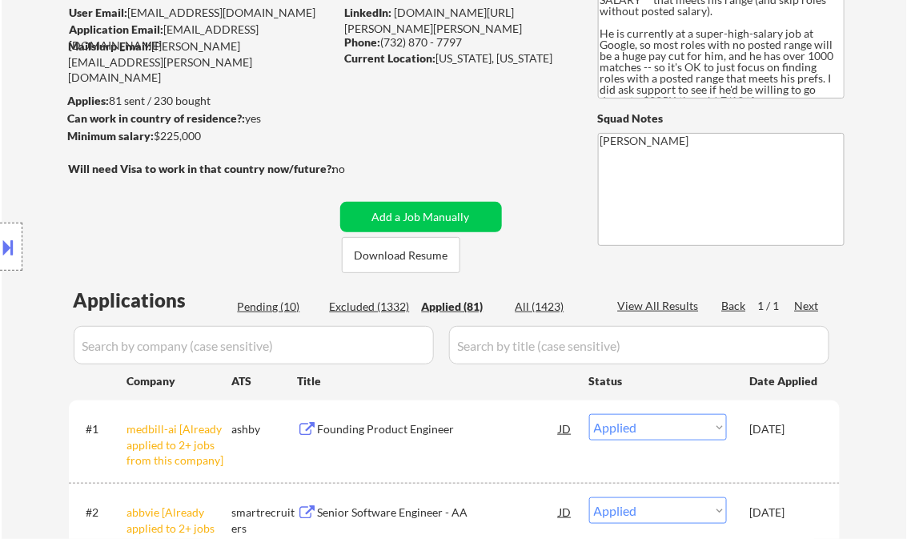
scroll to position [5709, 0]
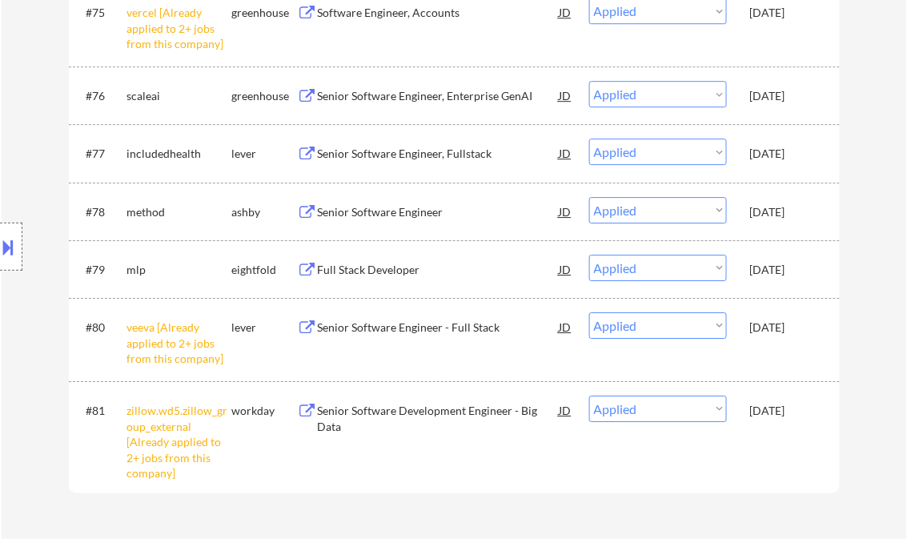
select select ""applied""
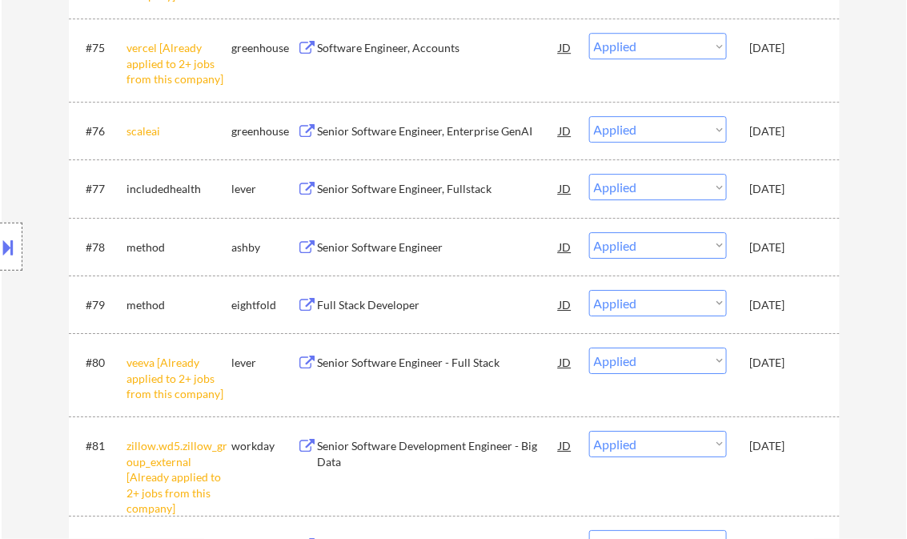
select select ""applied""
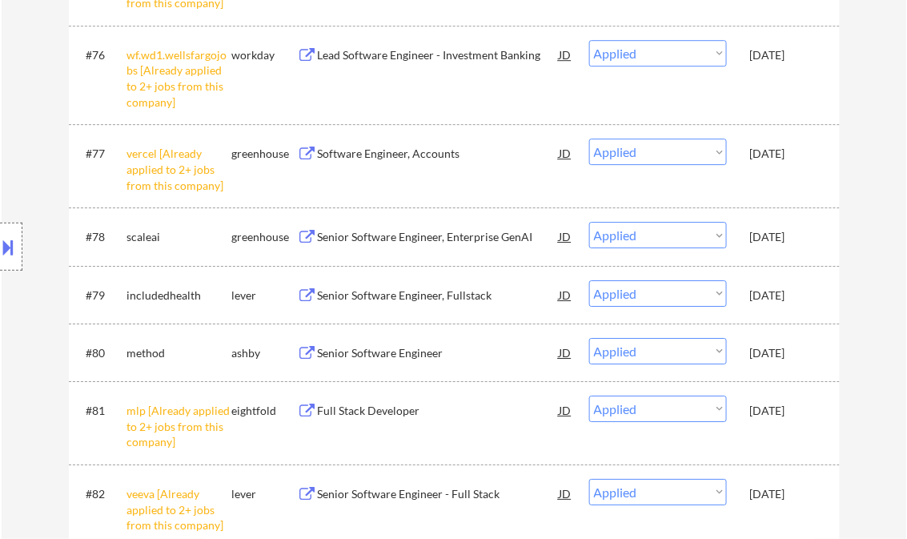
select select ""applied""
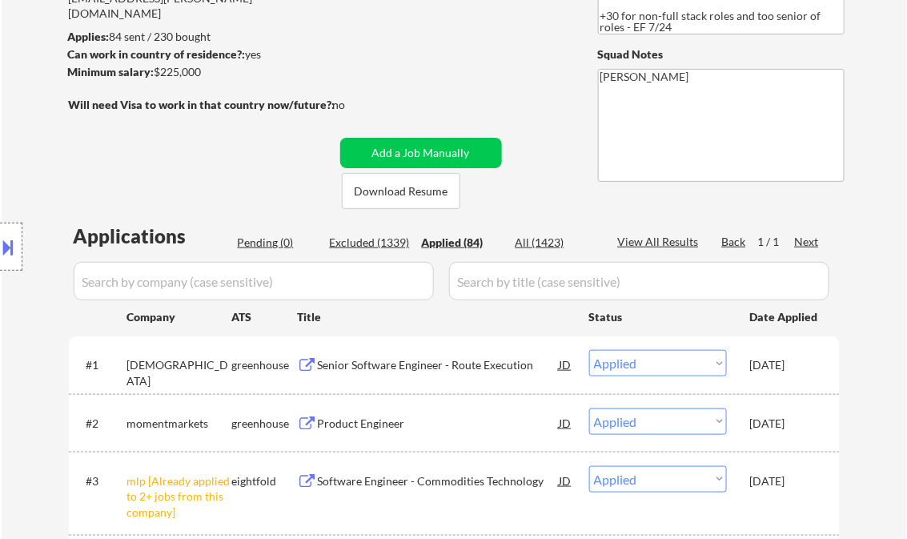
scroll to position [384, 0]
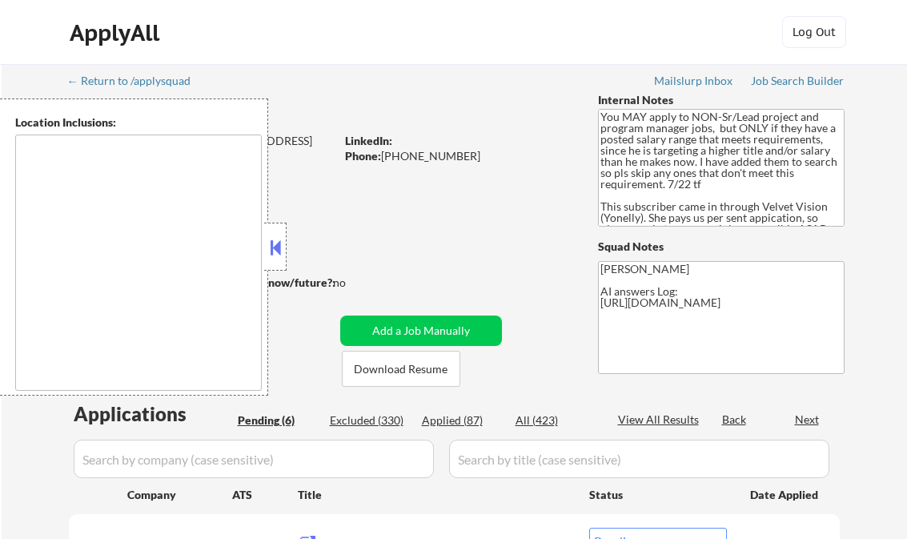
select select ""pending""
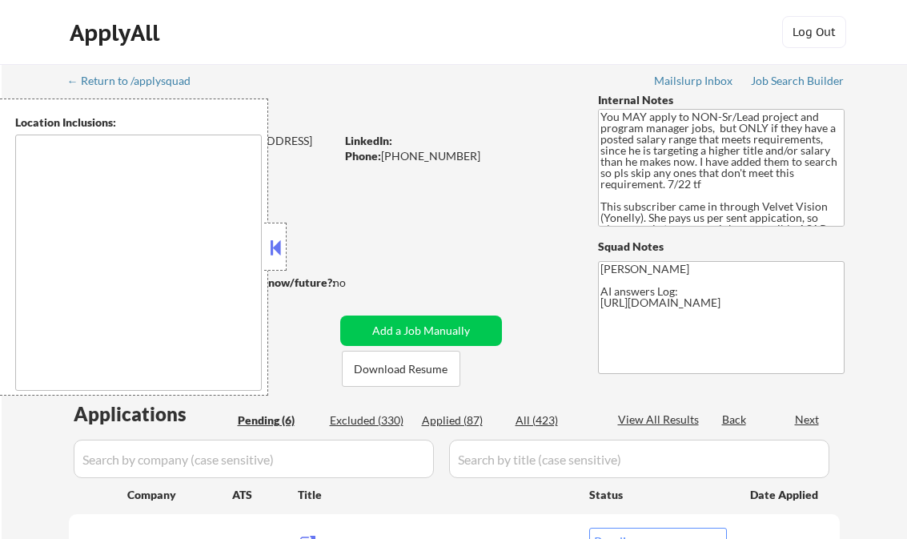
select select ""pending""
click at [282, 248] on button at bounding box center [276, 247] width 18 height 24
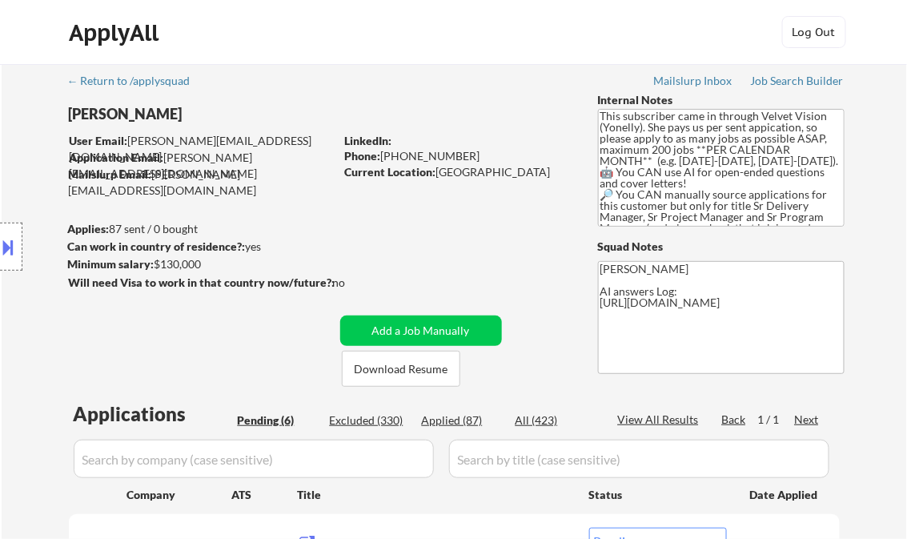
scroll to position [111, 0]
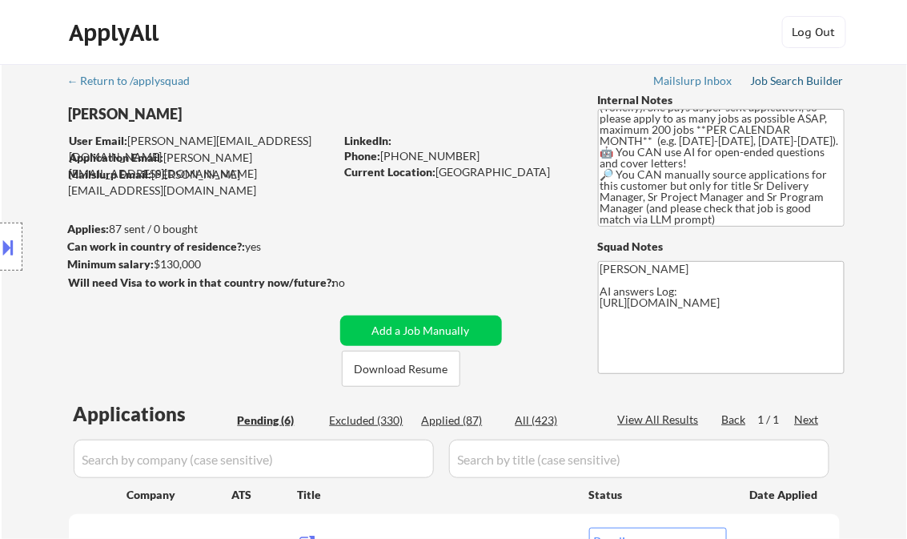
click at [787, 82] on div "Job Search Builder" at bounding box center [798, 80] width 94 height 11
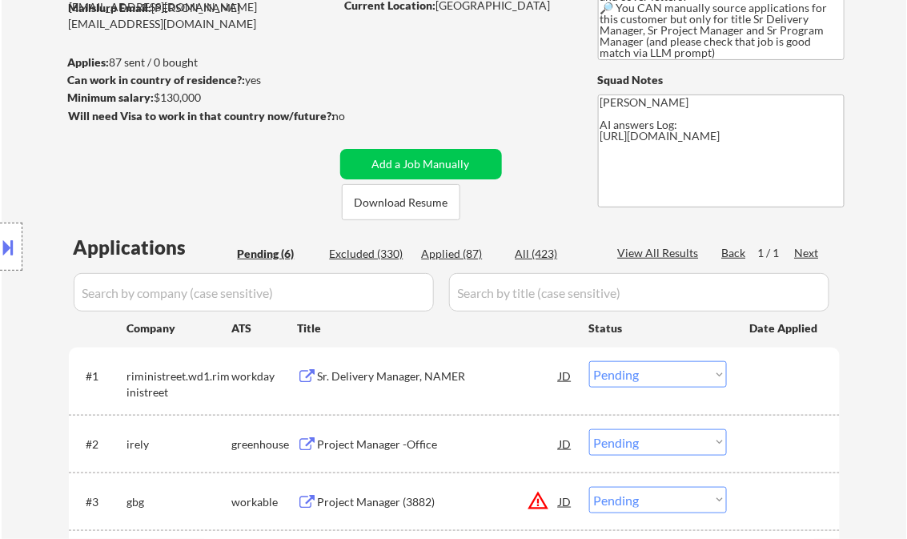
scroll to position [256, 0]
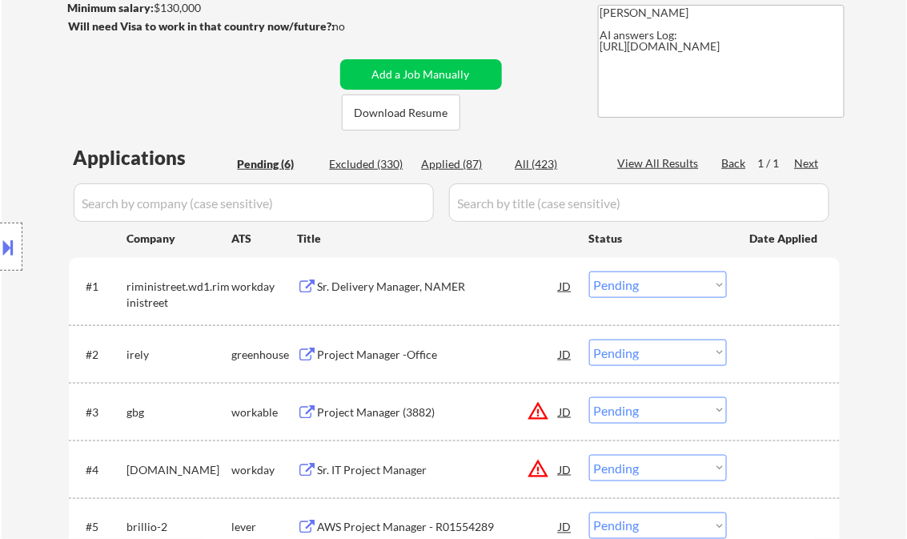
click at [387, 286] on div "Sr. Delivery Manager, NAMER" at bounding box center [439, 287] width 242 height 16
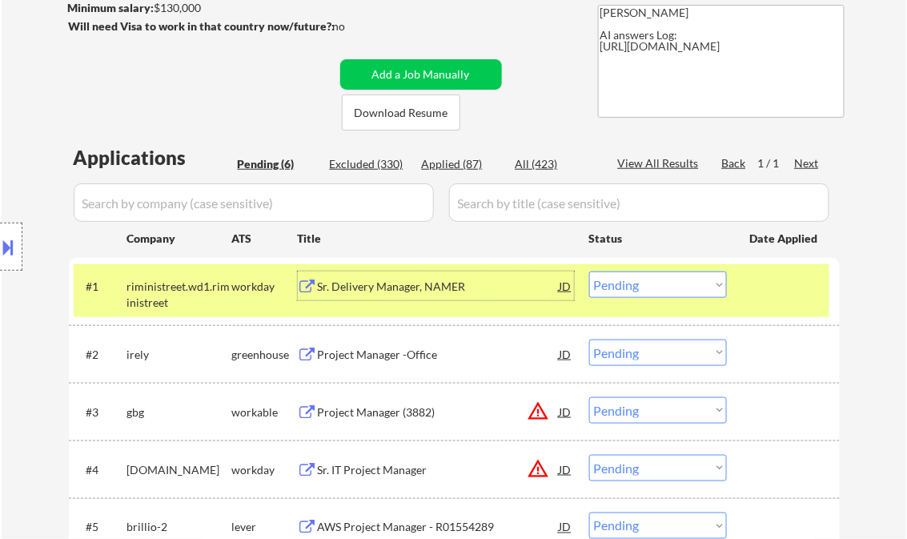
drag, startPoint x: 679, startPoint y: 288, endPoint x: 684, endPoint y: 300, distance: 12.2
click at [679, 288] on select "Choose an option... Pending Applied Excluded (Questions) Excluded (Expired) Exc…" at bounding box center [658, 285] width 138 height 26
click at [589, 272] on select "Choose an option... Pending Applied Excluded (Questions) Excluded (Expired) Exc…" at bounding box center [658, 285] width 138 height 26
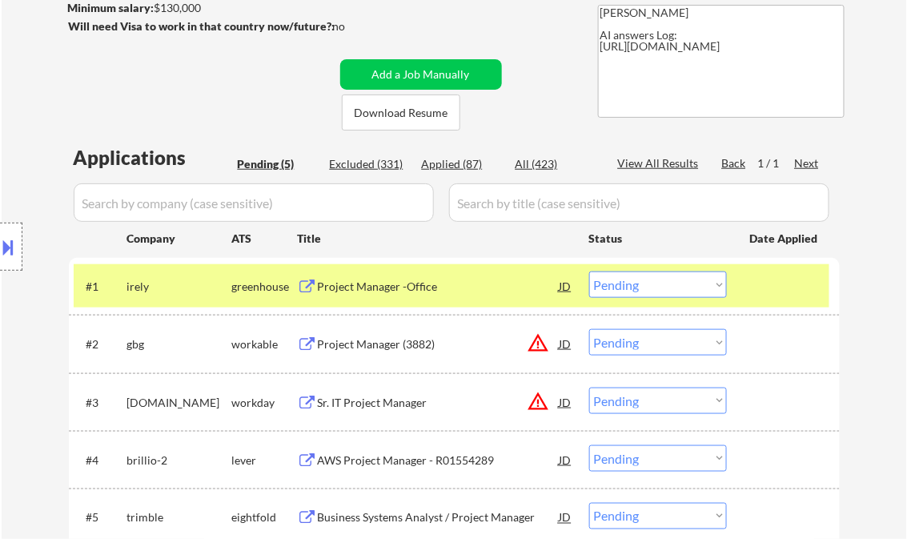
click at [368, 283] on div "Project Manager -Office" at bounding box center [439, 287] width 242 height 16
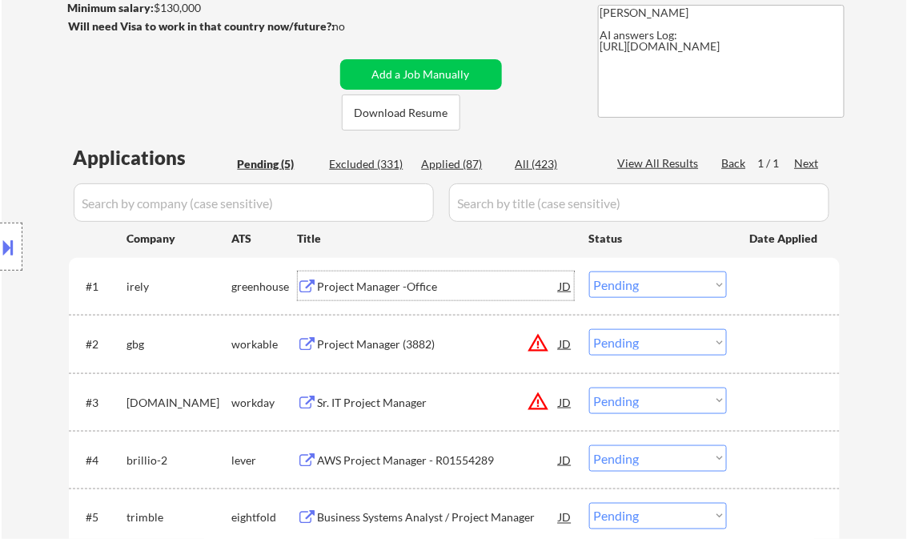
drag, startPoint x: 638, startPoint y: 287, endPoint x: 650, endPoint y: 299, distance: 16.4
click at [639, 287] on select "Choose an option... Pending Applied Excluded (Questions) Excluded (Expired) Exc…" at bounding box center [658, 285] width 138 height 26
click at [589, 272] on select "Choose an option... Pending Applied Excluded (Questions) Excluded (Expired) Exc…" at bounding box center [658, 285] width 138 height 26
click at [373, 352] on div "Project Manager (3882)" at bounding box center [439, 343] width 242 height 29
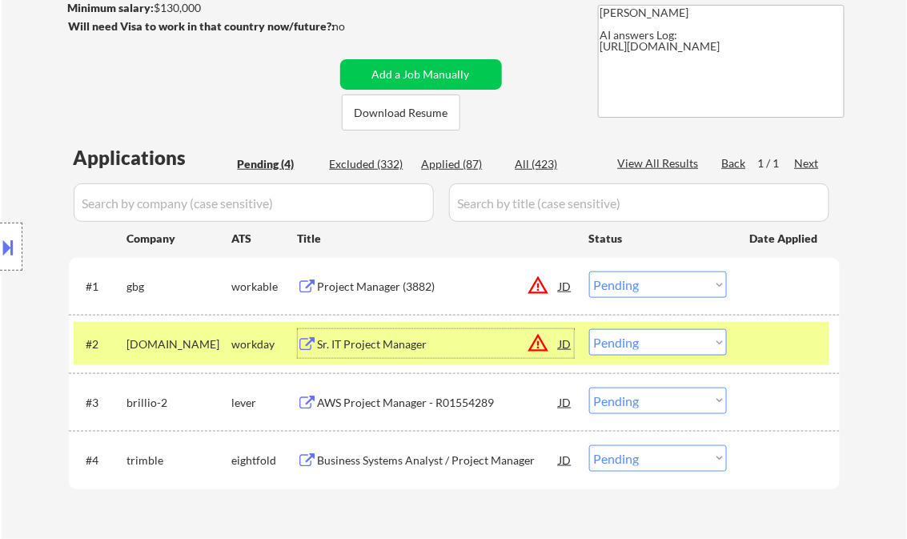
drag, startPoint x: 671, startPoint y: 287, endPoint x: 683, endPoint y: 300, distance: 17.6
click at [671, 287] on select "Choose an option... Pending Applied Excluded (Questions) Excluded (Expired) Exc…" at bounding box center [658, 285] width 138 height 26
click at [589, 272] on select "Choose an option... Pending Applied Excluded (Questions) Excluded (Expired) Exc…" at bounding box center [658, 285] width 138 height 26
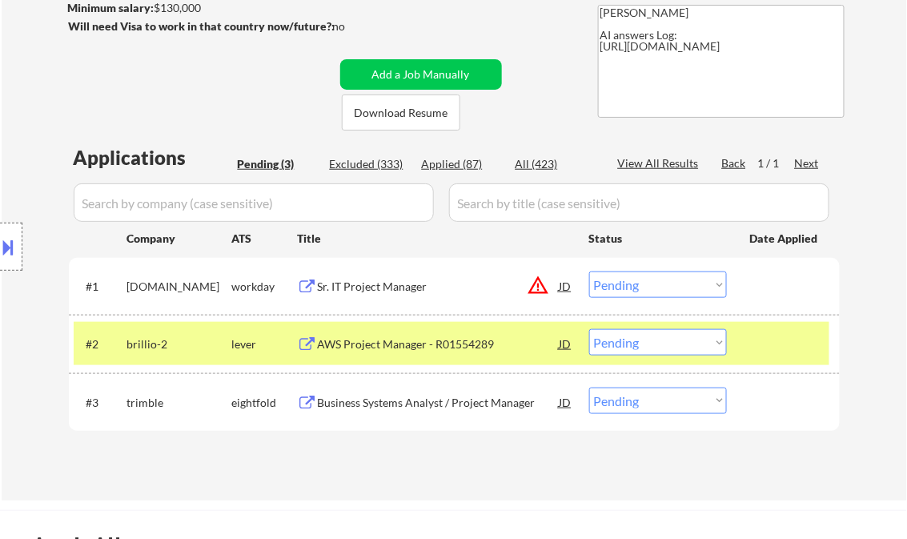
click at [374, 284] on div "Sr. IT Project Manager" at bounding box center [439, 287] width 242 height 16
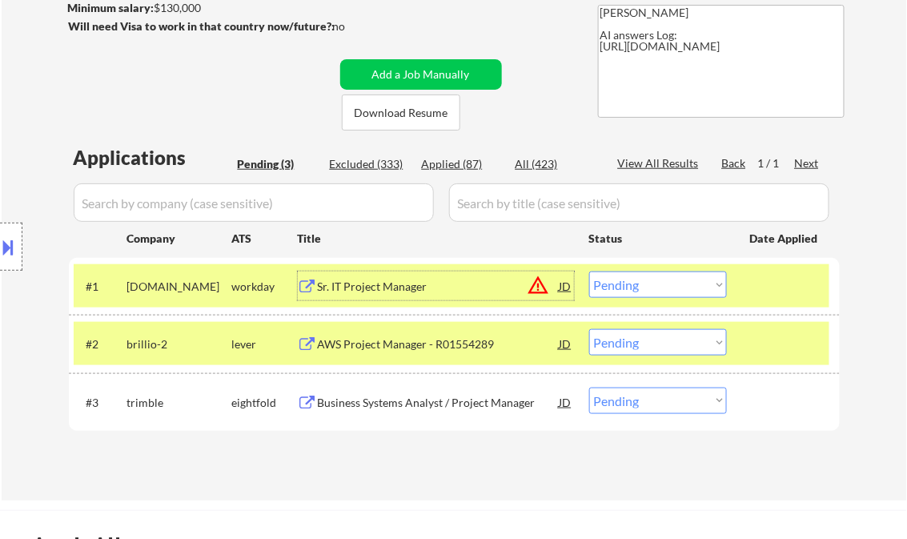
drag, startPoint x: 658, startPoint y: 283, endPoint x: 672, endPoint y: 298, distance: 20.4
click at [658, 283] on select "Choose an option... Pending Applied Excluded (Questions) Excluded (Expired) Exc…" at bounding box center [658, 285] width 138 height 26
click at [589, 272] on select "Choose an option... Pending Applied Excluded (Questions) Excluded (Expired) Exc…" at bounding box center [658, 285] width 138 height 26
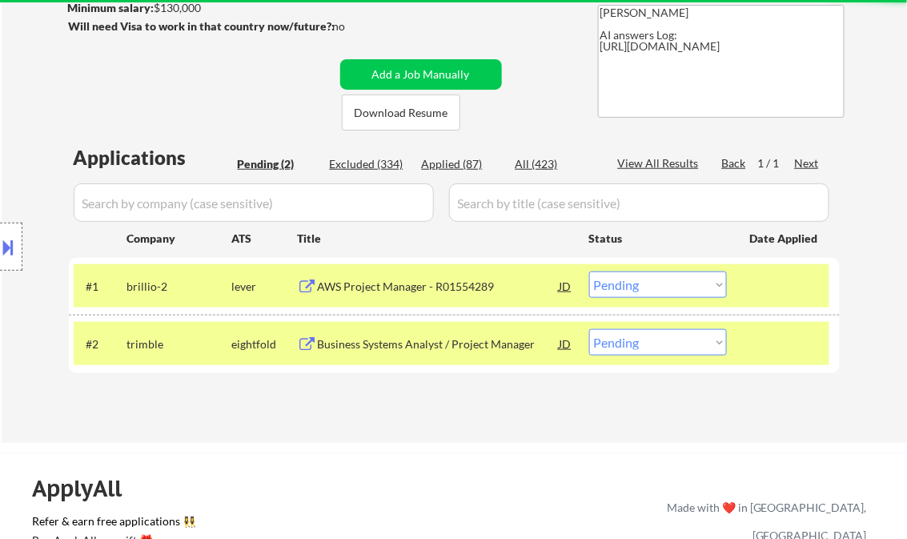
click at [402, 280] on div "AWS Project Manager - R01554289" at bounding box center [439, 287] width 242 height 16
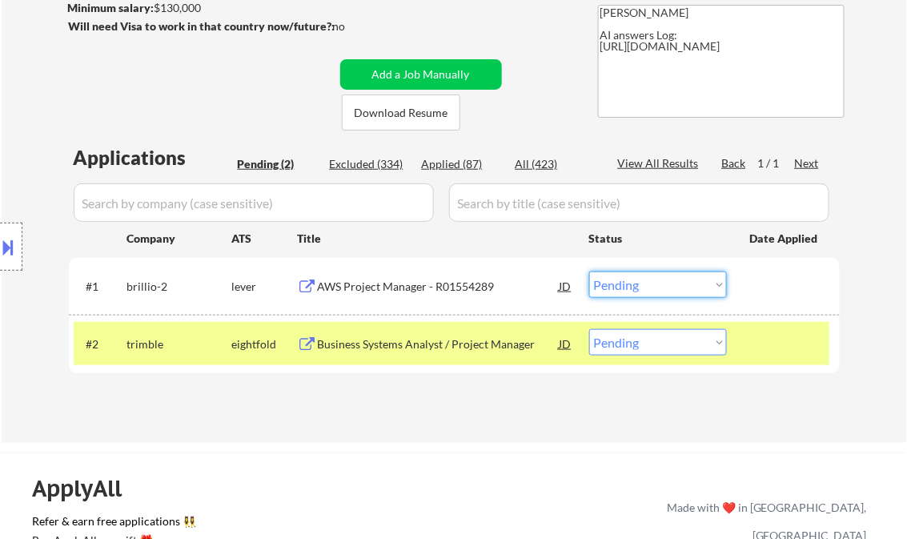
click at [632, 280] on select "Choose an option... Pending Applied Excluded (Questions) Excluded (Expired) Exc…" at bounding box center [658, 285] width 138 height 26
click at [589, 272] on select "Choose an option... Pending Applied Excluded (Questions) Excluded (Expired) Exc…" at bounding box center [658, 285] width 138 height 26
click at [416, 349] on div "Business Systems Analyst / Project Manager" at bounding box center [439, 344] width 242 height 16
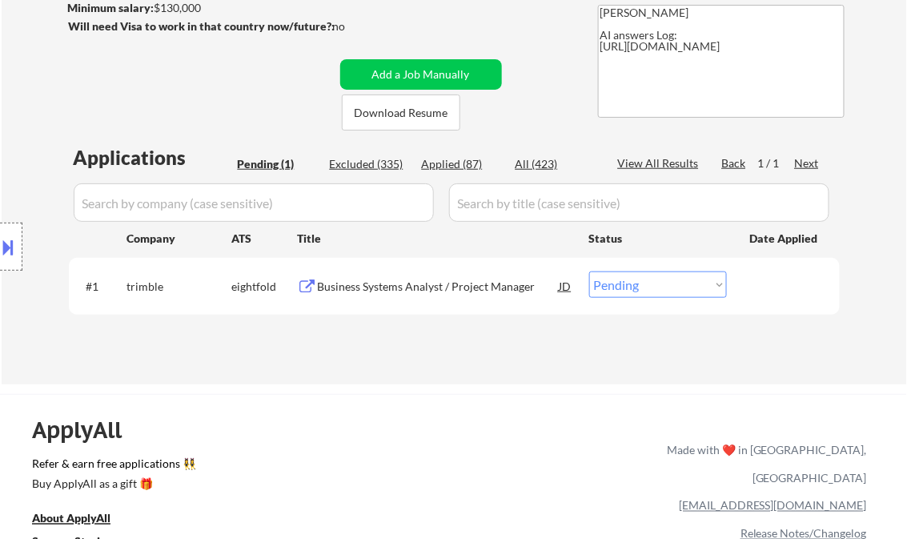
click at [672, 272] on select "Choose an option... Pending Applied Excluded (Questions) Excluded (Expired) Exc…" at bounding box center [658, 285] width 138 height 26
select select ""excluded__salary_""
click at [589, 272] on select "Choose an option... Pending Applied Excluded (Questions) Excluded (Expired) Exc…" at bounding box center [658, 285] width 138 height 26
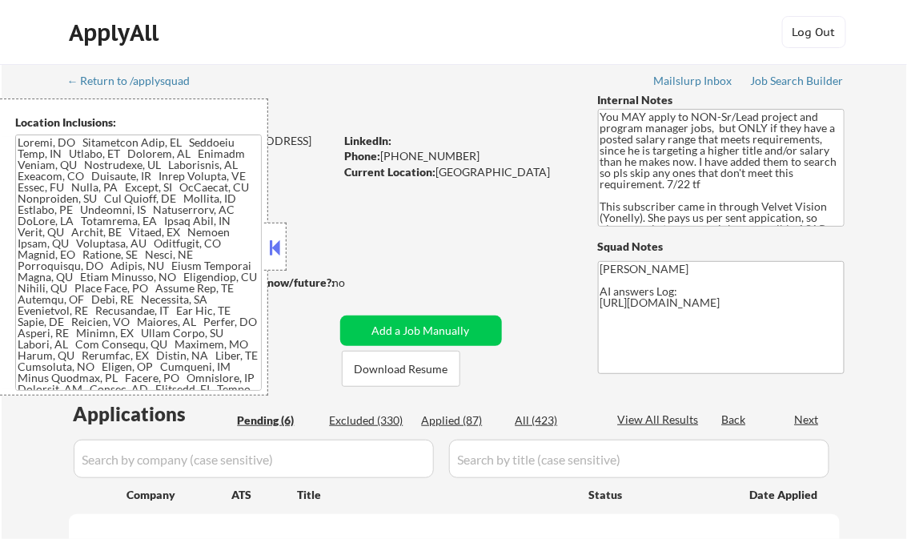
select select ""pending""
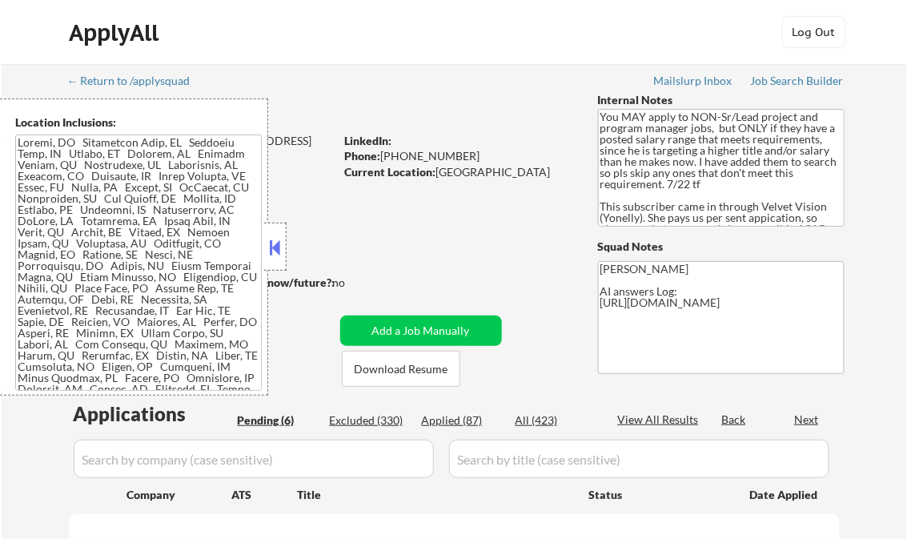
select select ""pending""
click at [280, 240] on button at bounding box center [276, 247] width 18 height 24
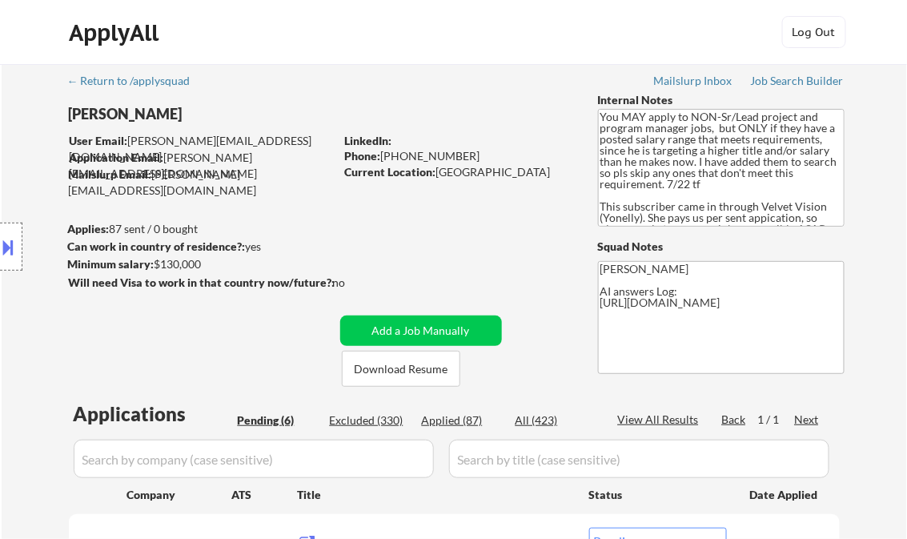
click at [436, 413] on div "Applied (87)" at bounding box center [462, 420] width 80 height 16
select select ""applied""
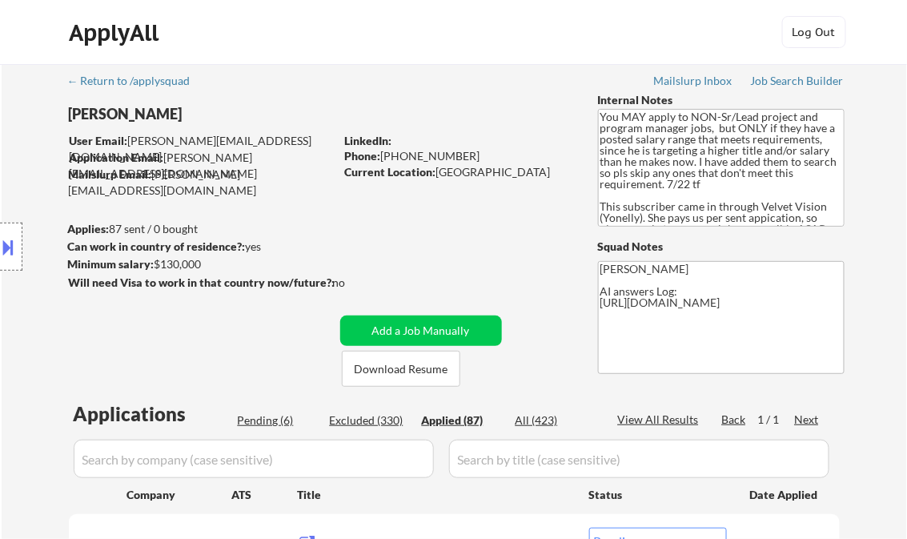
select select ""applied""
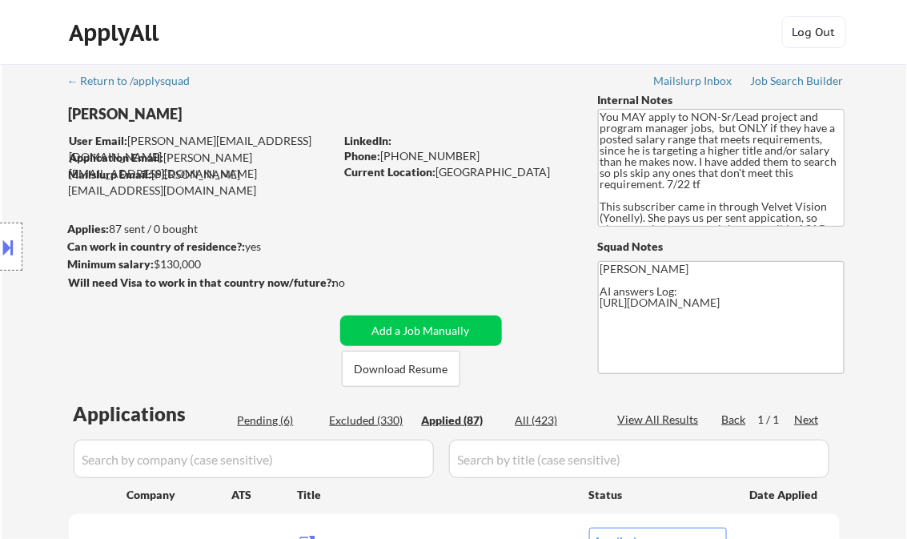
select select ""applied""
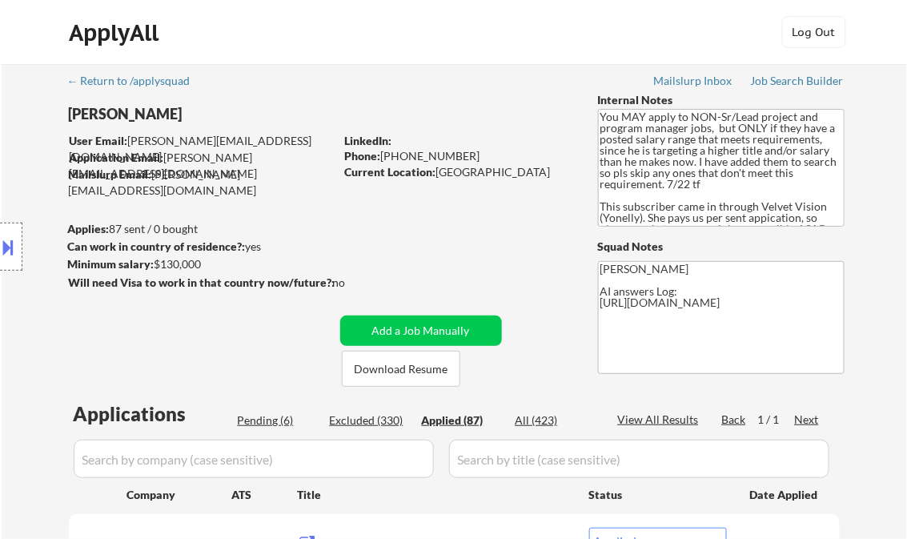
select select ""applied""
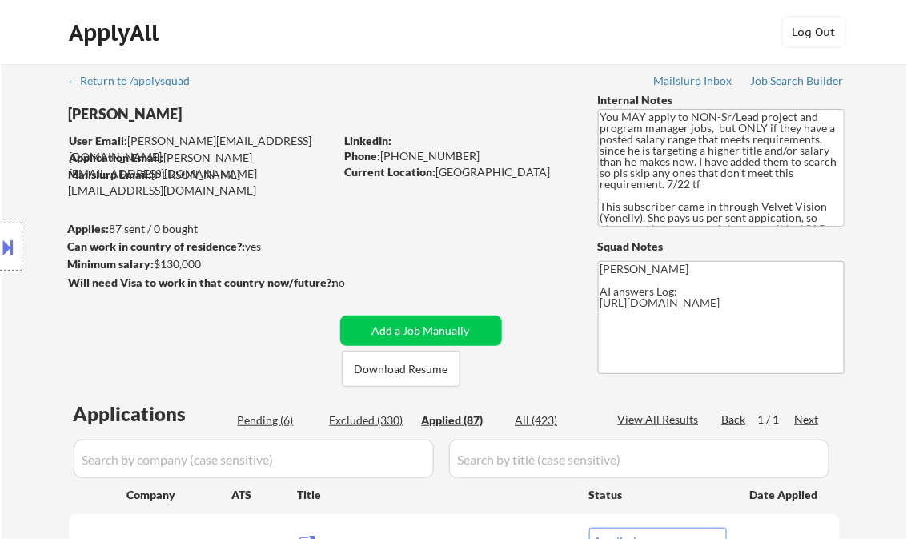
select select ""applied""
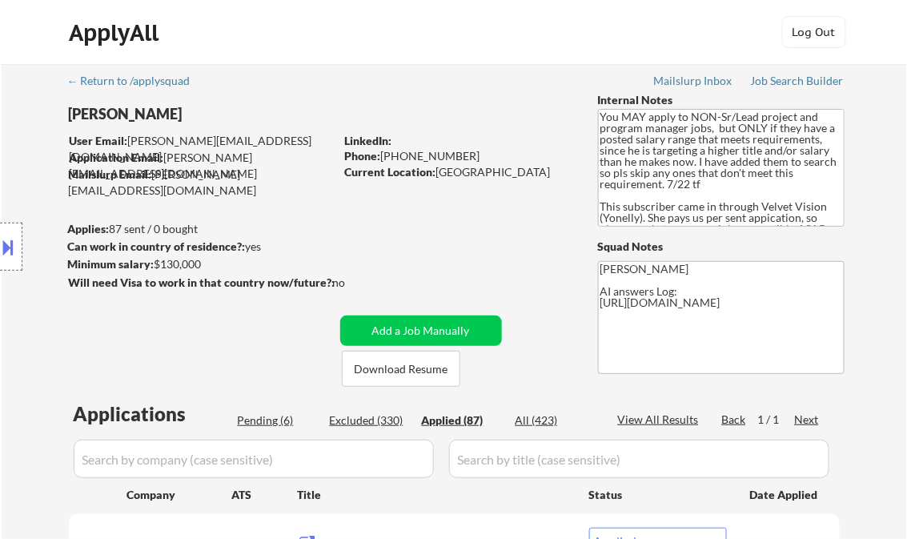
select select ""applied""
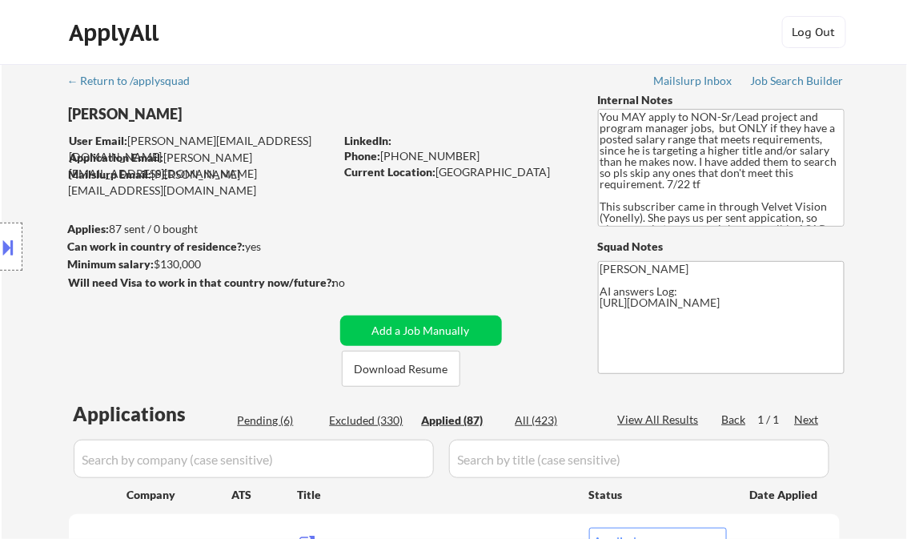
select select ""applied""
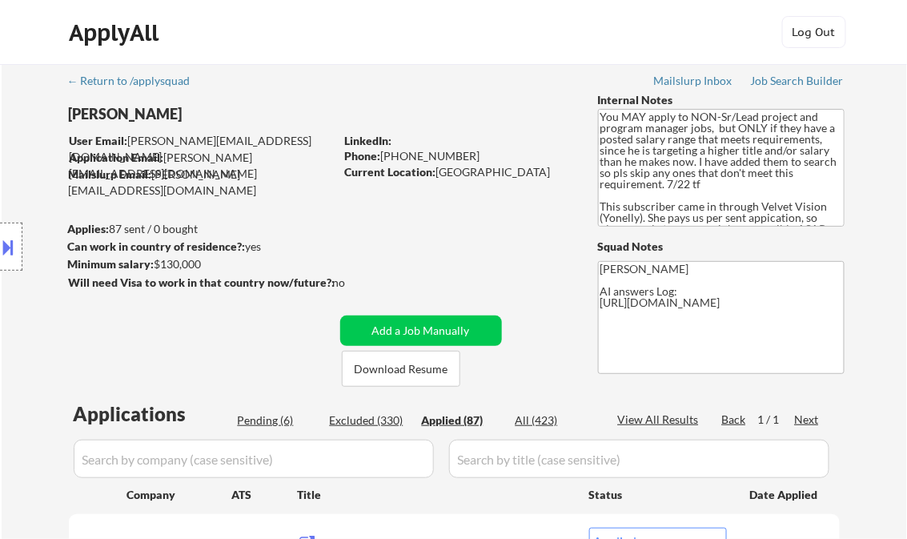
select select ""applied""
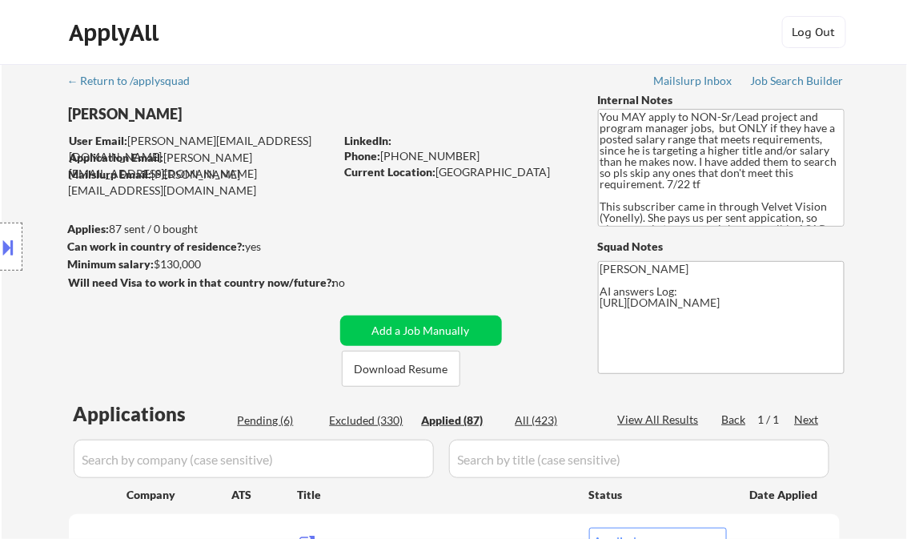
select select ""applied""
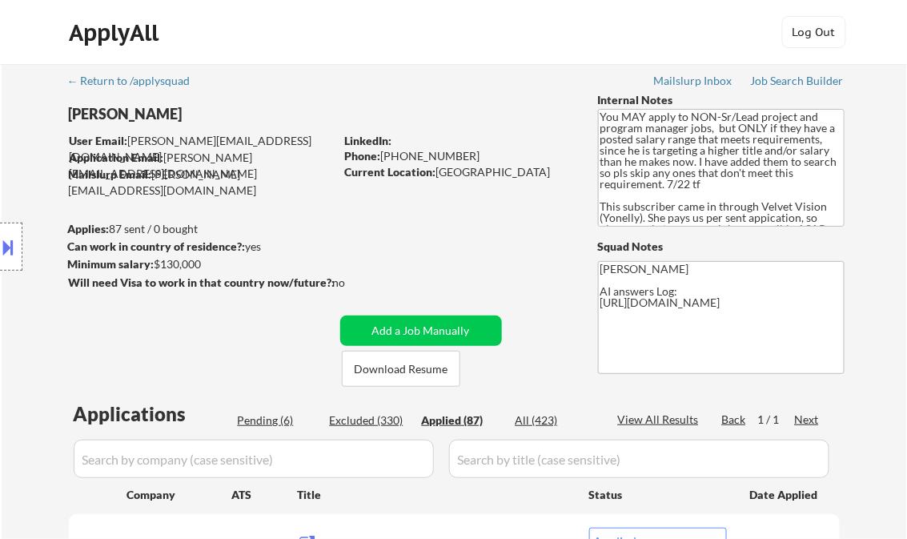
select select ""applied""
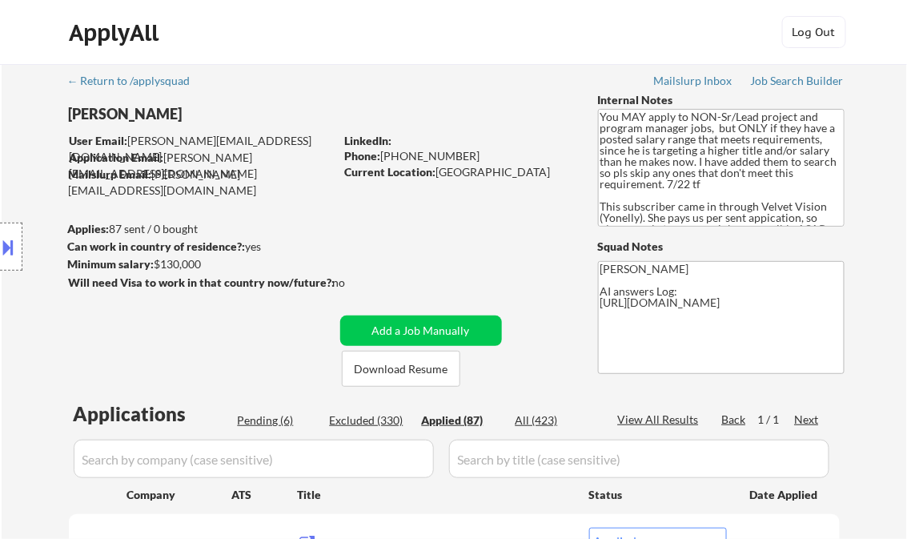
select select ""applied""
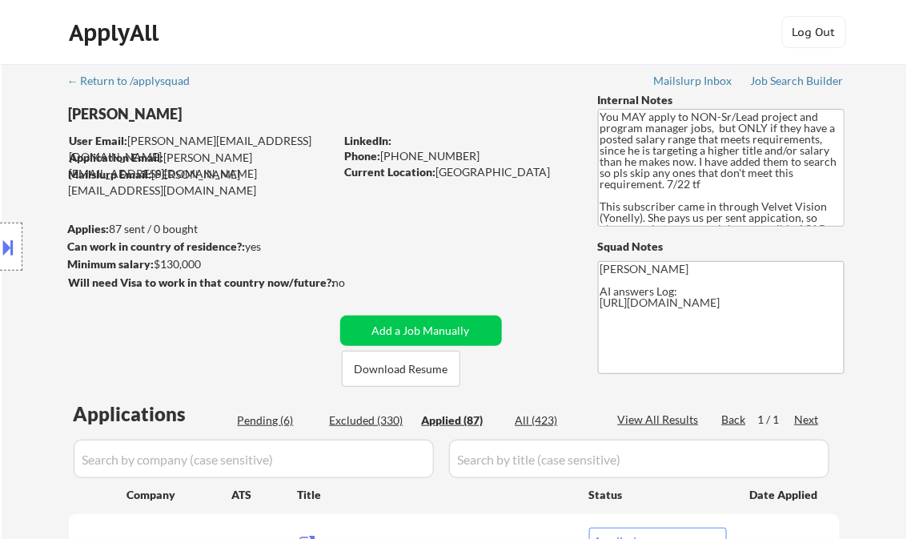
select select ""applied""
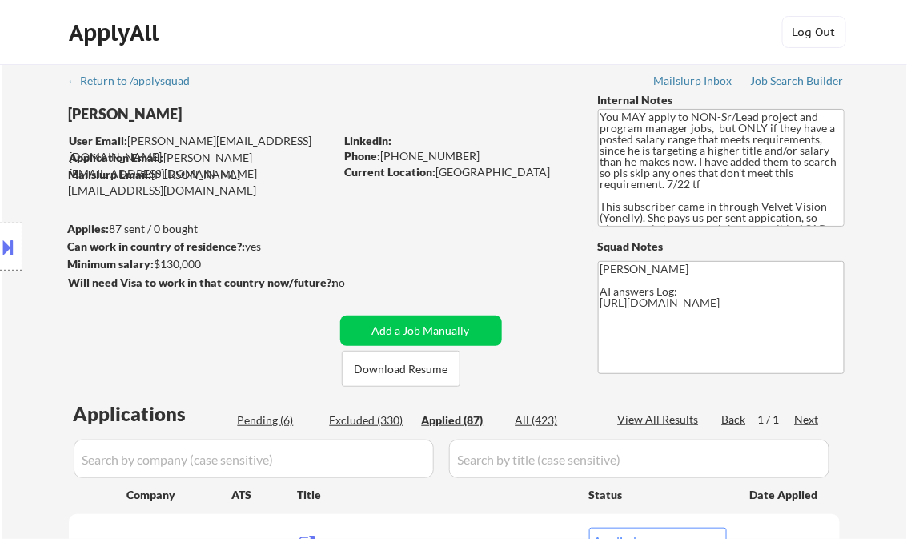
select select ""applied""
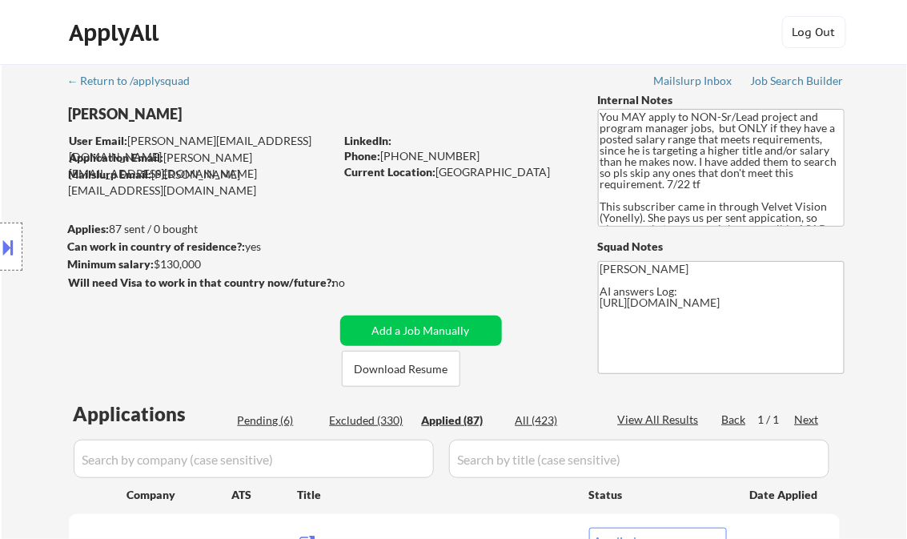
select select ""applied""
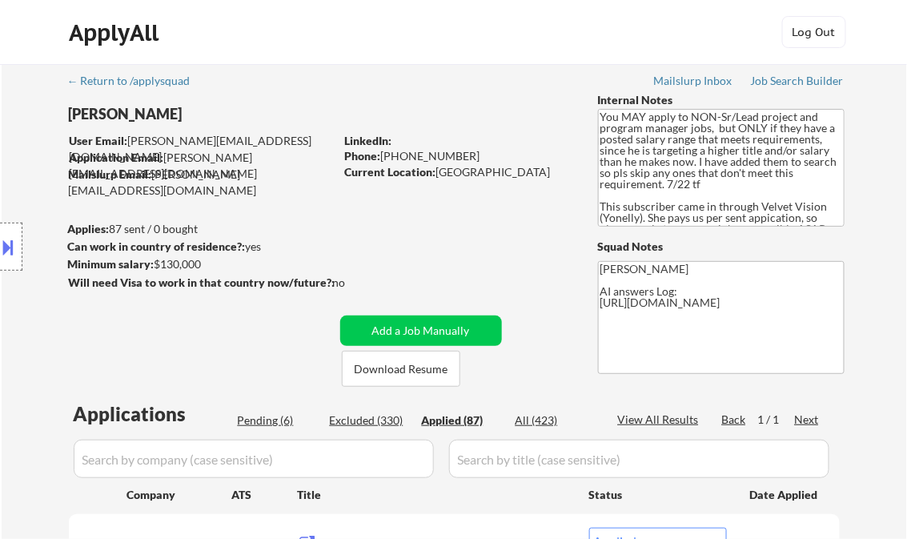
select select ""applied""
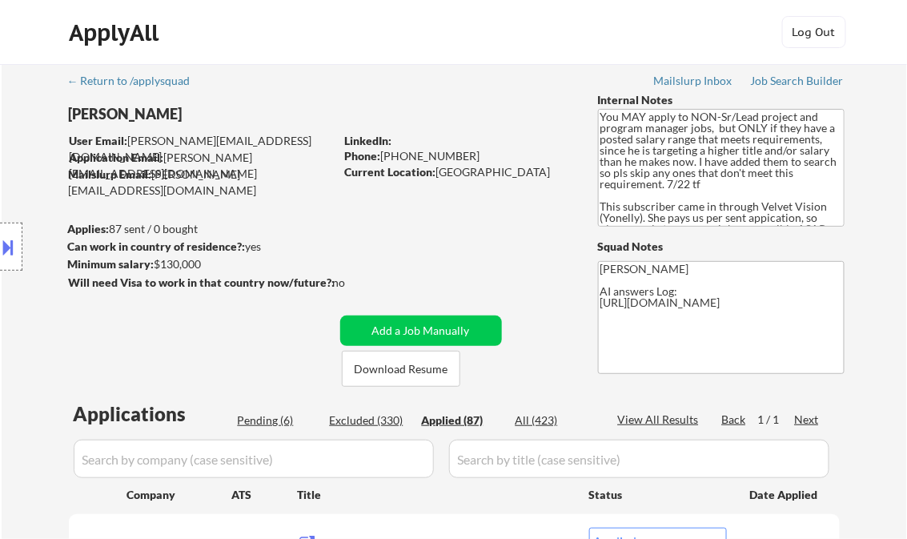
select select ""applied""
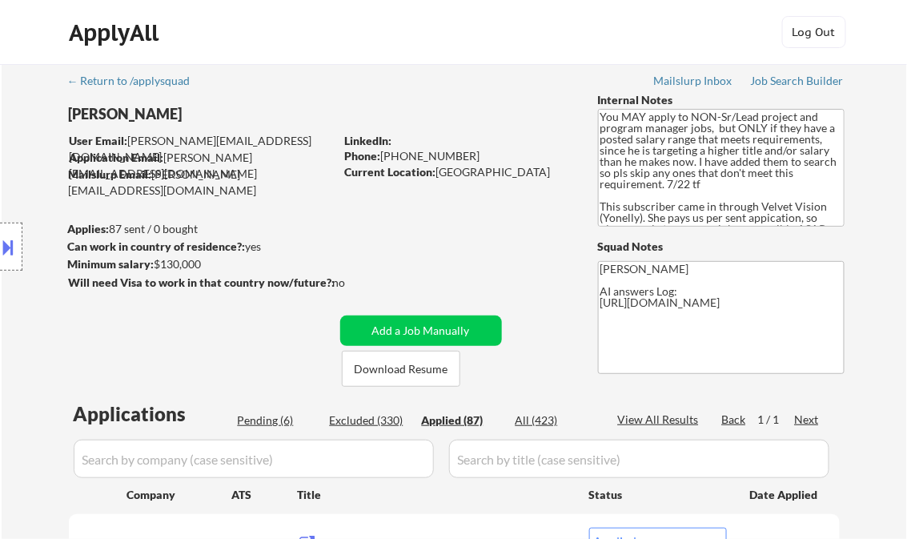
select select ""applied""
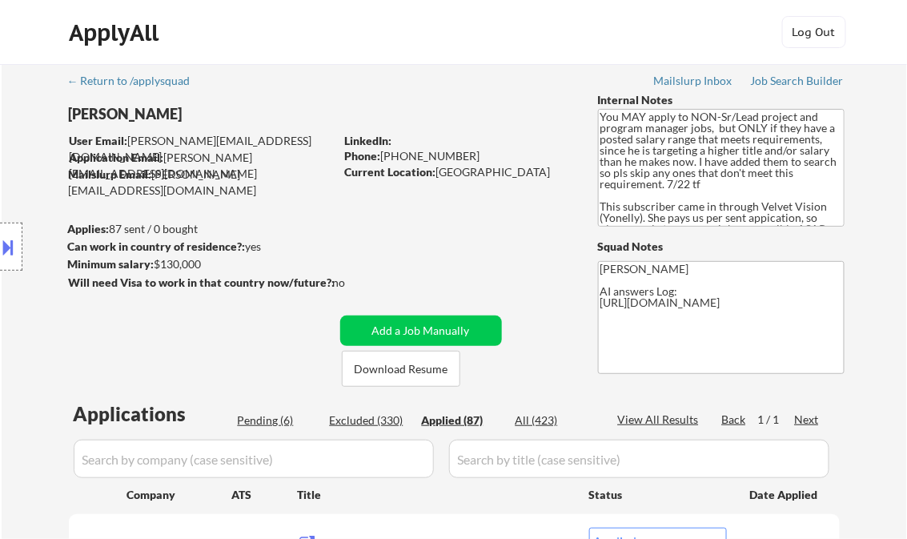
select select ""applied""
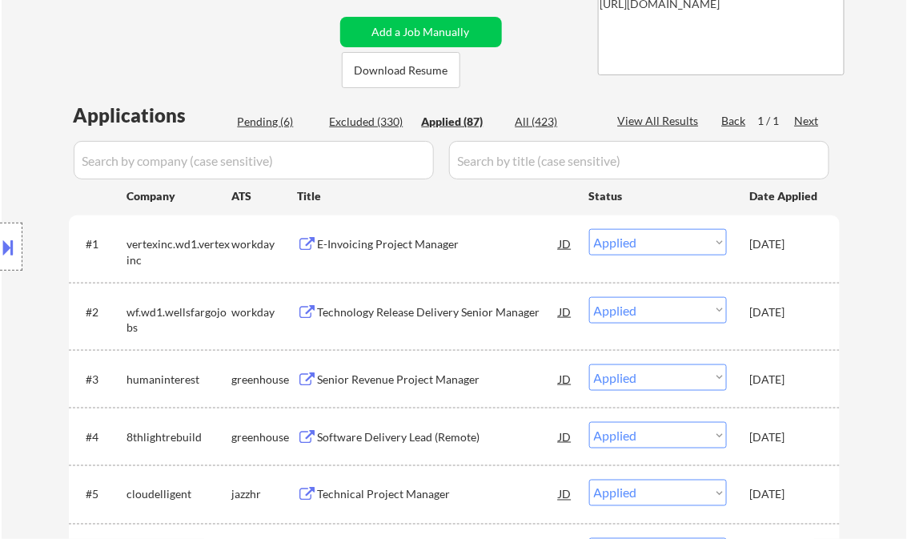
scroll to position [330, 0]
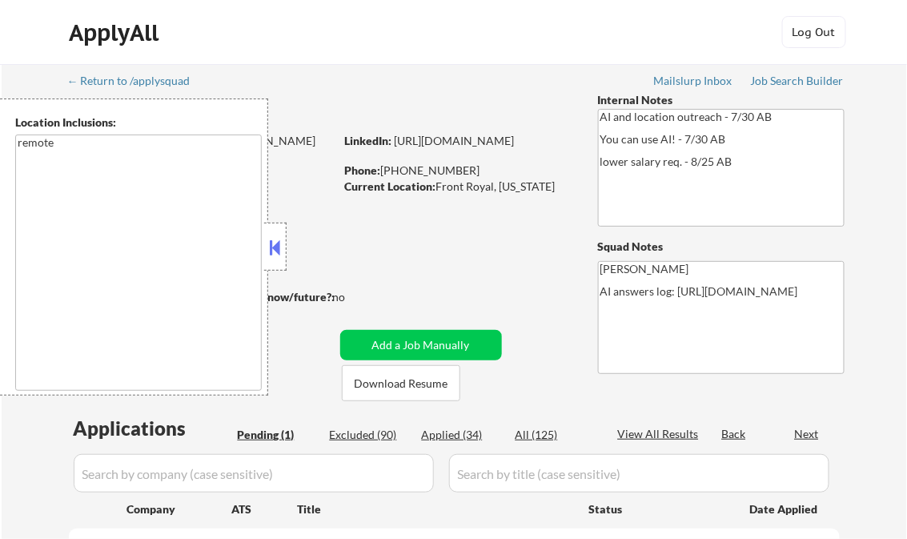
click at [279, 243] on button at bounding box center [276, 247] width 18 height 24
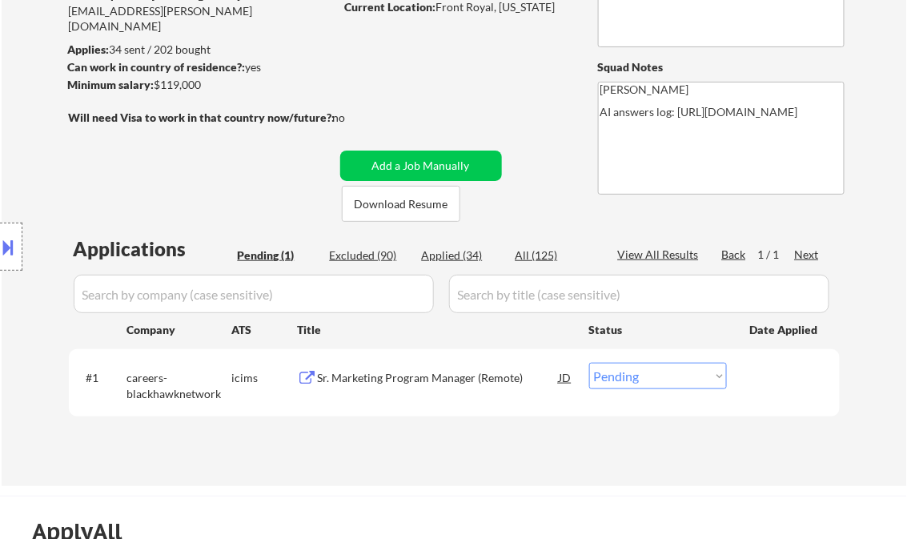
scroll to position [192, 0]
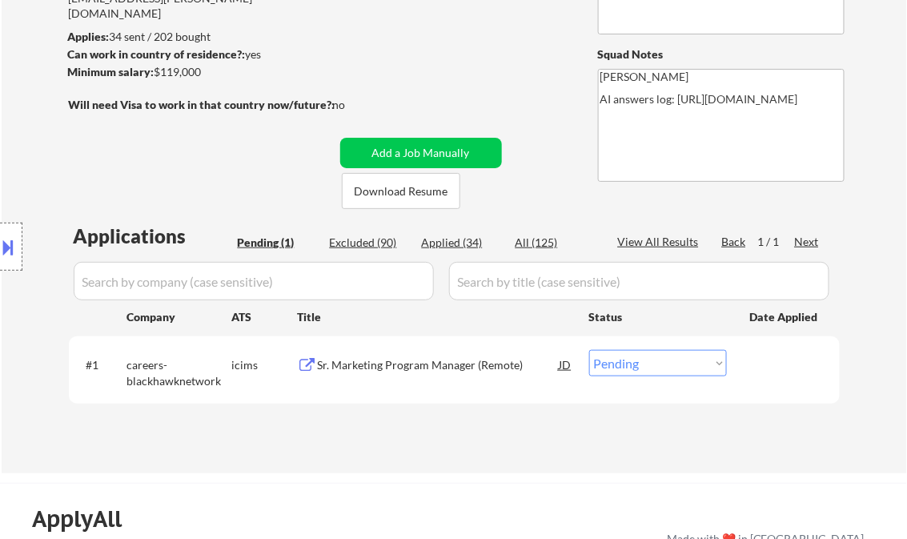
click at [451, 365] on div "Sr. Marketing Program Manager (Remote)" at bounding box center [439, 365] width 242 height 16
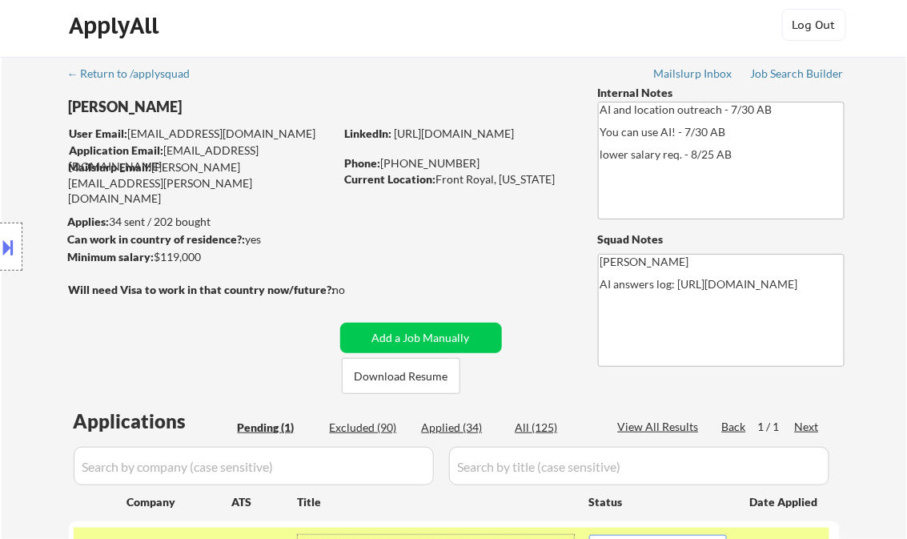
scroll to position [0, 0]
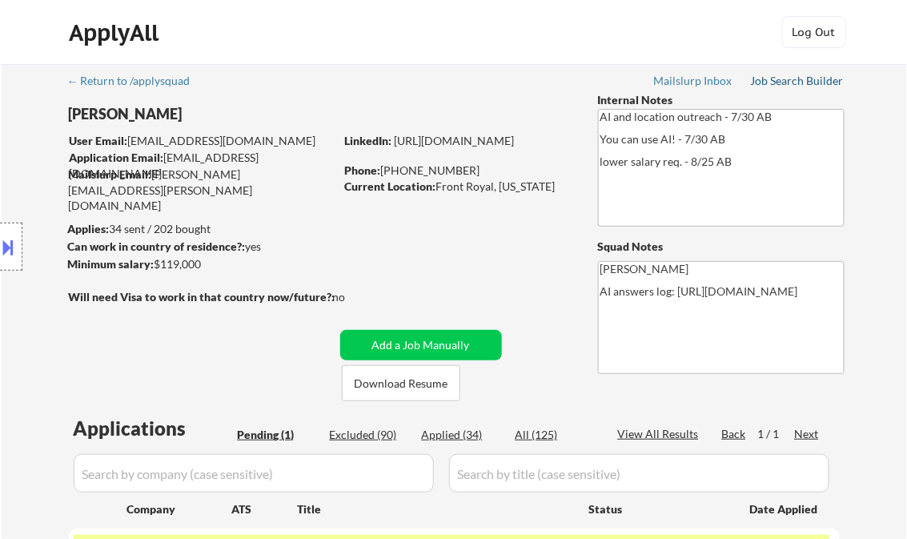
click at [794, 82] on div "Job Search Builder" at bounding box center [798, 80] width 94 height 11
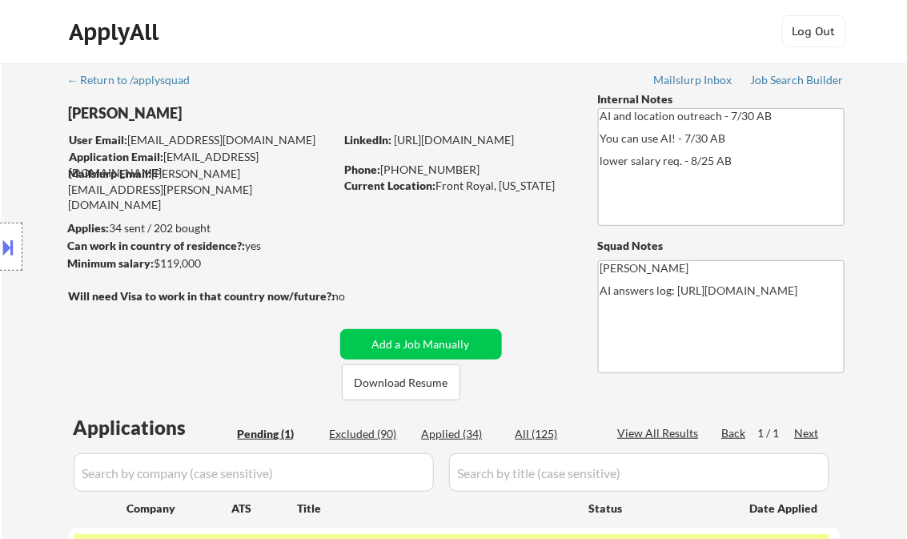
scroll to position [256, 0]
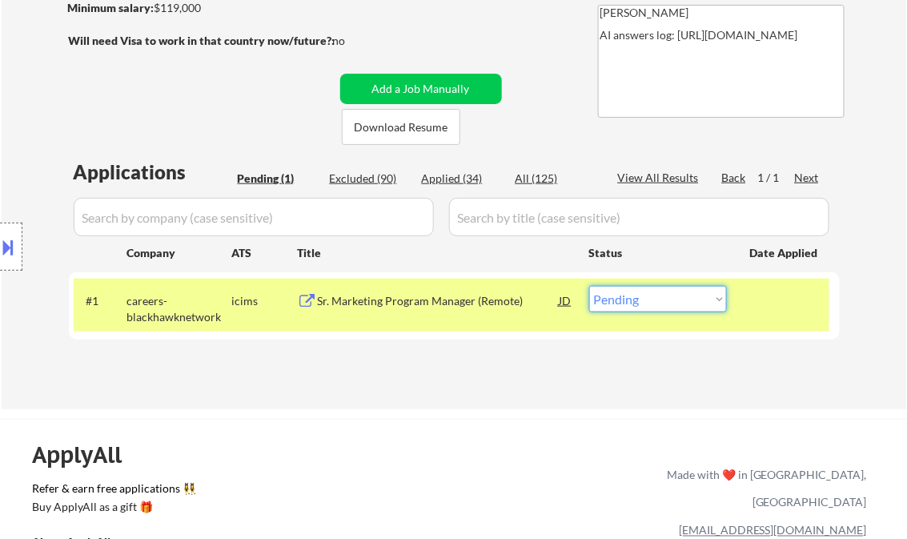
drag, startPoint x: 645, startPoint y: 304, endPoint x: 650, endPoint y: 314, distance: 11.8
click at [645, 304] on select "Choose an option... Pending Applied Excluded (Questions) Excluded (Expired) Exc…" at bounding box center [658, 299] width 138 height 26
select select ""applied""
click at [589, 286] on select "Choose an option... Pending Applied Excluded (Questions) Excluded (Expired) Exc…" at bounding box center [658, 299] width 138 height 26
click at [468, 376] on div "Applications Pending (1) Excluded (90) Applied (34) All (125) View All Results …" at bounding box center [454, 269] width 771 height 220
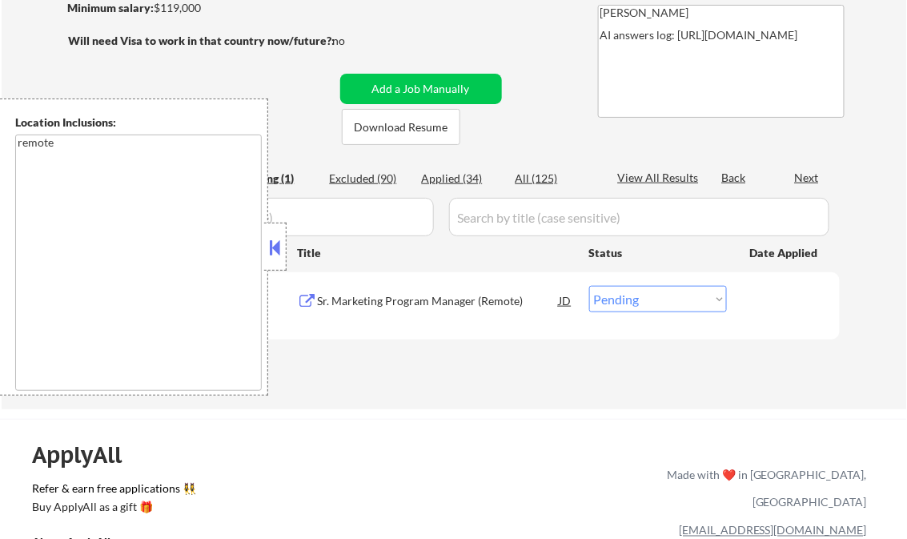
scroll to position [192, 0]
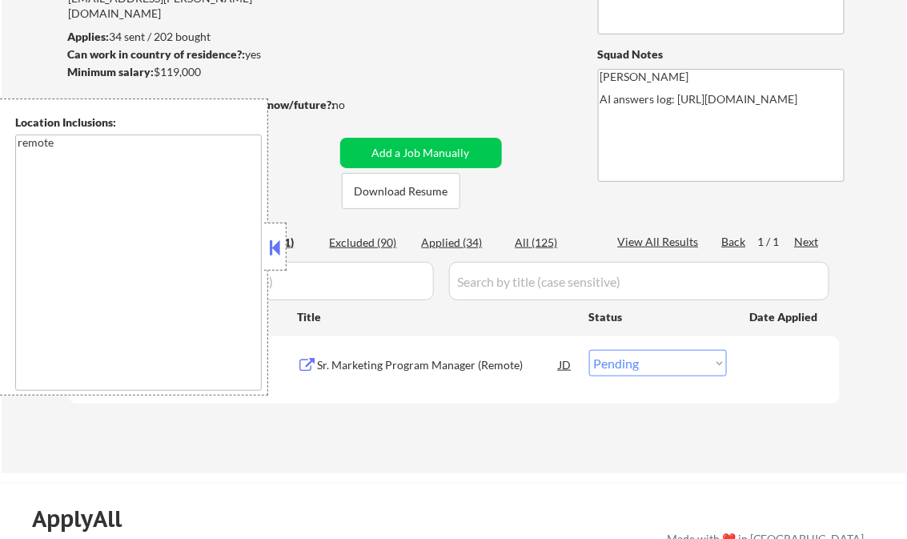
click at [276, 244] on button at bounding box center [276, 247] width 18 height 24
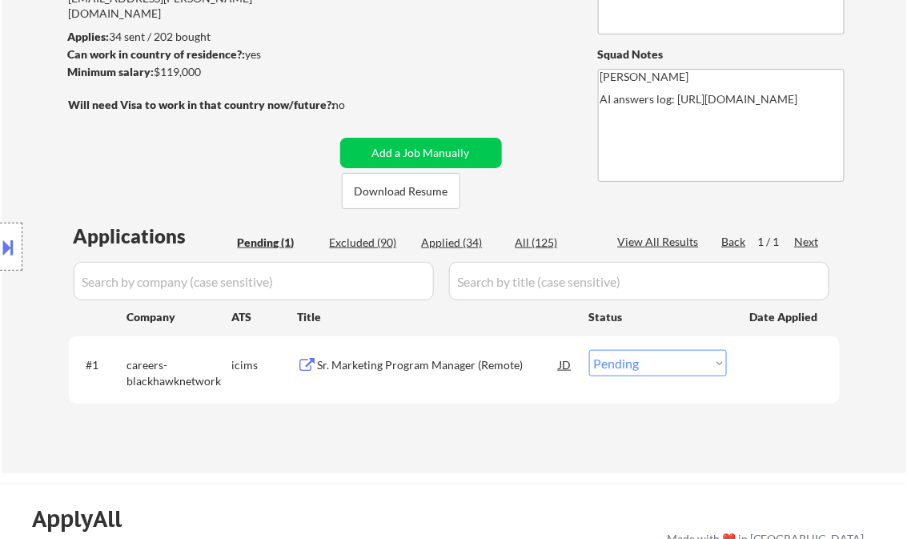
click at [476, 243] on div "Applied (34)" at bounding box center [462, 243] width 80 height 16
select select ""applied""
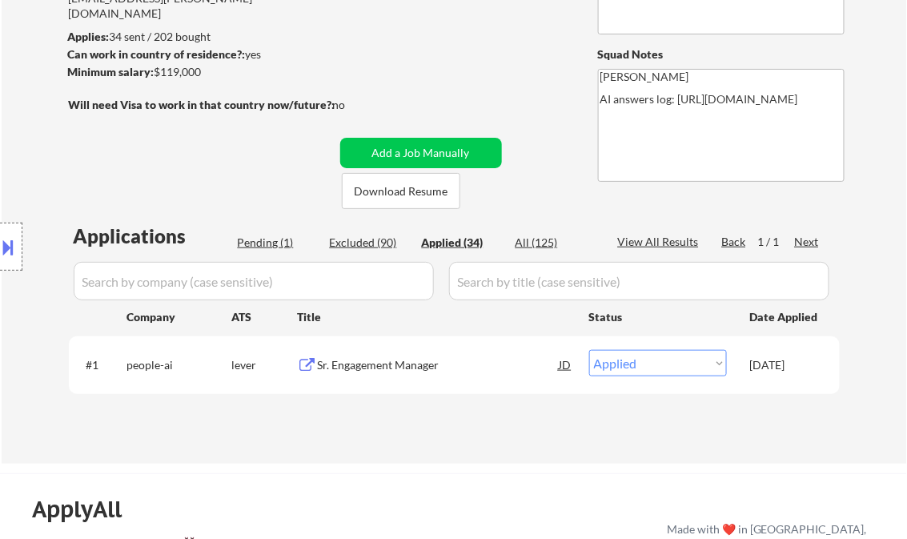
select select ""applied""
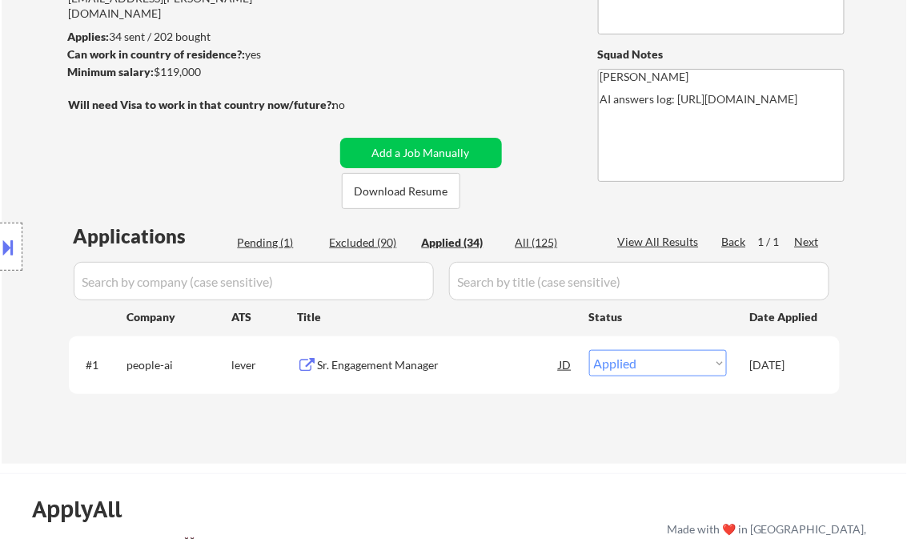
select select ""applied""
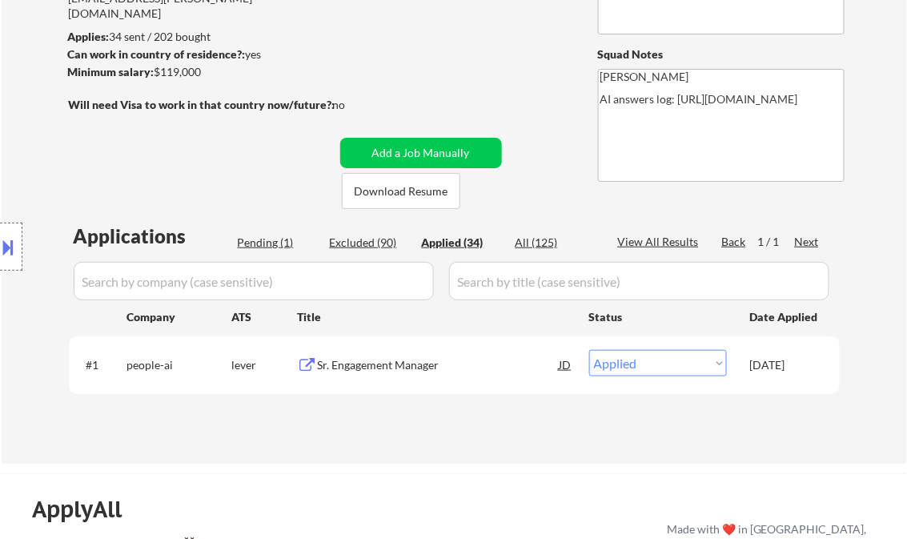
select select ""applied""
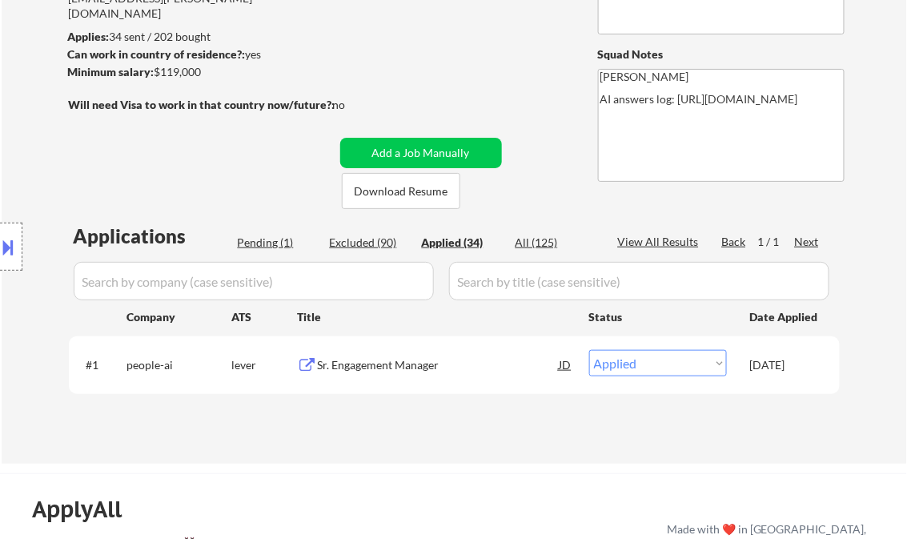
select select ""applied""
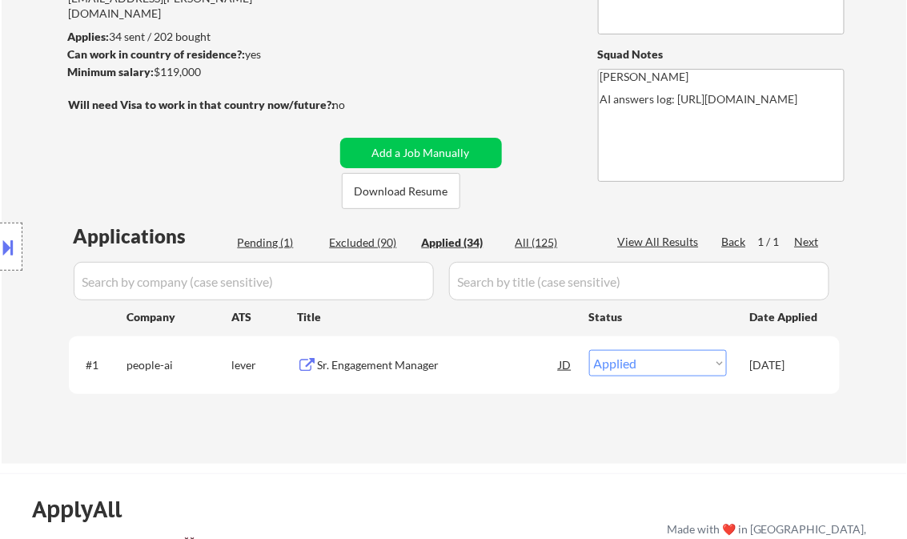
select select ""applied""
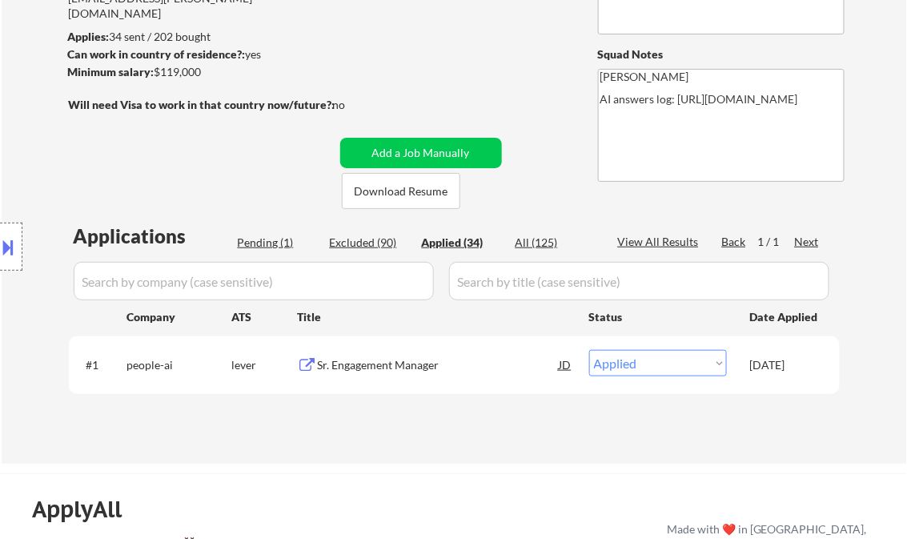
select select ""applied""
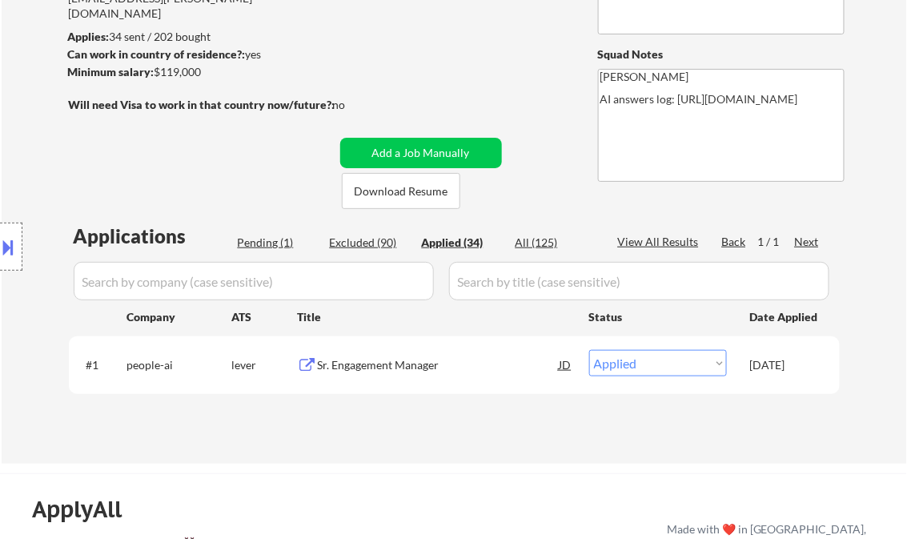
select select ""applied""
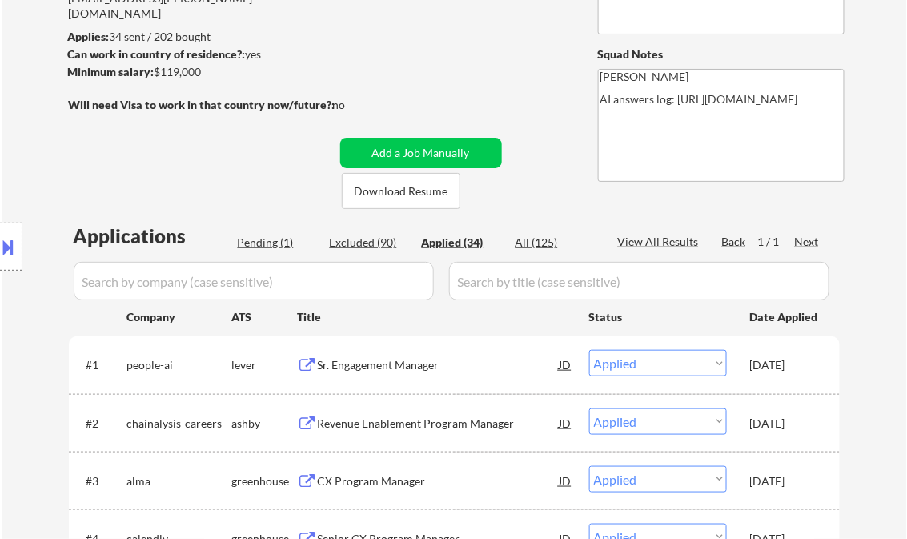
scroll to position [1716, 0]
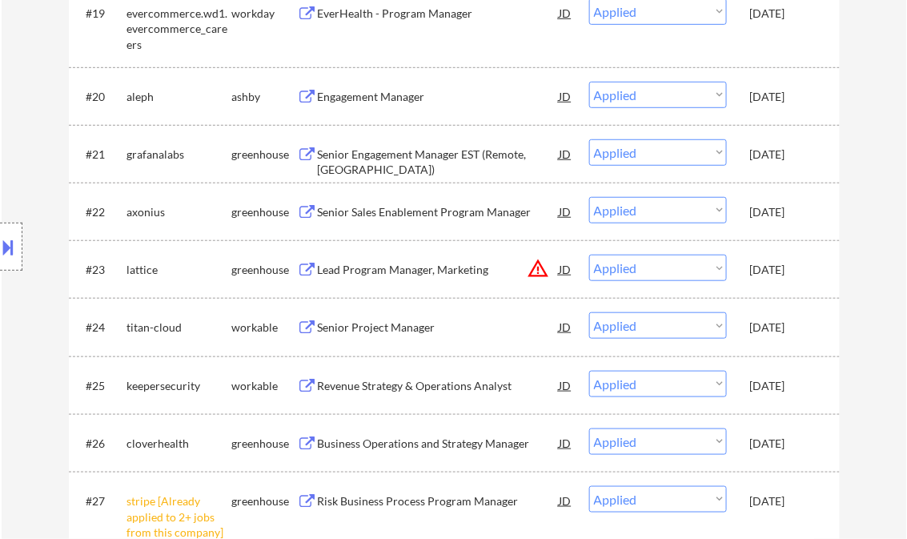
select select ""applied""
